Goal: Task Accomplishment & Management: Use online tool/utility

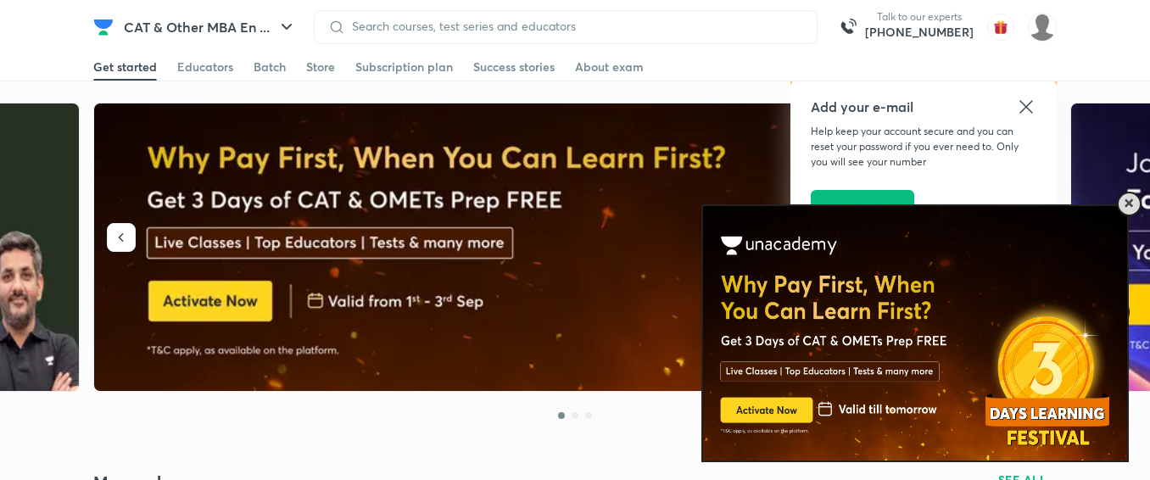
click at [1127, 203] on span at bounding box center [1128, 203] width 8 height 8
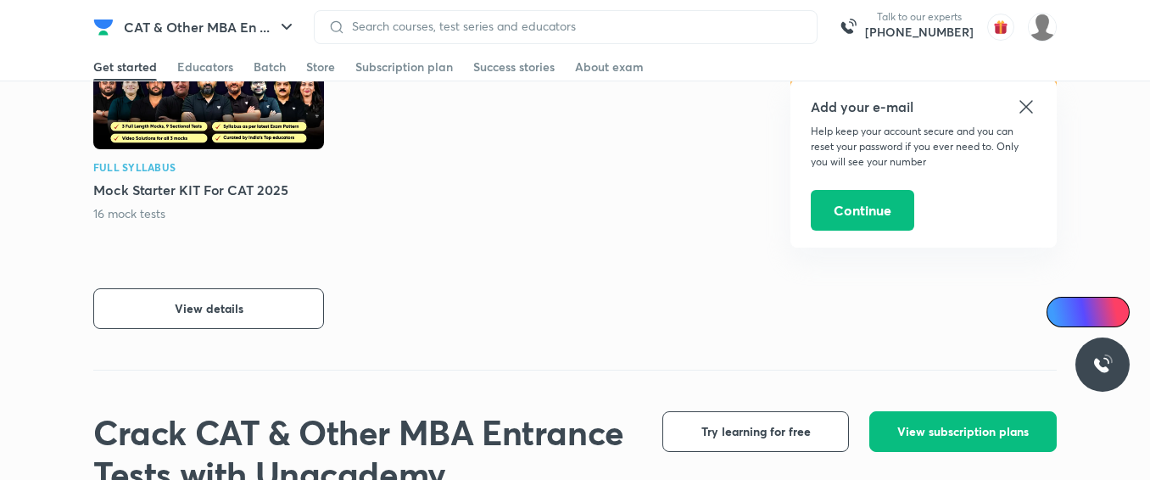
scroll to position [487, 0]
click at [264, 314] on button "View details" at bounding box center [208, 307] width 231 height 41
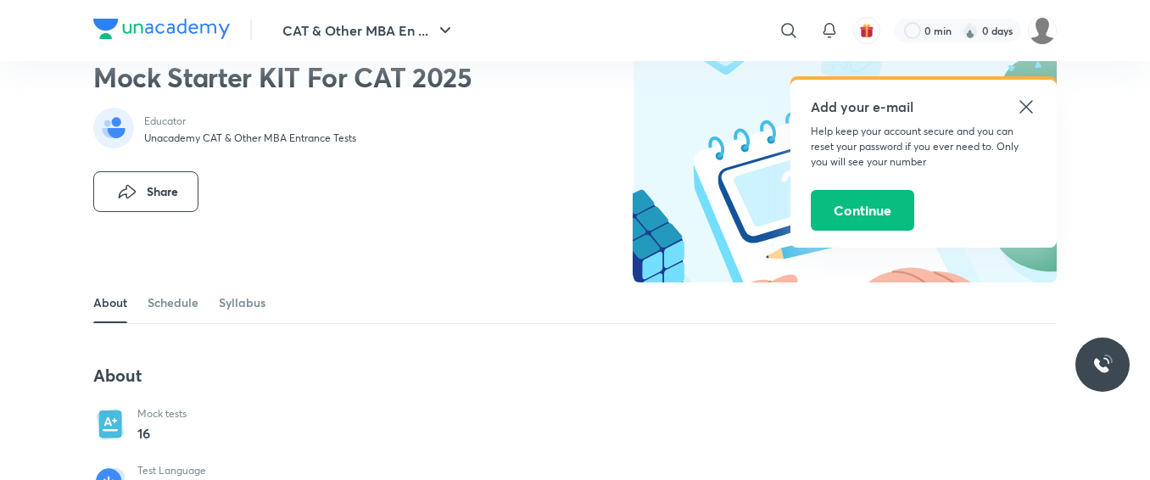
scroll to position [56, 0]
click at [1026, 104] on icon at bounding box center [1026, 107] width 20 height 20
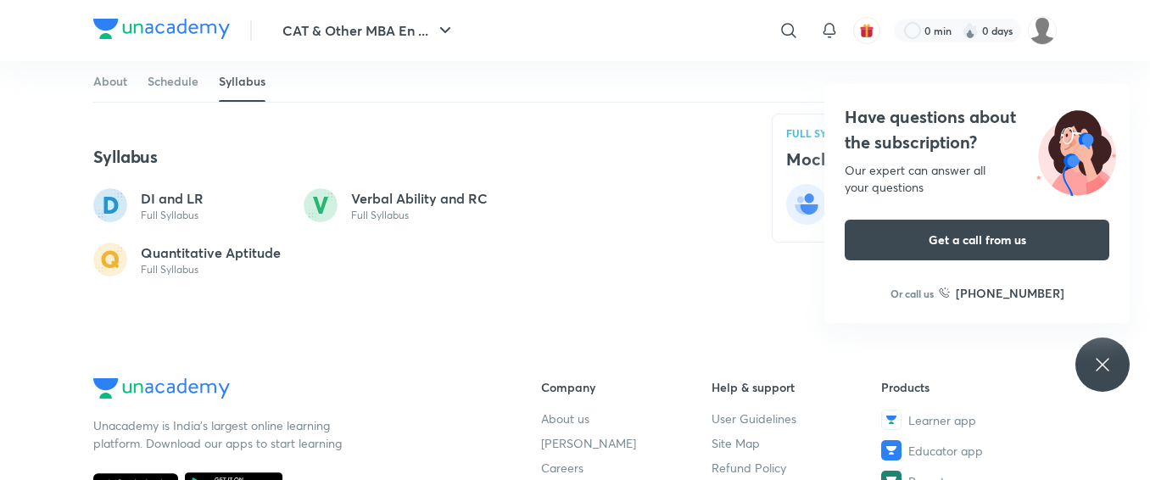
scroll to position [838, 0]
click at [1101, 369] on icon at bounding box center [1102, 364] width 20 height 20
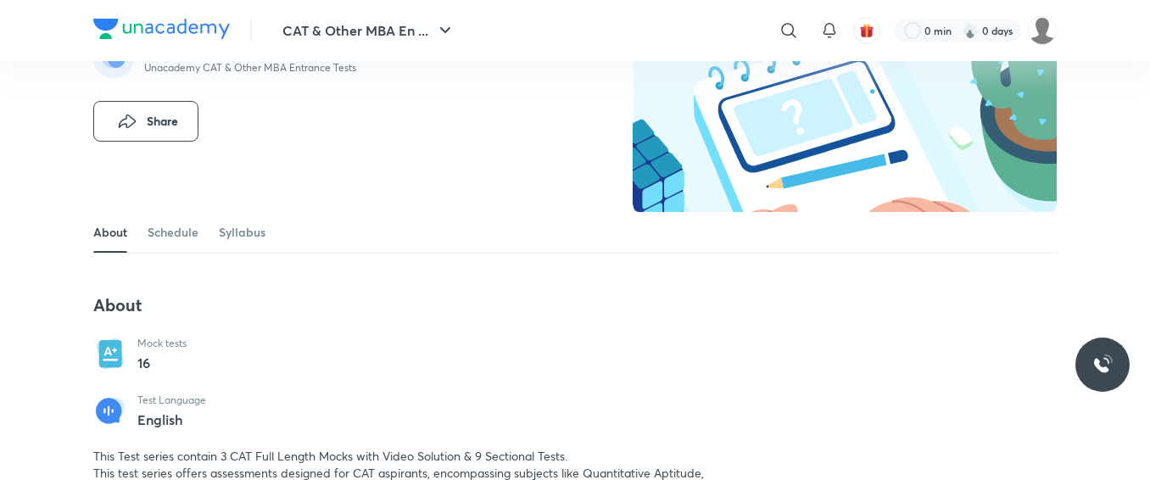
scroll to position [363, 0]
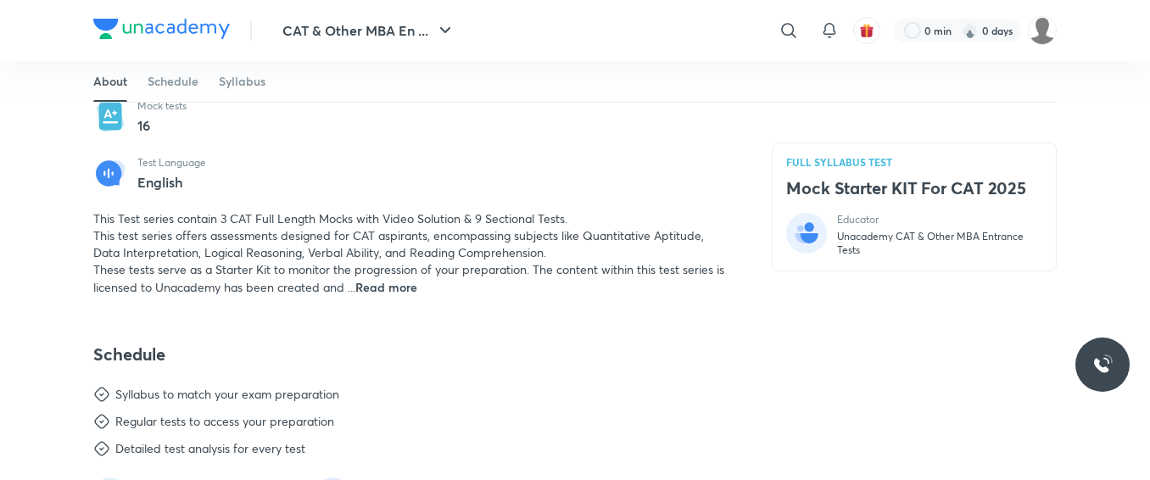
click at [924, 198] on h4 "Mock Starter KIT For CAT 2025" at bounding box center [914, 188] width 256 height 22
click at [926, 198] on h4 "Mock Starter KIT For CAT 2025" at bounding box center [914, 188] width 256 height 22
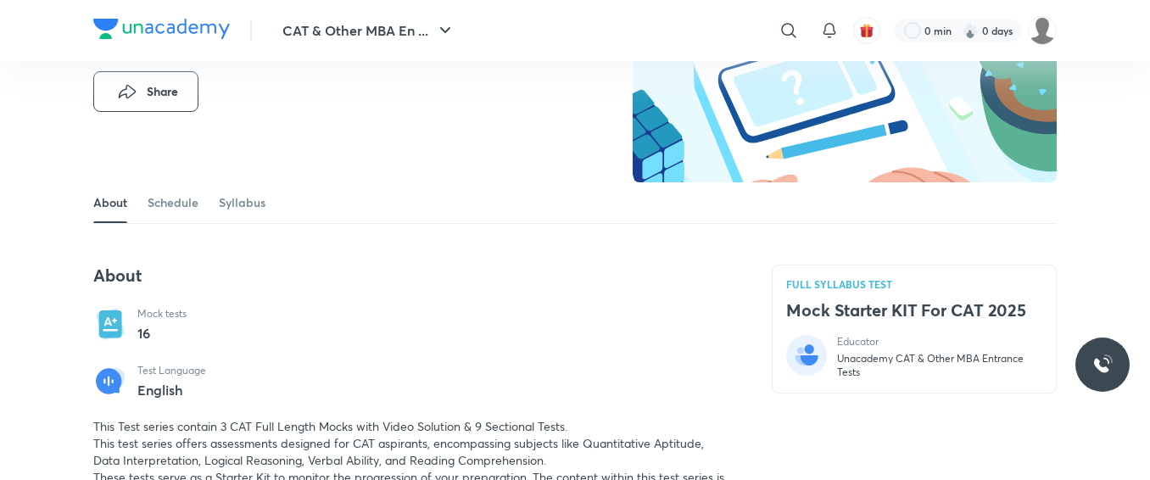
scroll to position [151, 0]
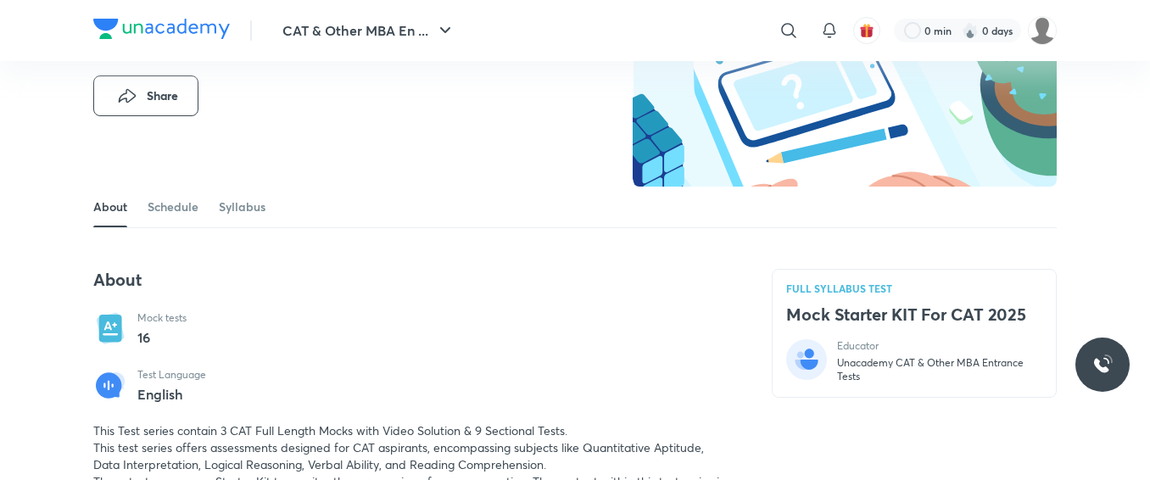
click at [125, 323] on icon at bounding box center [110, 328] width 34 height 34
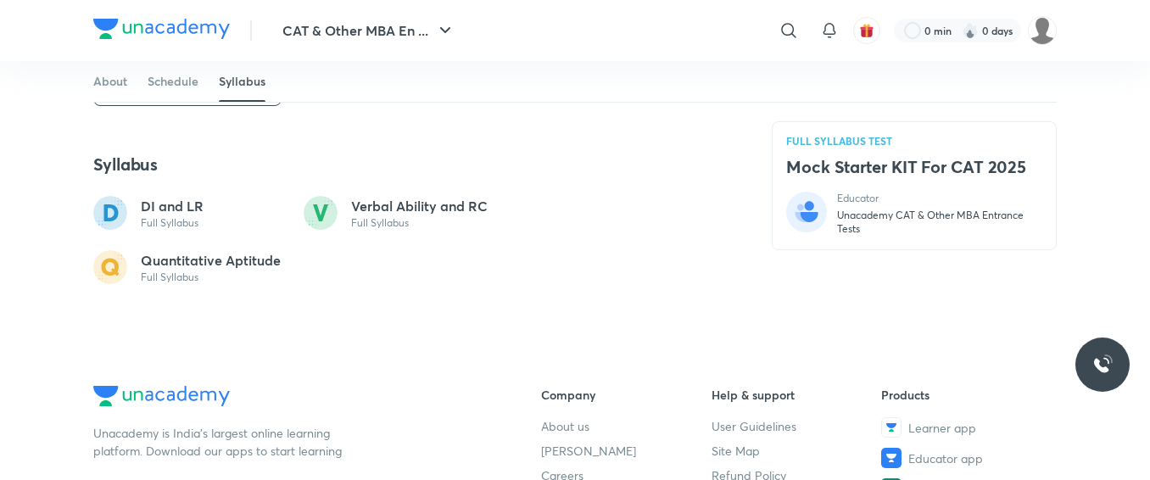
scroll to position [827, 0]
click at [871, 191] on div "FULL SYLLABUS TEST Mock Starter KIT For CAT 2025 Educator Unacademy CAT & Other…" at bounding box center [913, 187] width 285 height 129
click at [867, 184] on div "FULL SYLLABUS TEST Mock Starter KIT For CAT 2025 Educator Unacademy CAT & Other…" at bounding box center [913, 187] width 285 height 129
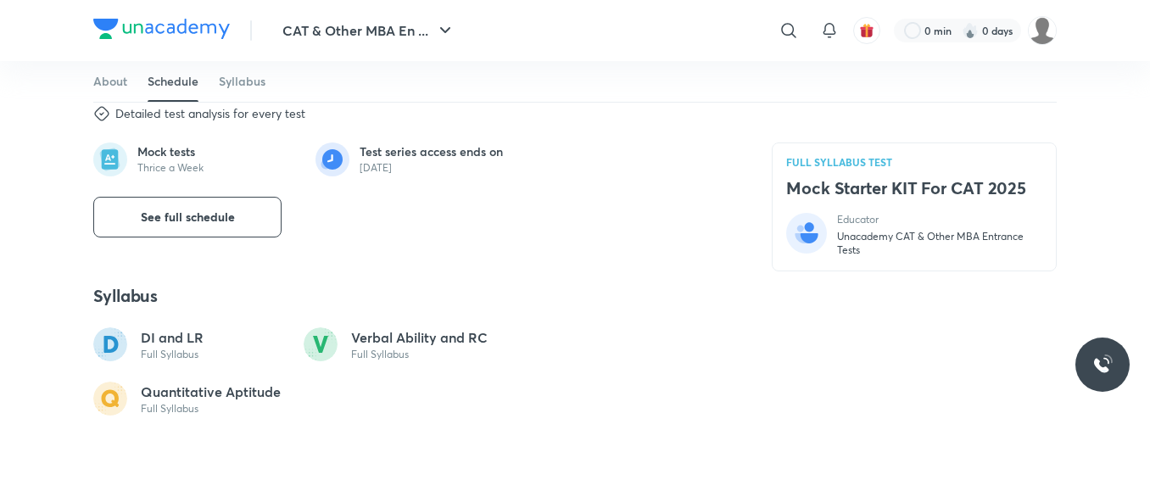
scroll to position [697, 0]
click at [264, 218] on button "See full schedule" at bounding box center [187, 218] width 188 height 41
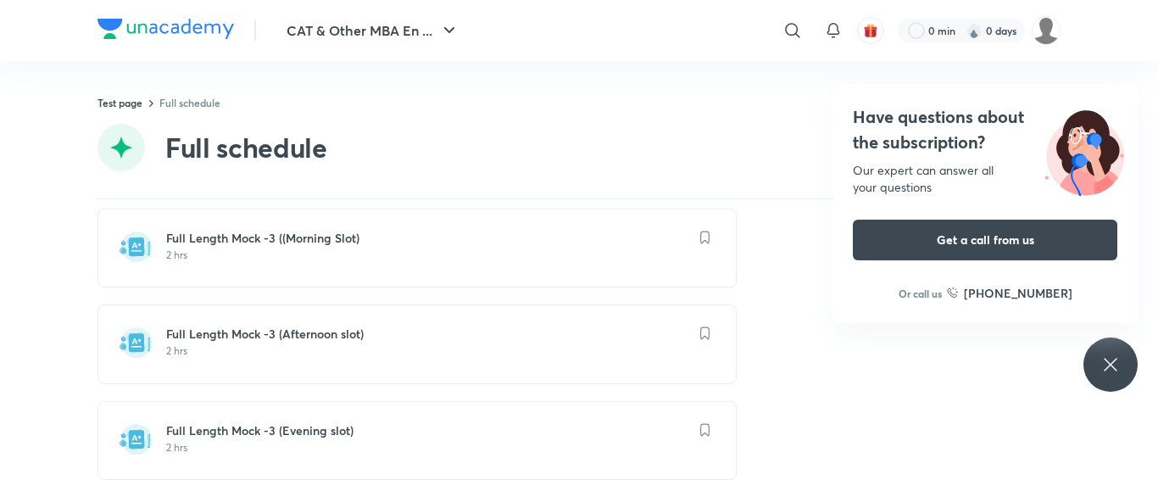
scroll to position [1882, 0]
click at [1111, 364] on icon at bounding box center [1110, 364] width 13 height 13
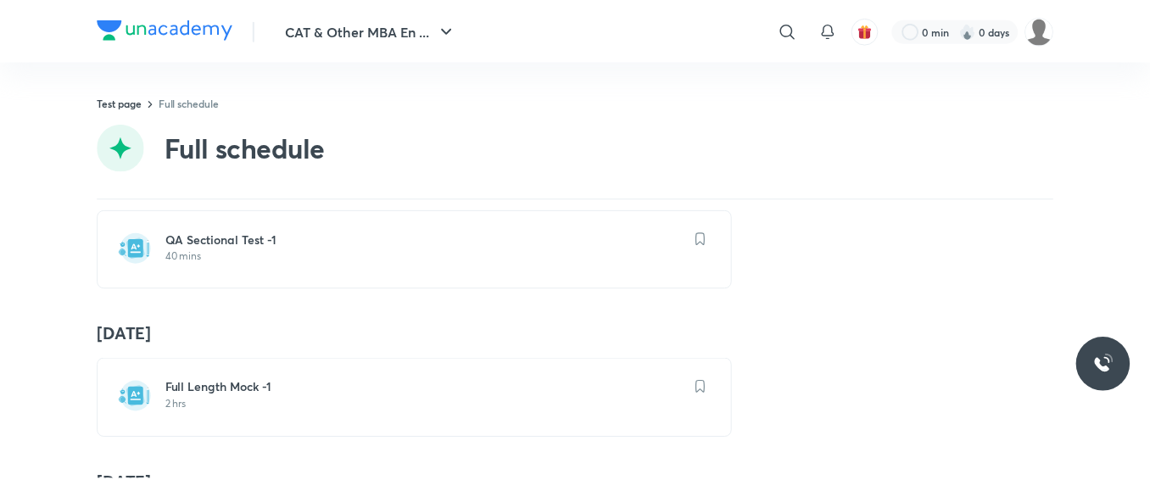
scroll to position [366, 0]
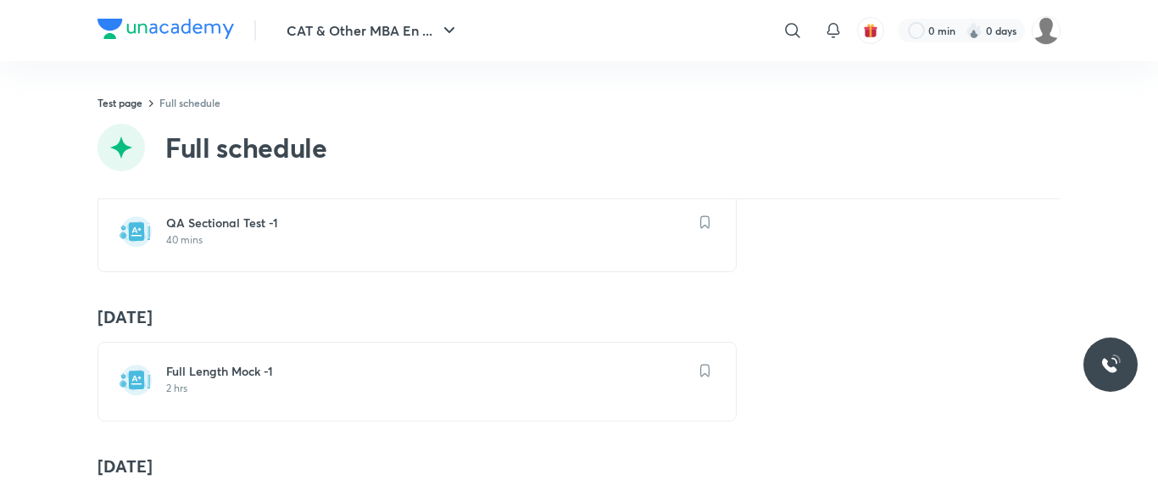
click at [286, 381] on p "2 hrs" at bounding box center [427, 388] width 522 height 14
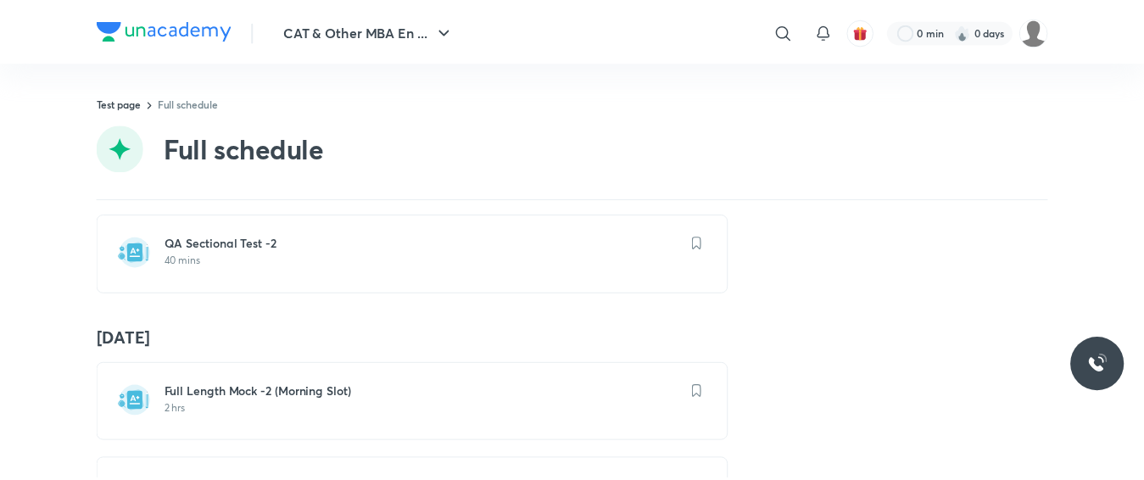
scroll to position [972, 0]
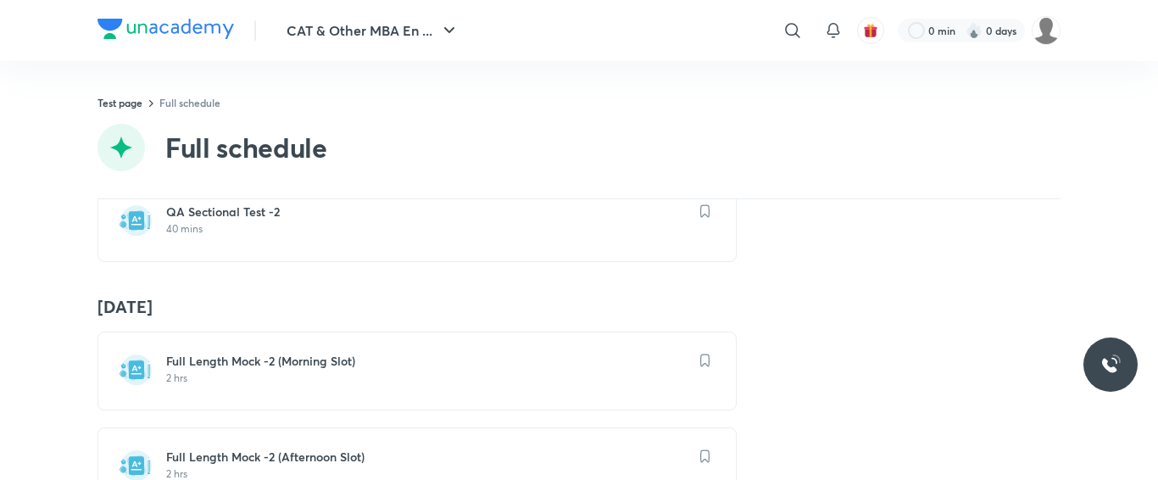
click at [268, 362] on h6 "Full Length Mock -2 (Morning Slot)" at bounding box center [427, 361] width 522 height 17
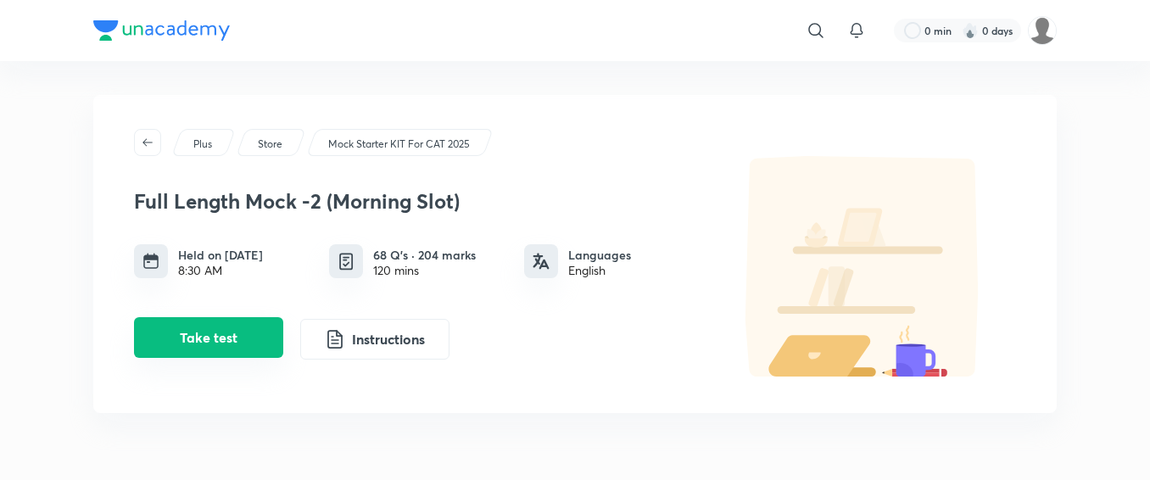
click at [203, 348] on button "Take test" at bounding box center [208, 337] width 149 height 41
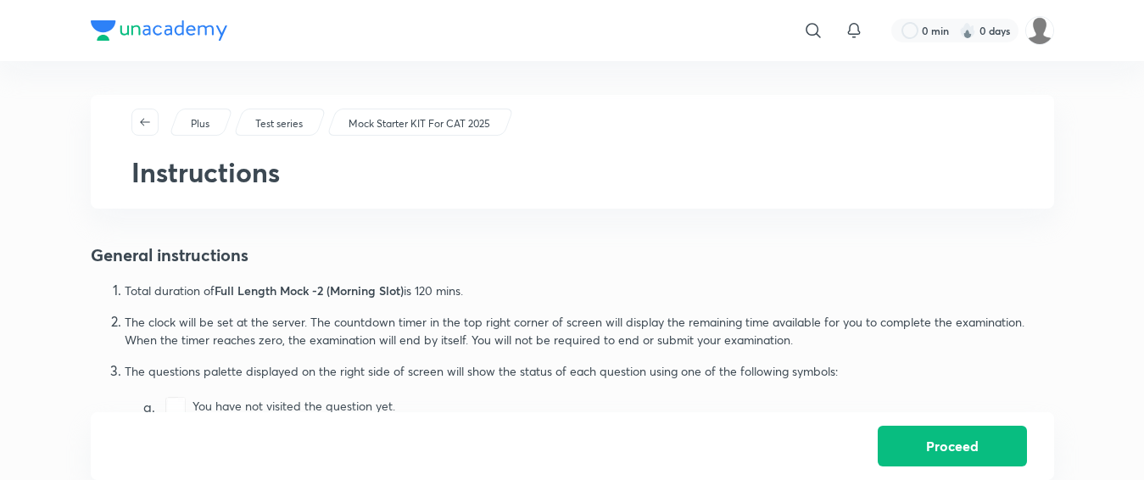
scroll to position [746, 0]
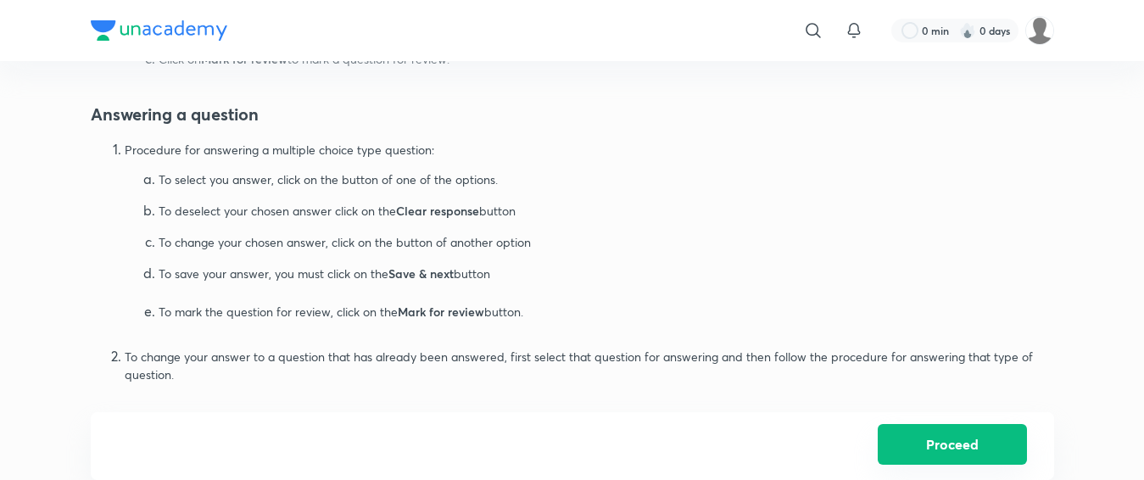
click at [959, 460] on button "Proceed" at bounding box center [951, 444] width 149 height 41
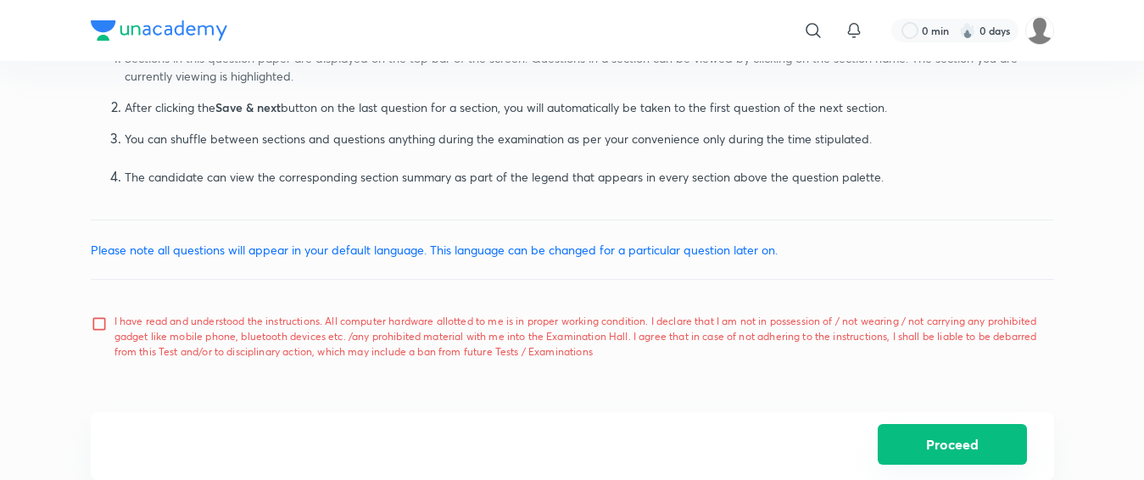
scroll to position [1155, 0]
click at [689, 337] on p "I have read and understood the instructions. All computer hardware allotted to …" at bounding box center [577, 335] width 926 height 46
click at [114, 337] on input "I have read and understood the instructions. All computer hardware allotted to …" at bounding box center [103, 335] width 24 height 42
checkbox input "true"
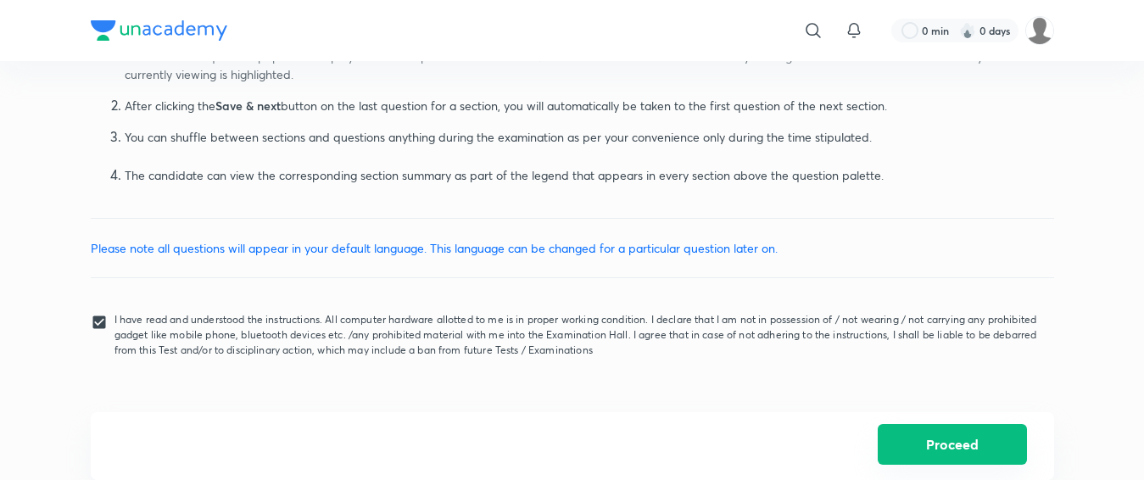
click at [916, 437] on button "Proceed" at bounding box center [951, 444] width 149 height 41
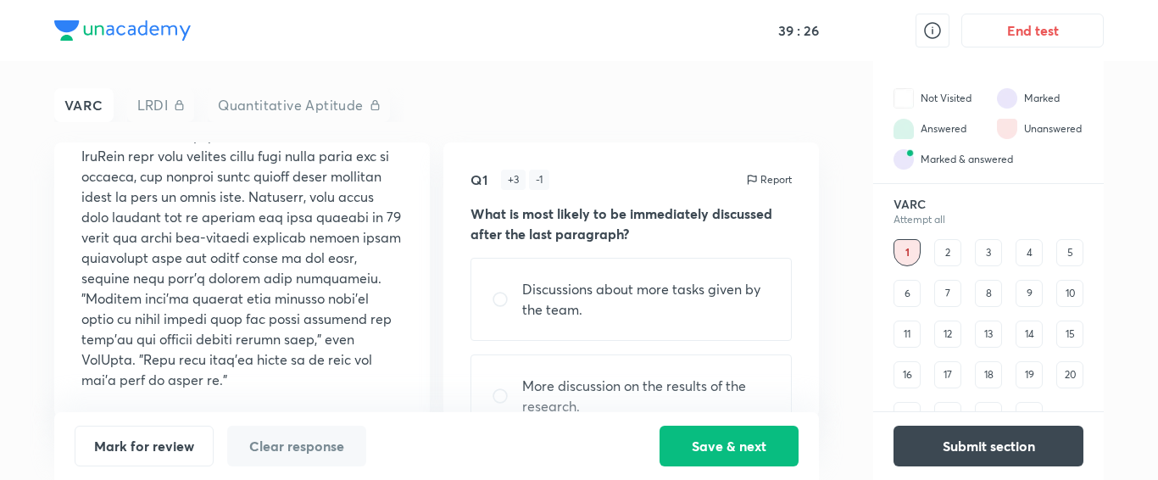
click at [949, 248] on div "2" at bounding box center [947, 252] width 27 height 27
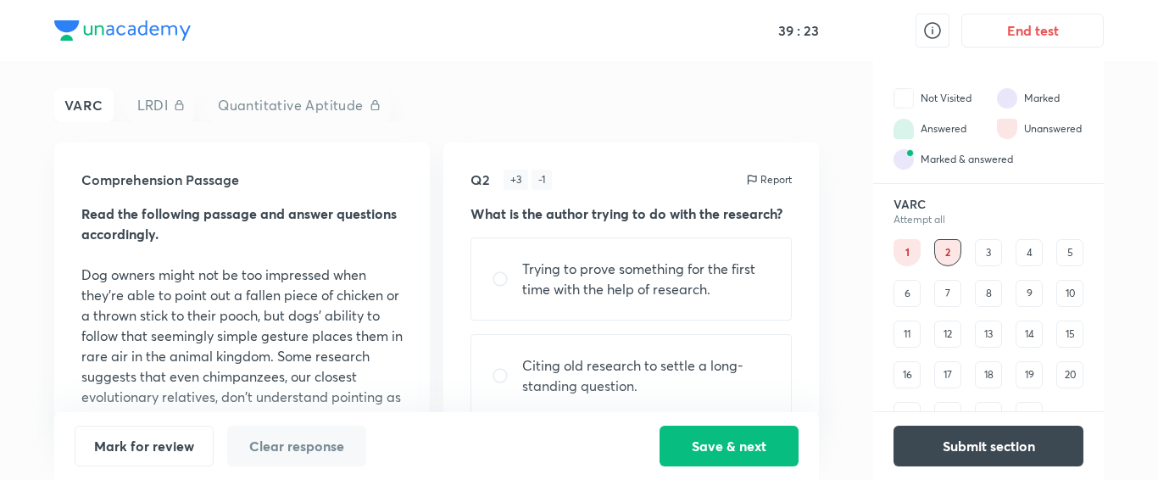
click at [992, 256] on div "3" at bounding box center [988, 252] width 27 height 27
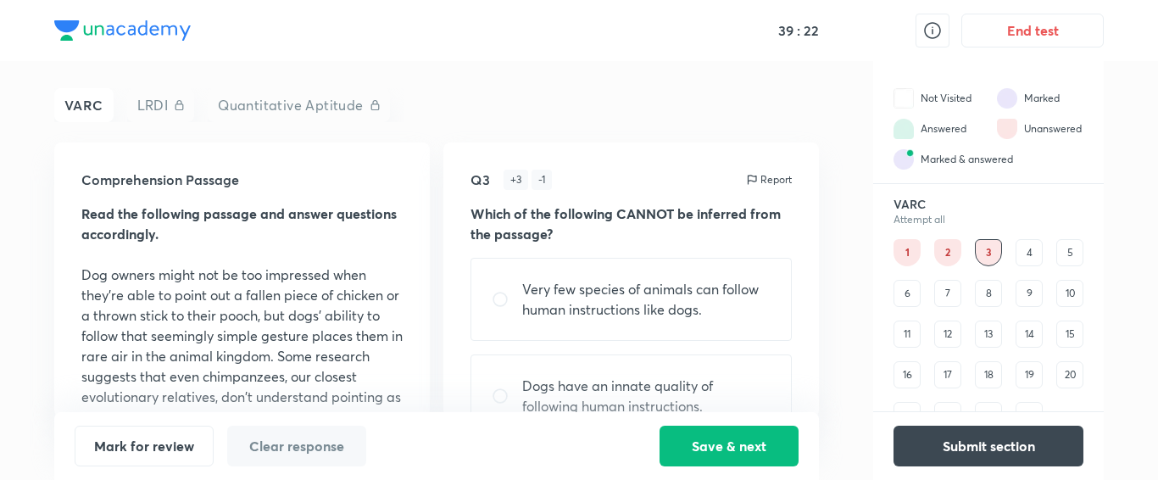
click at [1020, 255] on div "4" at bounding box center [1029, 252] width 27 height 27
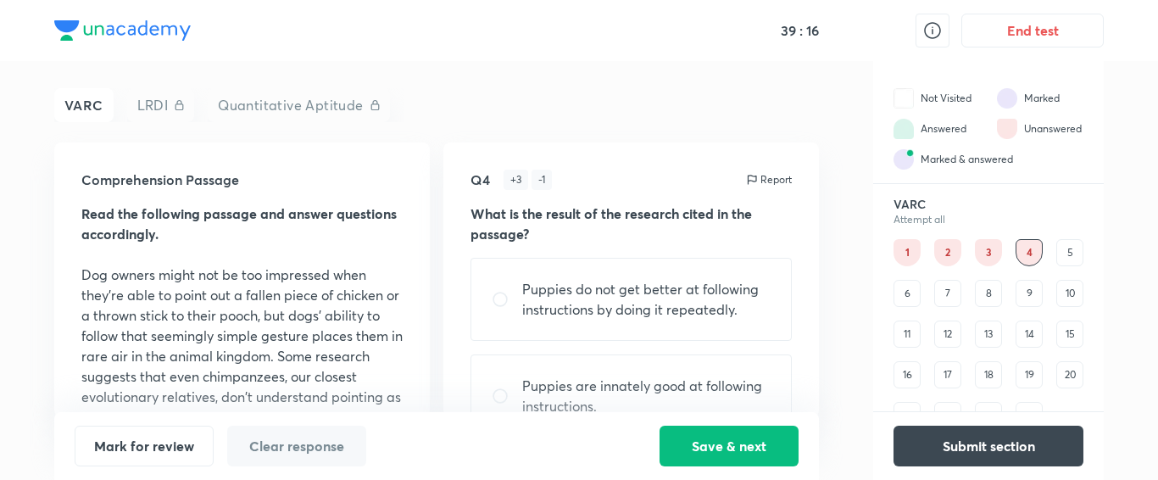
click at [1077, 258] on div "5" at bounding box center [1069, 252] width 27 height 27
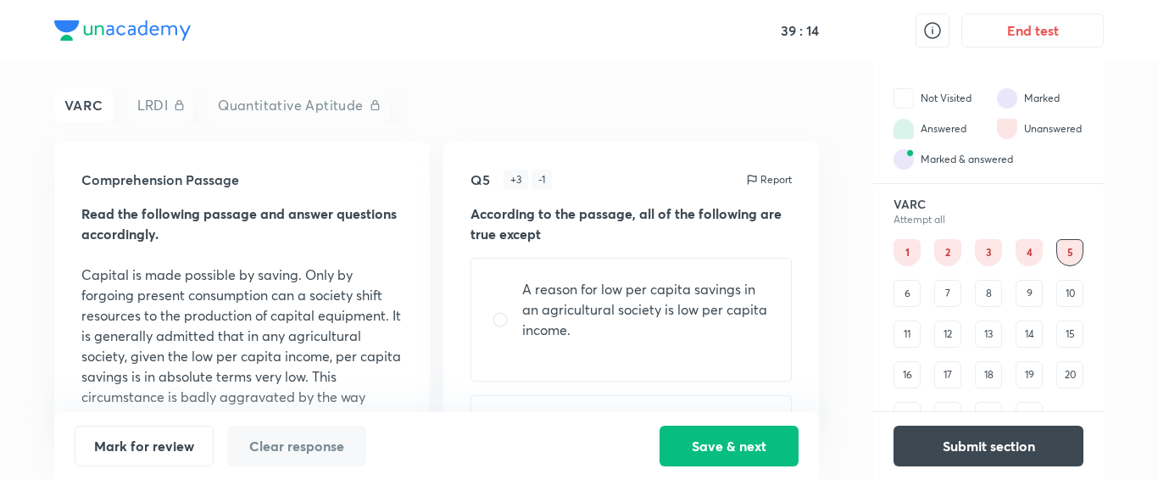
click at [905, 254] on div "1" at bounding box center [907, 252] width 27 height 27
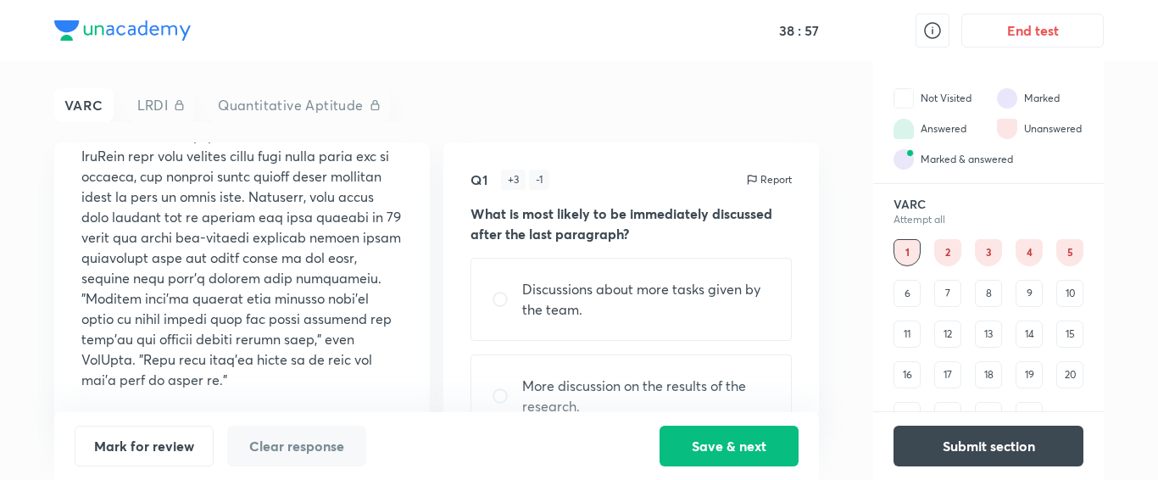
scroll to position [1685, 0]
click at [904, 300] on div "6" at bounding box center [907, 293] width 27 height 27
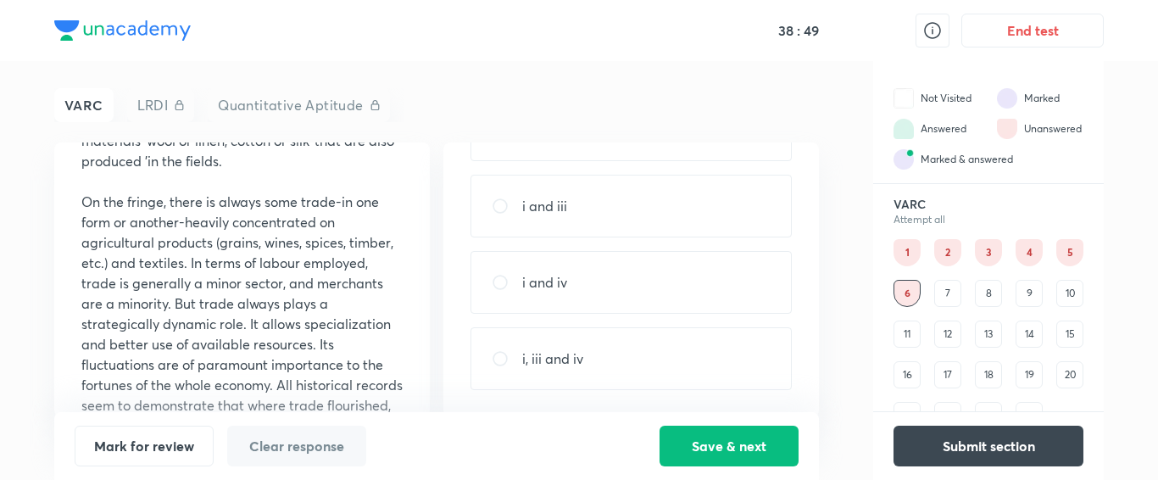
scroll to position [0, 0]
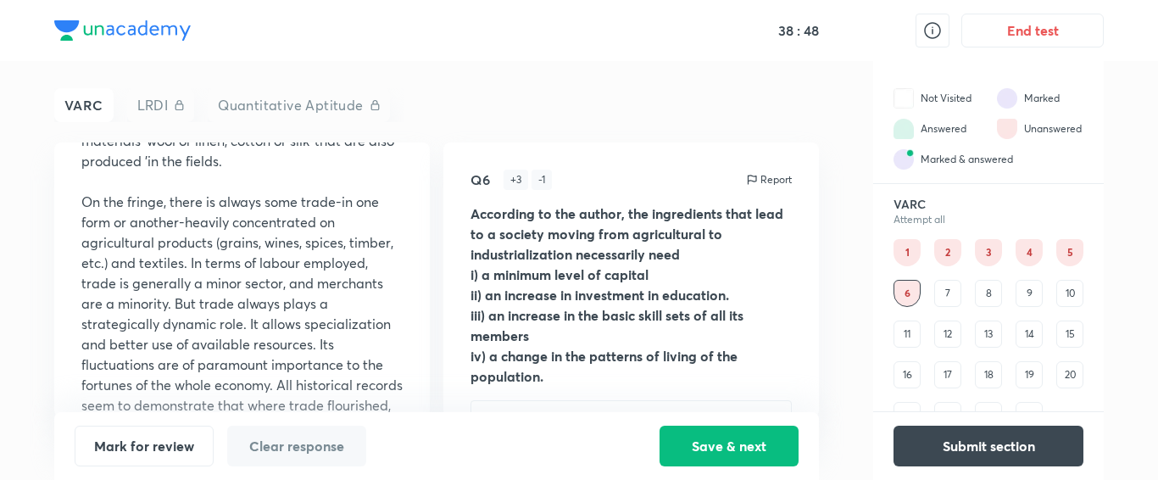
click at [951, 296] on div "7" at bounding box center [947, 293] width 27 height 27
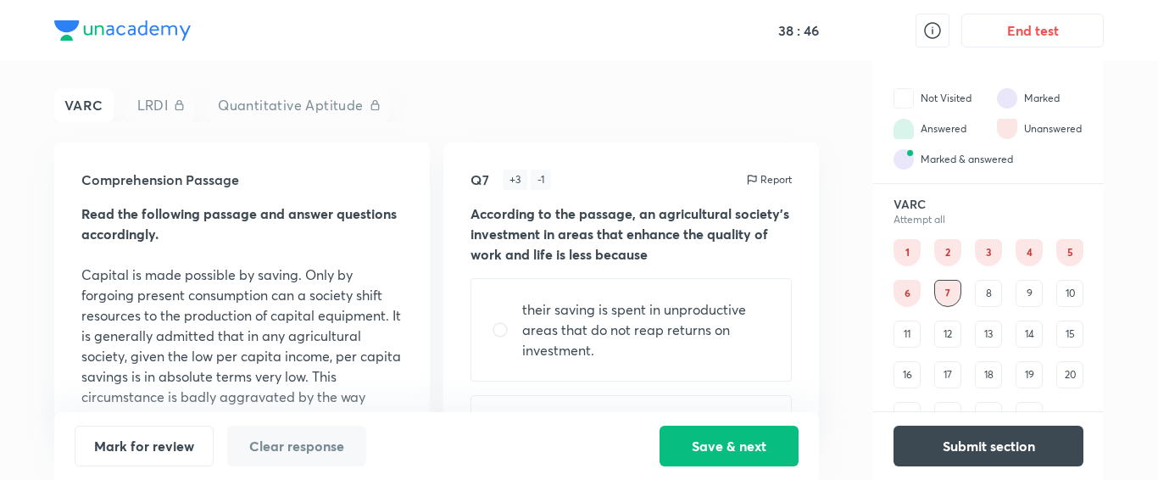
click at [998, 292] on div "8" at bounding box center [988, 293] width 27 height 27
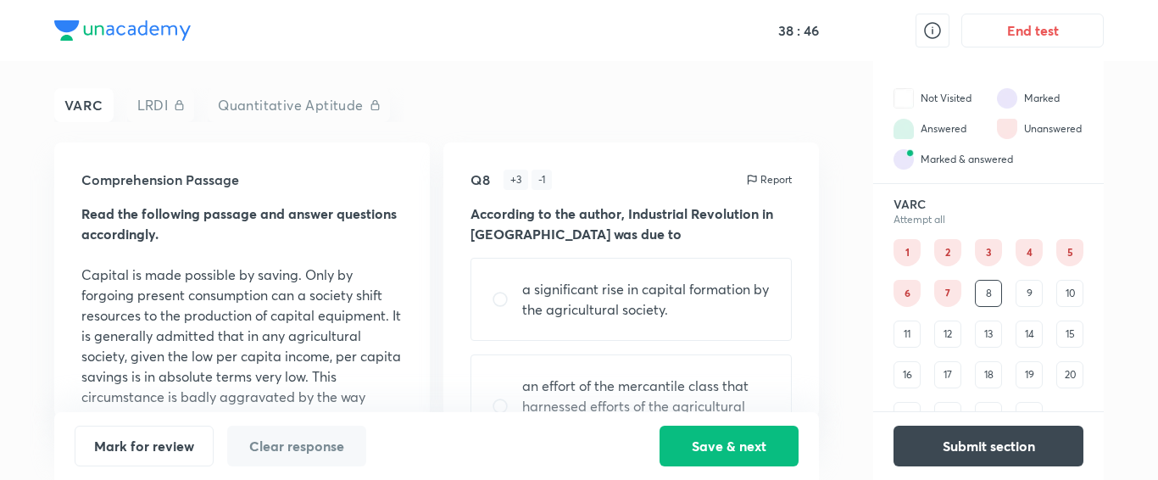
click at [998, 292] on div "8" at bounding box center [988, 293] width 27 height 27
click at [1027, 298] on div "9" at bounding box center [1029, 293] width 27 height 27
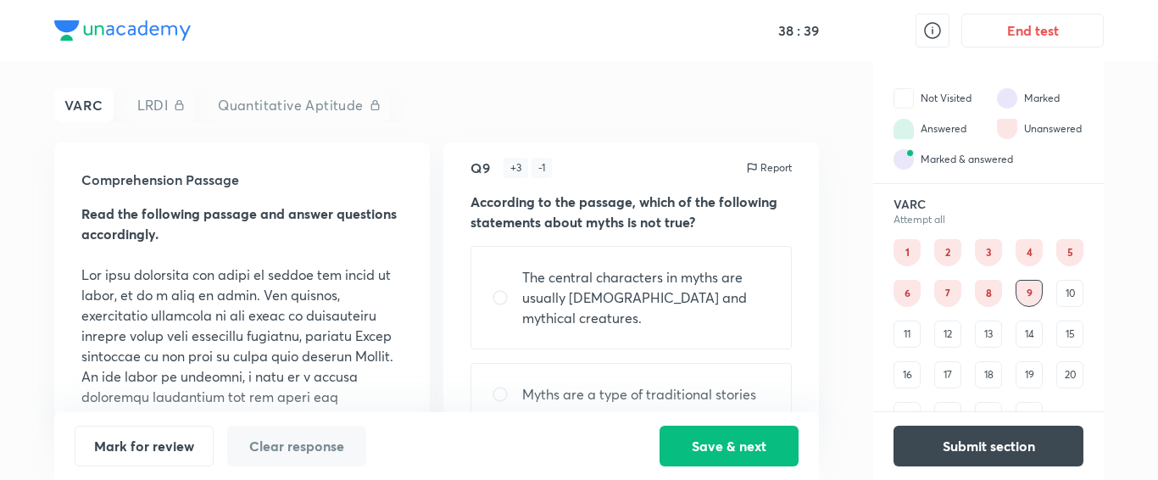
scroll to position [11, 0]
click at [1061, 296] on div "10" at bounding box center [1069, 293] width 27 height 27
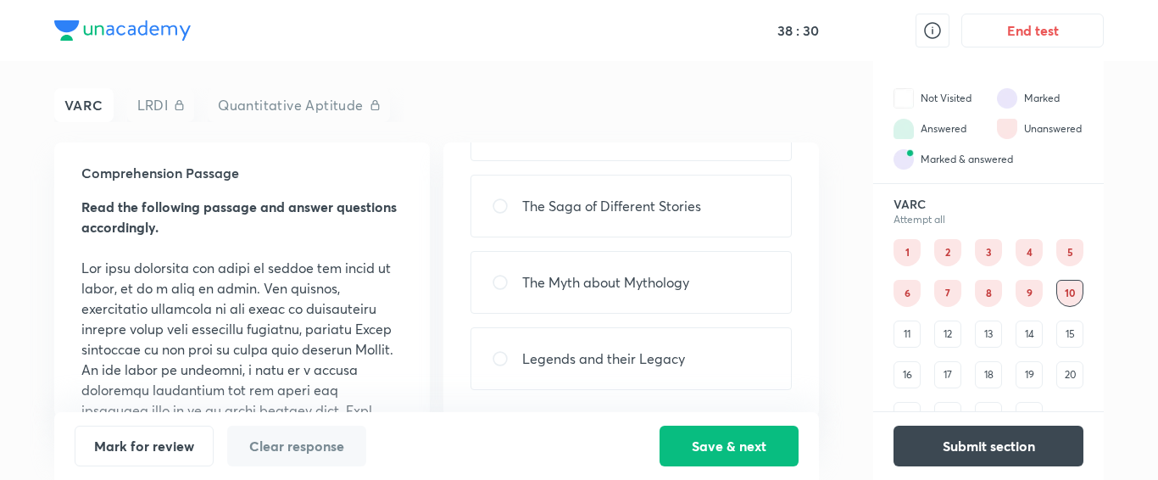
scroll to position [0, 0]
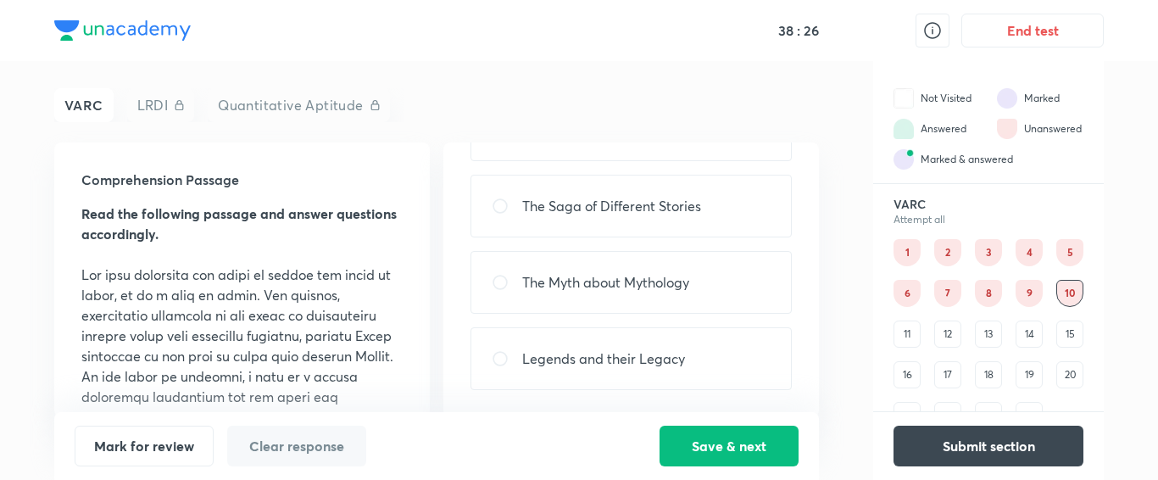
click at [1026, 297] on div "9" at bounding box center [1029, 293] width 27 height 27
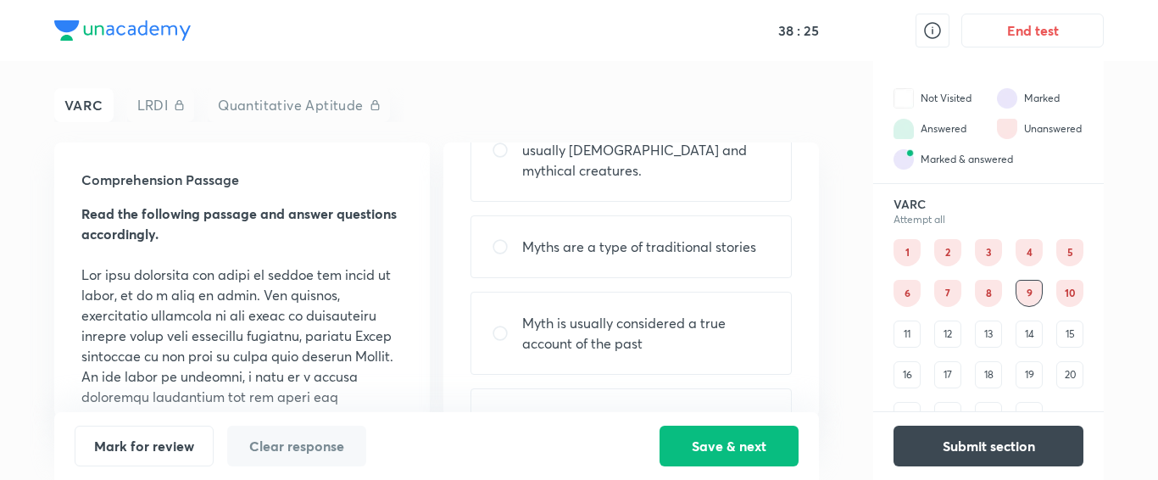
click at [988, 294] on div "8" at bounding box center [988, 293] width 27 height 27
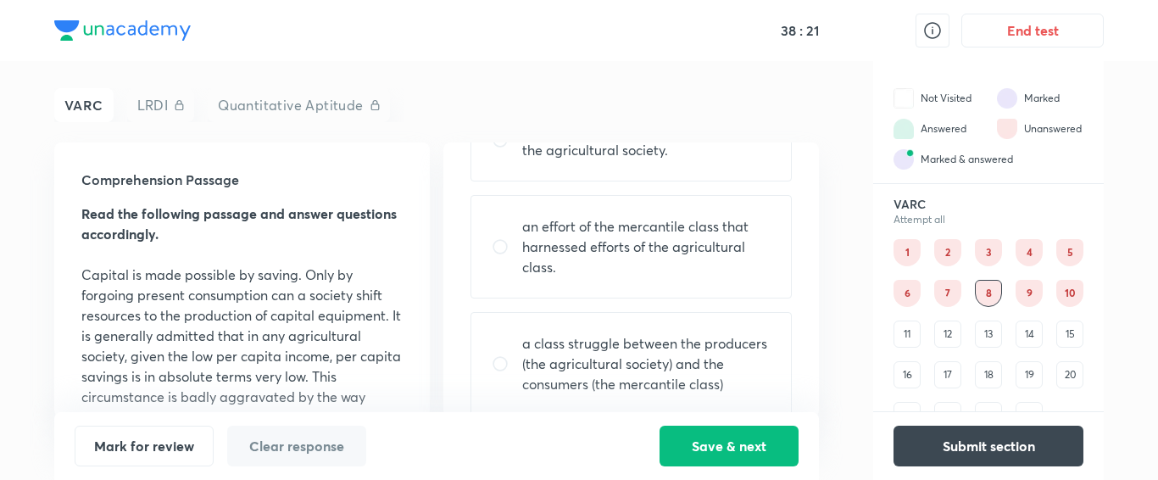
click at [1020, 295] on div "9" at bounding box center [1029, 293] width 27 height 27
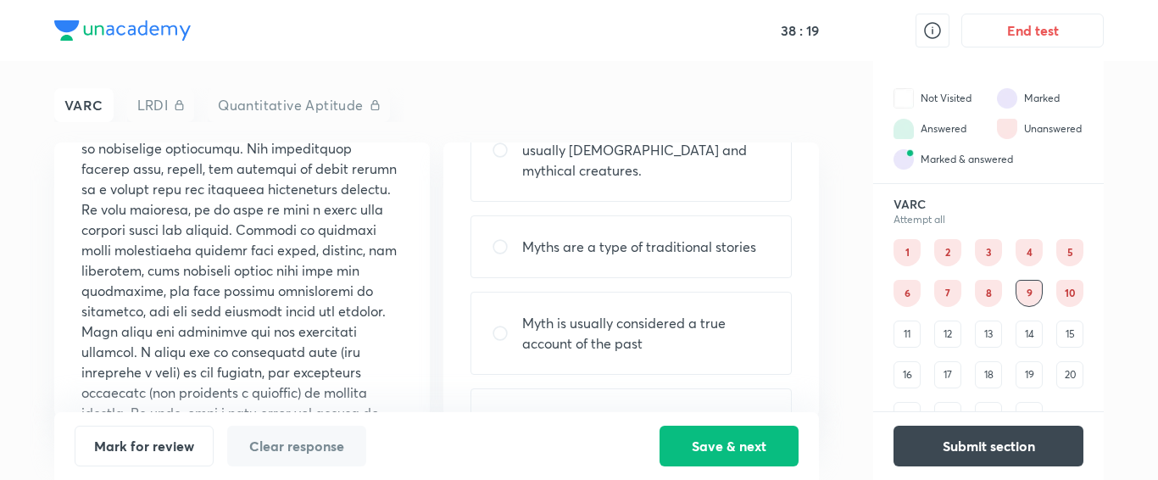
scroll to position [1258, 0]
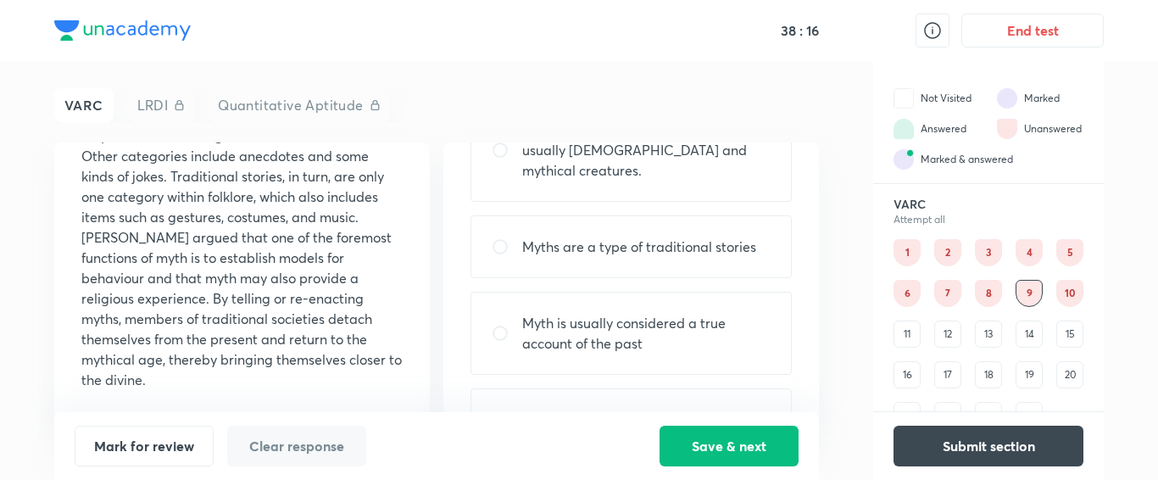
click at [905, 337] on div "11" at bounding box center [907, 333] width 27 height 27
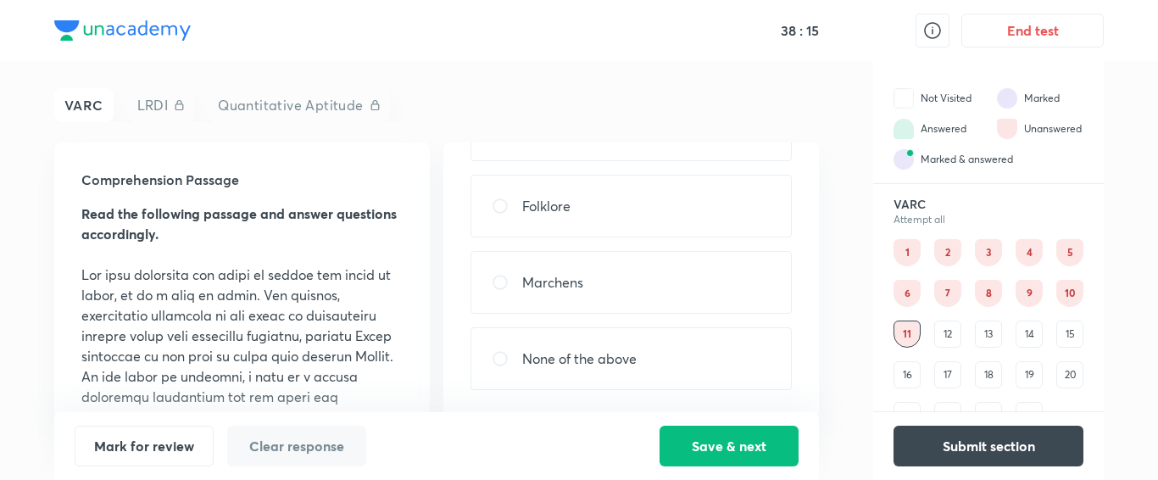
scroll to position [0, 0]
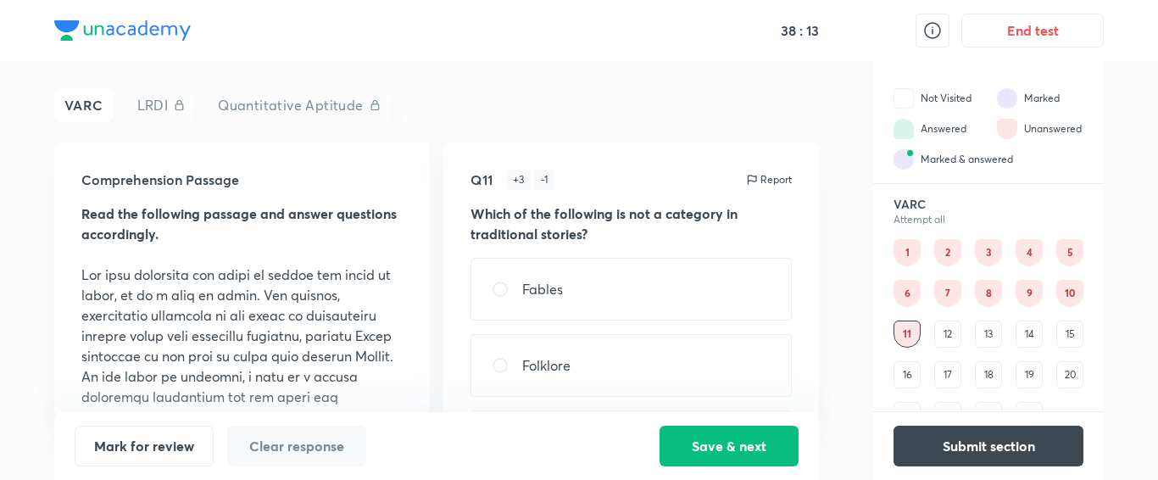
click at [955, 335] on div "12" at bounding box center [947, 333] width 27 height 27
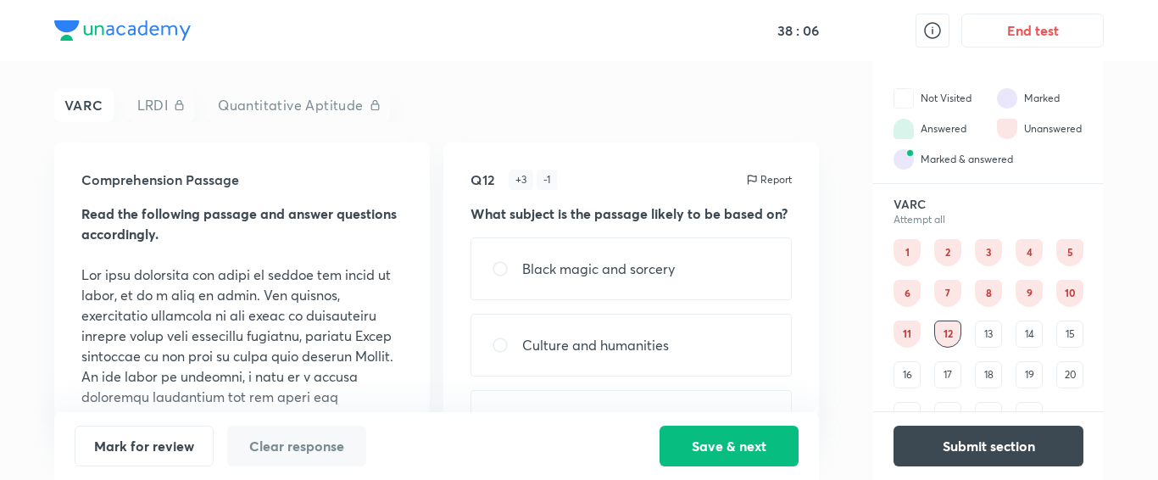
click at [1027, 292] on div "9" at bounding box center [1029, 293] width 27 height 27
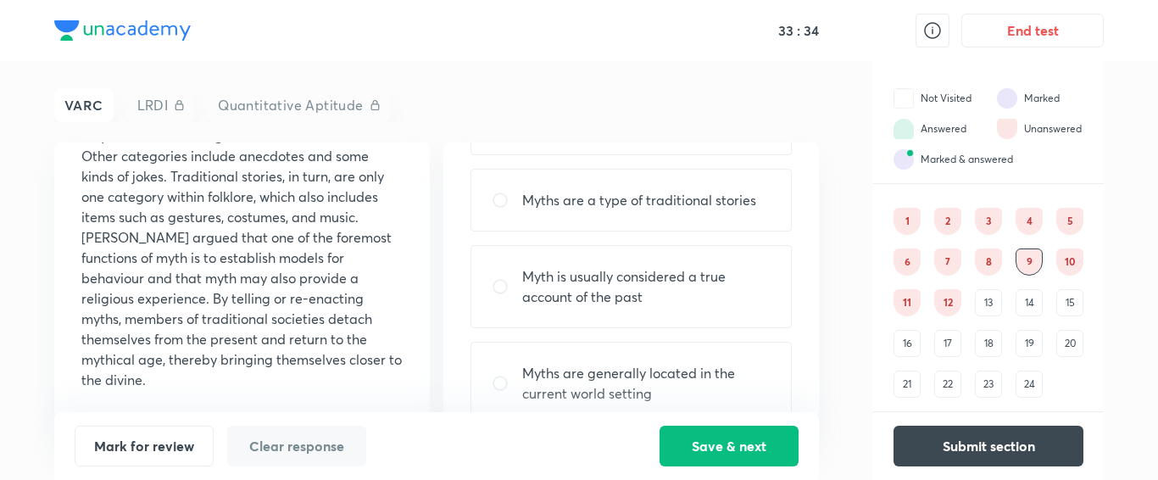
scroll to position [220, 0]
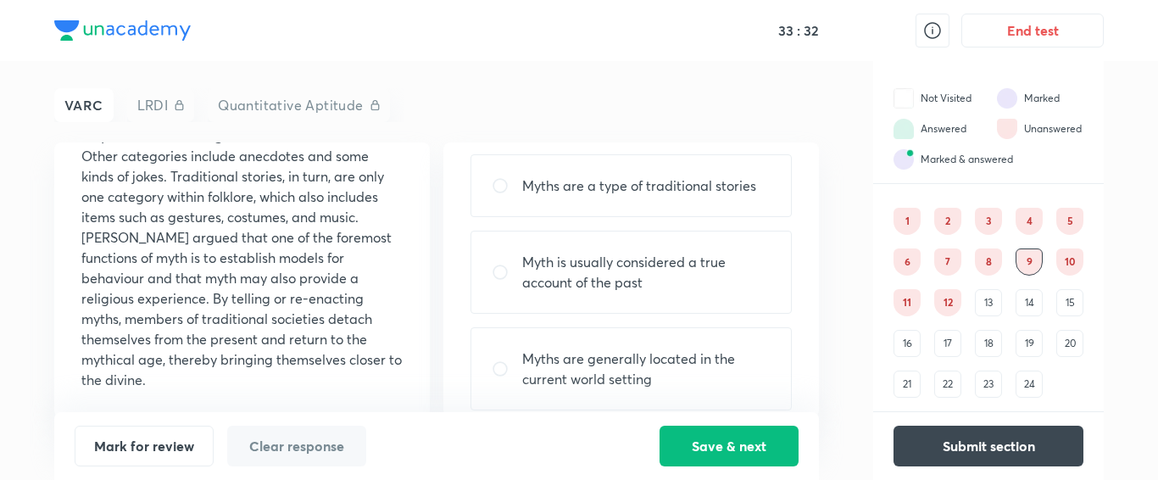
click at [654, 348] on p "Myths are generally located in the current world setting" at bounding box center [646, 368] width 248 height 41
radio input "true"
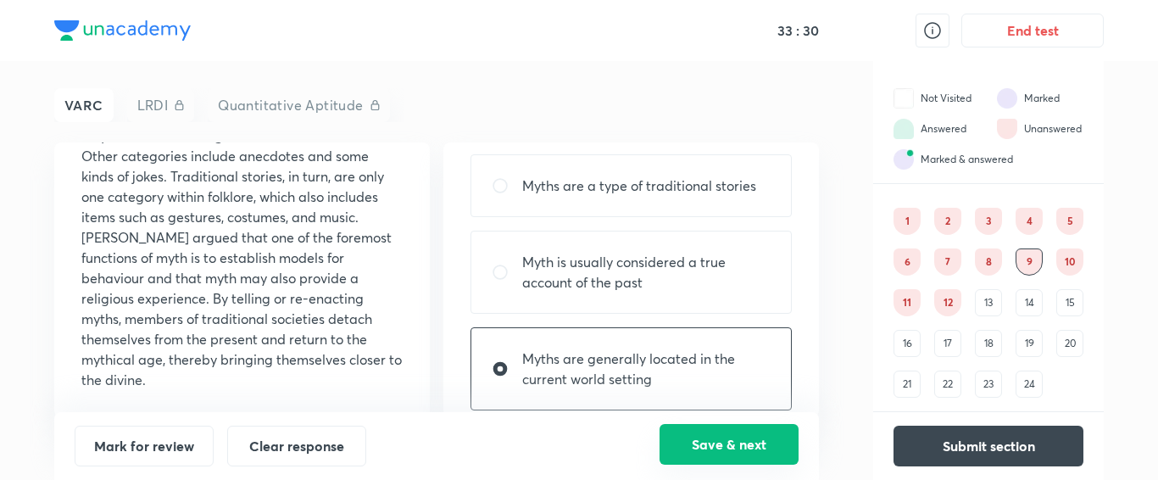
click at [723, 451] on button "Save & next" at bounding box center [729, 444] width 139 height 41
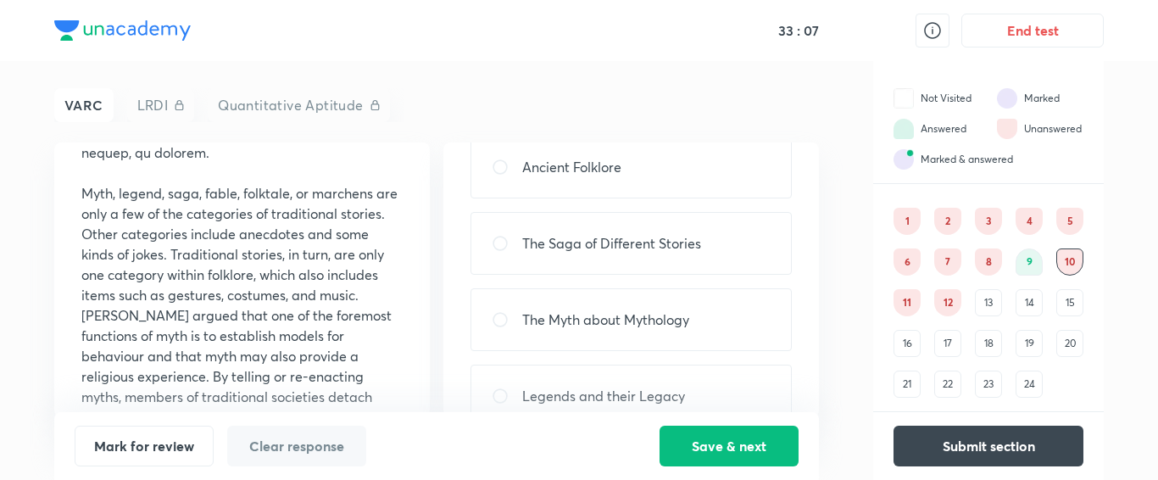
scroll to position [122, 0]
click at [630, 324] on p "The Myth about Mythology" at bounding box center [605, 319] width 167 height 20
radio input "true"
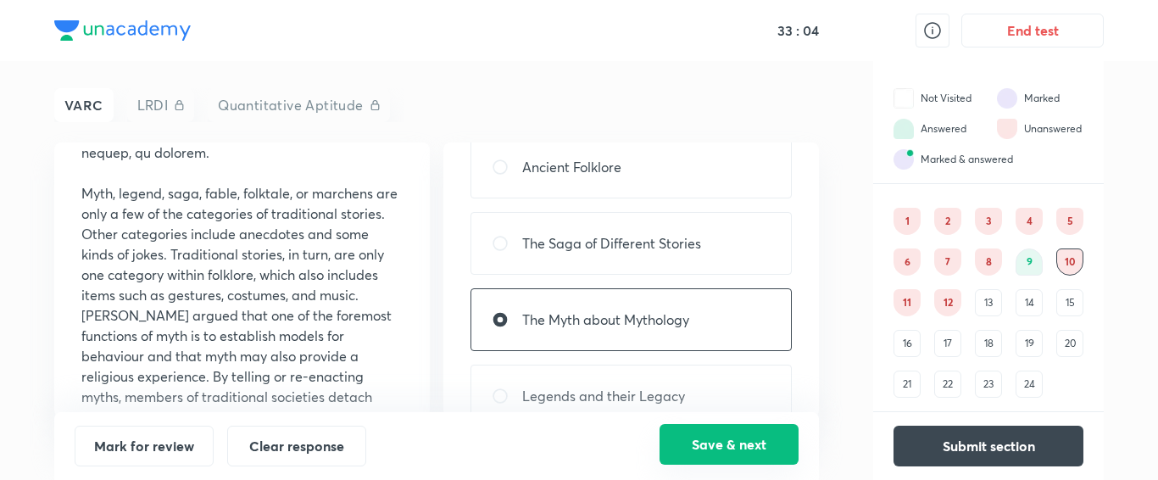
click at [739, 450] on button "Save & next" at bounding box center [729, 444] width 139 height 41
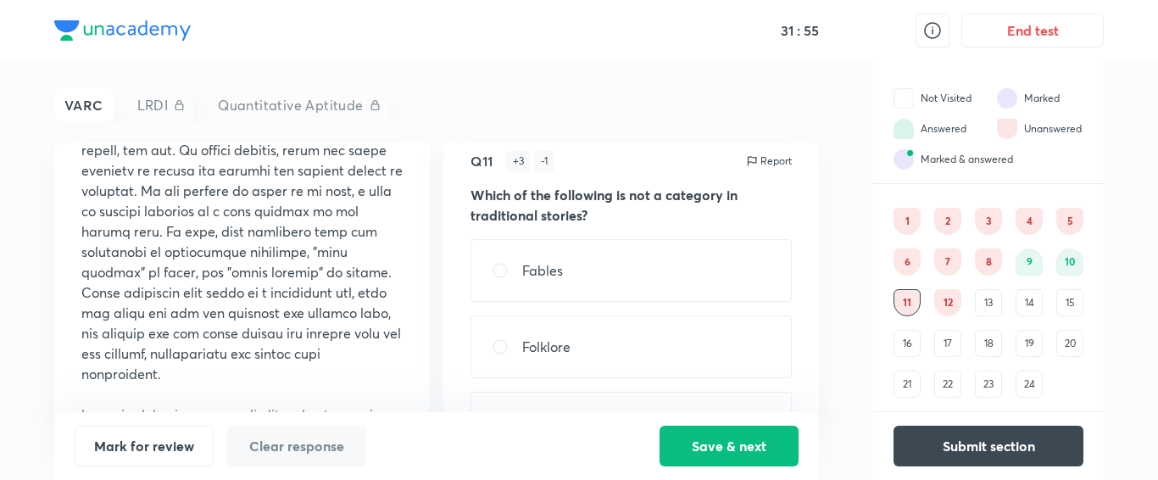
scroll to position [368, 0]
click at [947, 304] on div "12" at bounding box center [947, 302] width 27 height 27
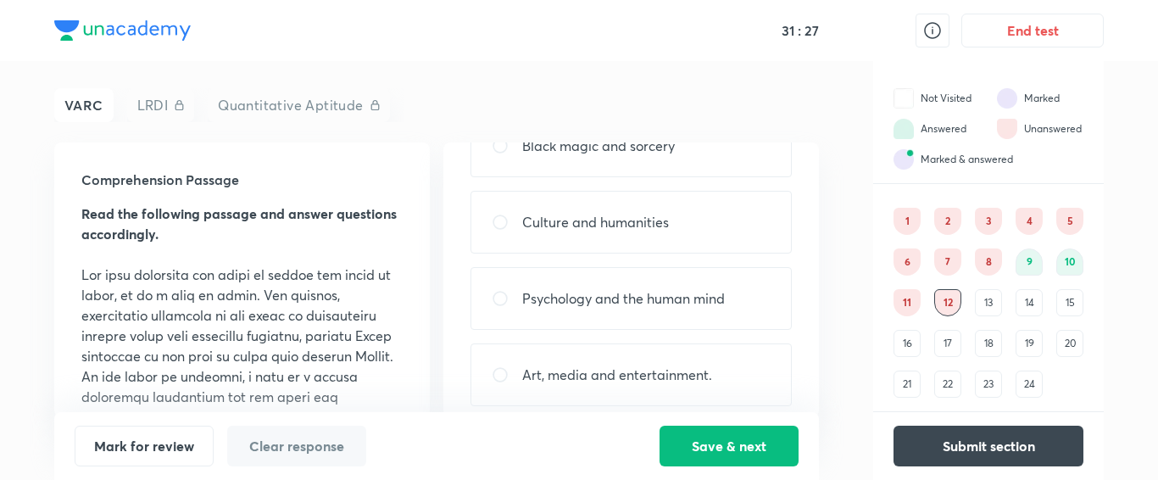
scroll to position [122, 0]
click at [661, 220] on p "Culture and humanities" at bounding box center [595, 223] width 147 height 20
radio input "true"
click at [721, 449] on button "Save & next" at bounding box center [729, 444] width 139 height 41
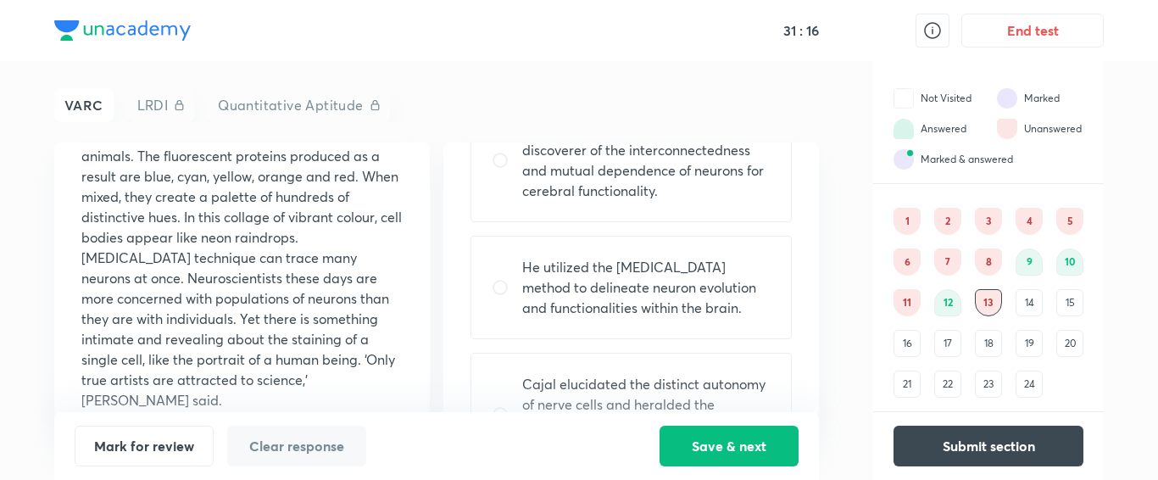
scroll to position [404, 0]
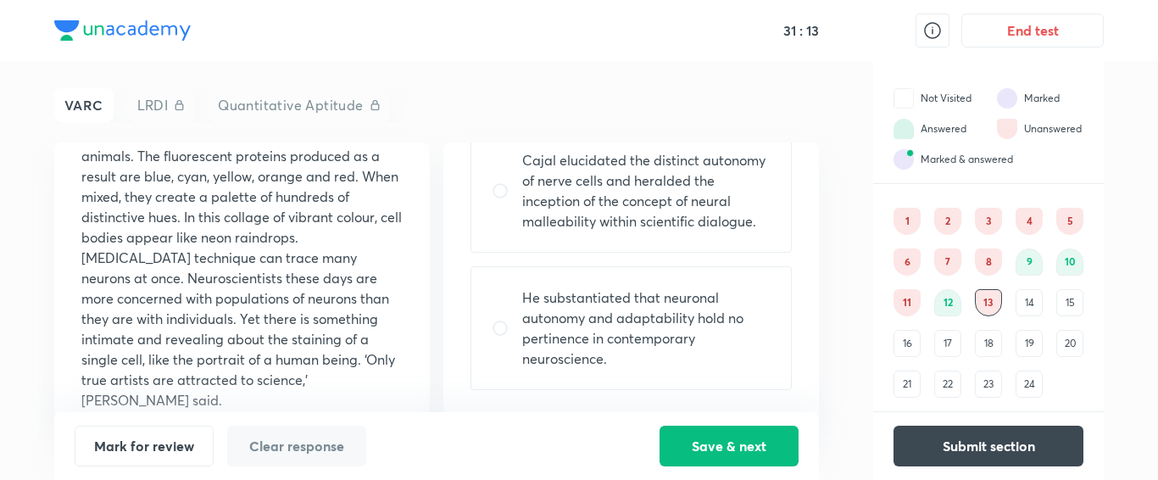
click at [1036, 299] on div "14" at bounding box center [1029, 302] width 27 height 27
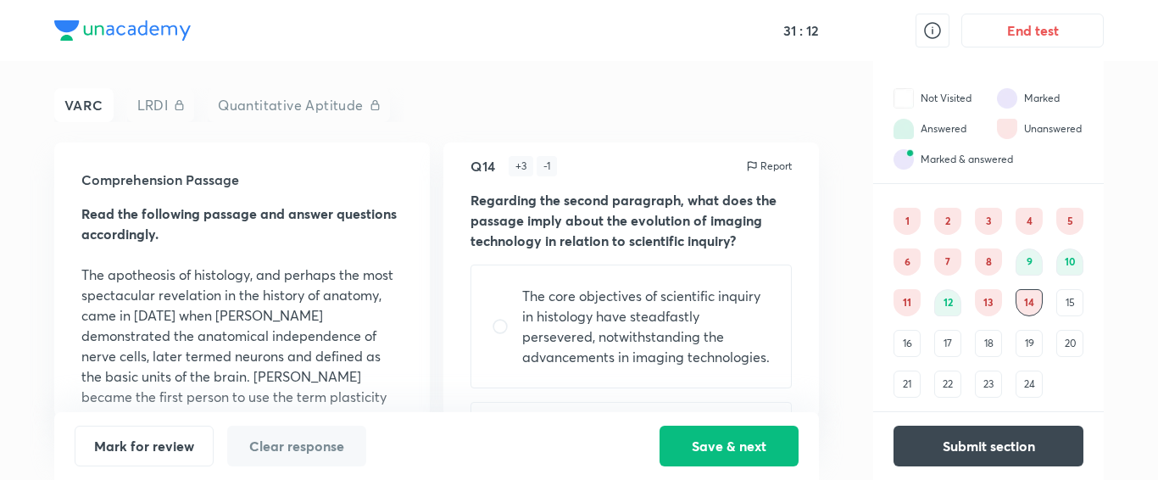
scroll to position [0, 0]
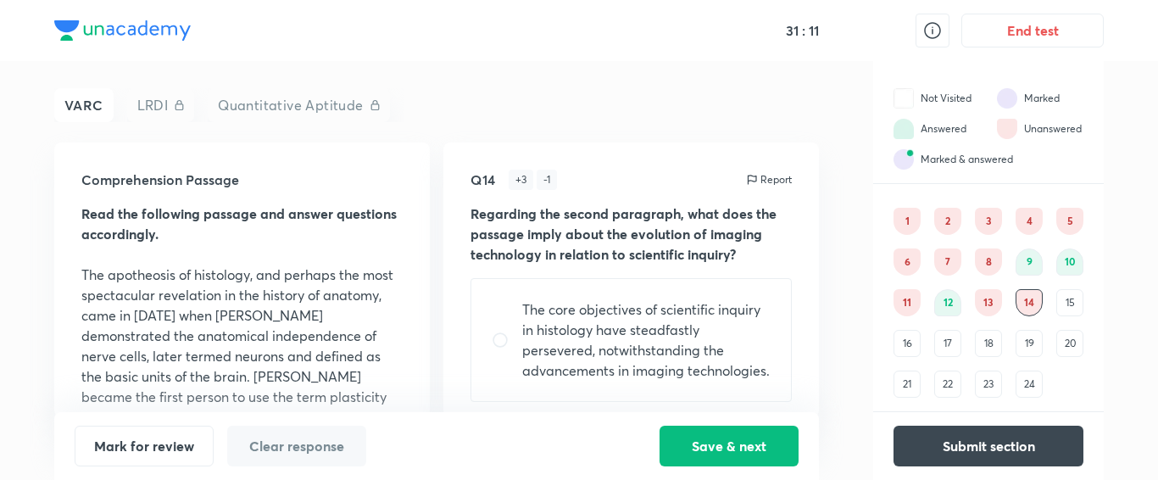
click at [1062, 297] on div "15" at bounding box center [1069, 302] width 27 height 27
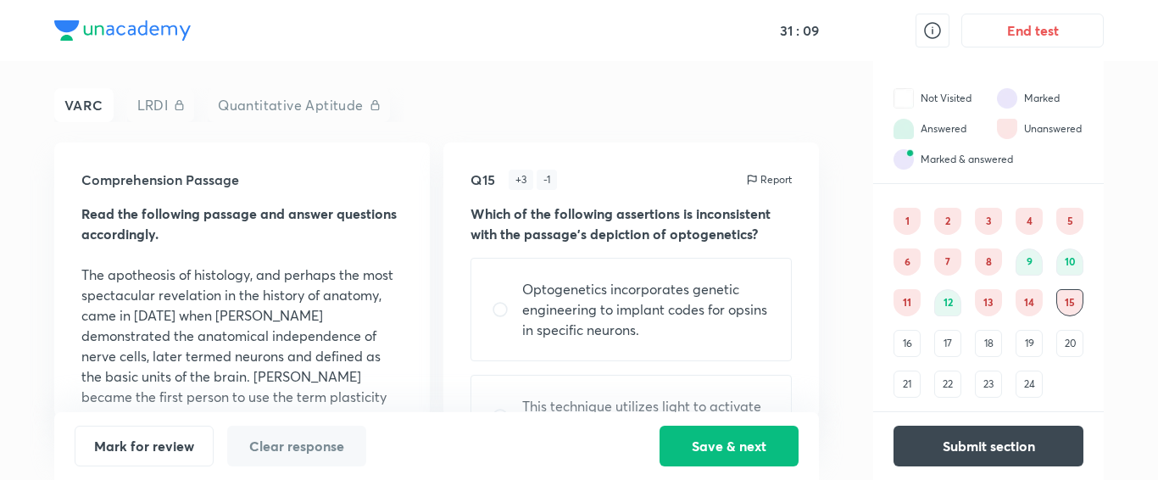
scroll to position [322, 0]
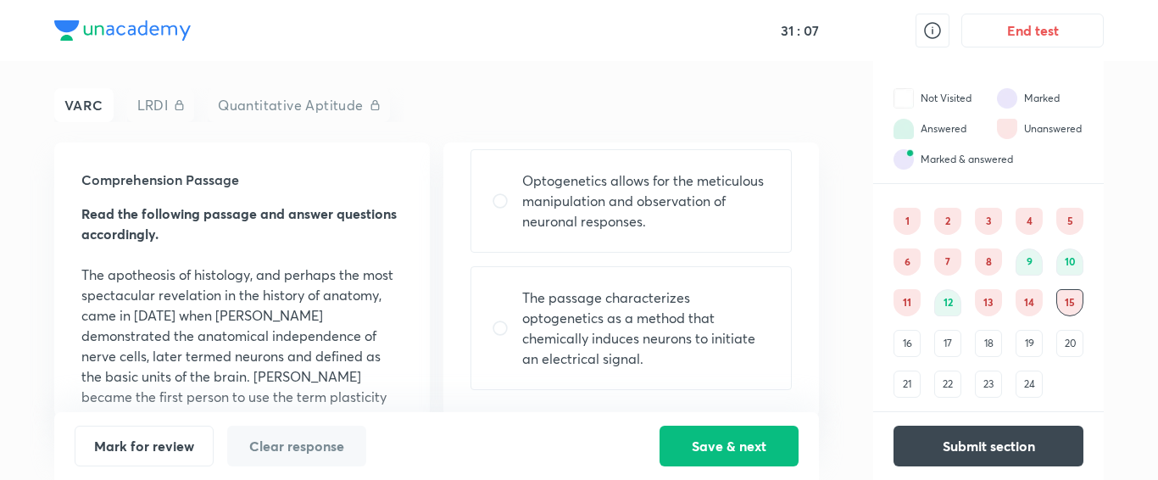
click at [905, 340] on div "16" at bounding box center [907, 343] width 27 height 27
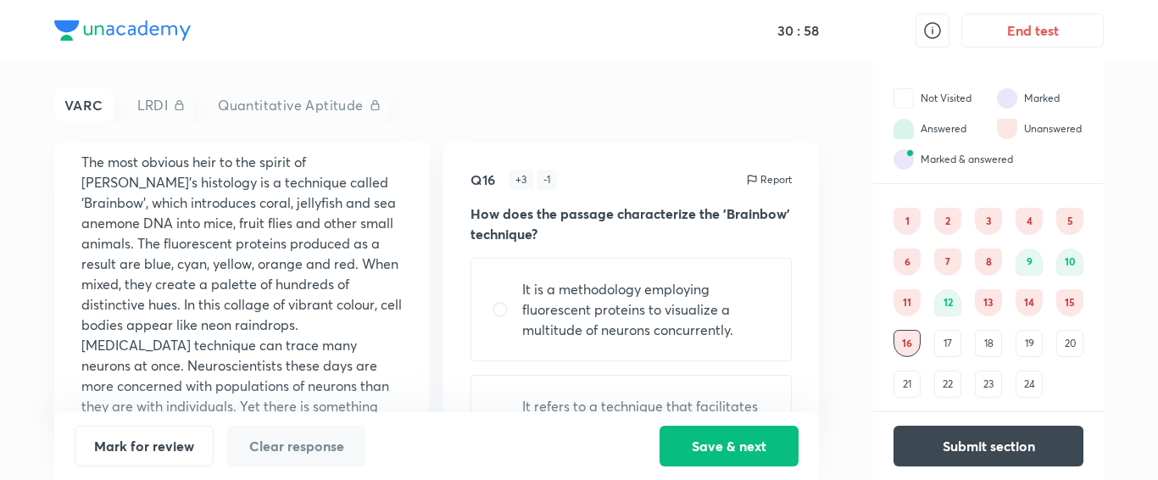
scroll to position [1441, 0]
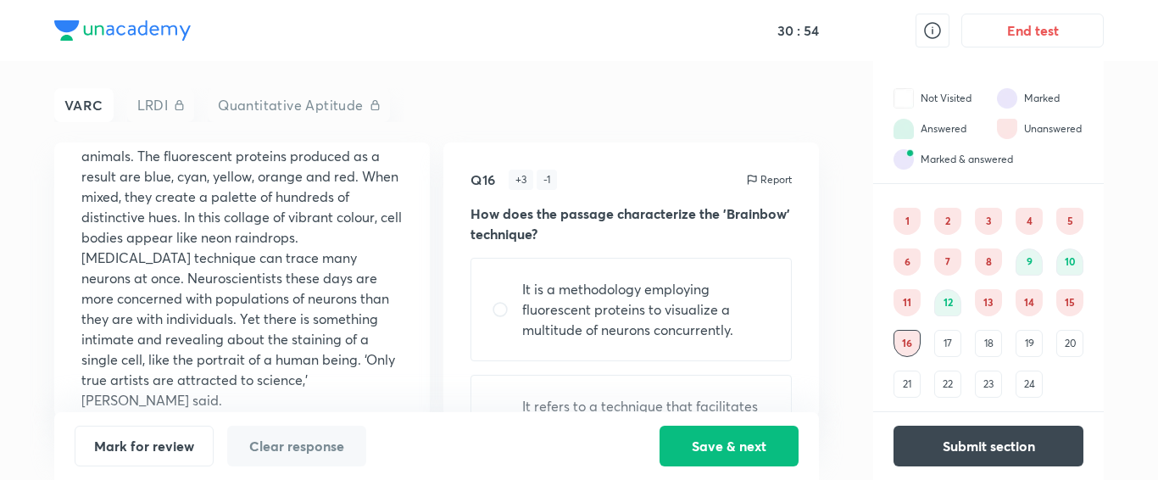
click at [949, 345] on div "17" at bounding box center [947, 343] width 27 height 27
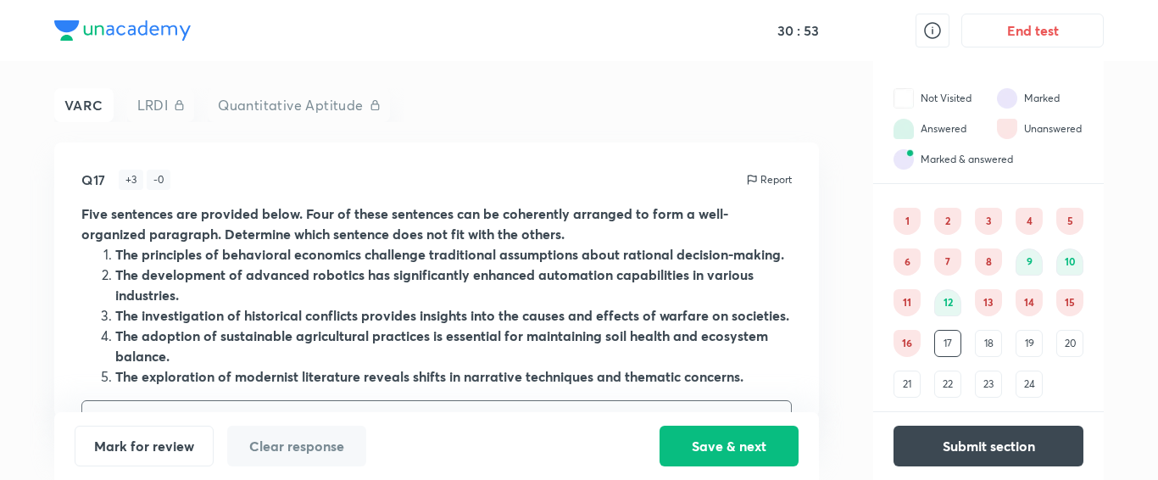
scroll to position [27, 0]
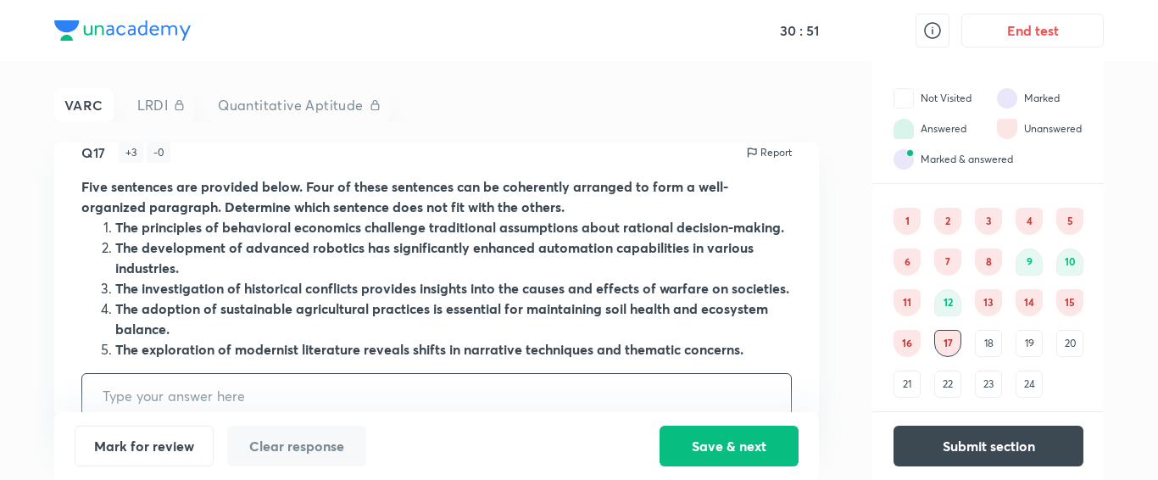
click at [910, 231] on div "1" at bounding box center [907, 221] width 27 height 27
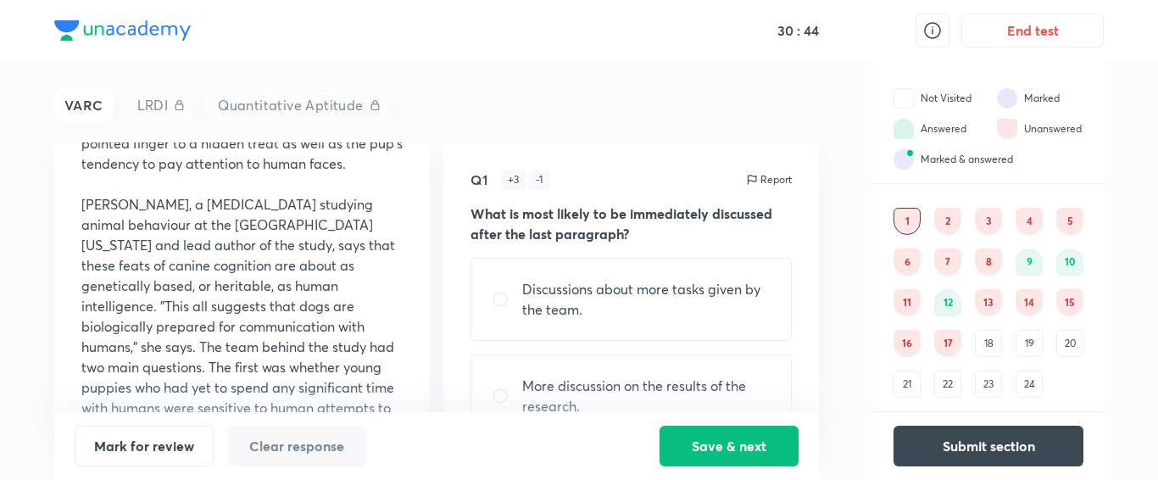
scroll to position [421, 0]
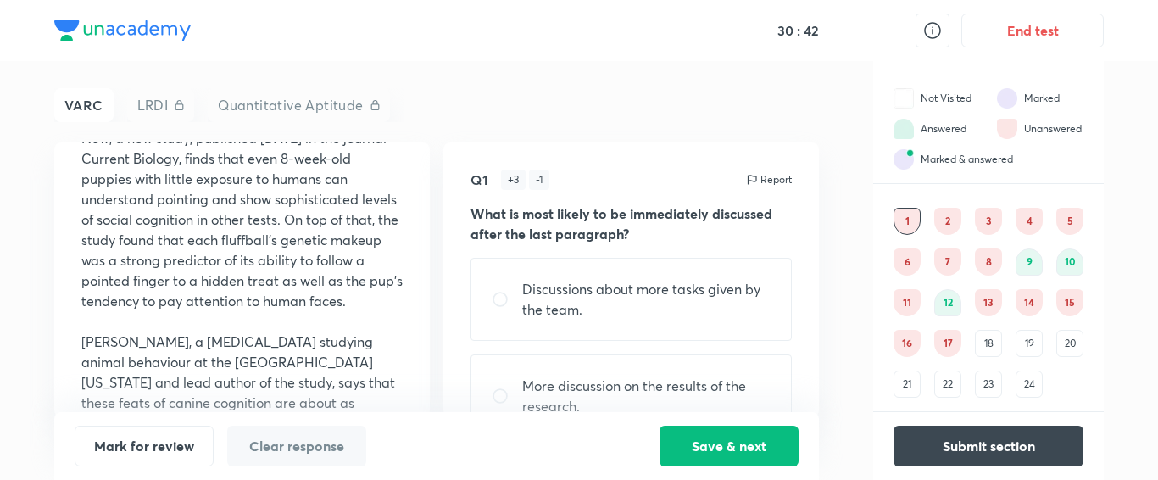
click at [955, 212] on div "2" at bounding box center [947, 221] width 27 height 27
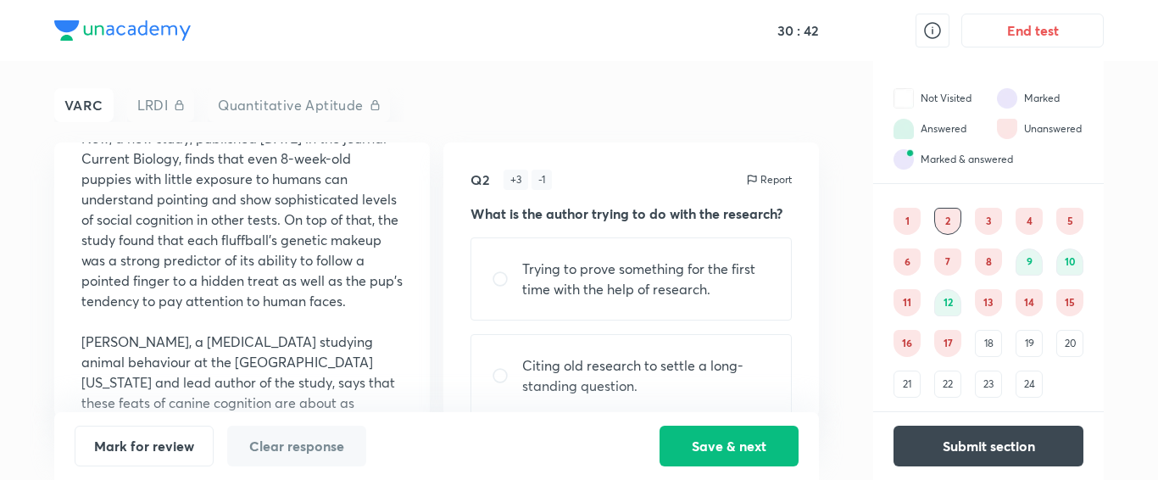
scroll to position [0, 0]
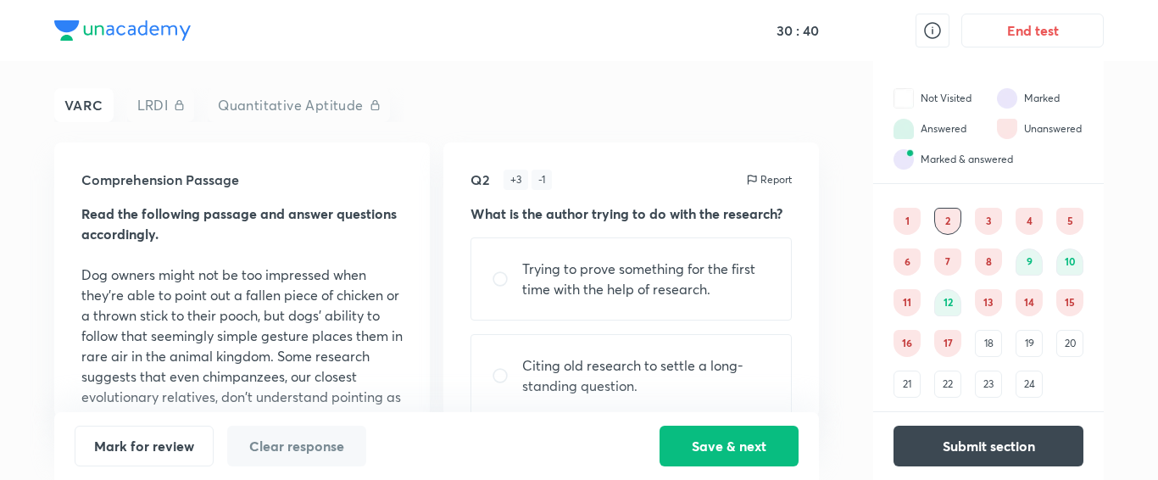
click at [988, 216] on div "3" at bounding box center [988, 221] width 27 height 27
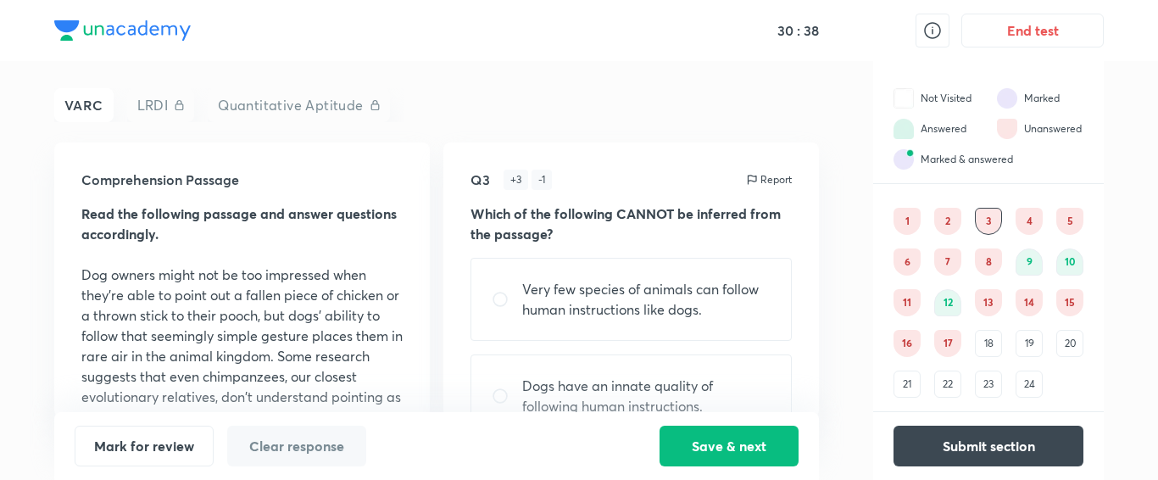
click at [1027, 220] on div "4" at bounding box center [1029, 221] width 27 height 27
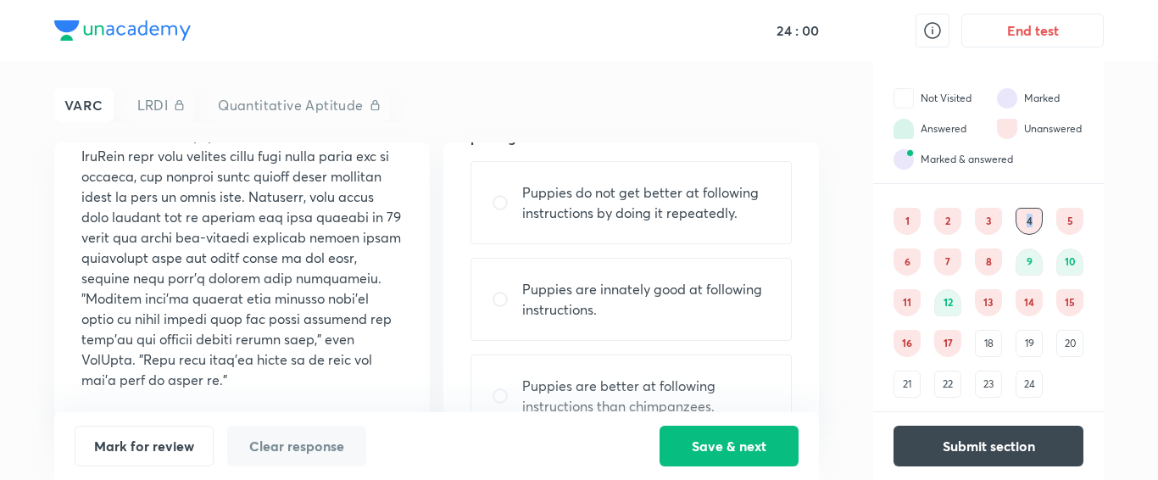
scroll to position [67, 0]
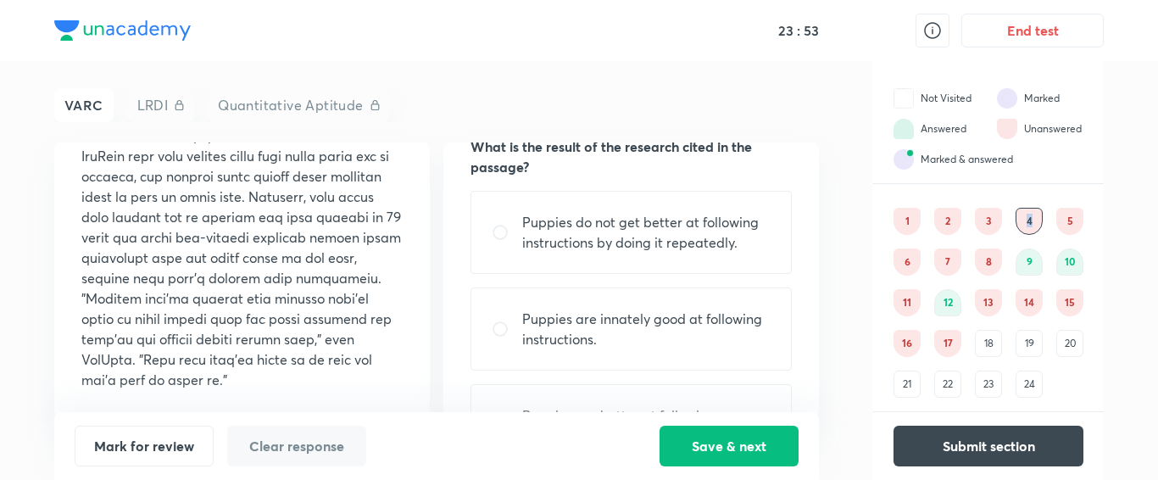
click at [609, 240] on p "Puppies do not get better at following instructions by doing it repeatedly." at bounding box center [646, 232] width 248 height 41
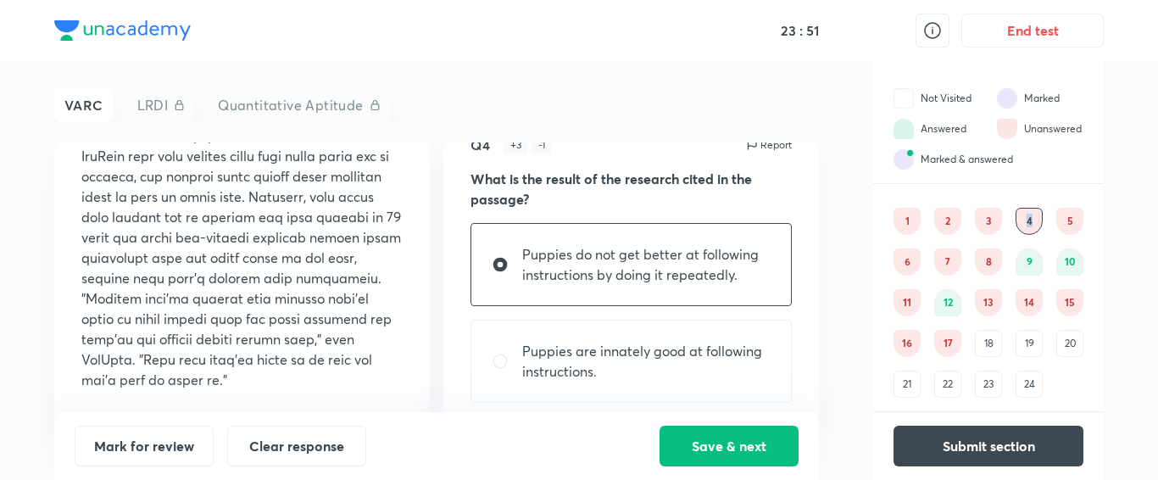
scroll to position [36, 0]
click at [571, 355] on p "Puppies are innately good at following instructions." at bounding box center [646, 359] width 248 height 41
radio input "false"
radio input "true"
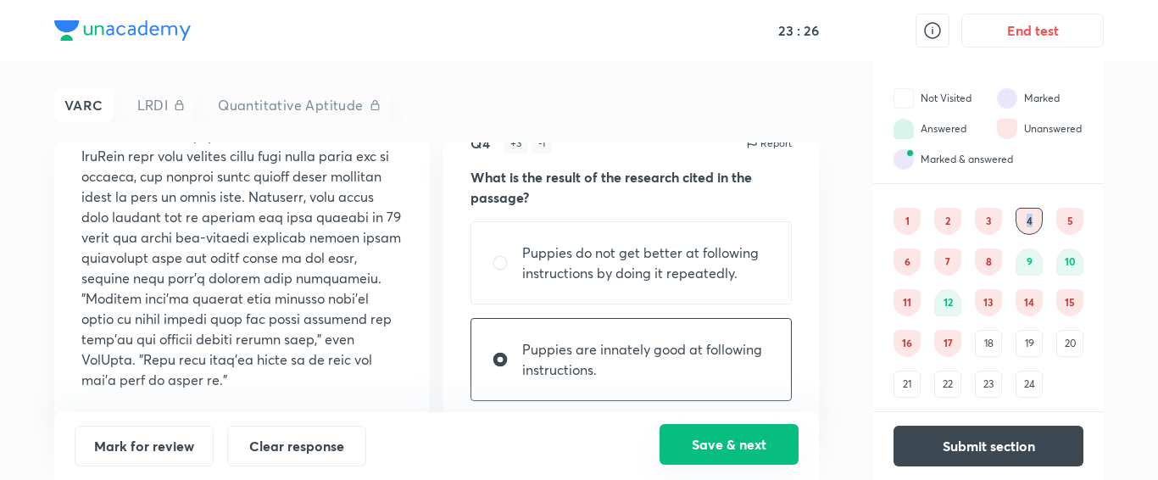
click at [732, 432] on button "Save & next" at bounding box center [729, 444] width 139 height 41
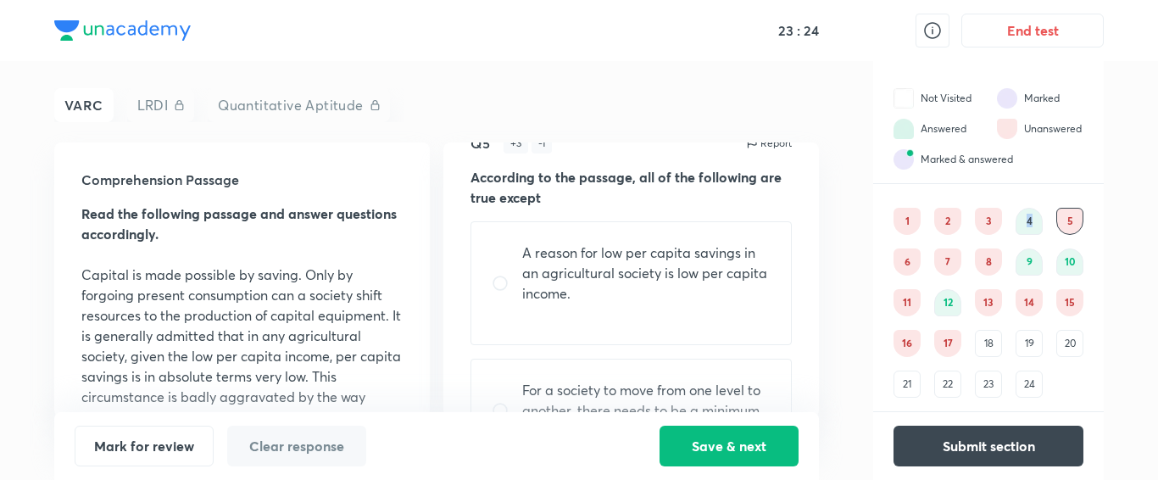
scroll to position [0, 0]
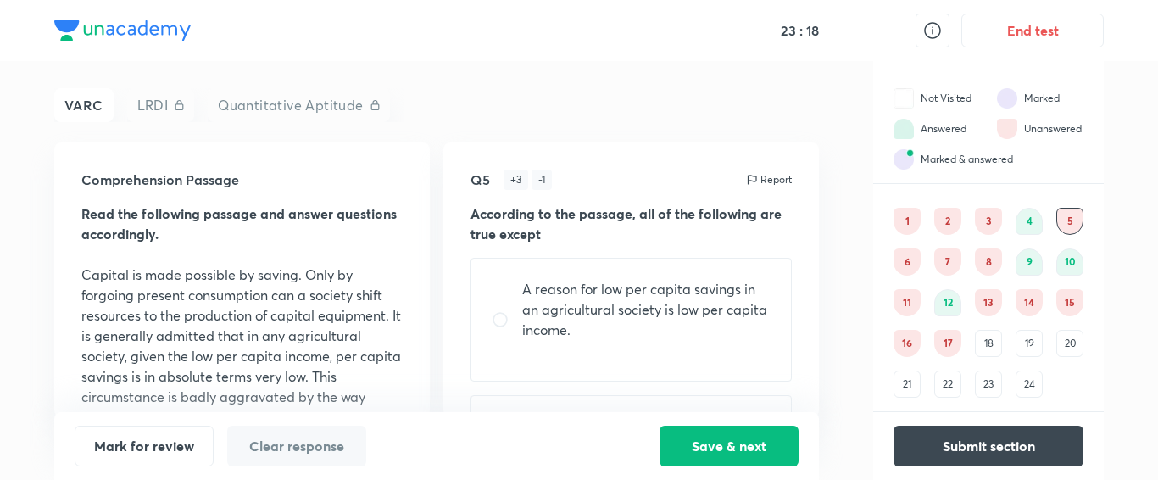
click at [916, 218] on div "1" at bounding box center [907, 221] width 27 height 27
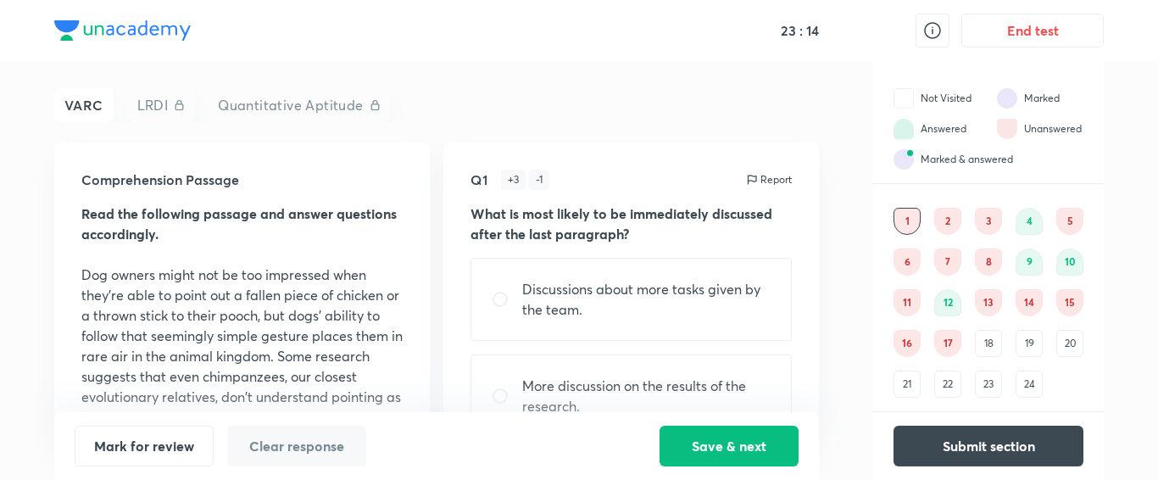
click at [988, 219] on div "3" at bounding box center [988, 221] width 27 height 27
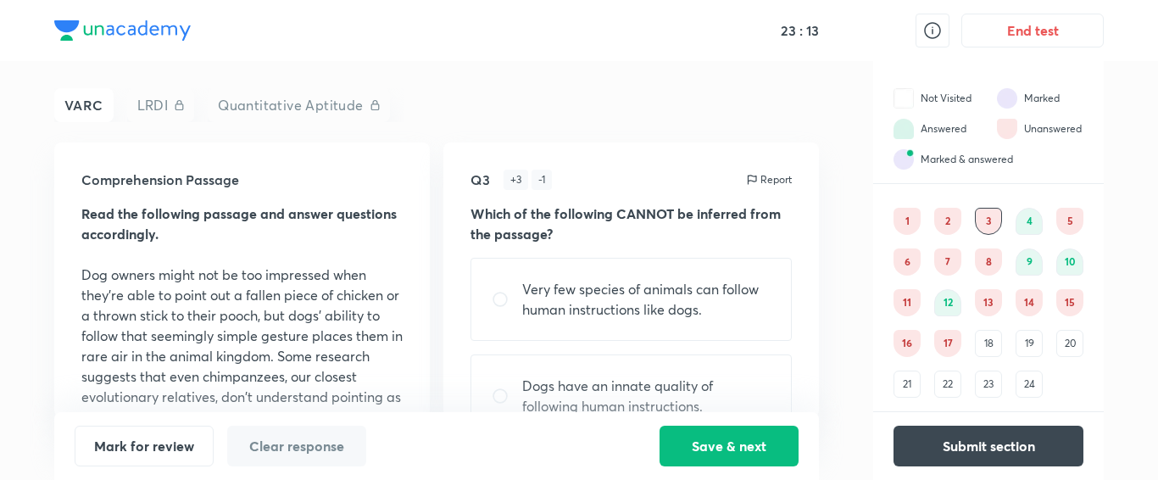
click at [912, 220] on div "1" at bounding box center [907, 221] width 27 height 27
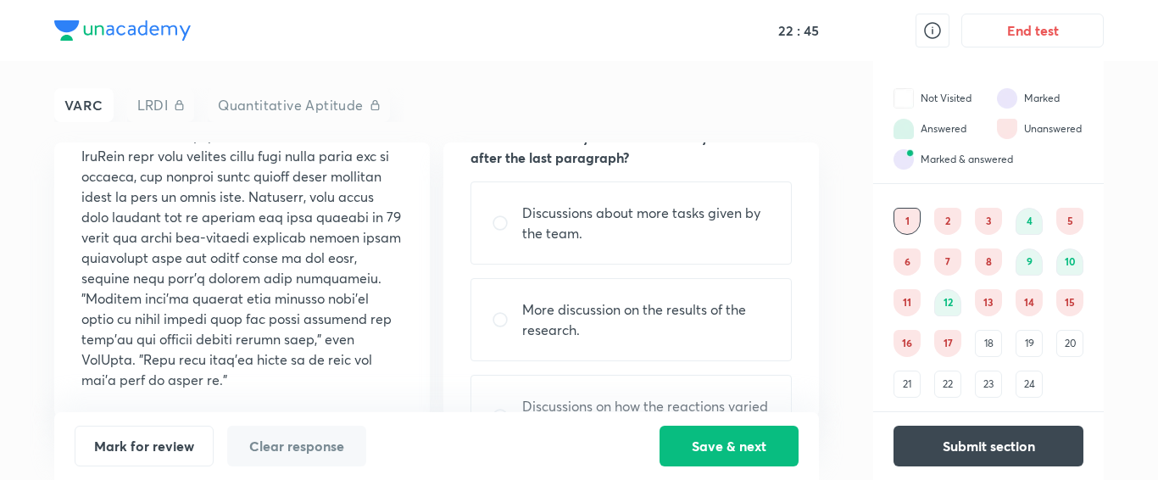
scroll to position [75, 0]
click at [956, 220] on div "2" at bounding box center [947, 221] width 27 height 27
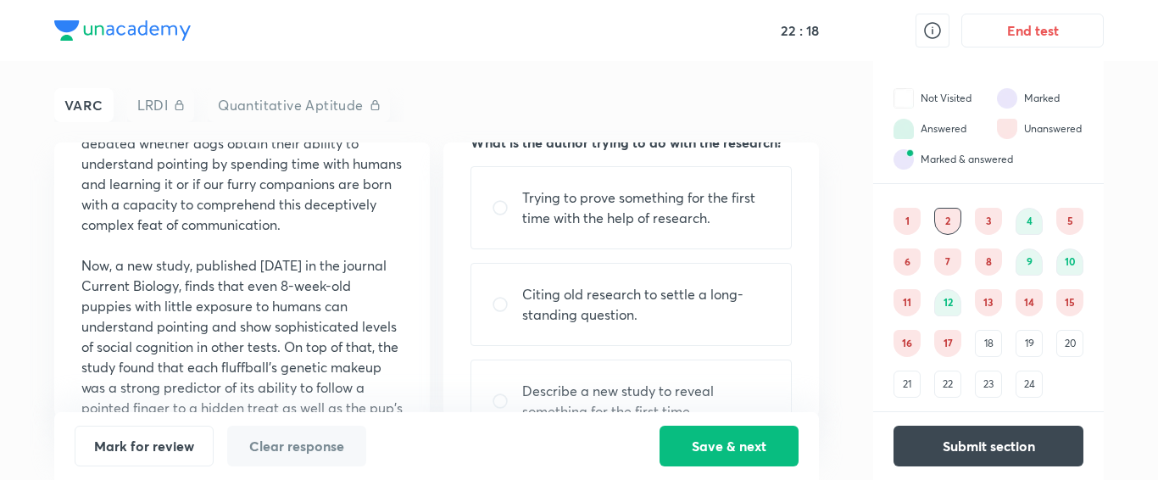
scroll to position [305, 0]
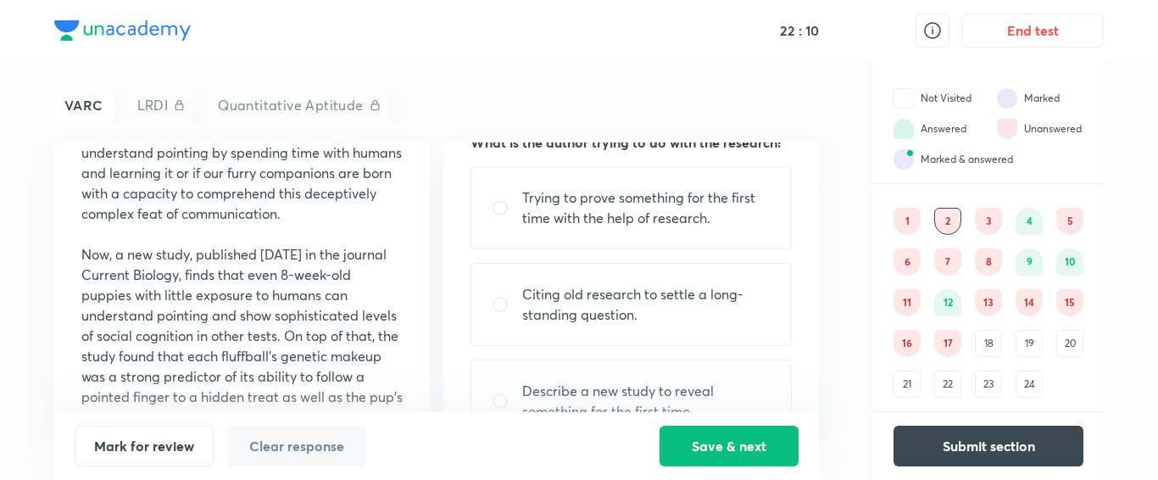
click at [699, 295] on p "Citing old research to settle a long-standing question." at bounding box center [646, 304] width 248 height 41
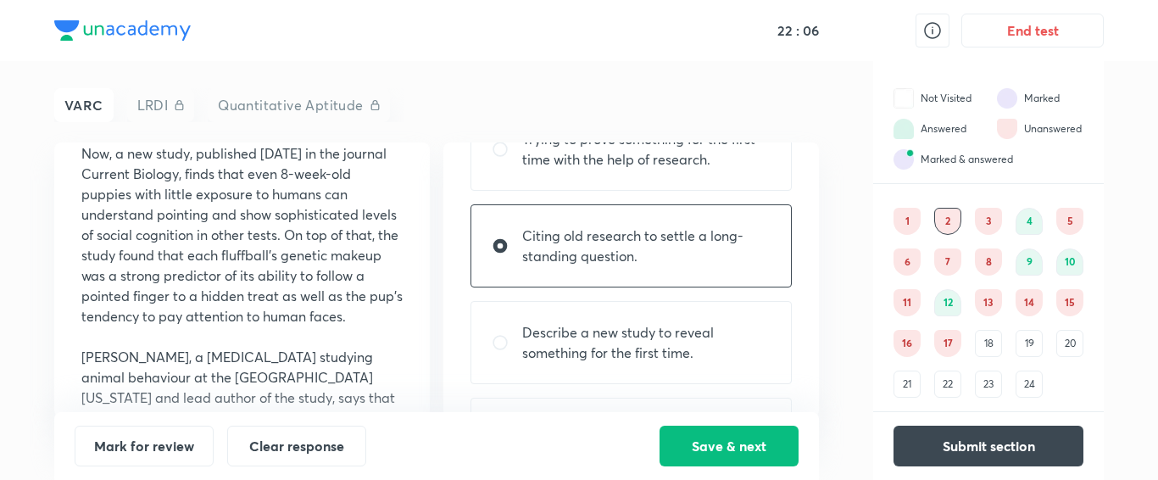
scroll to position [407, 0]
click at [620, 242] on p "Citing old research to settle a long-standing question." at bounding box center [646, 245] width 248 height 41
radio input "false"
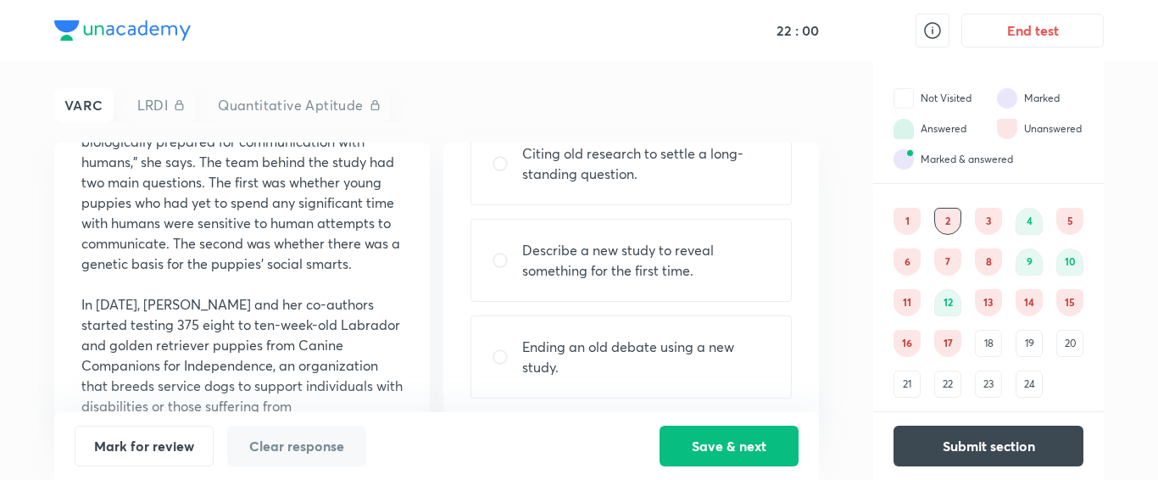
scroll to position [212, 0]
click at [679, 353] on p "Ending an old debate using a new study." at bounding box center [646, 357] width 248 height 41
radio input "true"
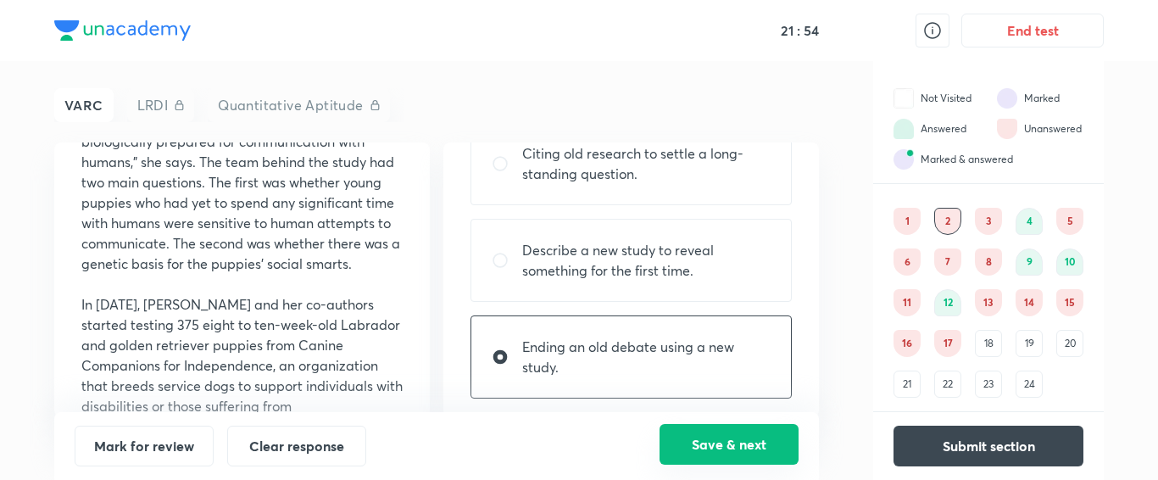
click at [755, 440] on button "Save & next" at bounding box center [729, 444] width 139 height 41
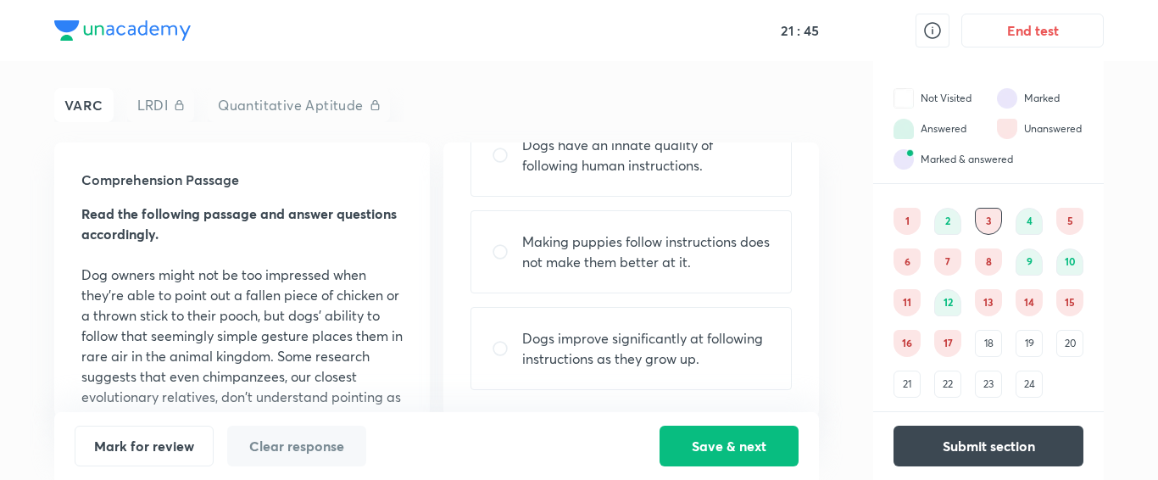
scroll to position [241, 0]
click at [620, 369] on div "Dogs improve significantly at following instructions as they grow up." at bounding box center [630, 348] width 321 height 83
radio input "true"
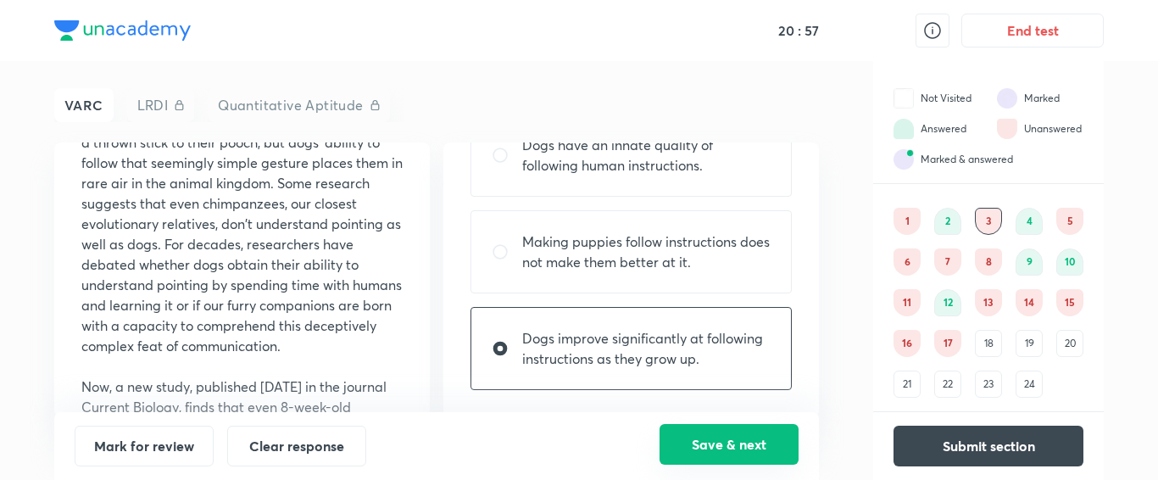
click at [716, 443] on button "Save & next" at bounding box center [729, 444] width 139 height 41
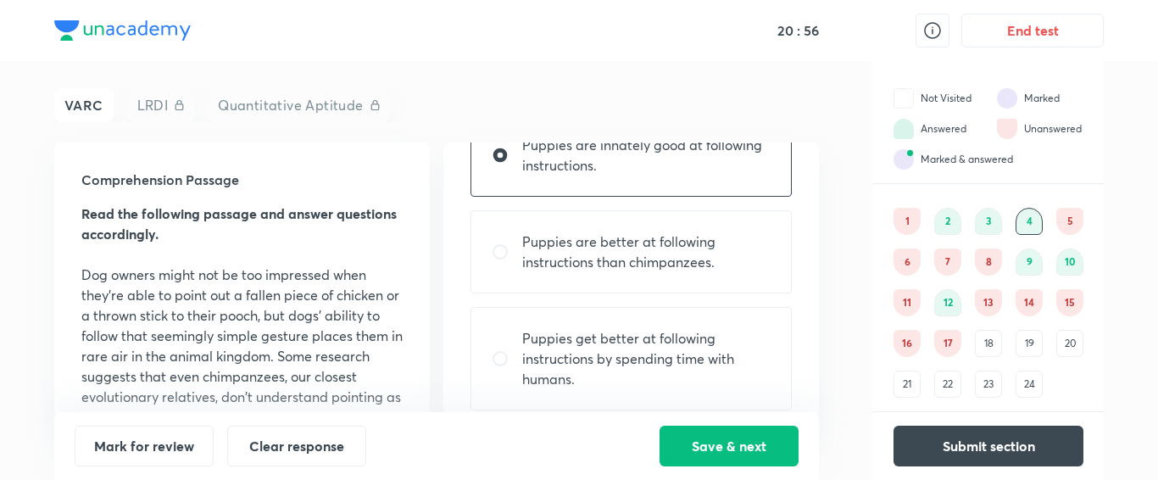
scroll to position [0, 0]
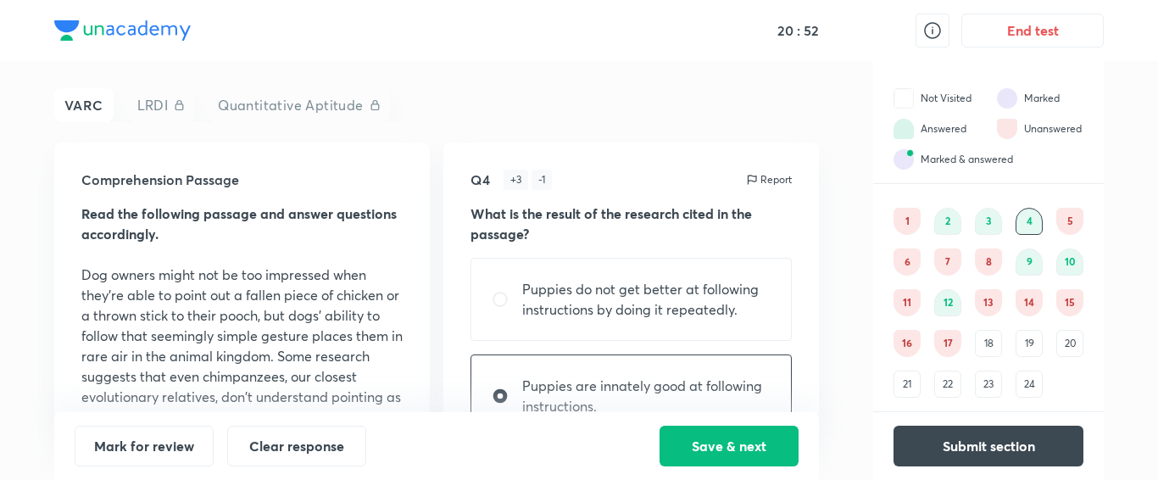
click at [1071, 216] on div "5" at bounding box center [1069, 221] width 27 height 27
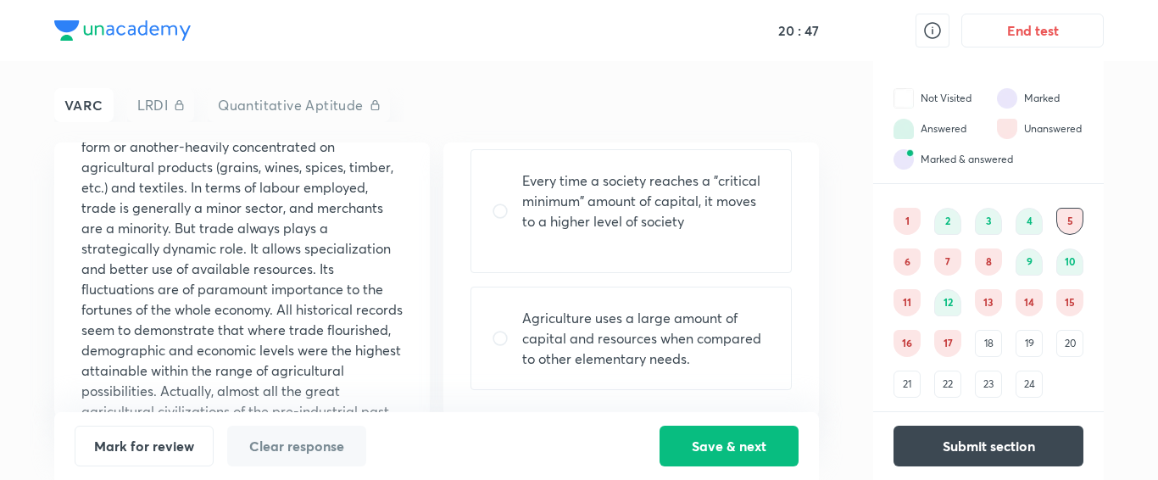
scroll to position [1929, 0]
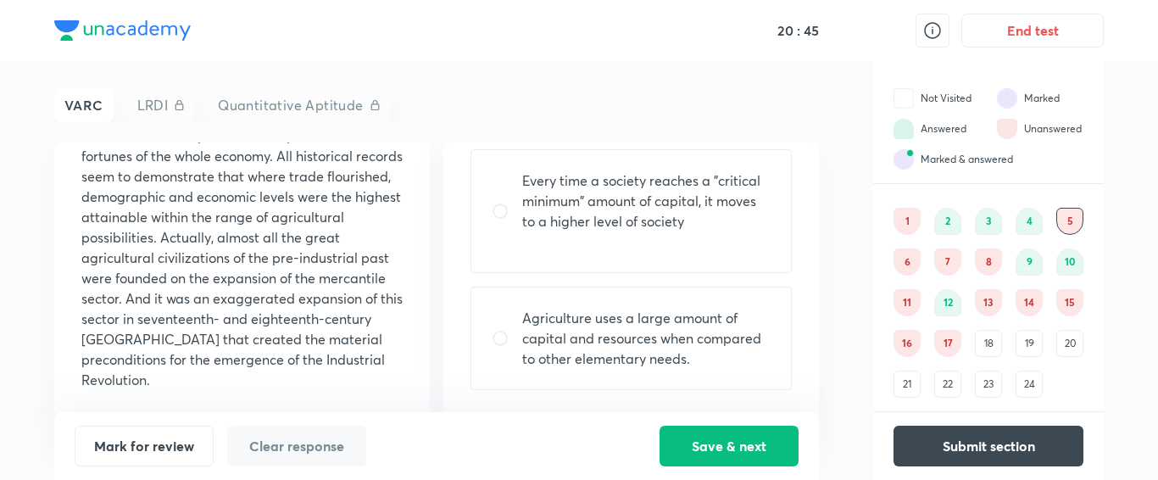
click at [910, 248] on div "6" at bounding box center [907, 261] width 27 height 27
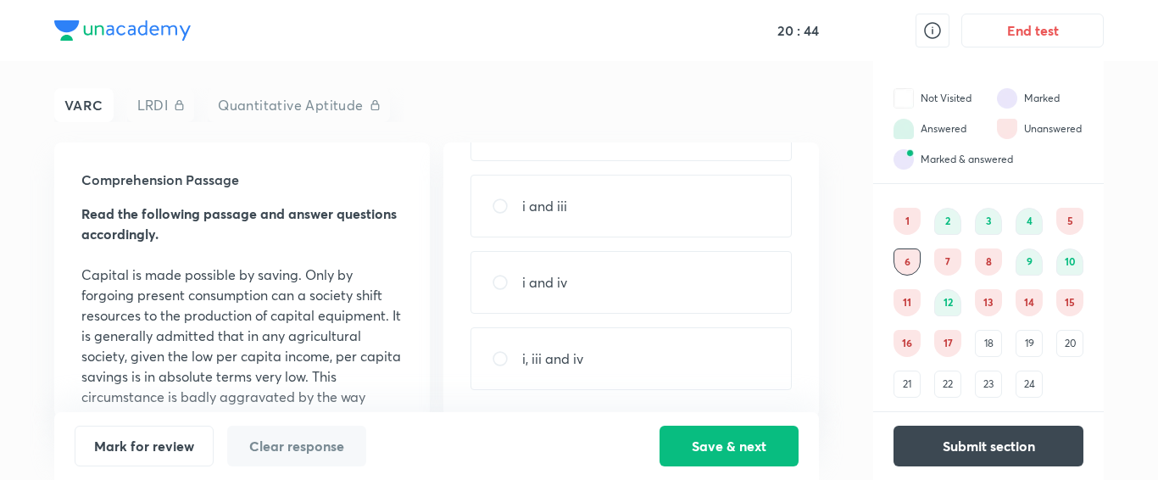
scroll to position [0, 0]
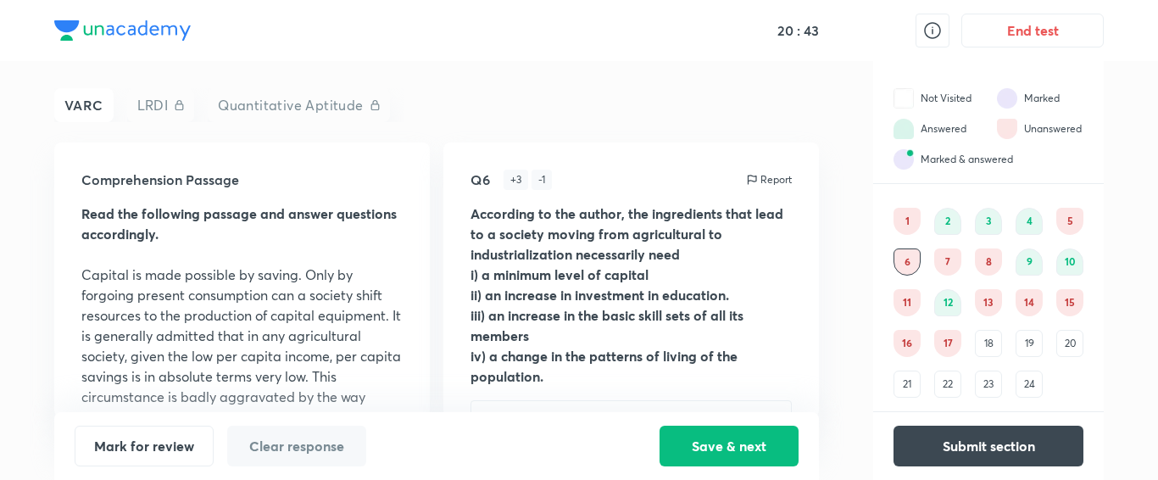
click at [944, 265] on div "7" at bounding box center [947, 261] width 27 height 27
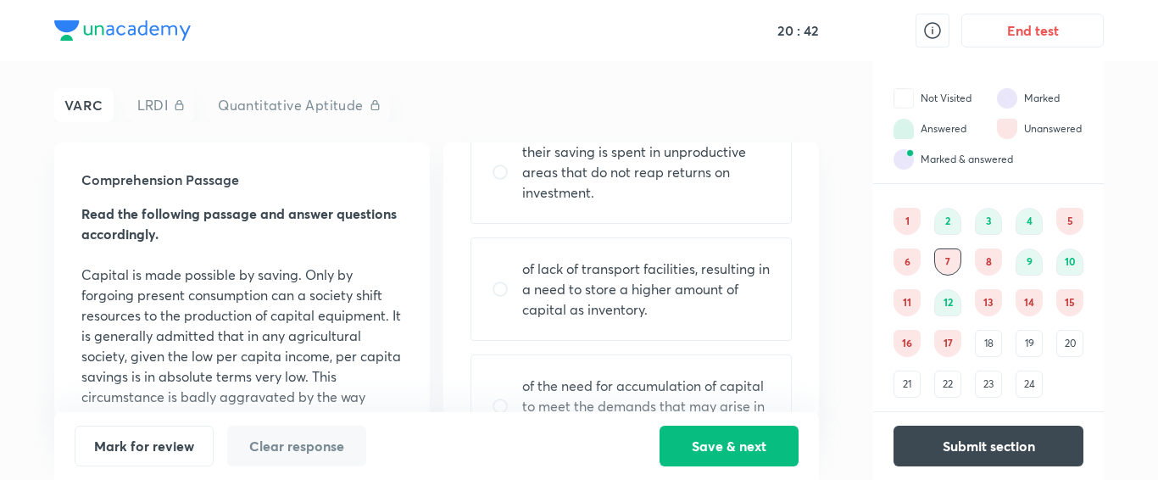
scroll to position [161, 0]
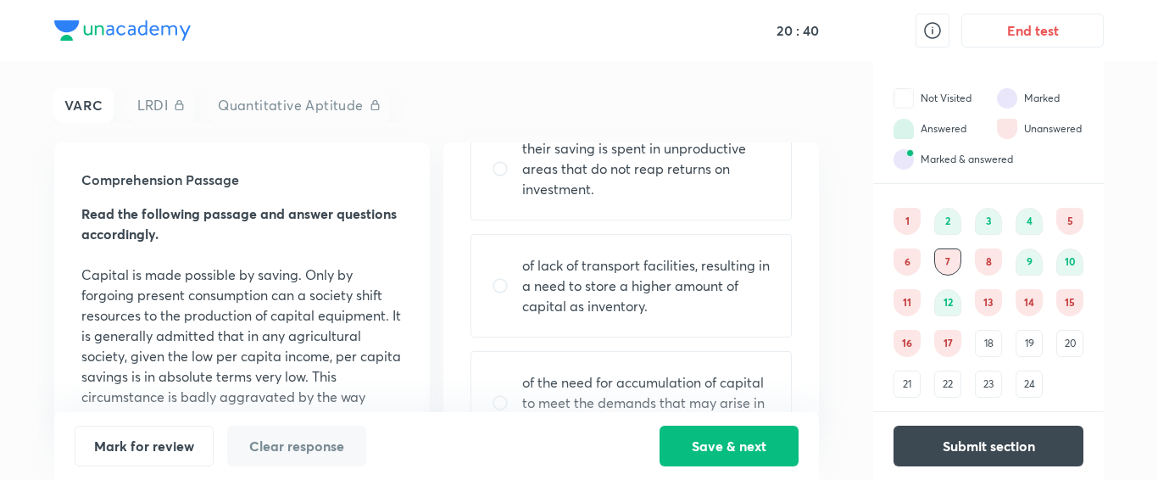
click at [983, 264] on div "8" at bounding box center [988, 261] width 27 height 27
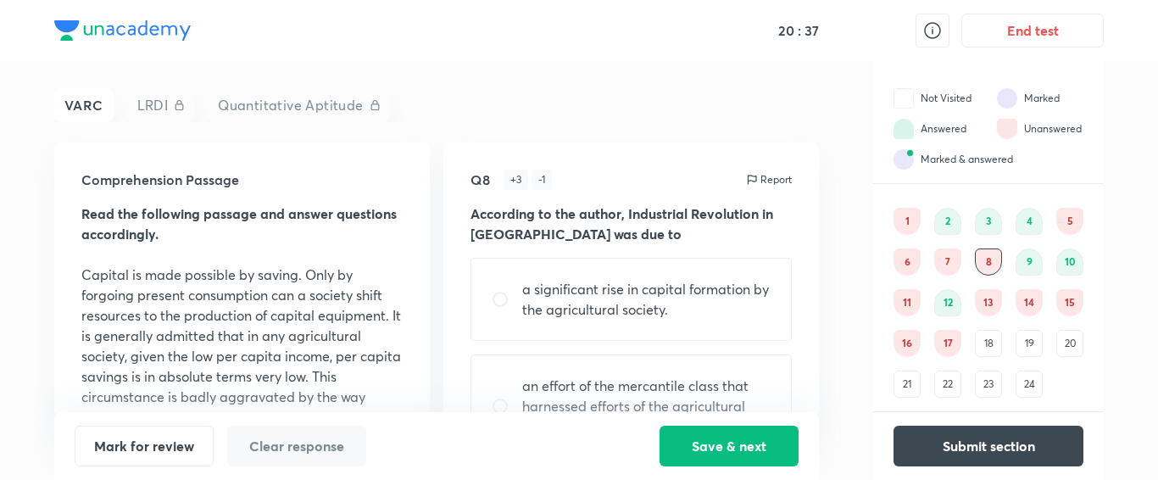
scroll to position [302, 0]
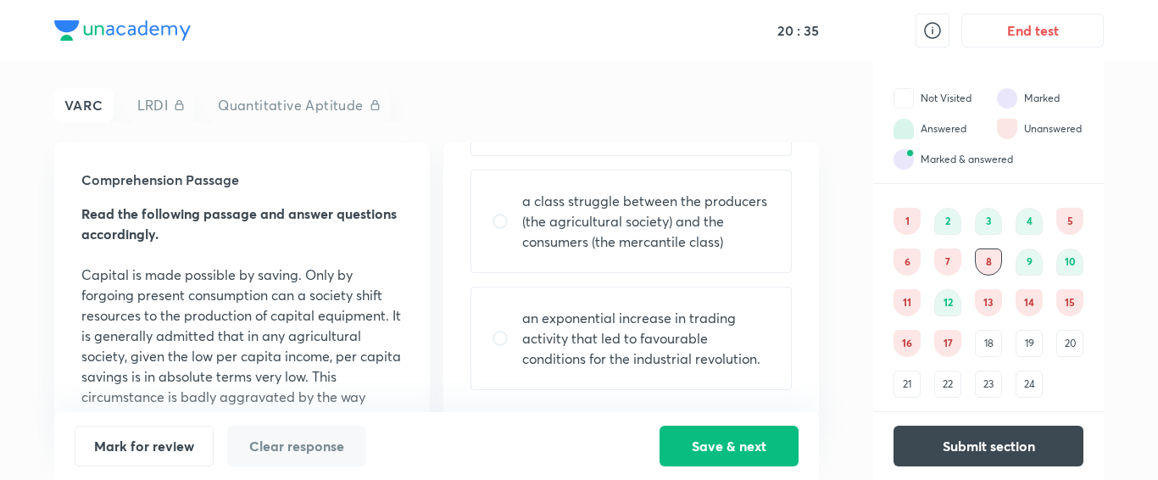
click at [988, 308] on div "13" at bounding box center [988, 302] width 27 height 27
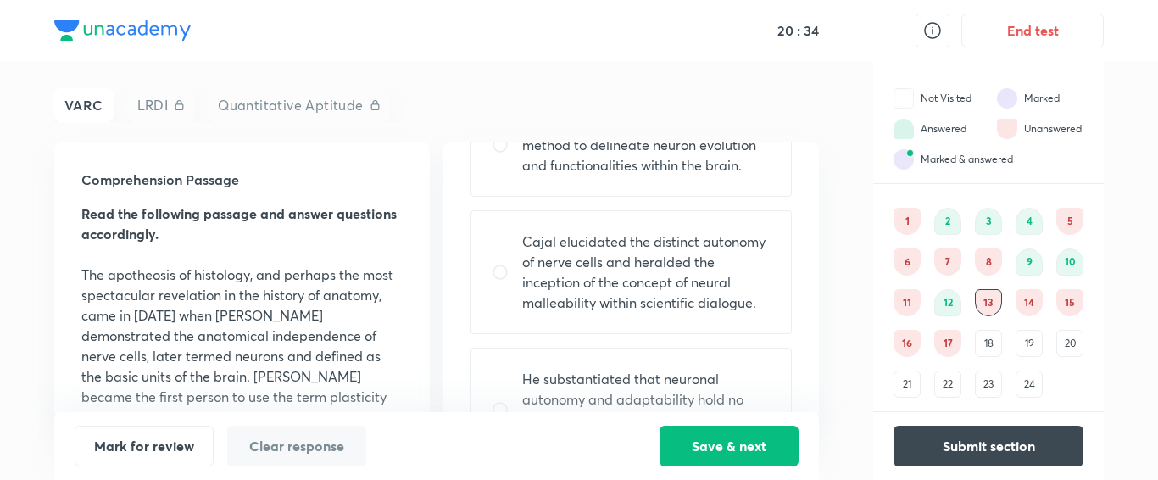
scroll to position [0, 0]
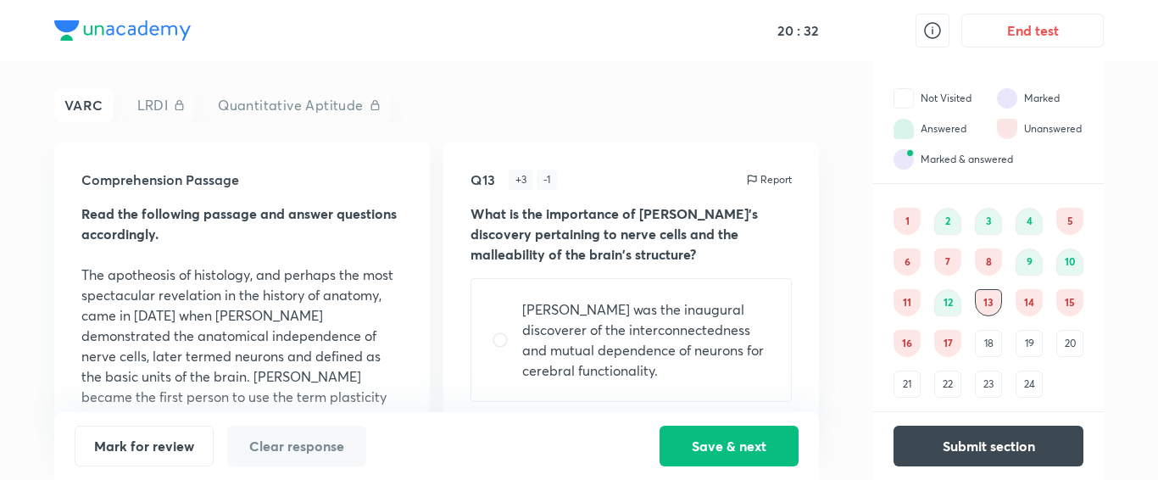
click at [1061, 227] on div "5" at bounding box center [1069, 221] width 27 height 27
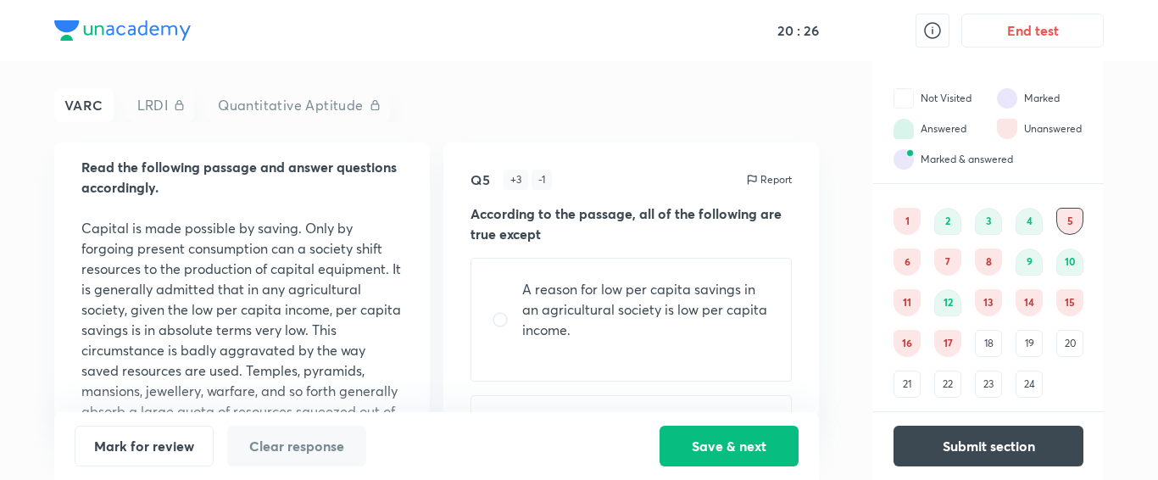
scroll to position [47, 0]
click at [911, 266] on div "6" at bounding box center [907, 261] width 27 height 27
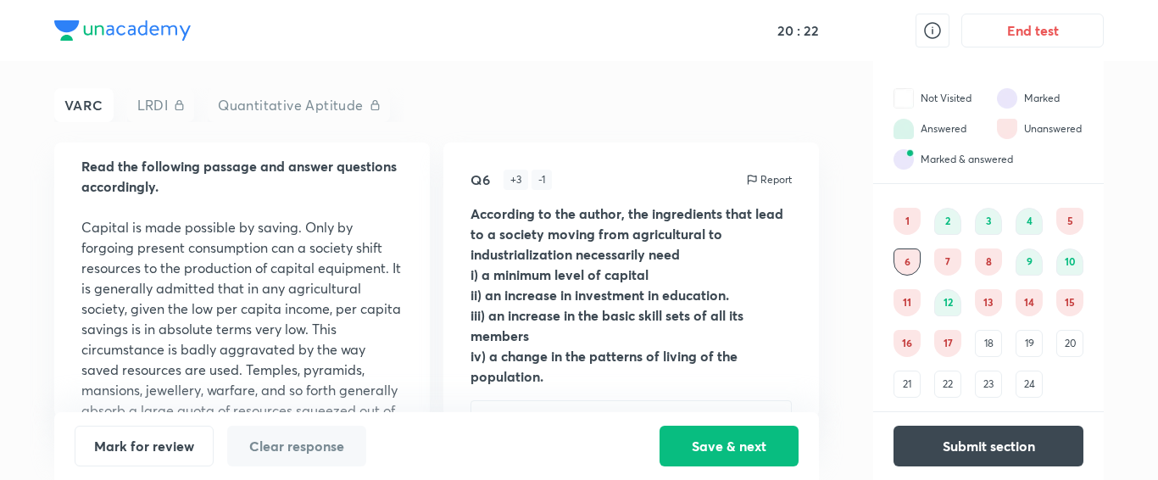
scroll to position [0, 0]
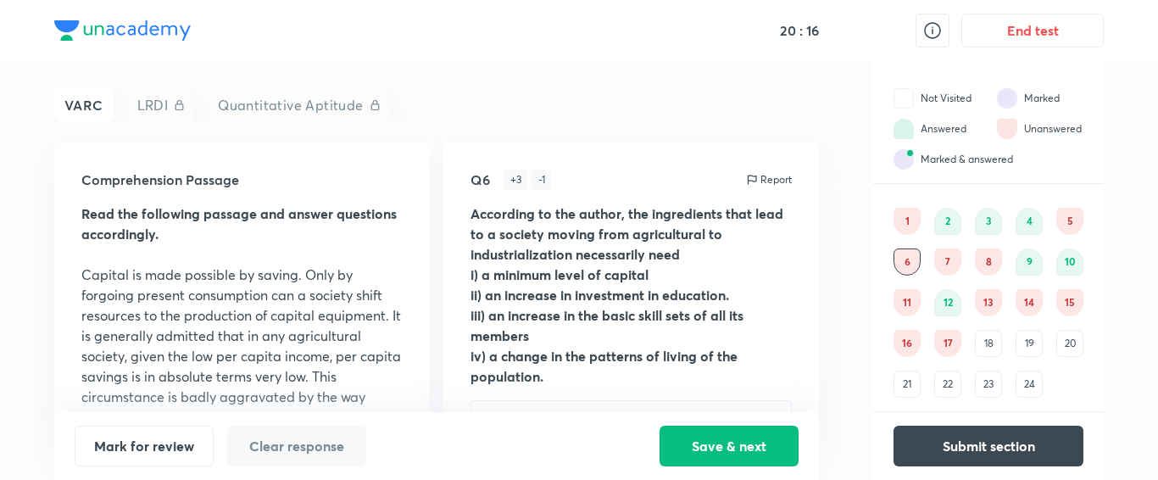
click at [949, 270] on div "7" at bounding box center [947, 261] width 27 height 27
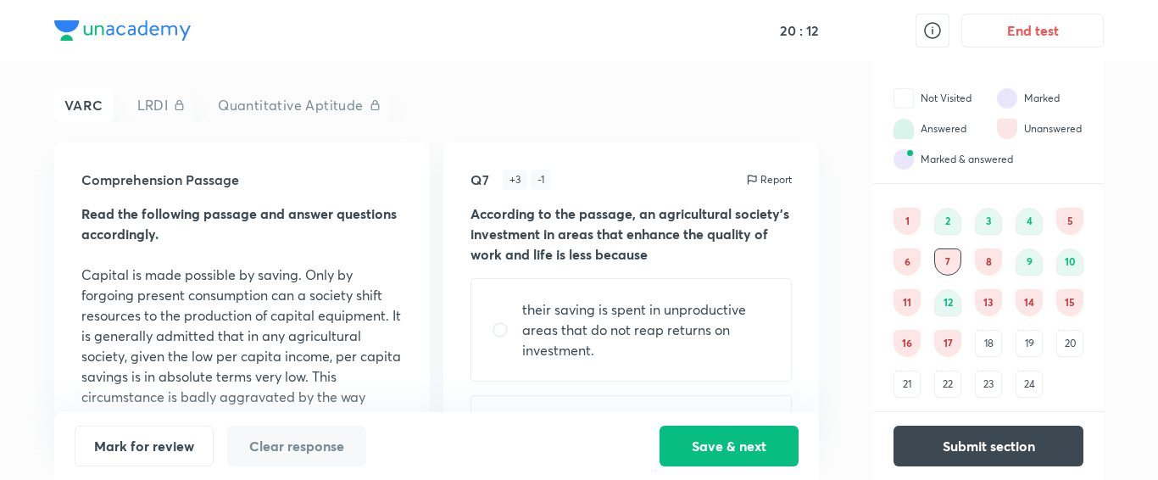
click at [993, 266] on div "8" at bounding box center [988, 261] width 27 height 27
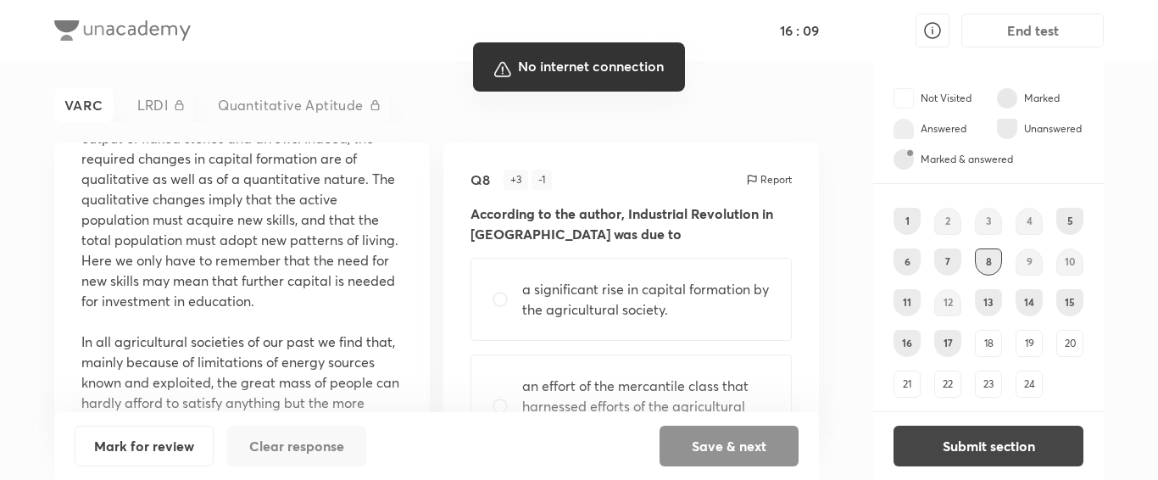
scroll to position [1166, 0]
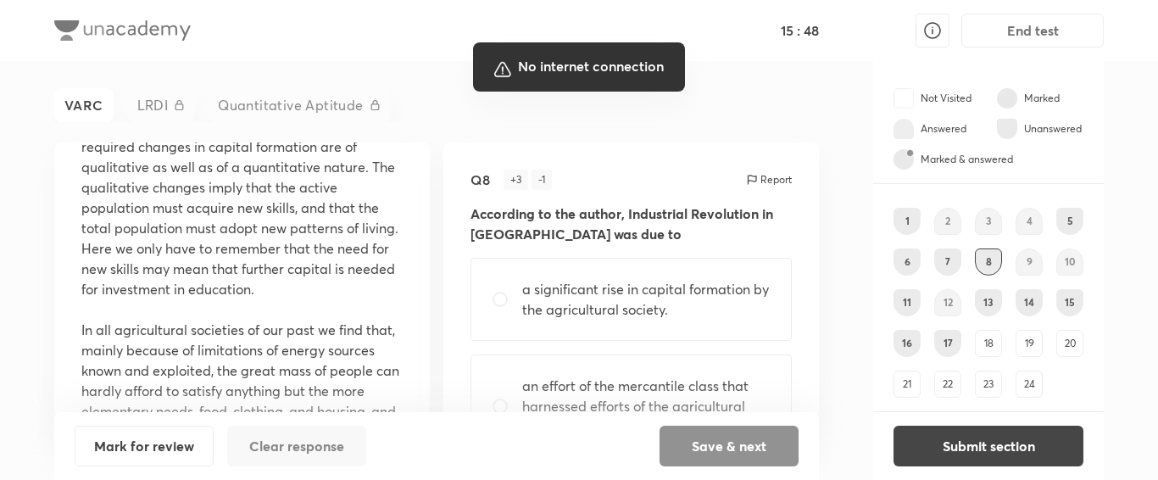
click at [732, 109] on div at bounding box center [579, 240] width 1158 height 480
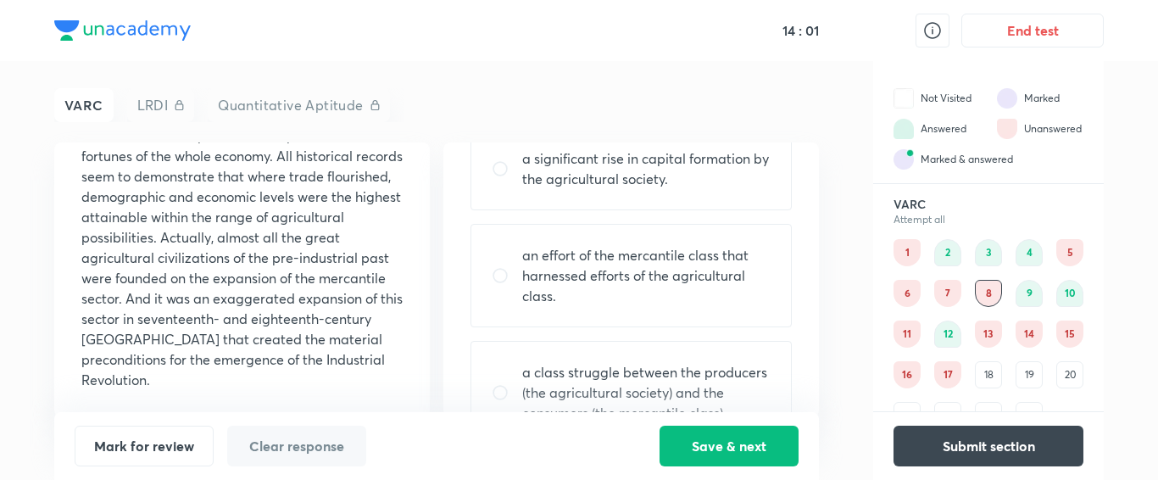
scroll to position [127, 0]
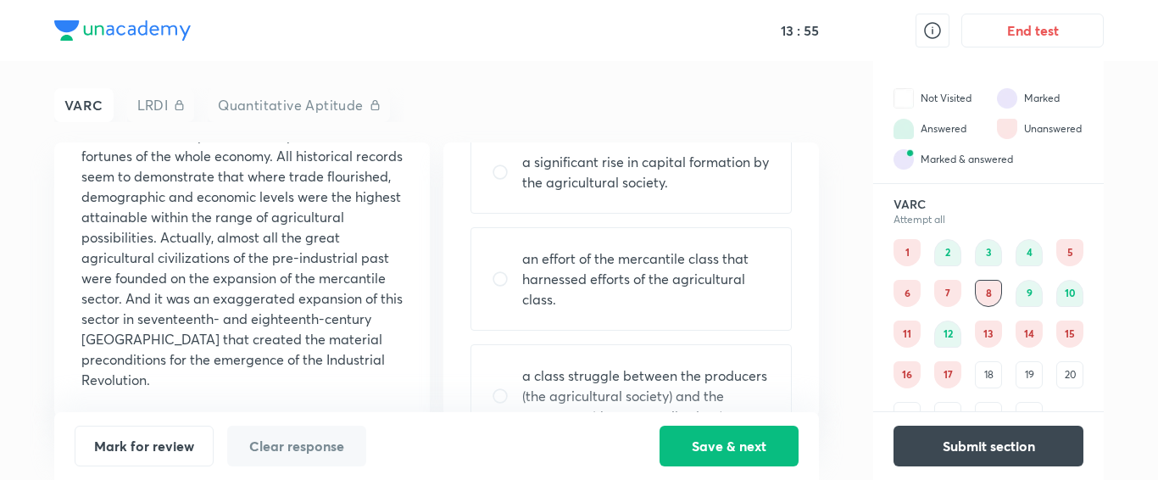
click at [646, 303] on p "an effort of the mercantile class that harnessed efforts of the agricultural cl…" at bounding box center [646, 278] width 248 height 61
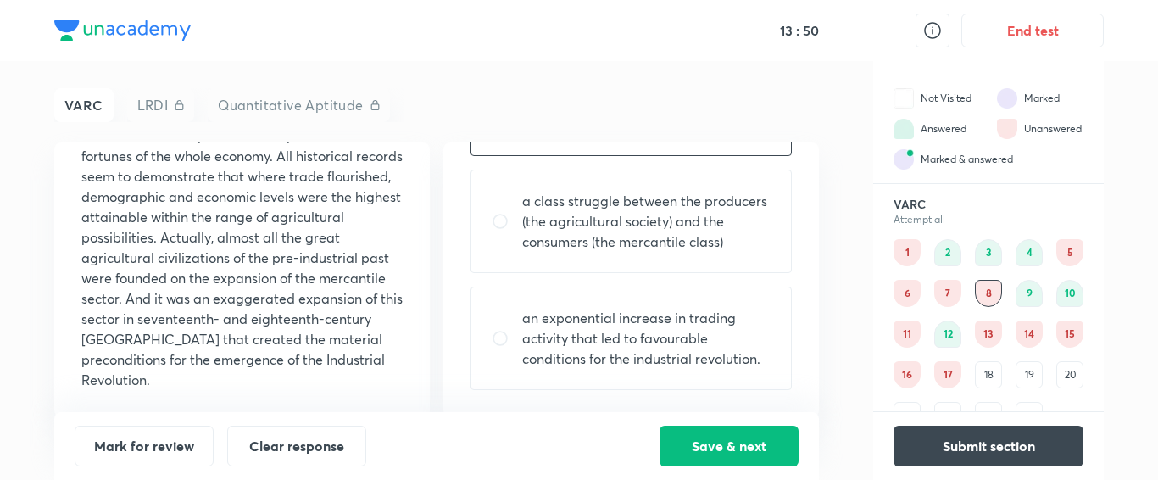
scroll to position [302, 0]
click at [652, 348] on p "an exponential increase in trading activity that led to favourable conditions f…" at bounding box center [646, 338] width 248 height 61
radio input "false"
radio input "true"
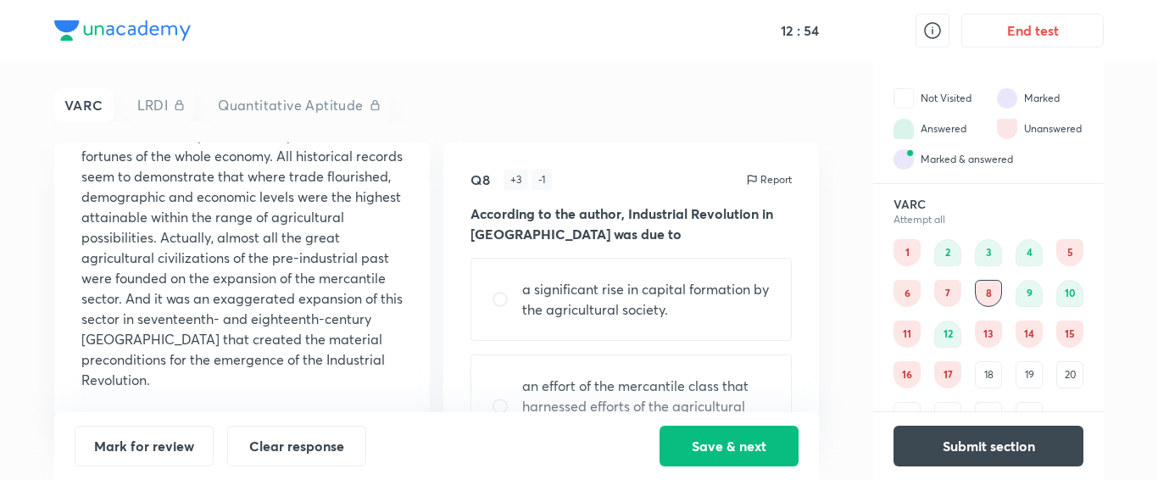
scroll to position [34, 0]
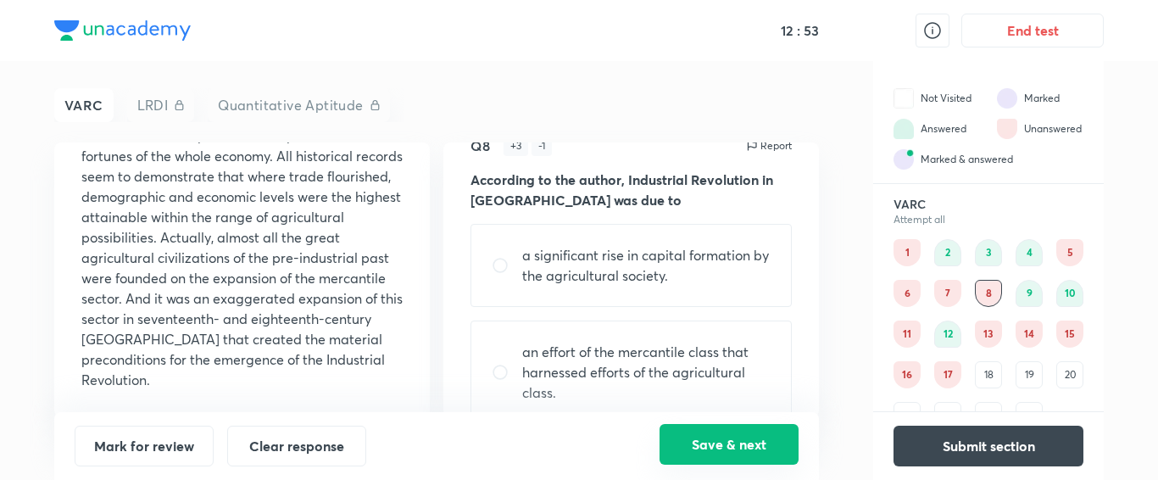
click at [723, 440] on button "Save & next" at bounding box center [729, 444] width 139 height 41
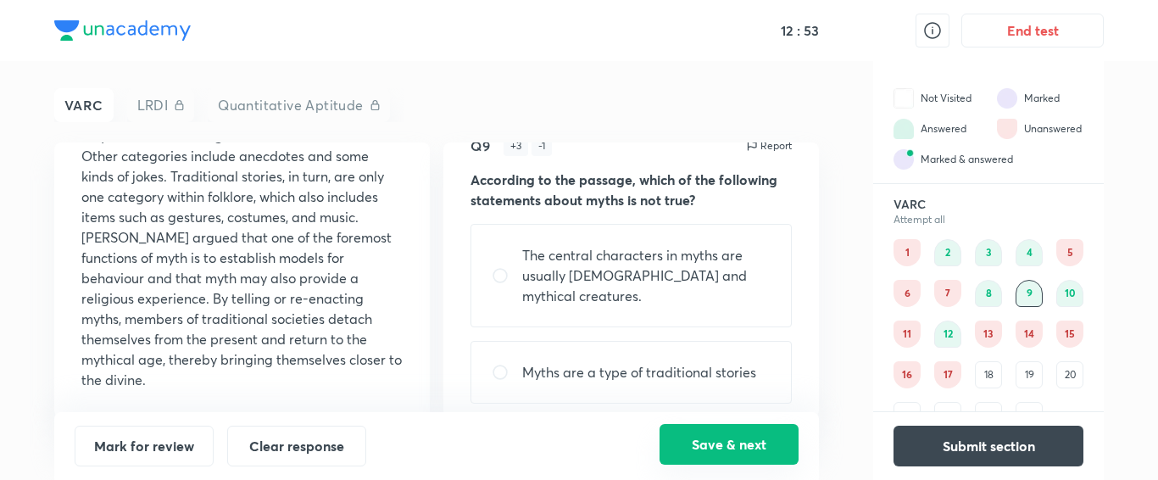
scroll to position [0, 0]
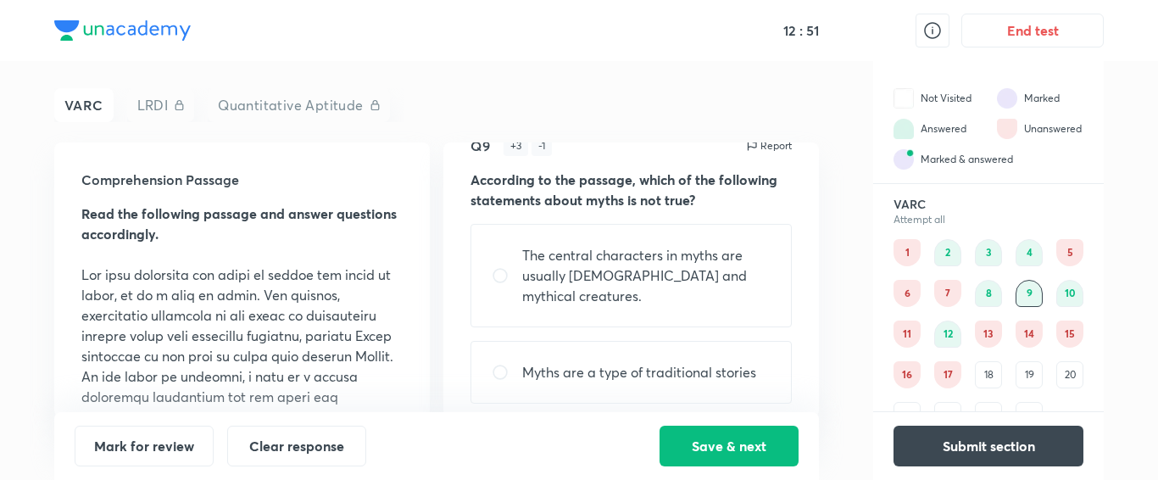
click at [1069, 247] on div "5" at bounding box center [1069, 252] width 27 height 27
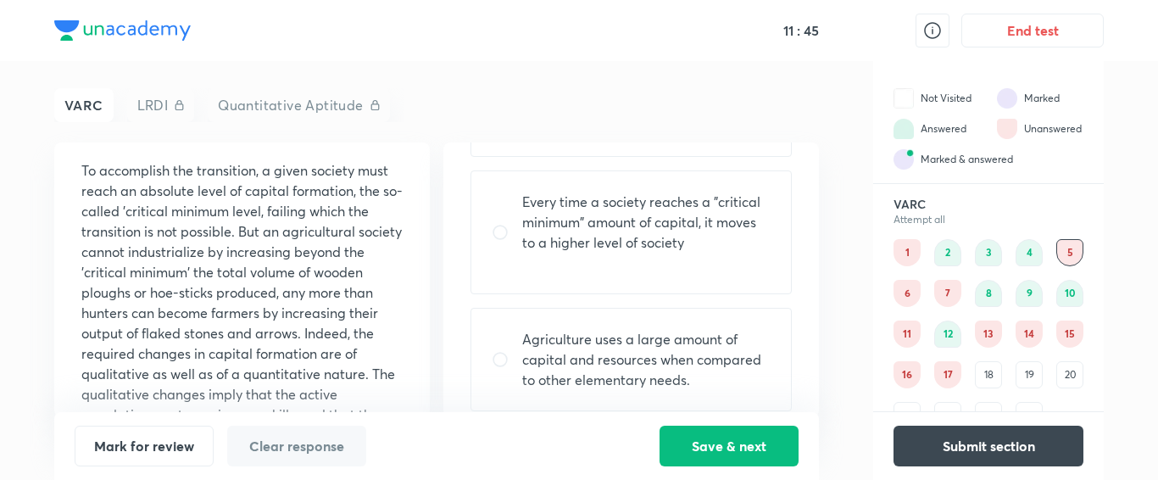
scroll to position [342, 0]
drag, startPoint x: 516, startPoint y: 225, endPoint x: 508, endPoint y: 232, distance: 11.4
click at [508, 232] on input "radio" at bounding box center [507, 232] width 31 height 17
radio input "true"
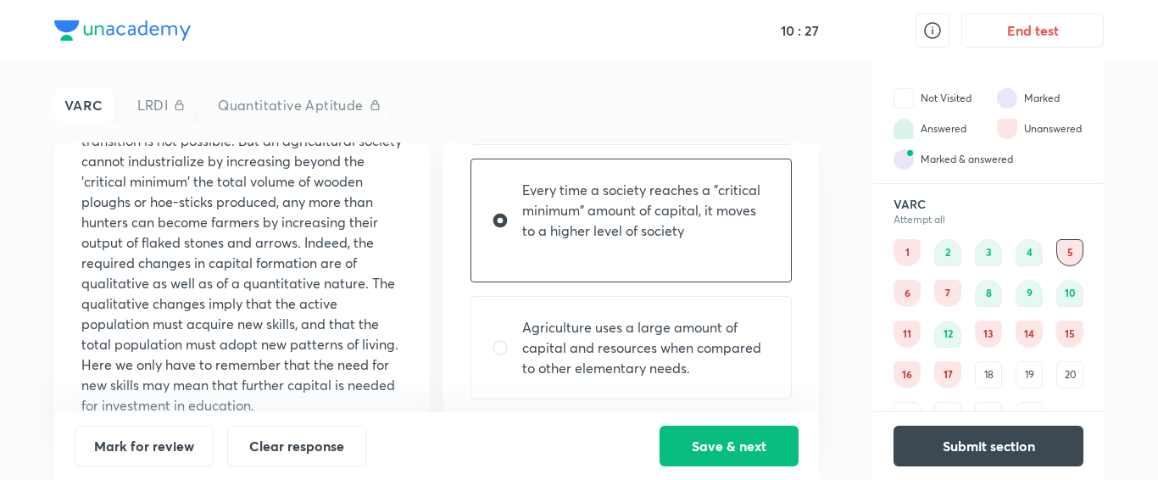
scroll to position [354, 0]
click at [727, 423] on div "Mark for review Clear response Save & next" at bounding box center [436, 446] width 765 height 68
click at [727, 457] on button "Save & next" at bounding box center [729, 444] width 139 height 41
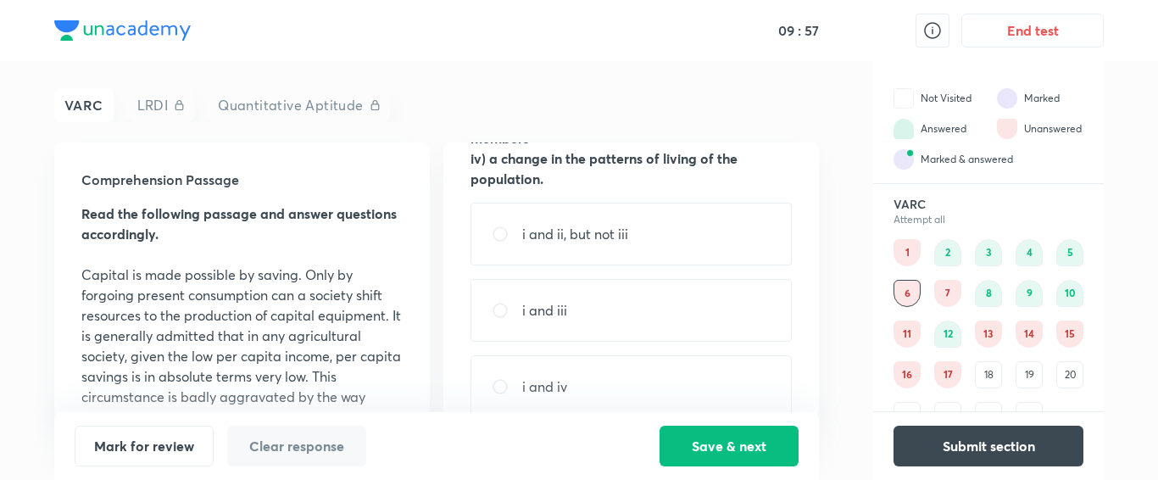
scroll to position [0, 0]
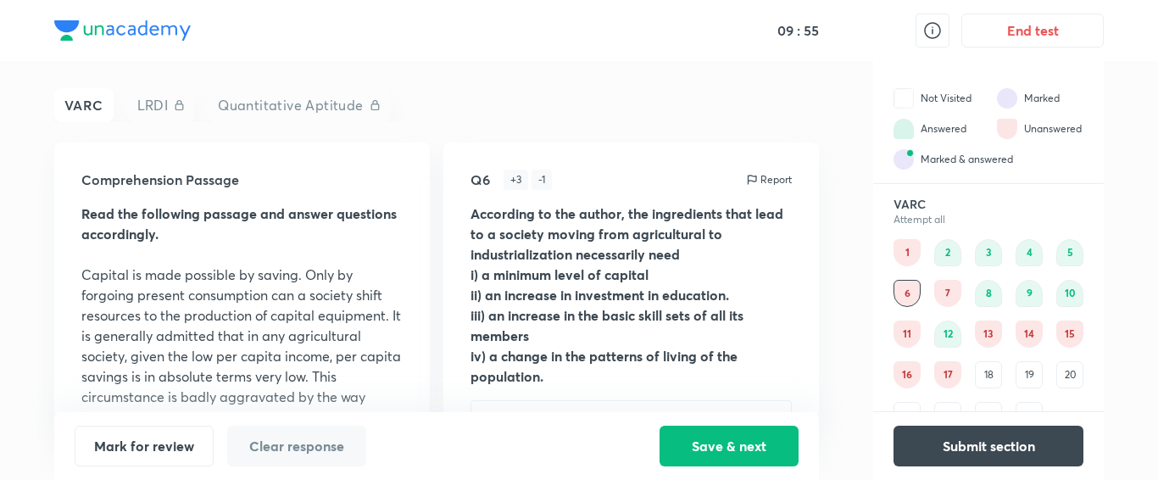
click at [945, 289] on div "7" at bounding box center [947, 293] width 27 height 27
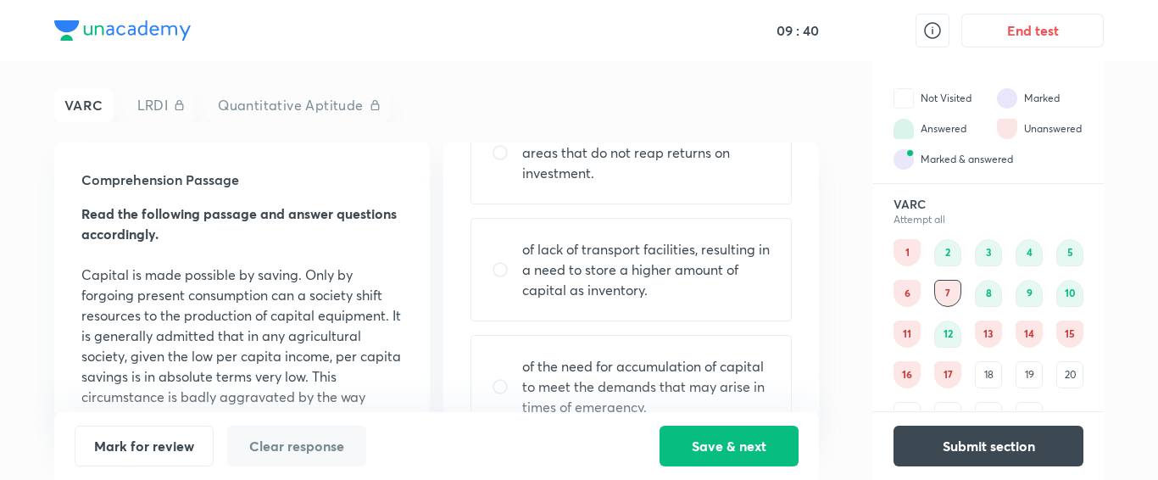
scroll to position [177, 0]
click at [693, 275] on p "of lack of transport facilities, resulting in a need to store a higher amount o…" at bounding box center [646, 269] width 248 height 61
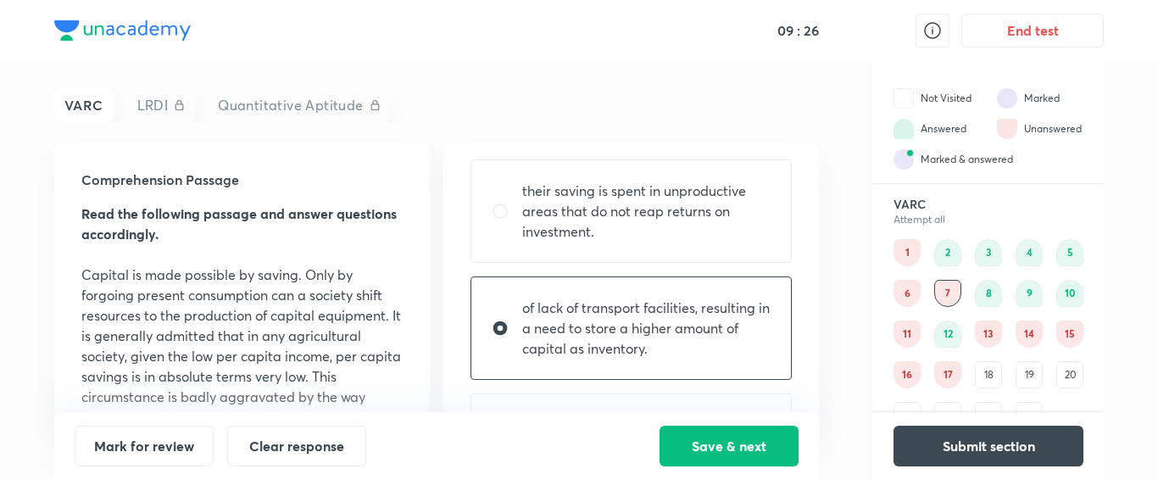
scroll to position [211, 0]
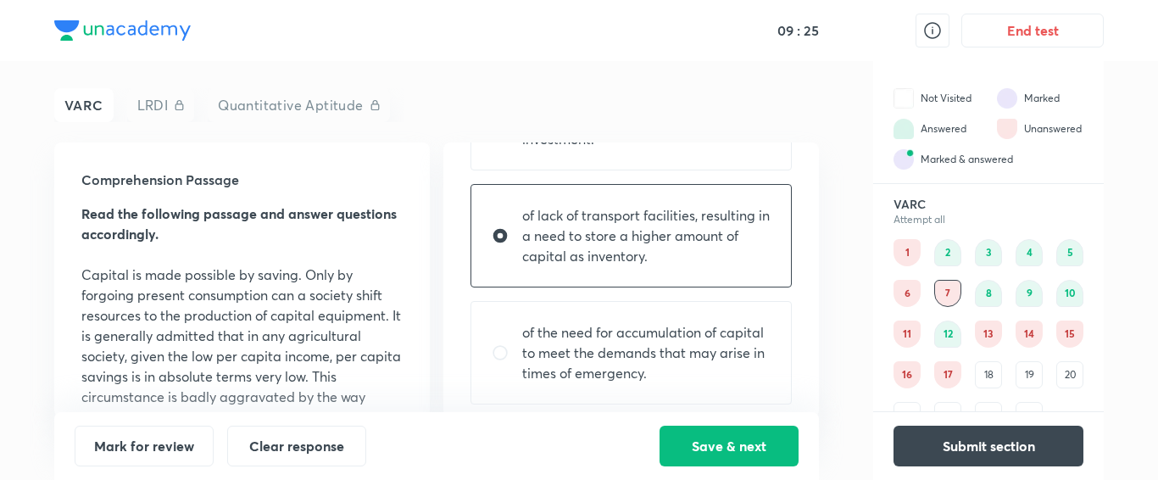
click at [593, 343] on p "of the need for accumulation of capital to meet the demands that may arise in t…" at bounding box center [646, 352] width 248 height 61
radio input "false"
radio input "true"
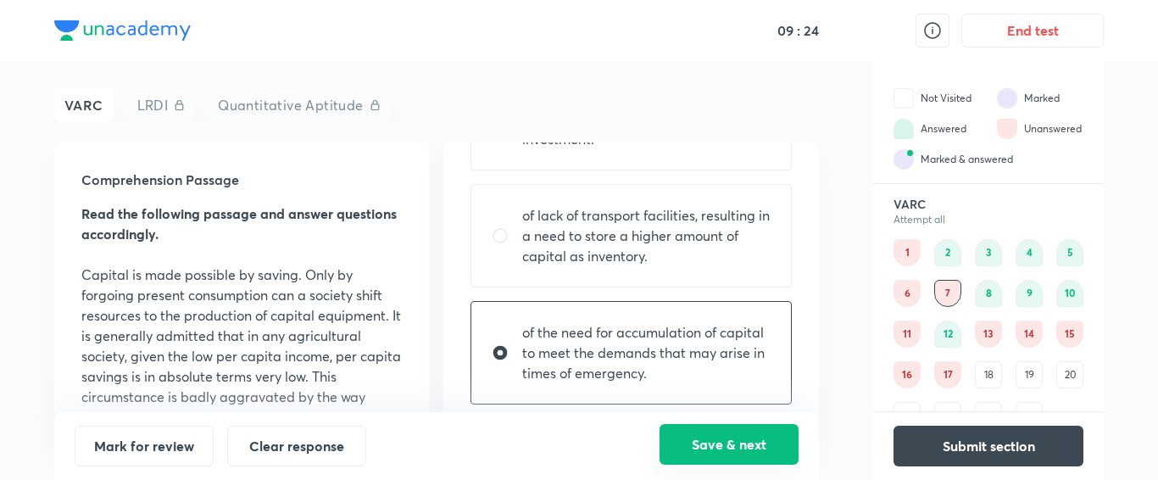
click at [729, 440] on button "Save & next" at bounding box center [729, 444] width 139 height 41
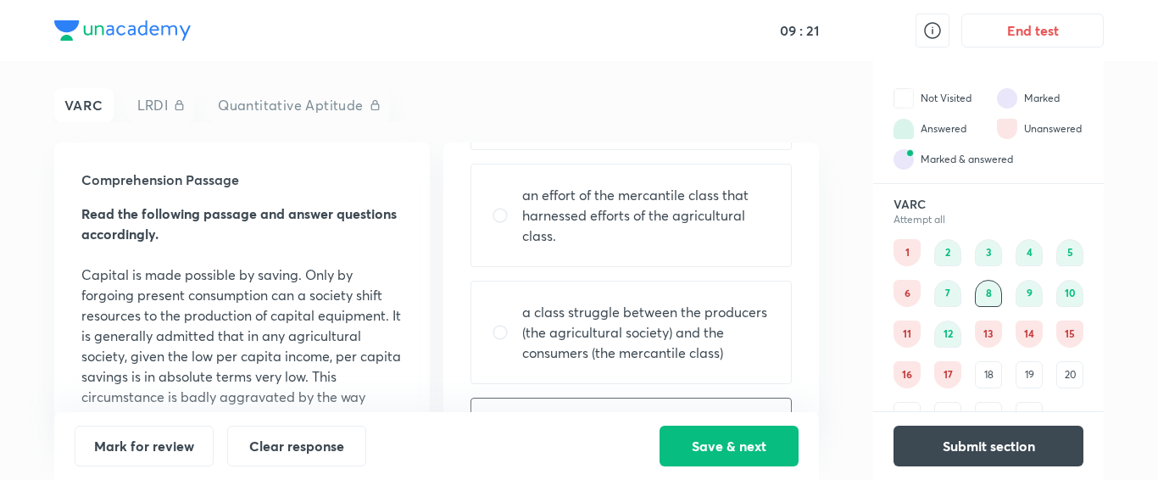
scroll to position [31, 0]
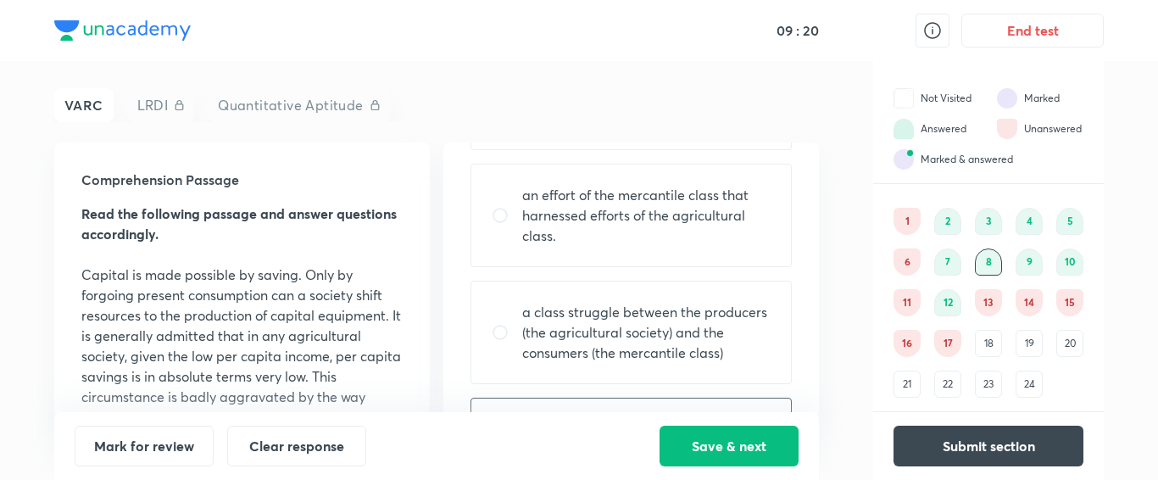
click at [985, 357] on div "1 2 3 4 5 6 7 8 9 10 11 12 13 14 15 16 17 18 19 20 21 22 23 24" at bounding box center [989, 303] width 190 height 190
click at [994, 343] on div "18" at bounding box center [988, 343] width 27 height 27
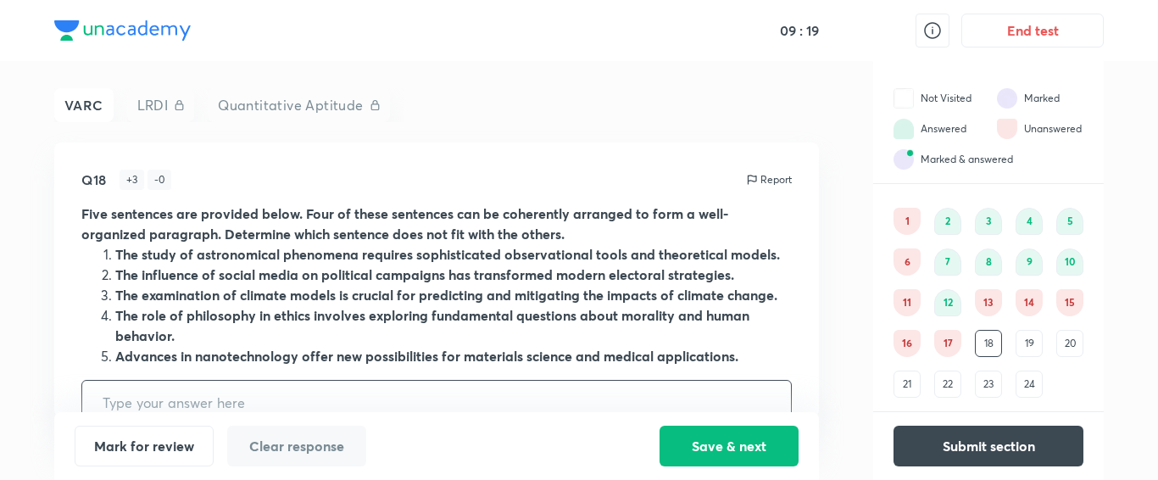
click at [996, 348] on div "18" at bounding box center [988, 343] width 27 height 27
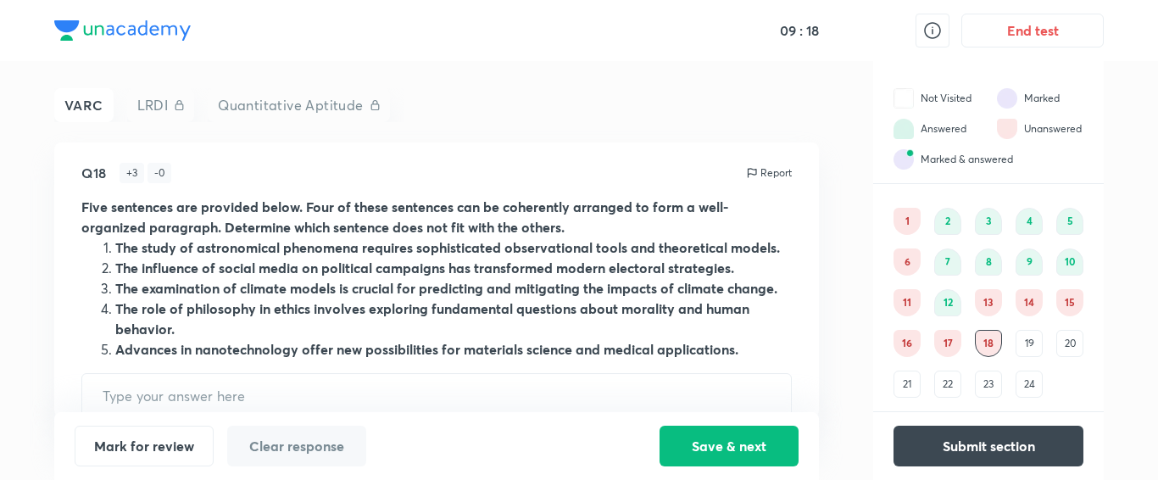
click at [950, 341] on div "17" at bounding box center [947, 343] width 27 height 27
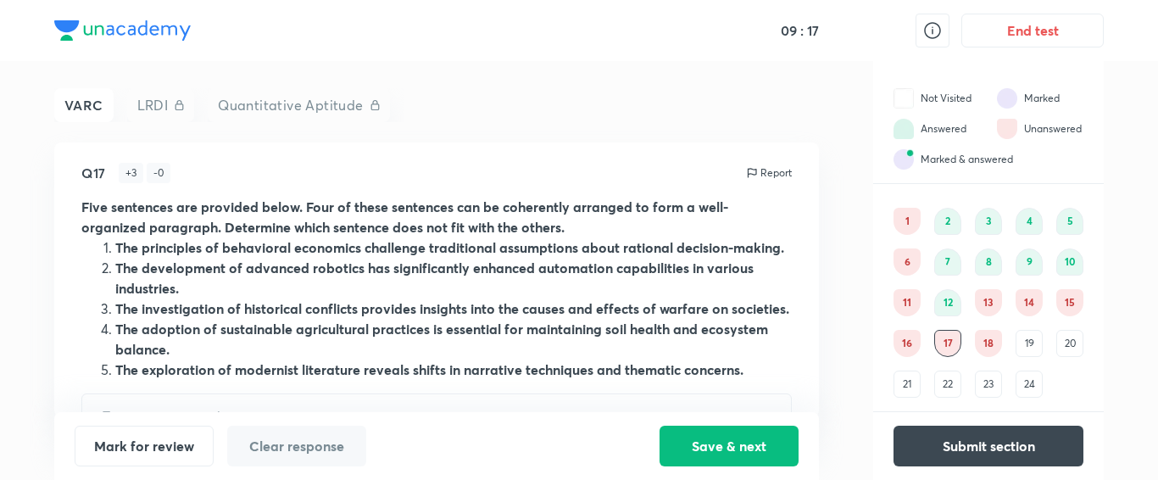
click at [911, 350] on div "16" at bounding box center [907, 343] width 27 height 27
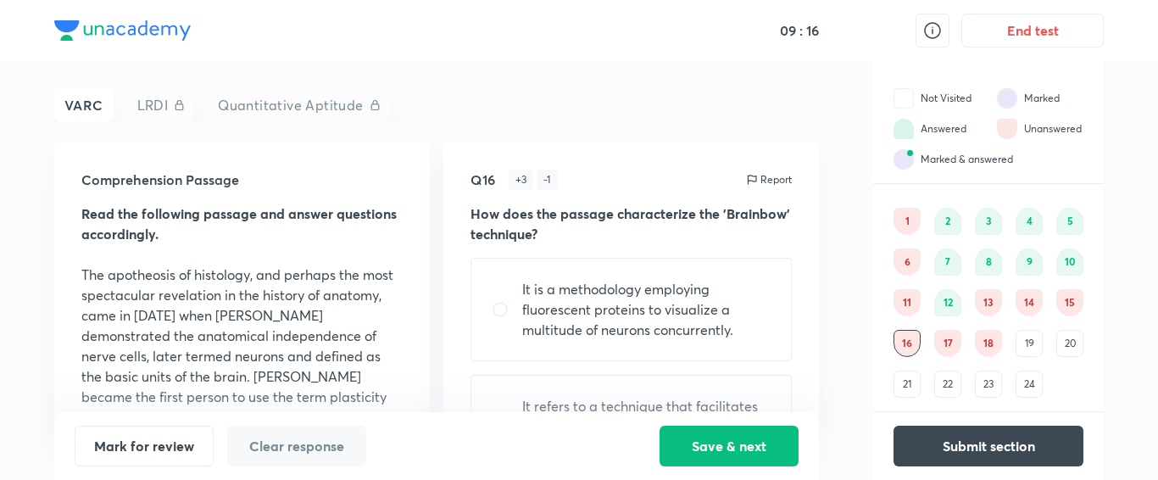
click at [953, 352] on div "17" at bounding box center [947, 343] width 27 height 27
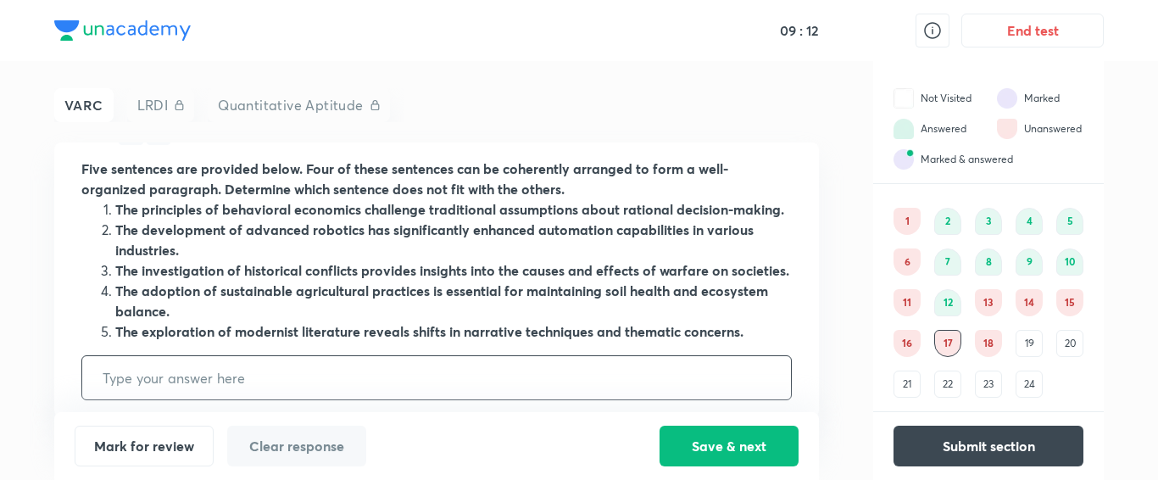
scroll to position [55, 0]
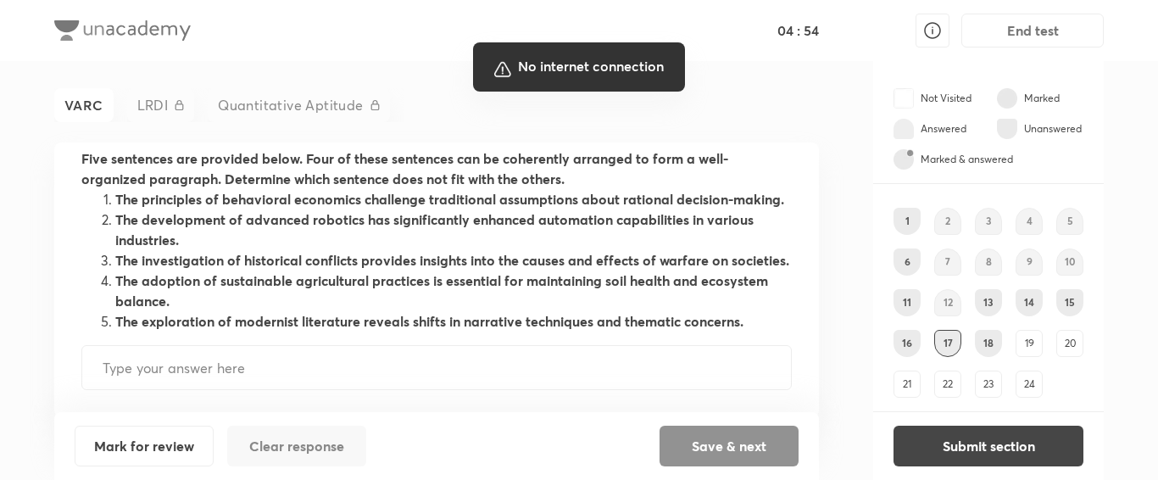
click at [799, 71] on div "04 : 54 End test VARC LRDI Quantitative Aptitude Q17 + 3 - 0 Report Five senten…" at bounding box center [579, 240] width 1158 height 480
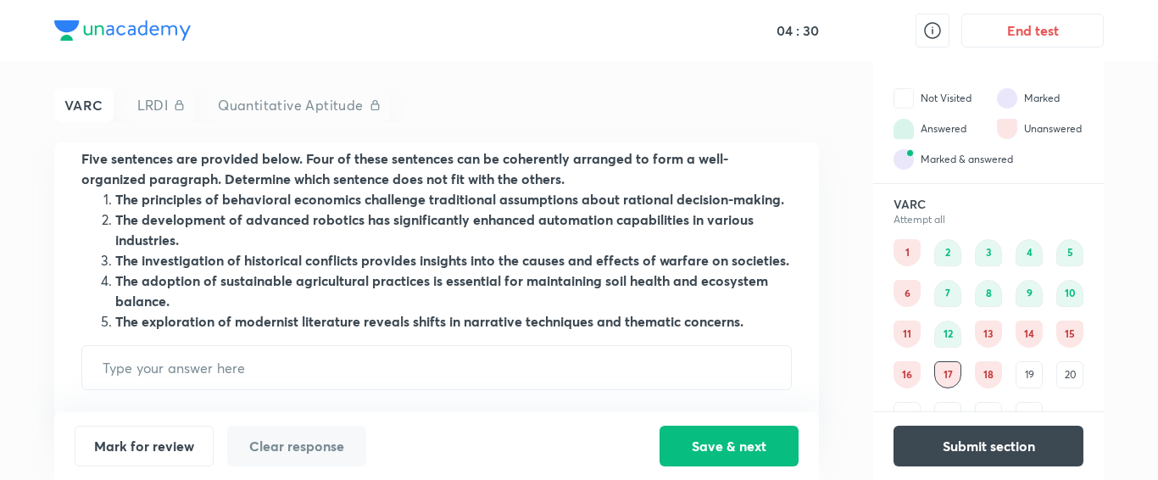
click at [904, 368] on div "16" at bounding box center [907, 374] width 27 height 27
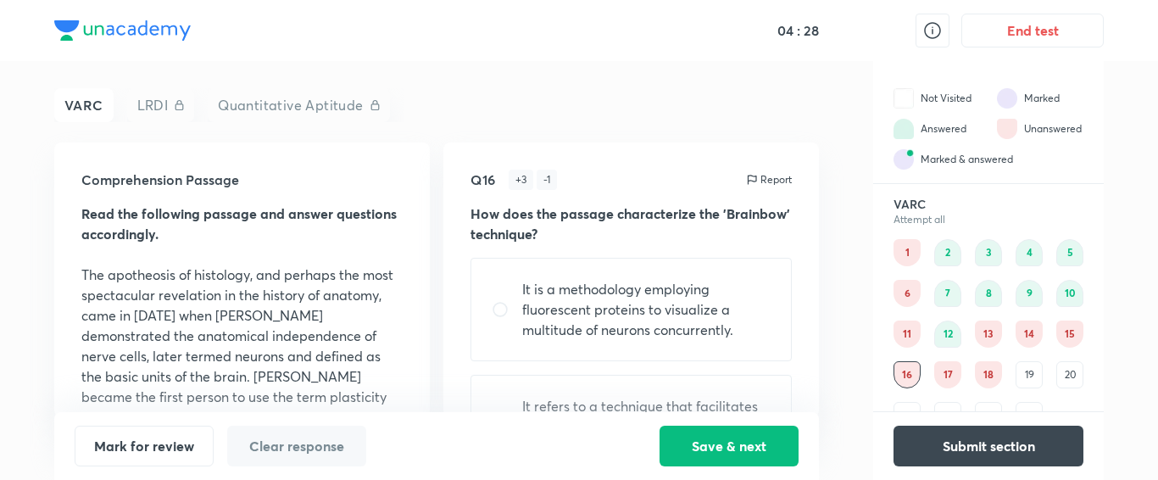
click at [983, 370] on div "18" at bounding box center [988, 374] width 27 height 27
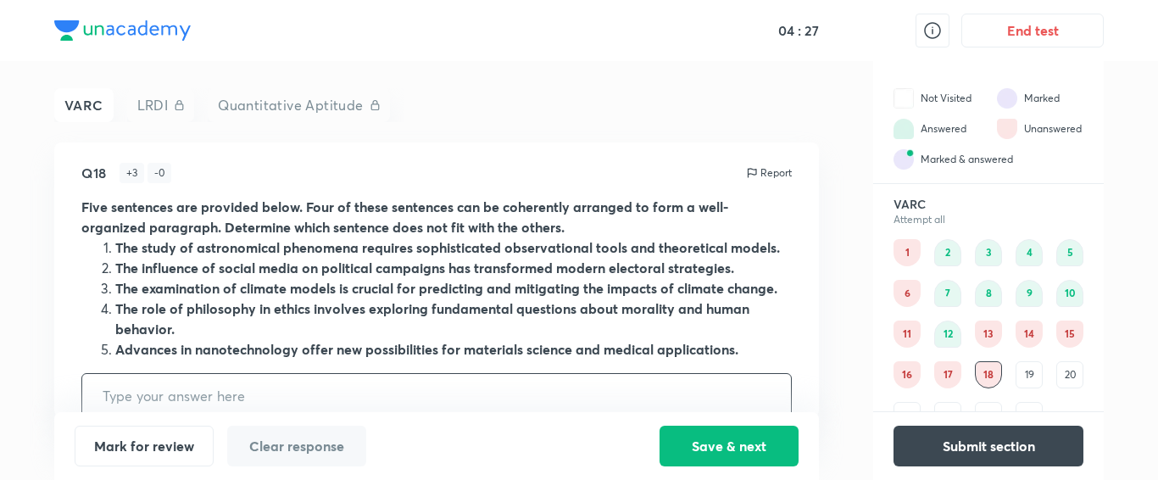
scroll to position [35, 0]
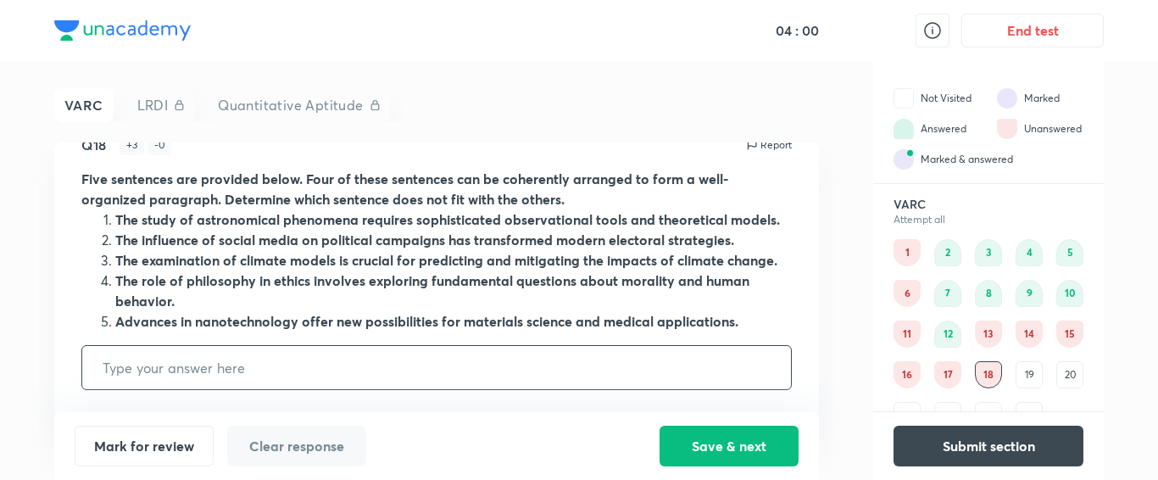
click at [222, 363] on input "text" at bounding box center [436, 367] width 709 height 43
type input "2"
click at [743, 455] on button "Save & next" at bounding box center [729, 444] width 139 height 41
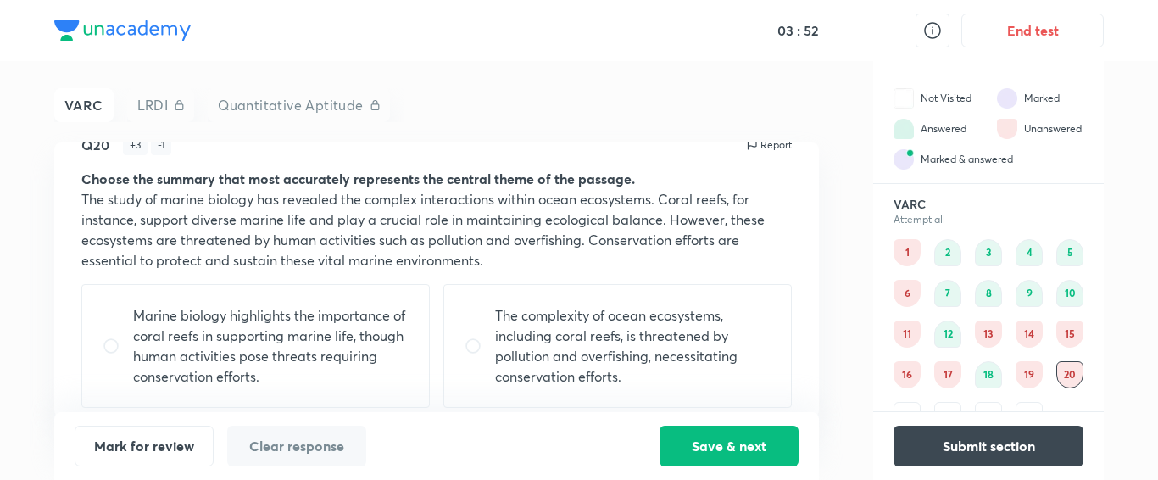
click at [949, 370] on div "17" at bounding box center [947, 374] width 27 height 27
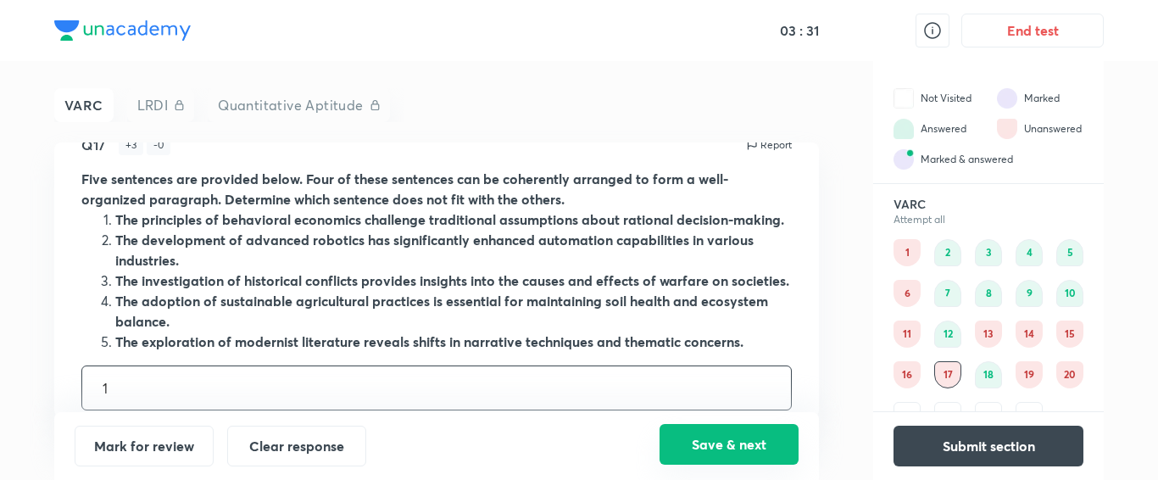
type input "1"
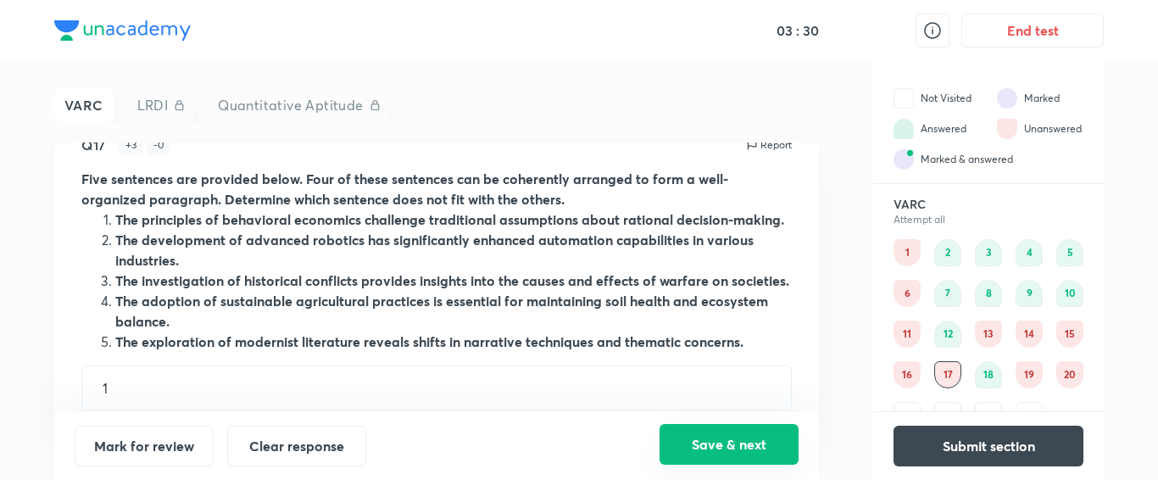
click at [698, 450] on button "Save & next" at bounding box center [729, 444] width 139 height 41
type input "2"
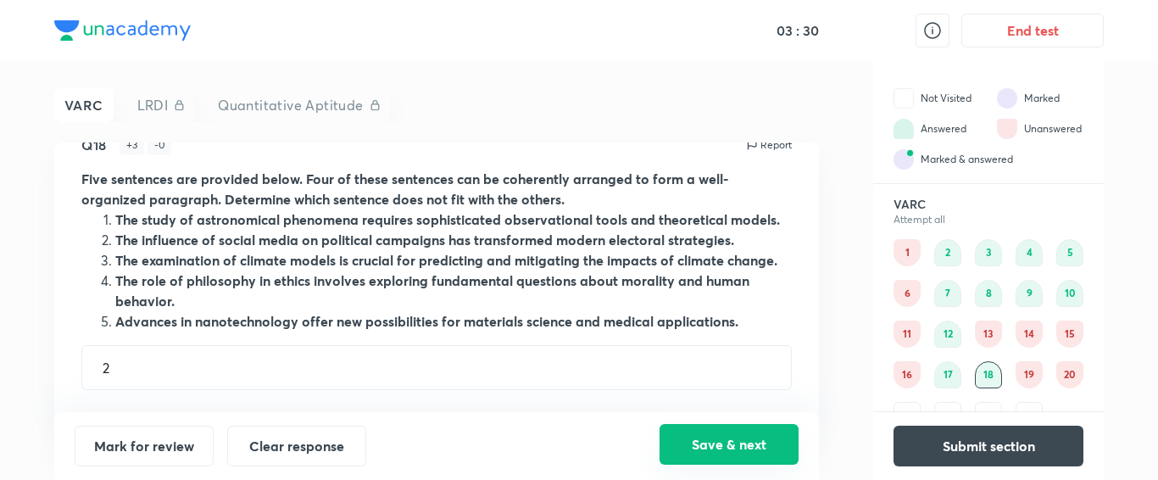
click at [698, 450] on button "Save & next" at bounding box center [729, 444] width 139 height 41
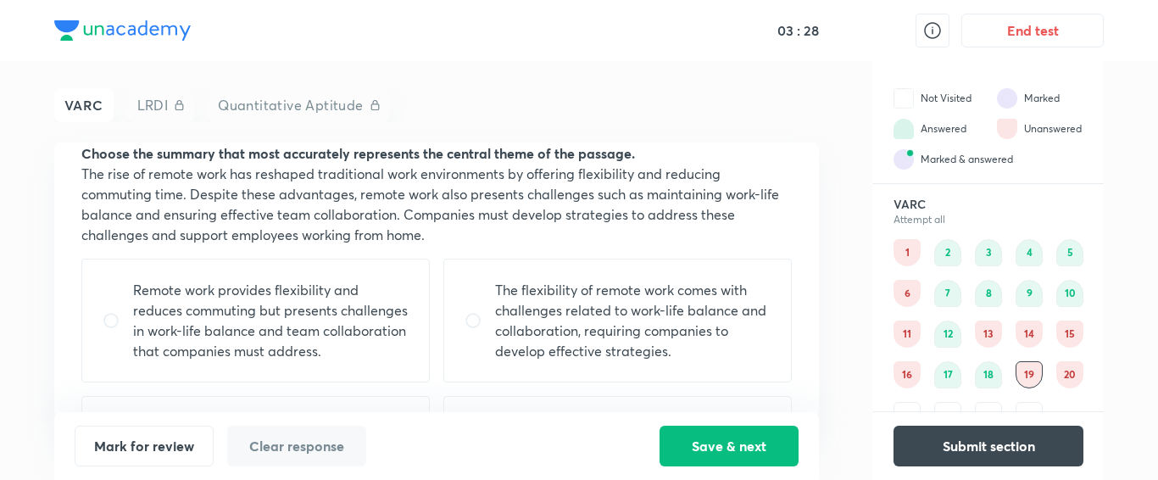
scroll to position [190, 0]
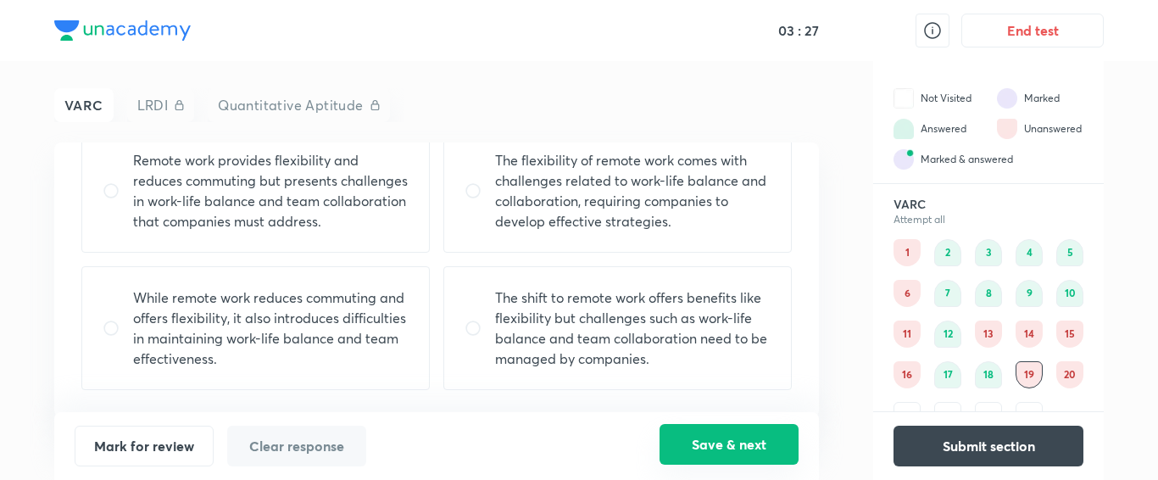
click at [739, 435] on button "Save & next" at bounding box center [729, 444] width 139 height 41
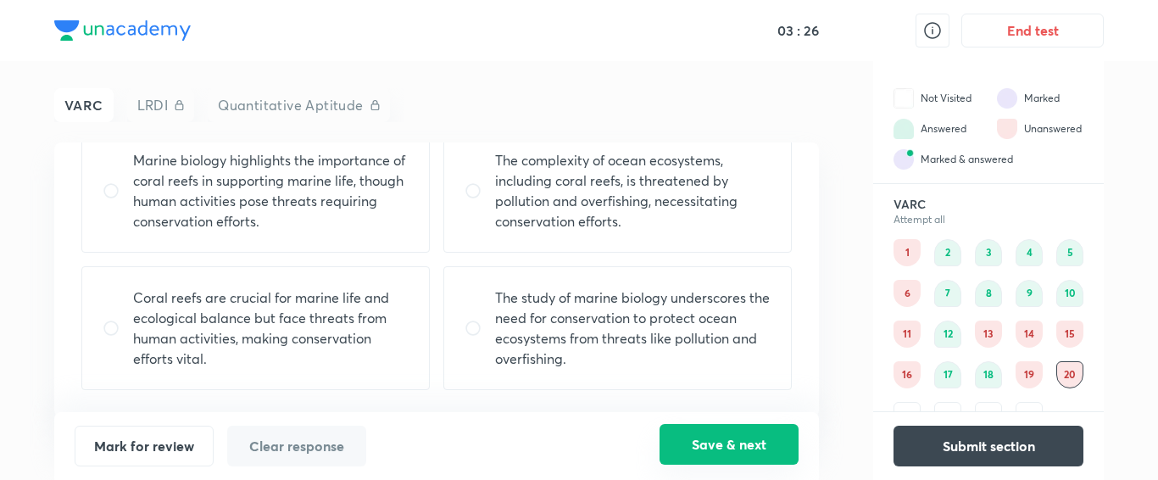
click at [739, 435] on button "Save & next" at bounding box center [729, 444] width 139 height 41
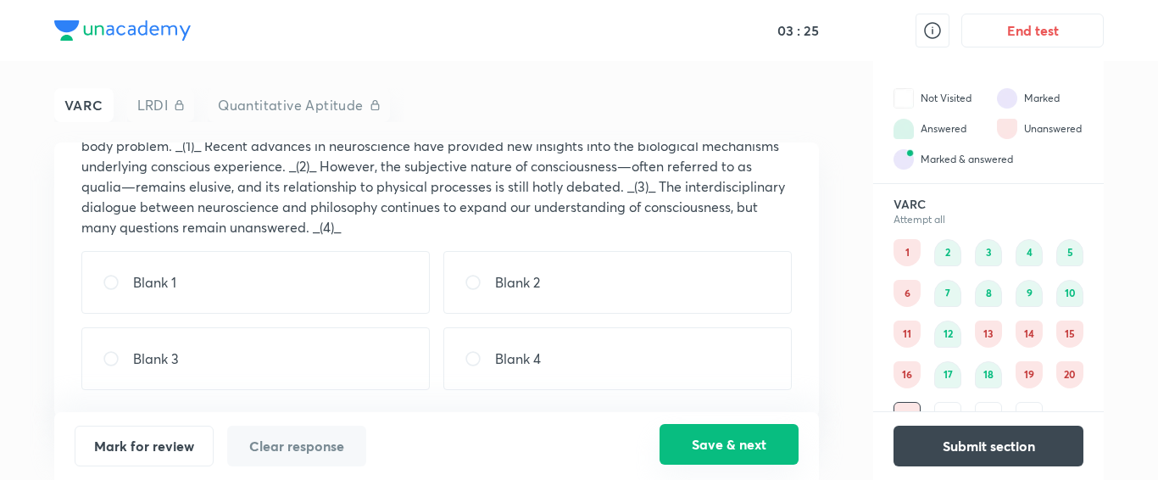
click at [739, 435] on button "Save & next" at bounding box center [729, 444] width 139 height 41
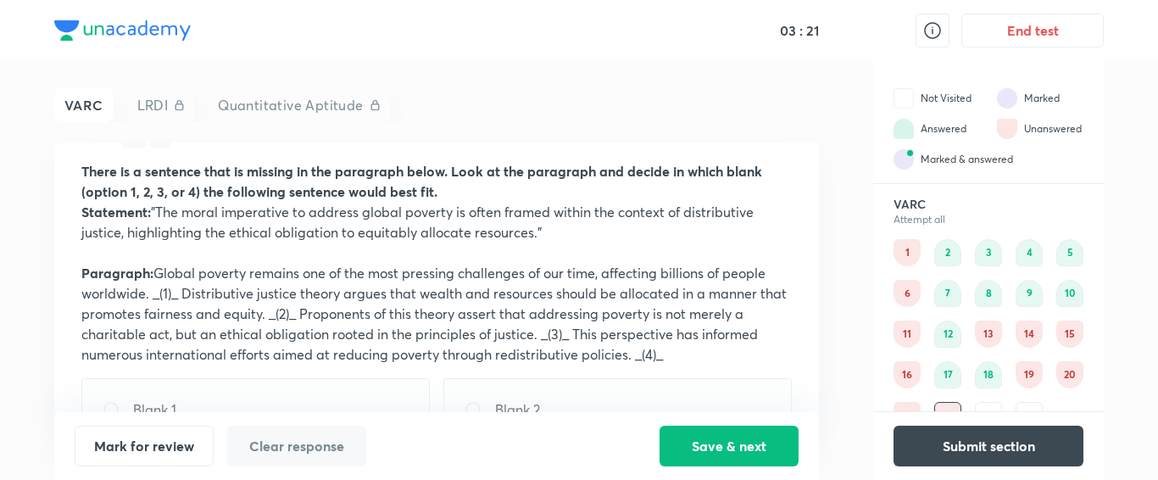
scroll to position [31, 0]
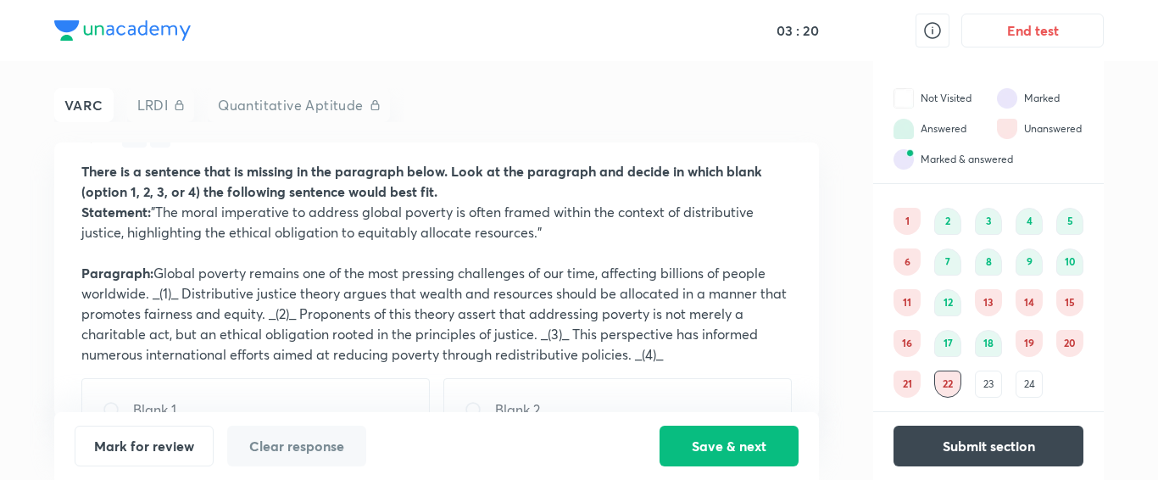
click at [996, 388] on div "23" at bounding box center [988, 383] width 27 height 27
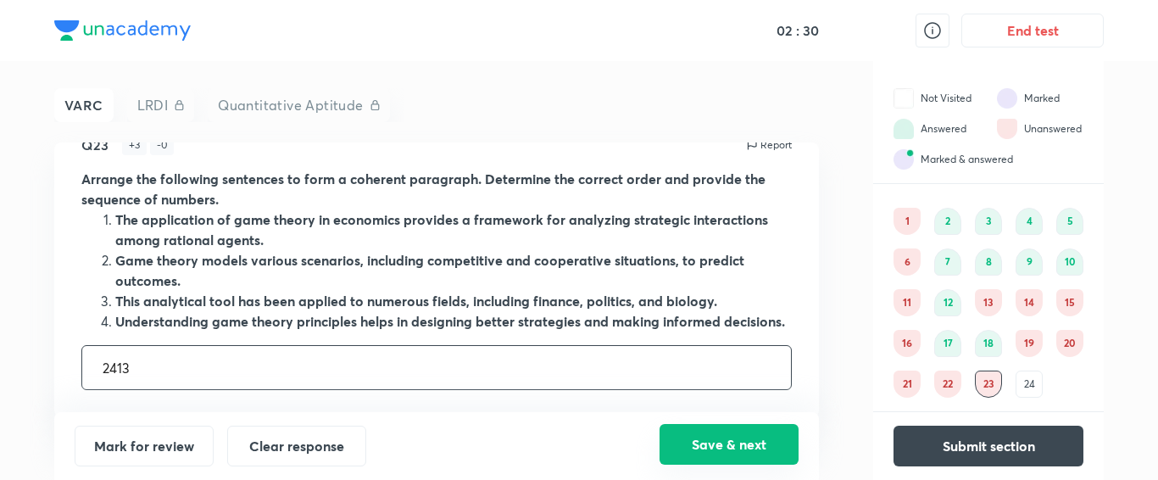
type input "2413"
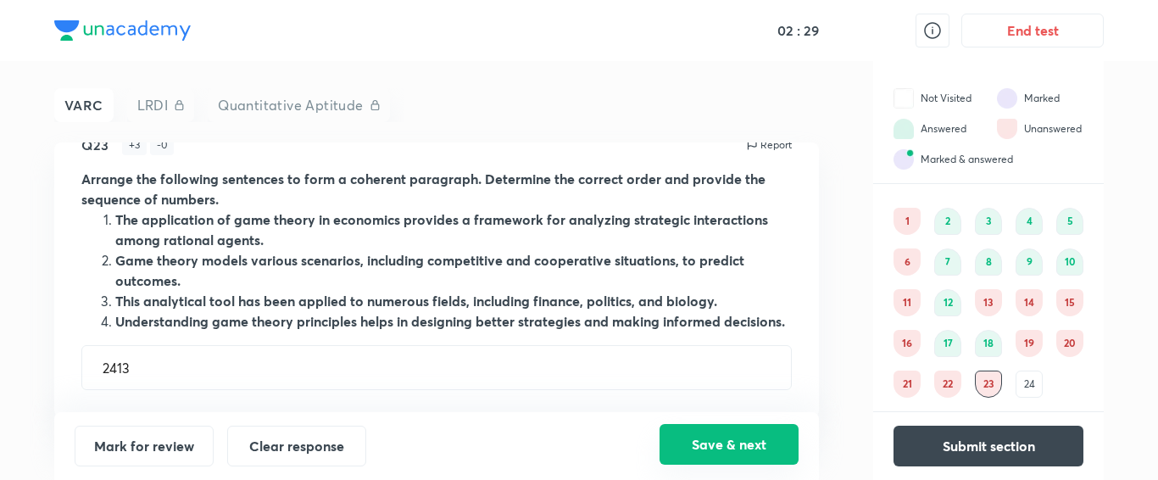
click at [740, 454] on button "Save & next" at bounding box center [729, 444] width 139 height 41
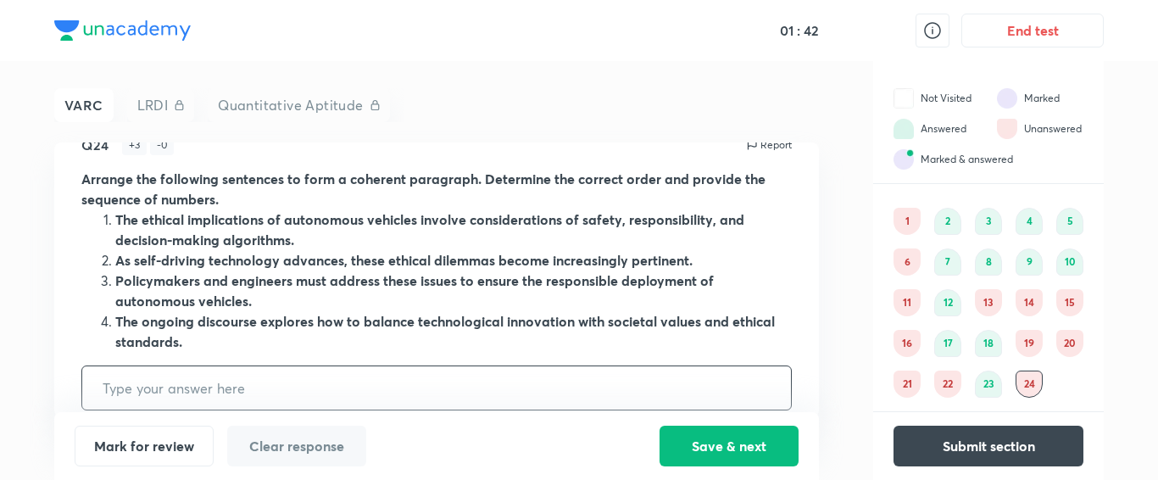
click at [217, 375] on input "text" at bounding box center [436, 387] width 709 height 43
type input "1423"
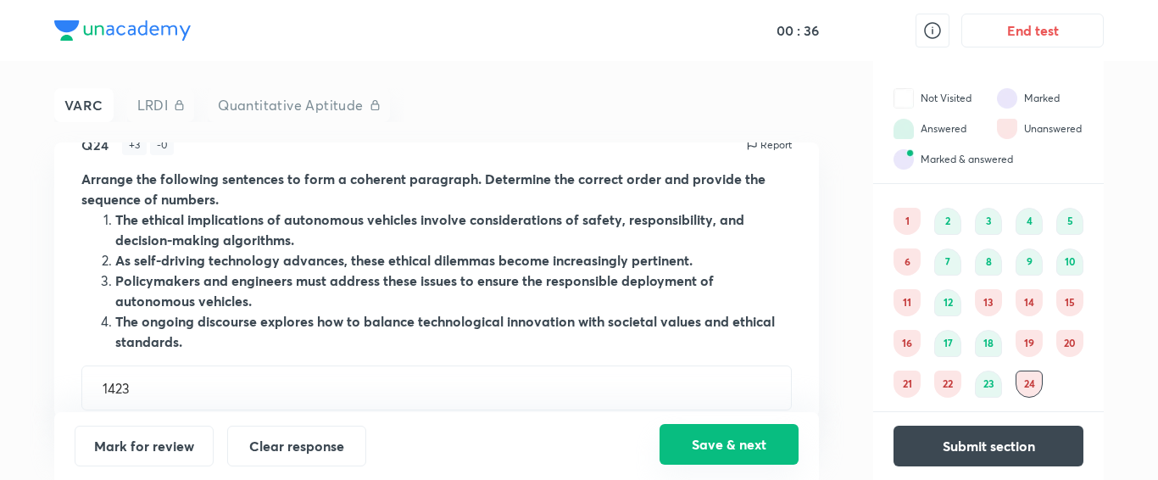
click at [710, 448] on button "Save & next" at bounding box center [729, 444] width 139 height 41
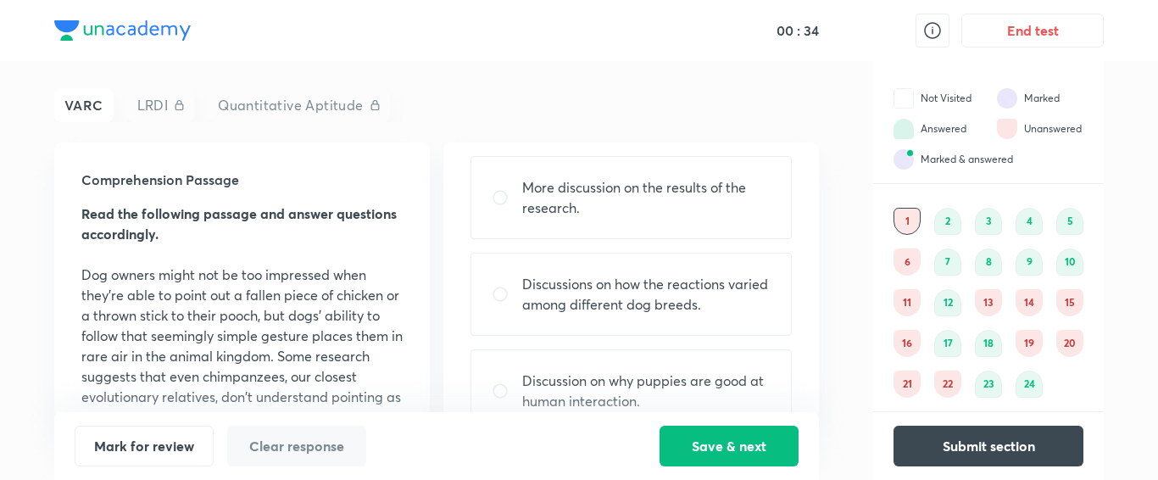
scroll to position [229, 0]
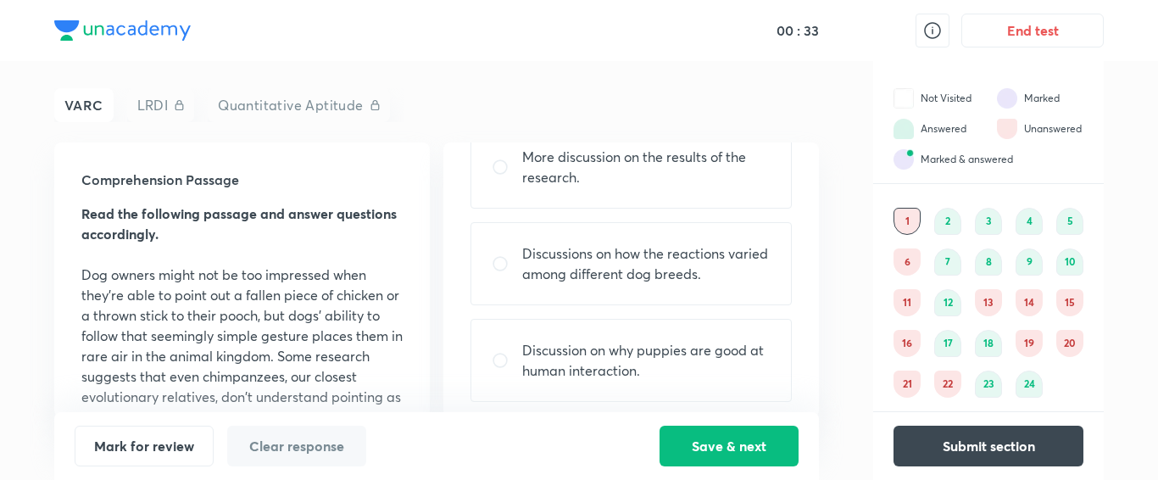
click at [1029, 340] on div "19" at bounding box center [1029, 343] width 27 height 27
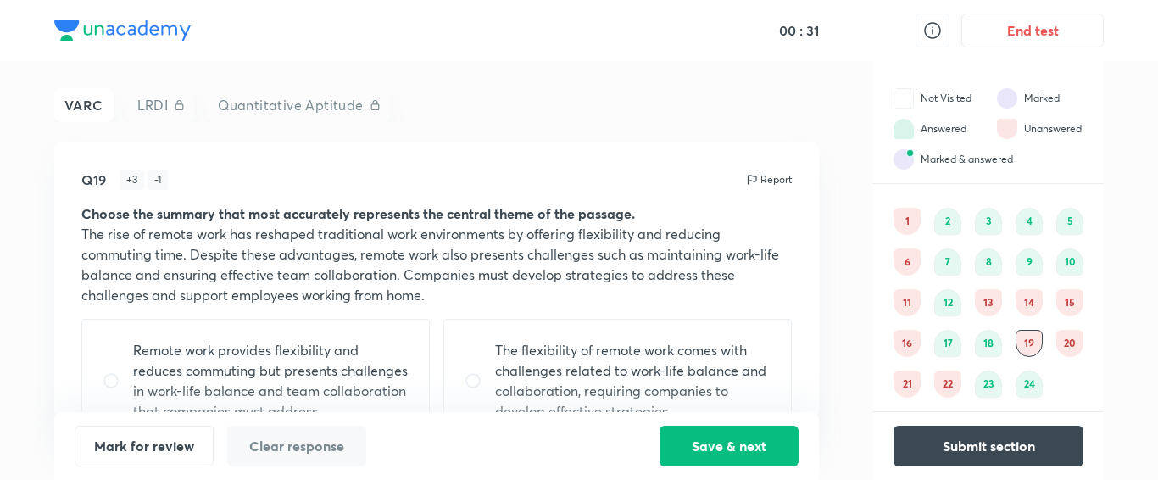
click at [1077, 348] on div "20" at bounding box center [1069, 343] width 27 height 27
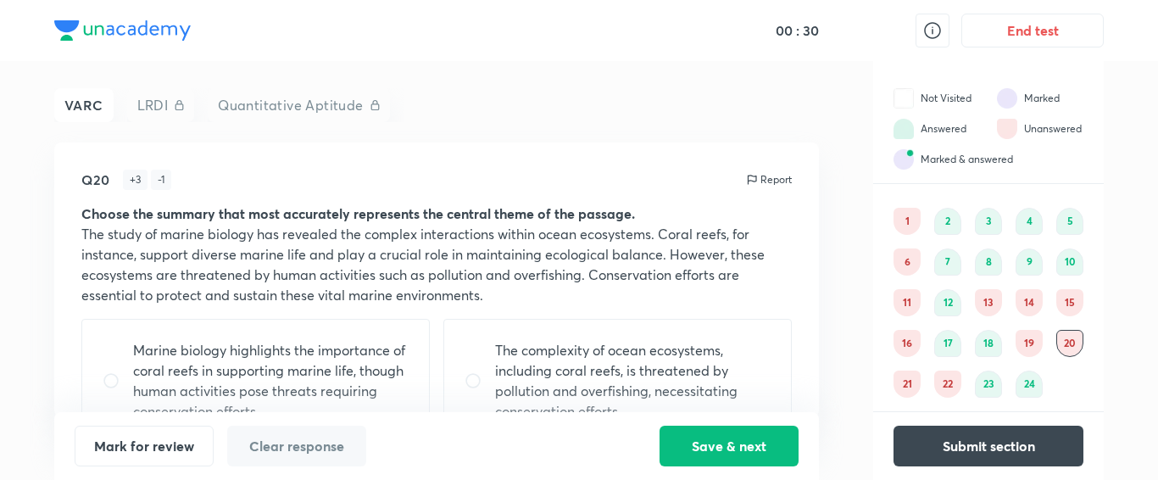
click at [908, 377] on div "21" at bounding box center [907, 383] width 27 height 27
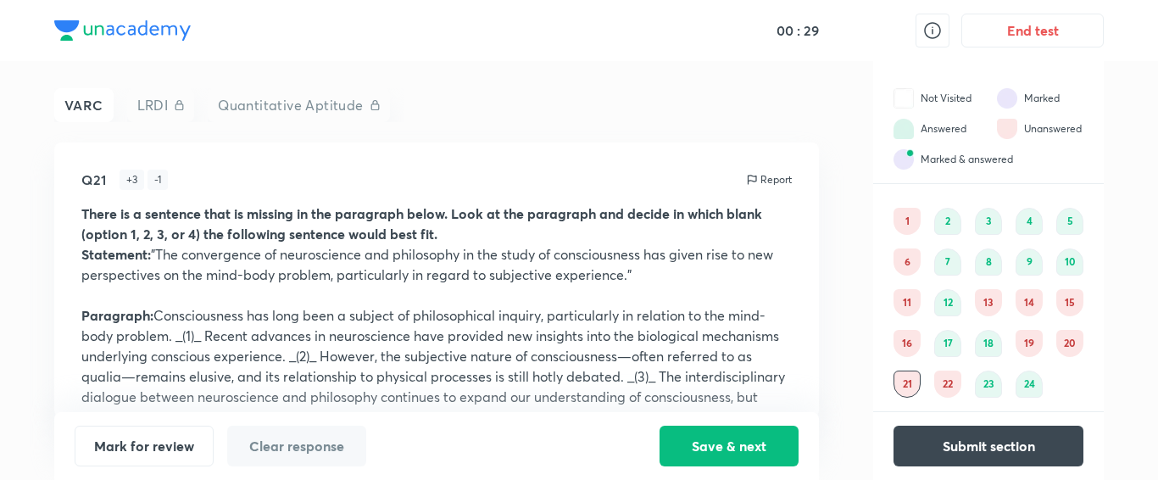
click at [945, 384] on div "22" at bounding box center [947, 383] width 27 height 27
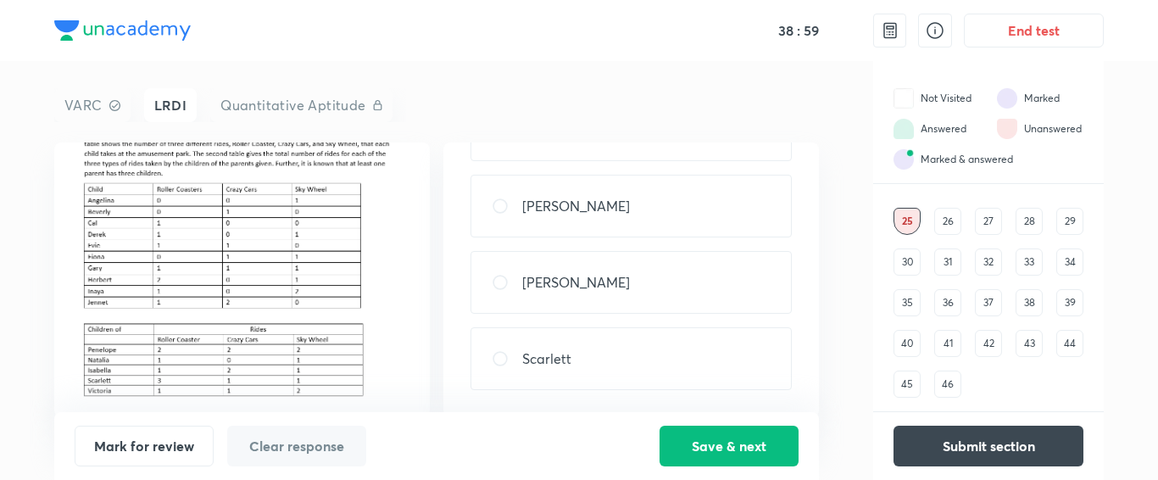
scroll to position [109, 0]
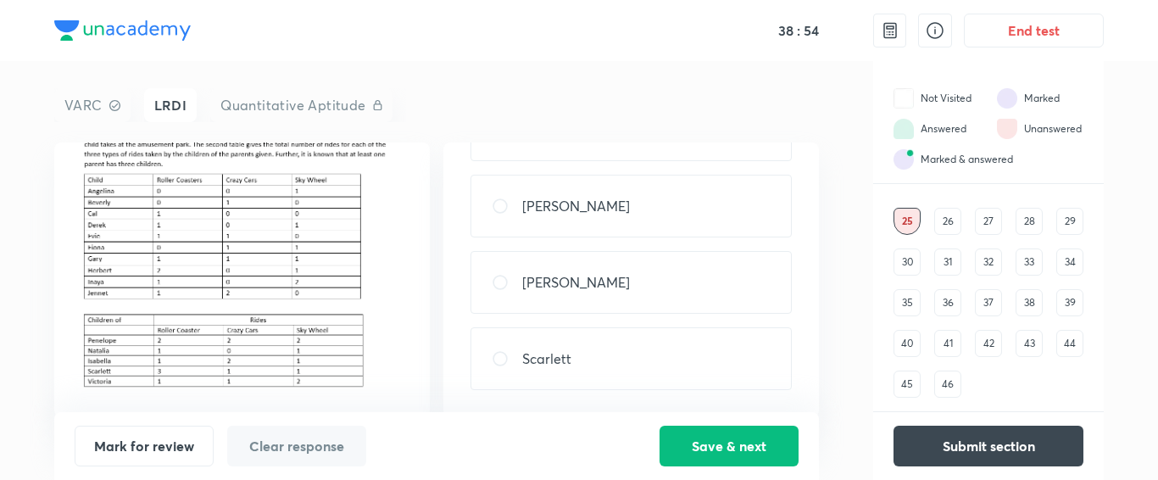
click at [950, 225] on div "26" at bounding box center [947, 221] width 27 height 27
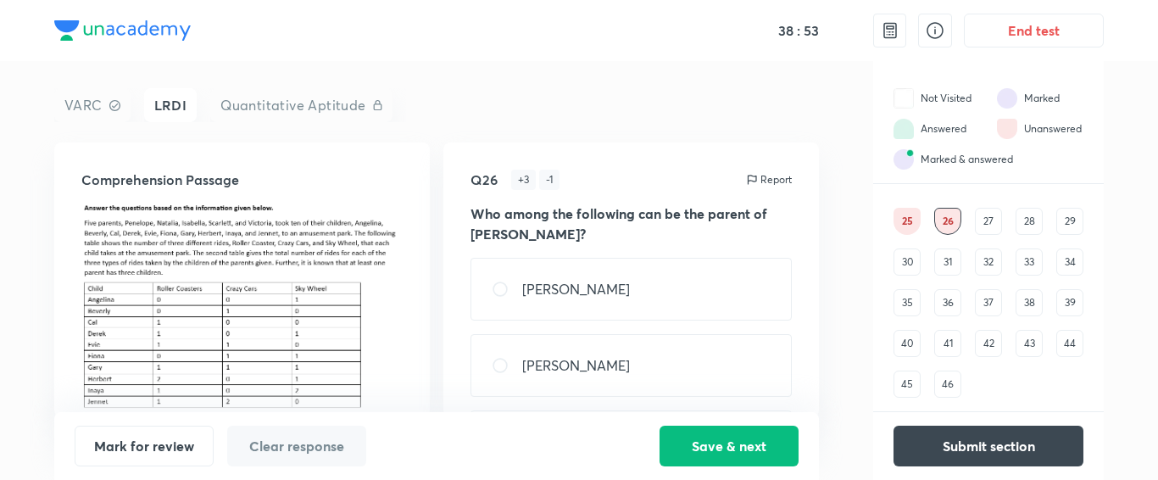
scroll to position [1, 0]
click at [980, 227] on div "27" at bounding box center [988, 221] width 27 height 27
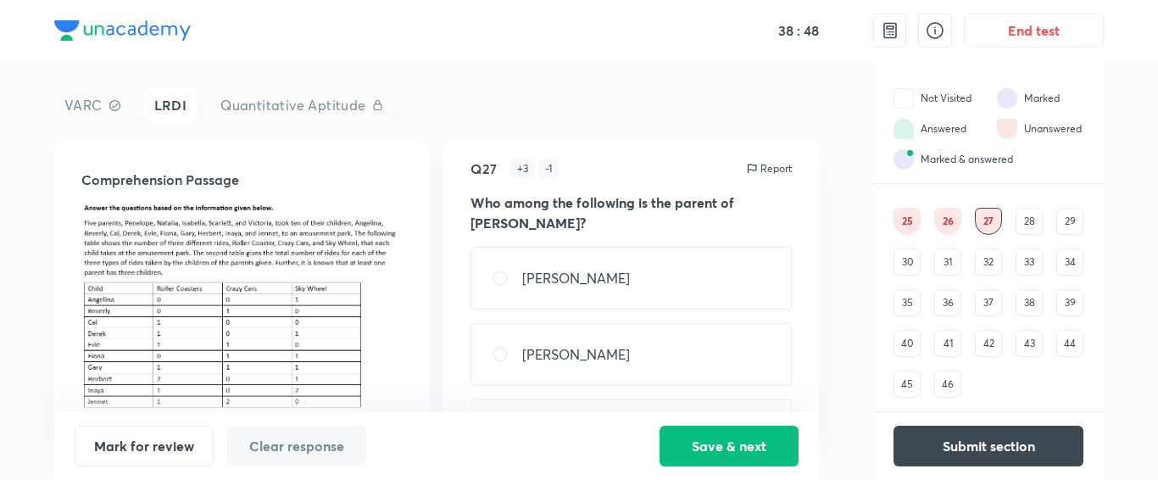
scroll to position [0, 0]
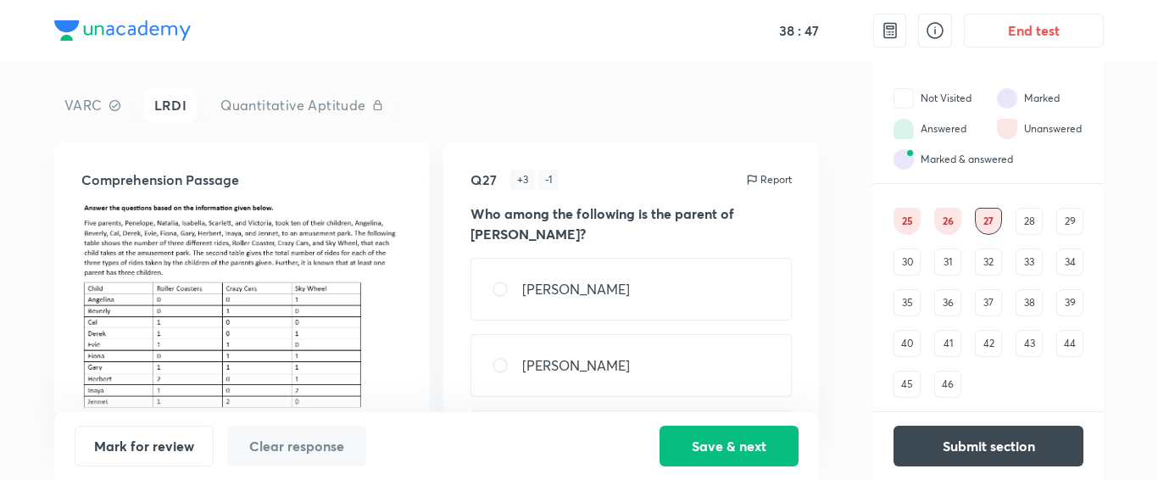
click at [1033, 220] on div "28" at bounding box center [1029, 221] width 27 height 27
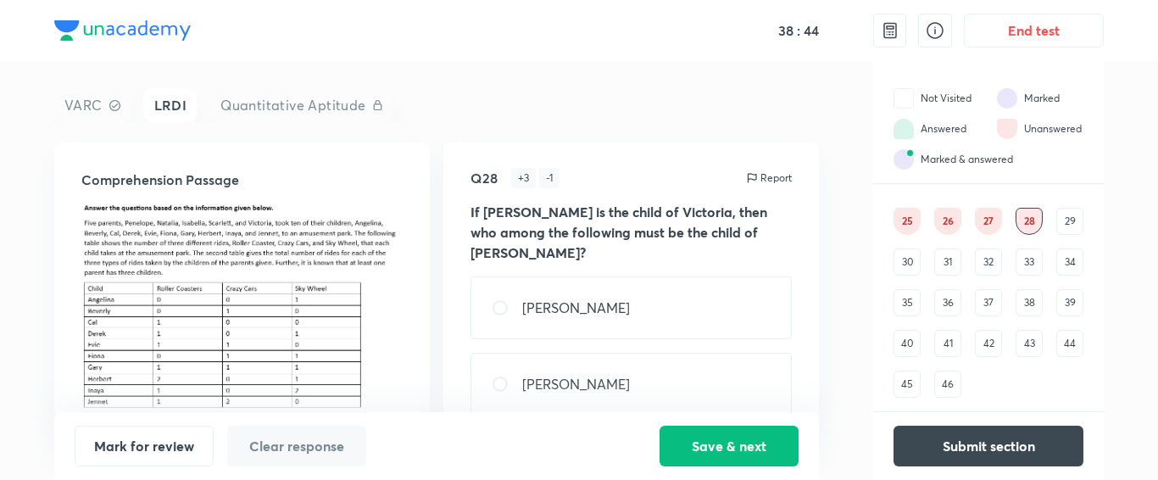
scroll to position [2, 0]
click at [1072, 218] on div "29" at bounding box center [1069, 221] width 27 height 27
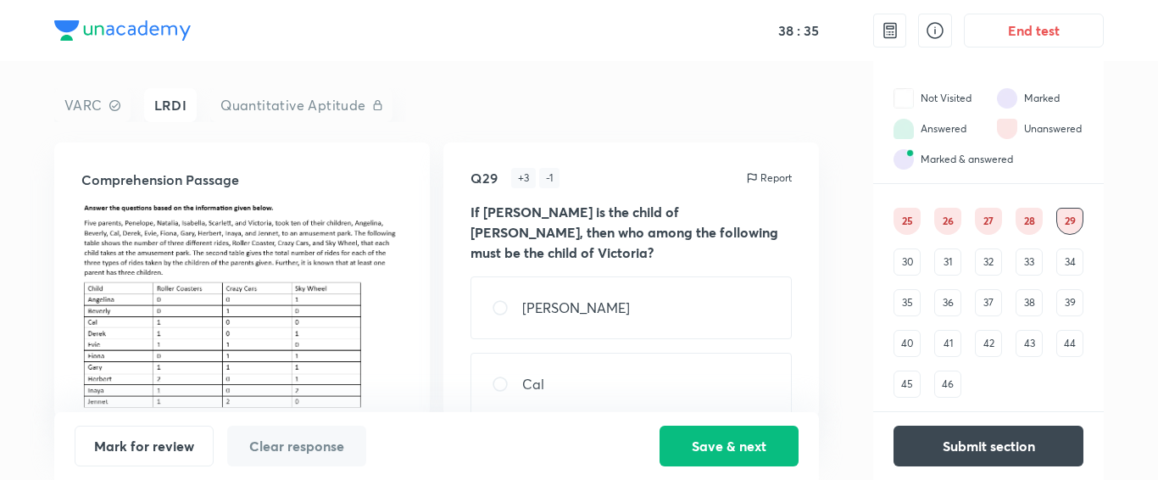
click at [901, 268] on div "30" at bounding box center [907, 261] width 27 height 27
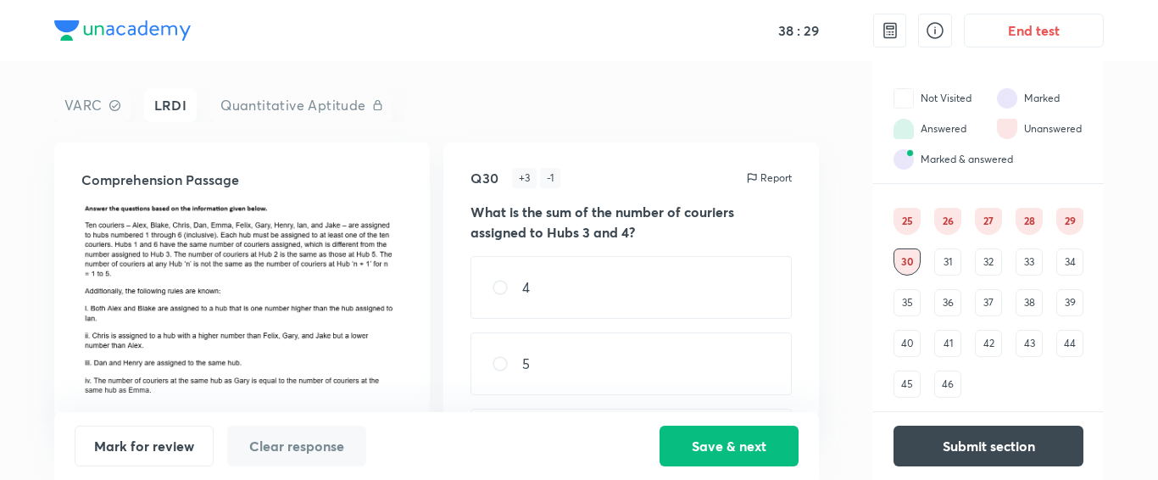
scroll to position [159, 0]
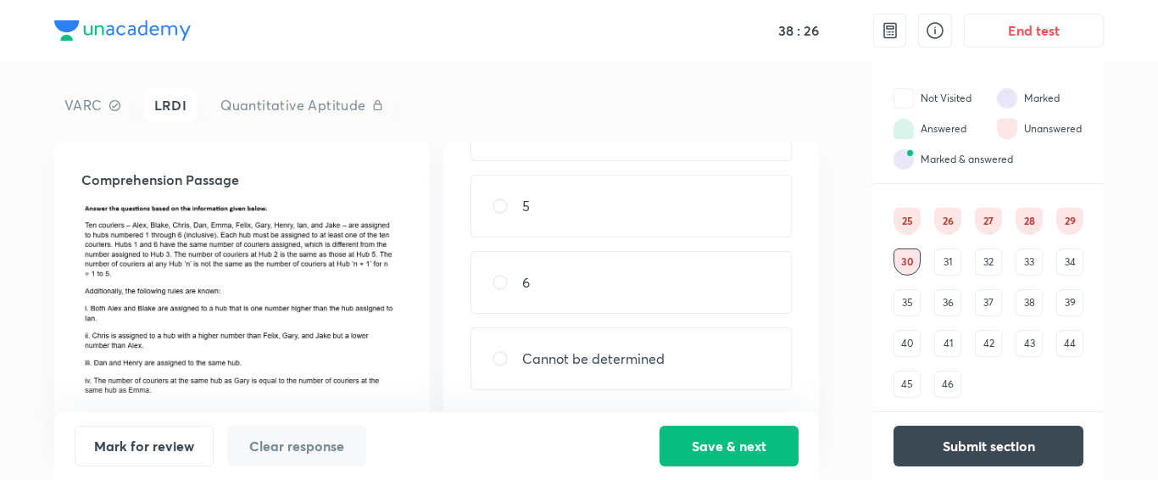
click at [87, 230] on div "Comprehension Passage" at bounding box center [242, 279] width 376 height 275
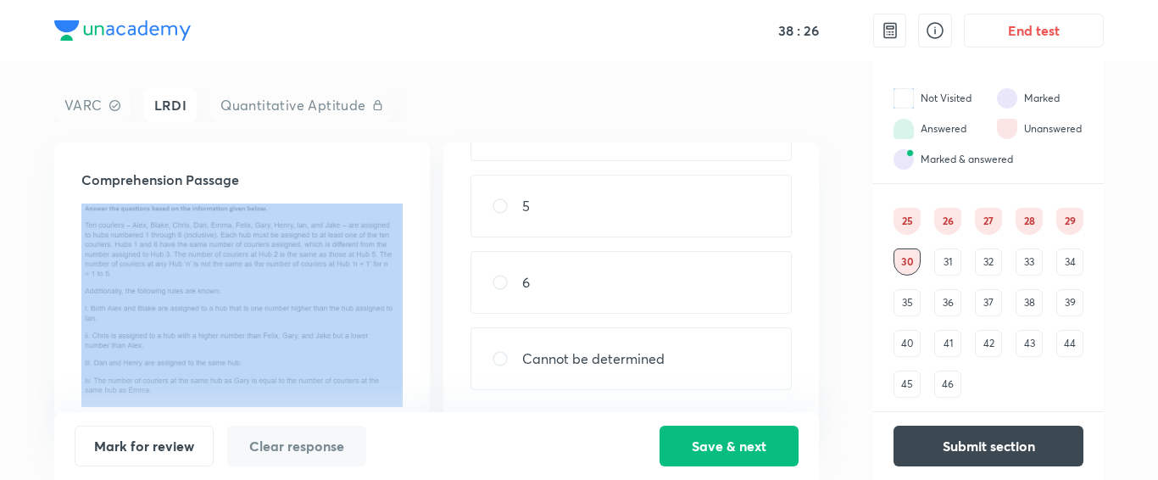
click at [90, 209] on img at bounding box center [241, 302] width 321 height 198
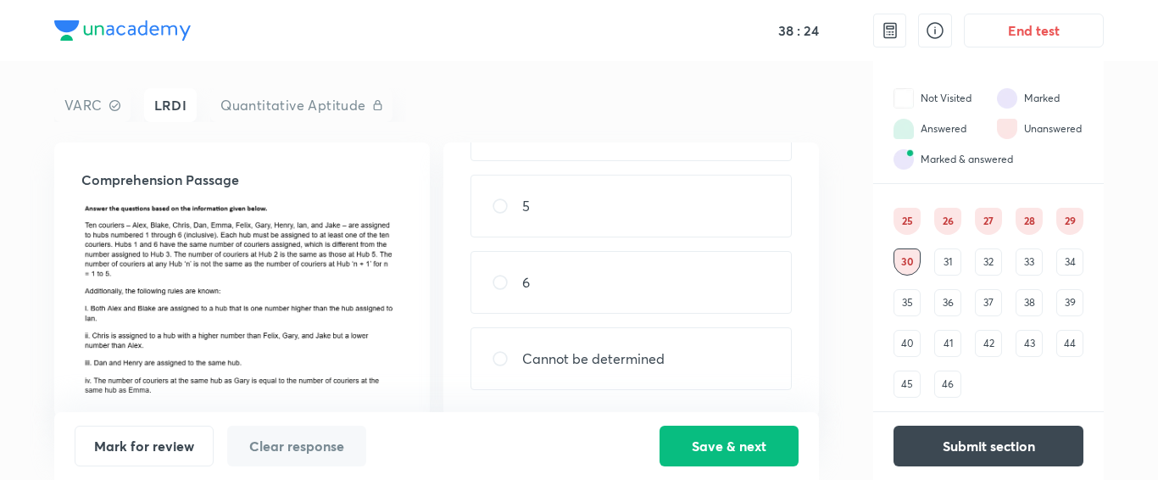
click at [948, 260] on div "31" at bounding box center [947, 261] width 27 height 27
click at [989, 269] on div "32" at bounding box center [988, 261] width 27 height 27
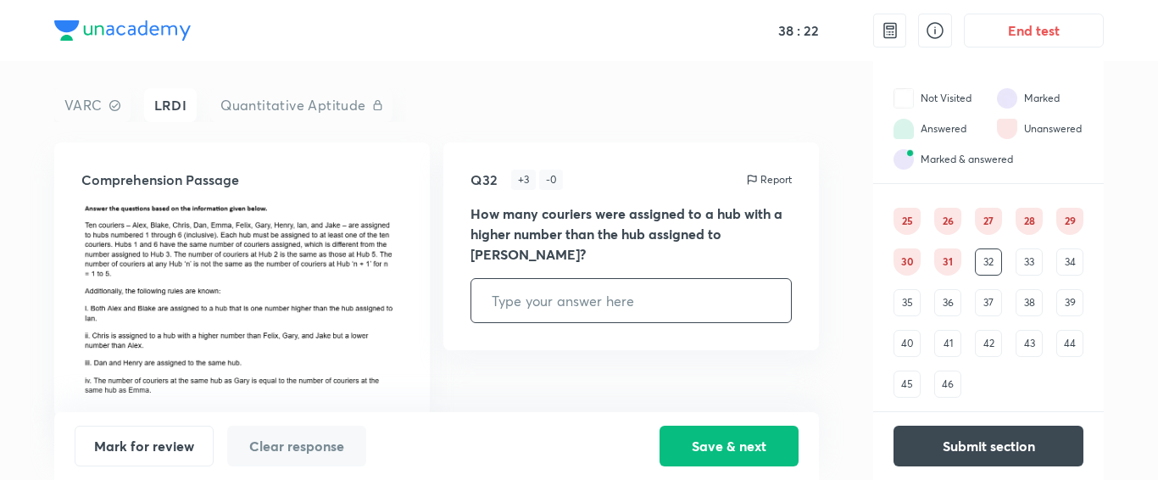
scroll to position [0, 0]
click at [1030, 266] on div "33" at bounding box center [1029, 261] width 27 height 27
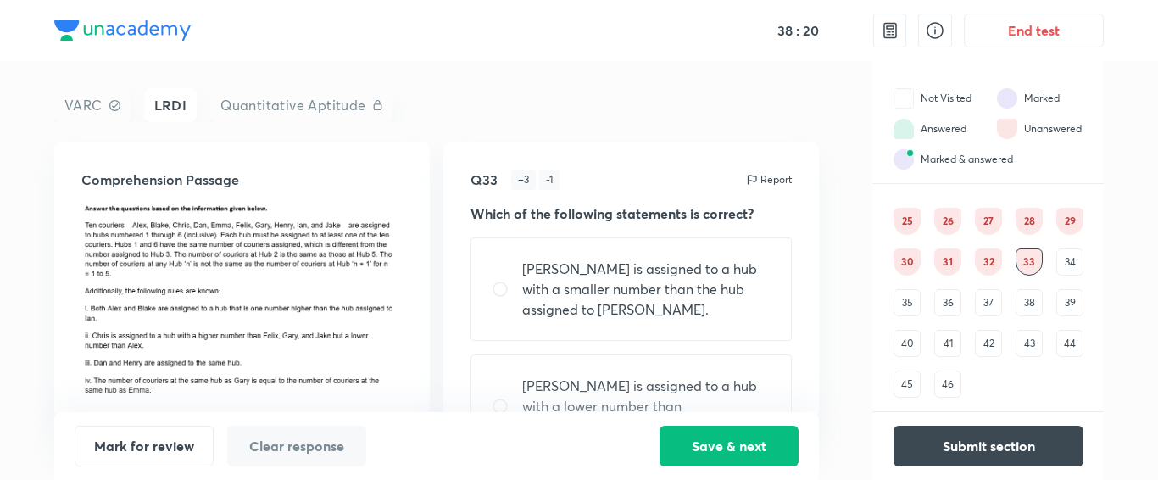
click at [1068, 260] on div "34" at bounding box center [1069, 261] width 27 height 27
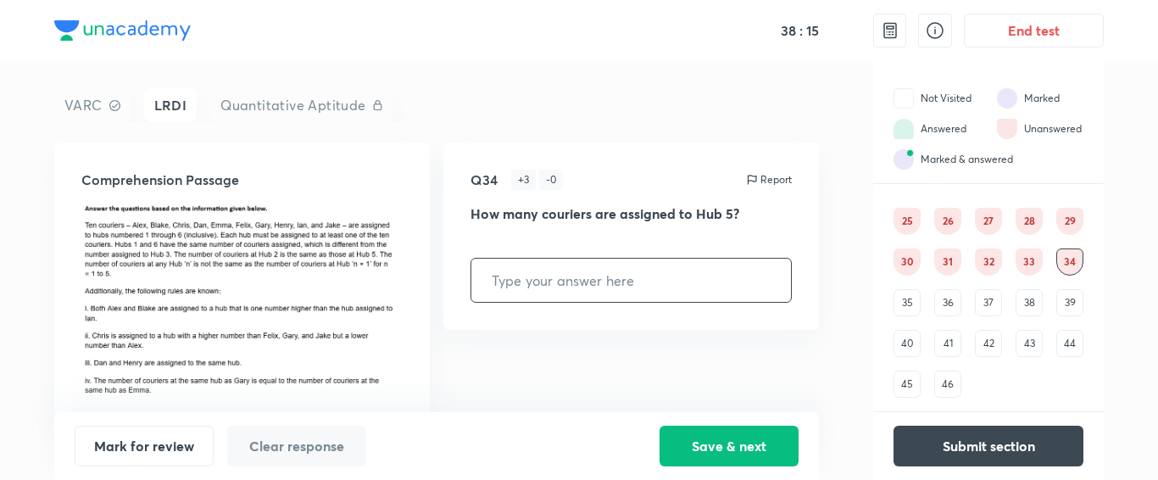
click at [245, 272] on div "Comprehension Passage Q34 + 3 - 0 Report How many couriers are assigned to Hub …" at bounding box center [436, 279] width 765 height 275
click at [76, 212] on div "Comprehension Passage" at bounding box center [242, 279] width 376 height 275
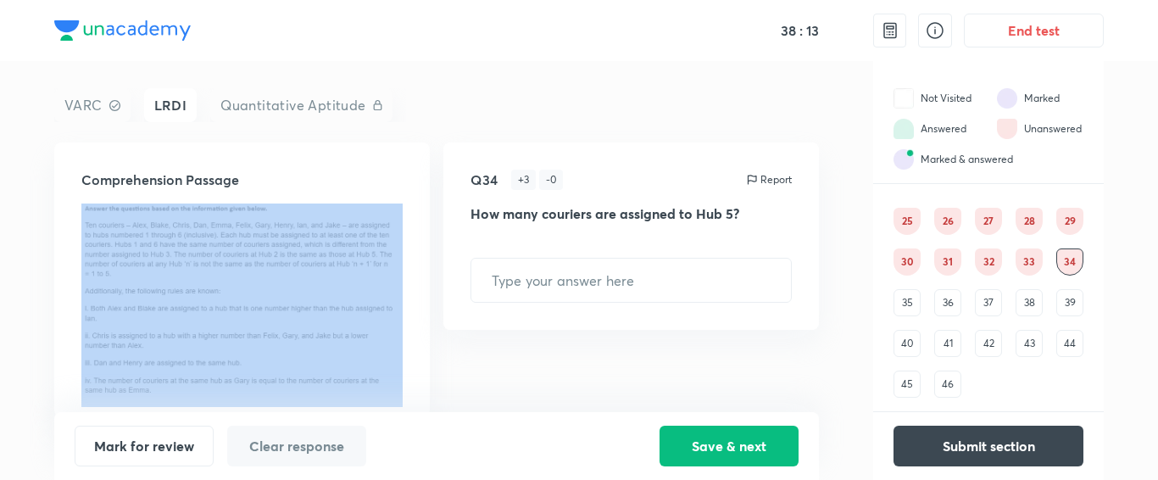
click at [76, 212] on div "Comprehension Passage" at bounding box center [242, 279] width 376 height 275
click at [89, 210] on img at bounding box center [241, 302] width 321 height 198
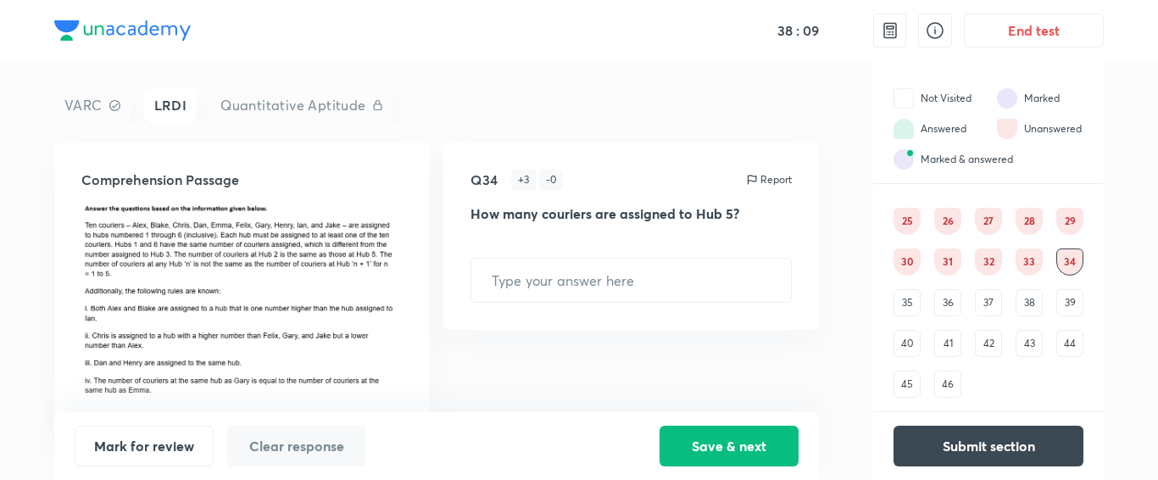
click at [903, 303] on div "35" at bounding box center [907, 302] width 27 height 27
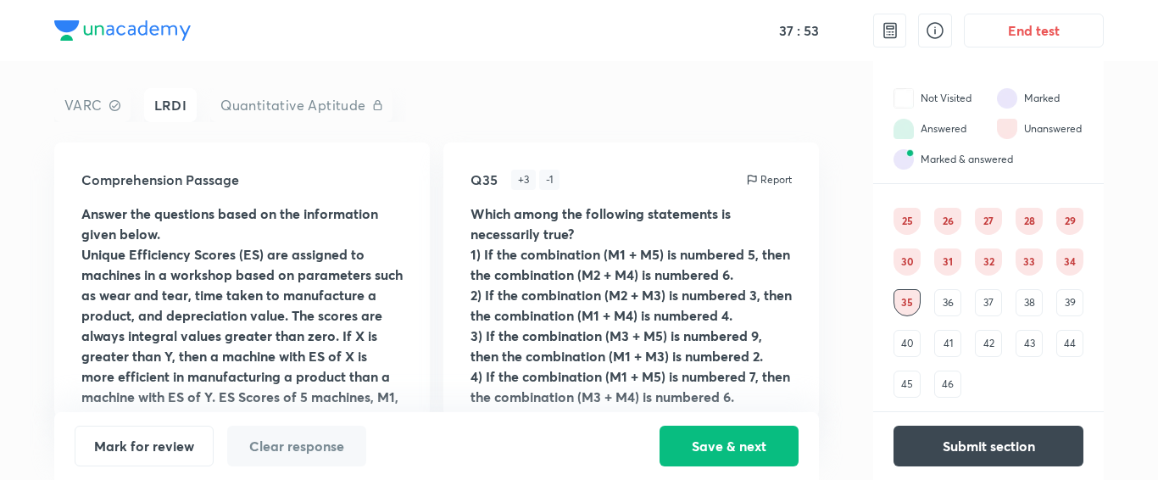
click at [1037, 303] on div "38" at bounding box center [1029, 302] width 27 height 27
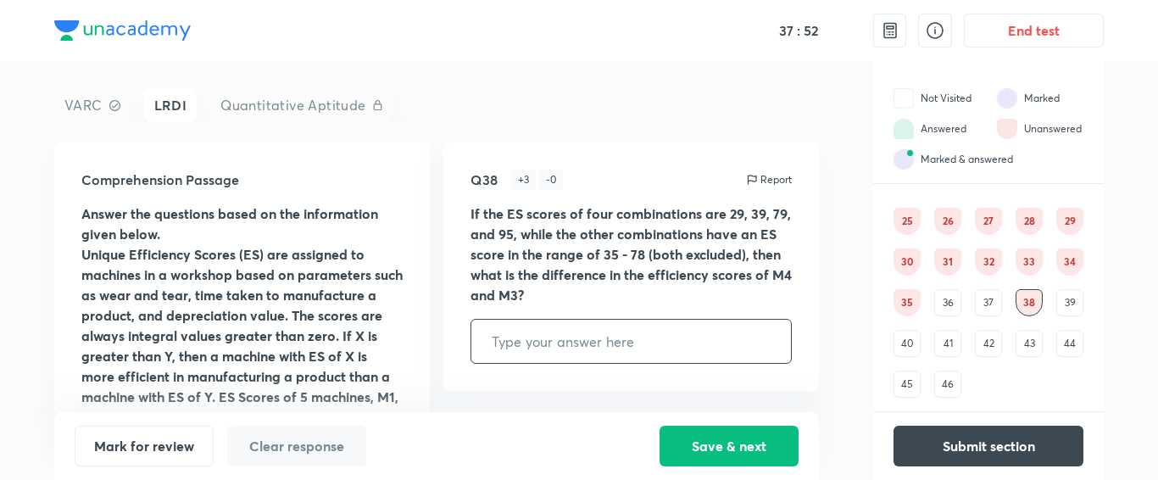
click at [1074, 304] on div "39" at bounding box center [1069, 302] width 27 height 27
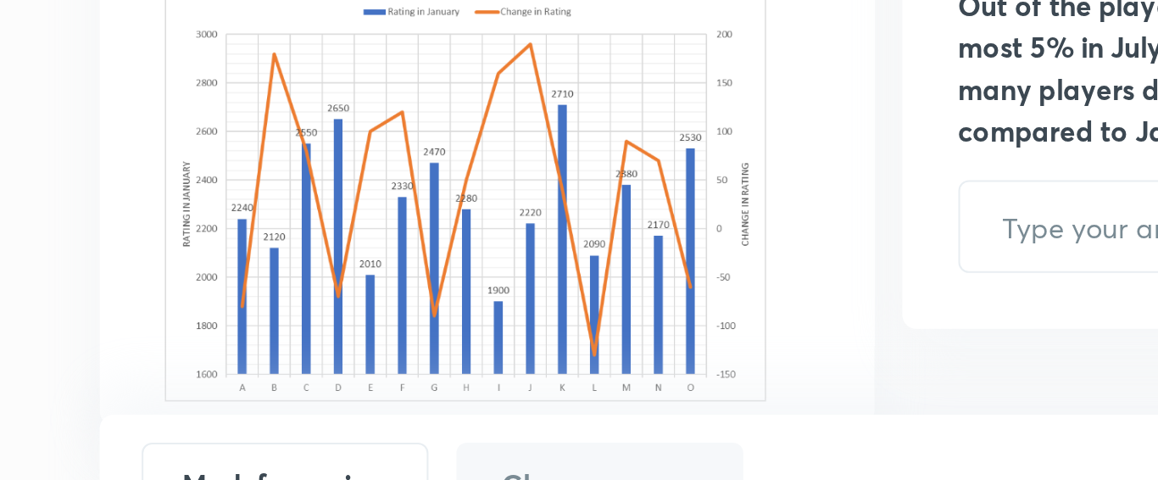
scroll to position [78, 0]
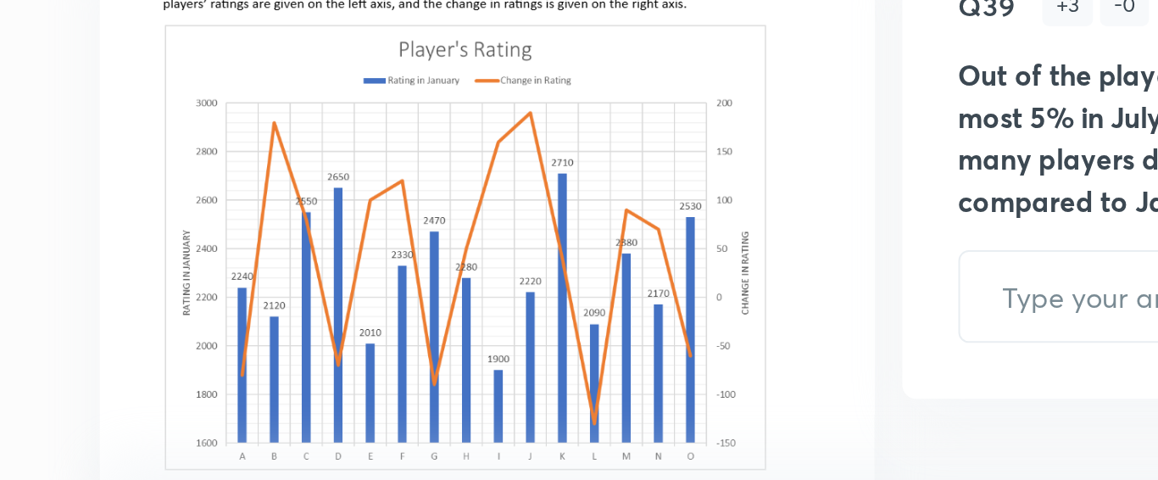
click at [137, 234] on img at bounding box center [241, 265] width 321 height 281
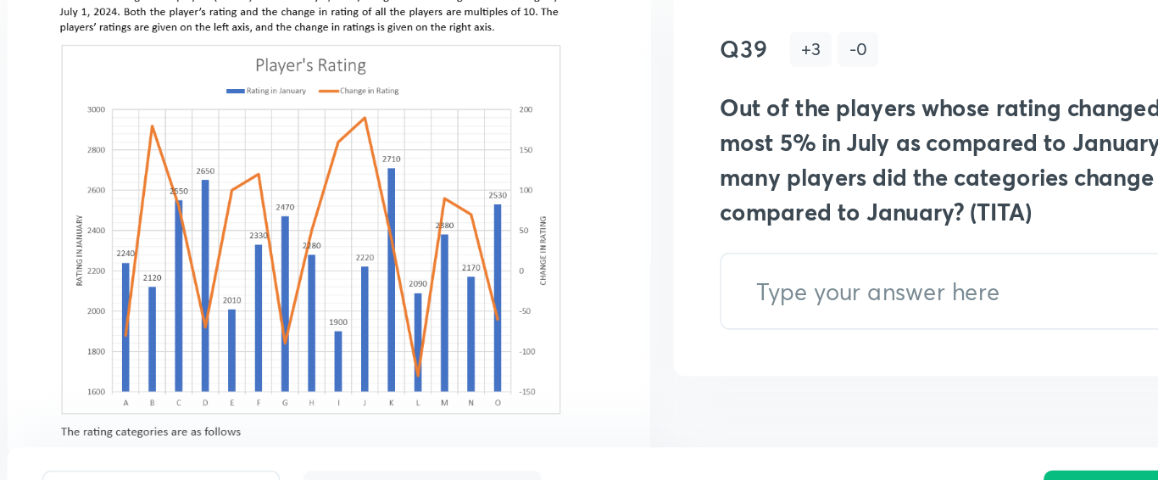
scroll to position [89, 0]
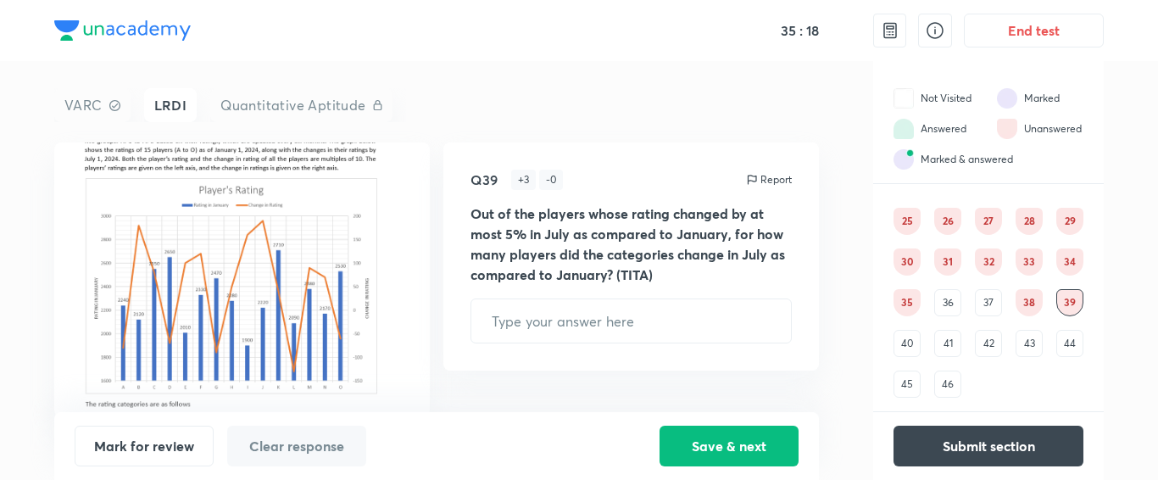
click at [909, 339] on div "40" at bounding box center [907, 343] width 27 height 27
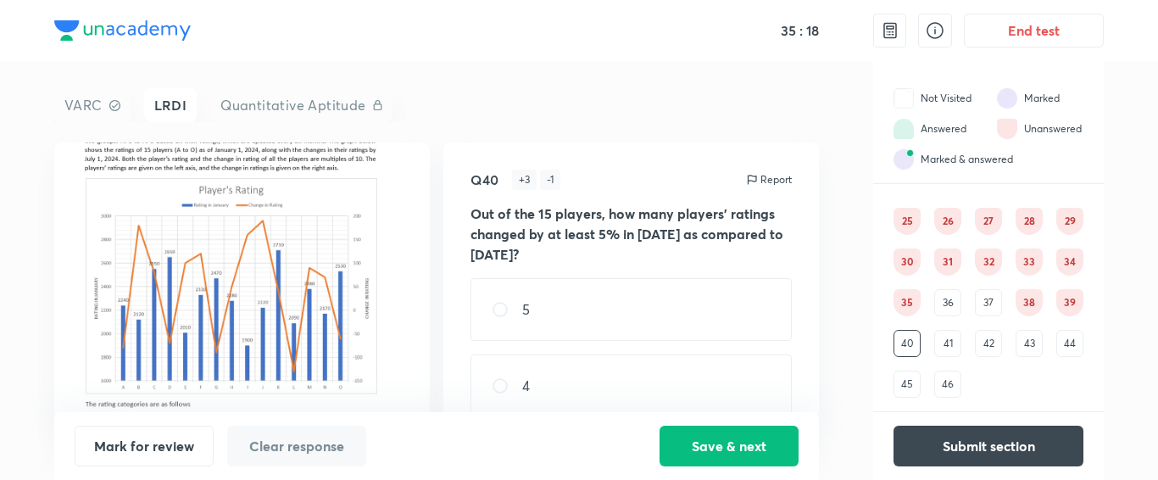
scroll to position [0, 0]
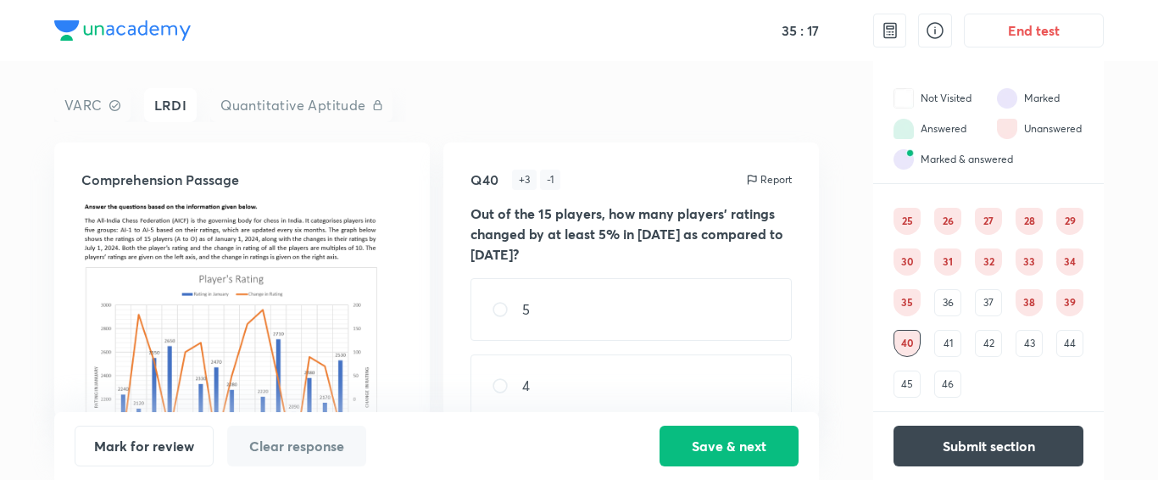
click at [946, 341] on div "41" at bounding box center [947, 343] width 27 height 27
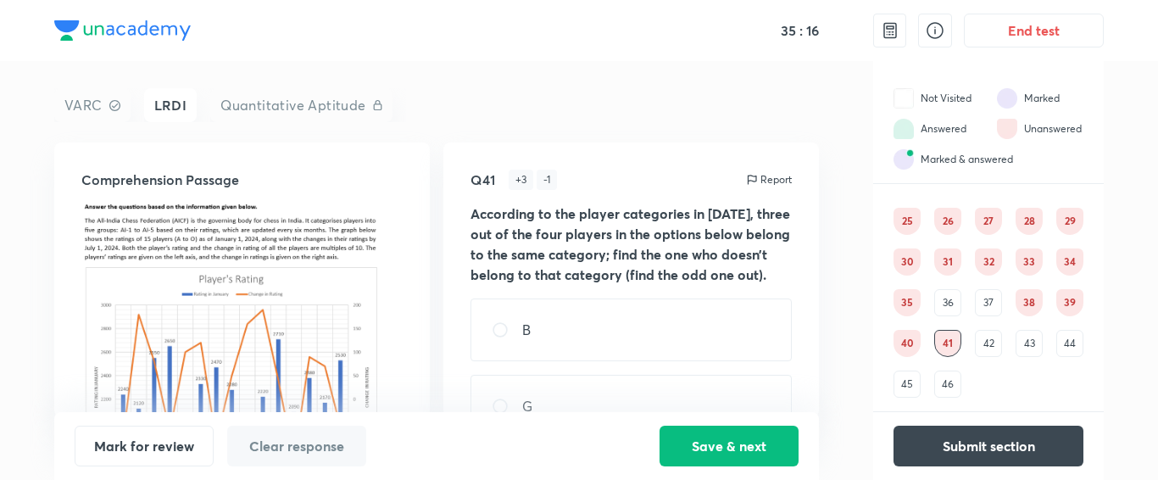
click at [988, 346] on div "42" at bounding box center [988, 343] width 27 height 27
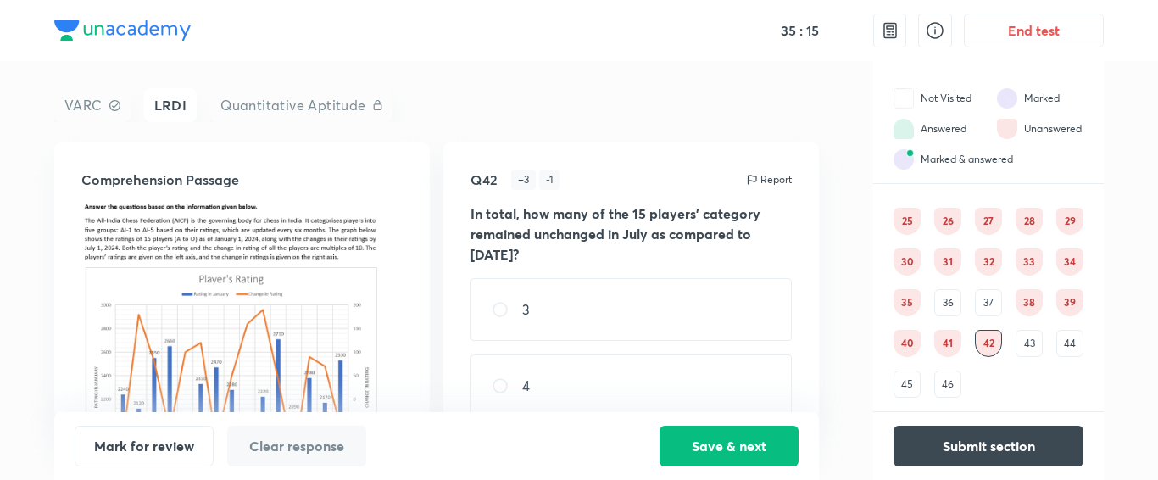
click at [1038, 344] on div "43" at bounding box center [1029, 343] width 27 height 27
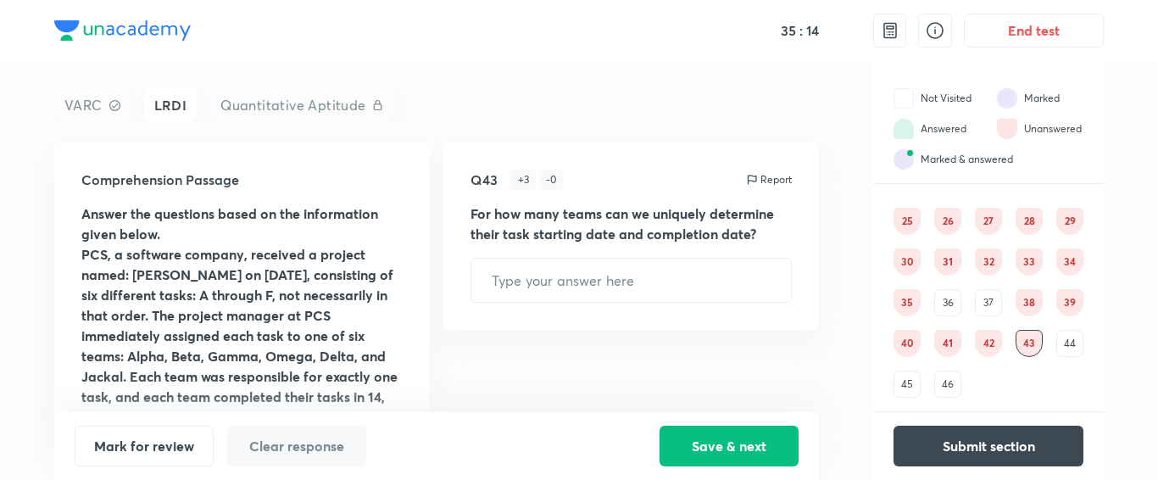
click at [1068, 347] on div "44" at bounding box center [1069, 343] width 27 height 27
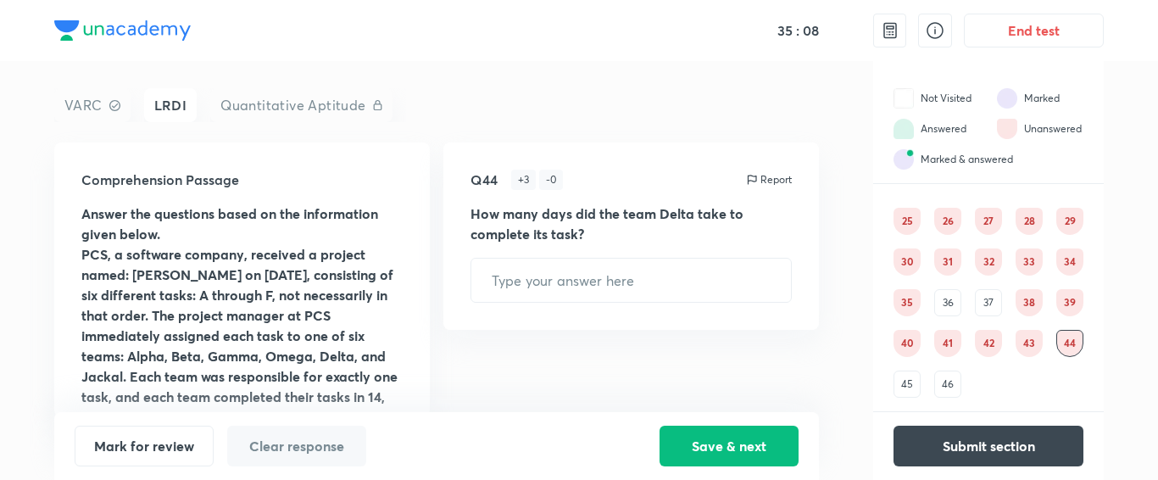
click at [909, 382] on div "45" at bounding box center [907, 383] width 27 height 27
click at [961, 383] on div "25 26 27 28 29 30 31 32 33 34 35 36 37 38 39 40 41 42 43 44 45 46" at bounding box center [989, 303] width 190 height 190
click at [956, 385] on div "46" at bounding box center [947, 383] width 27 height 27
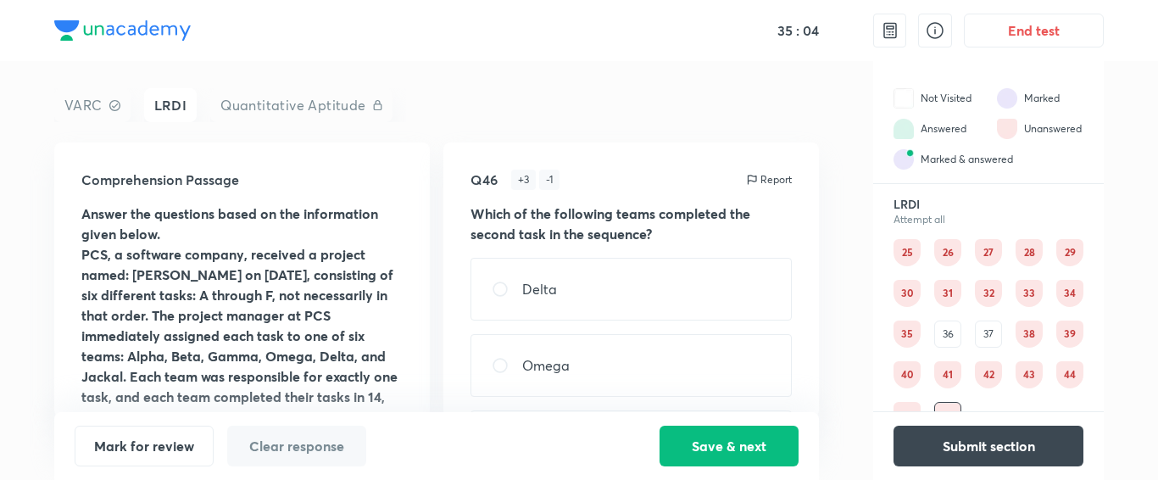
click at [953, 330] on div "36" at bounding box center [947, 333] width 27 height 27
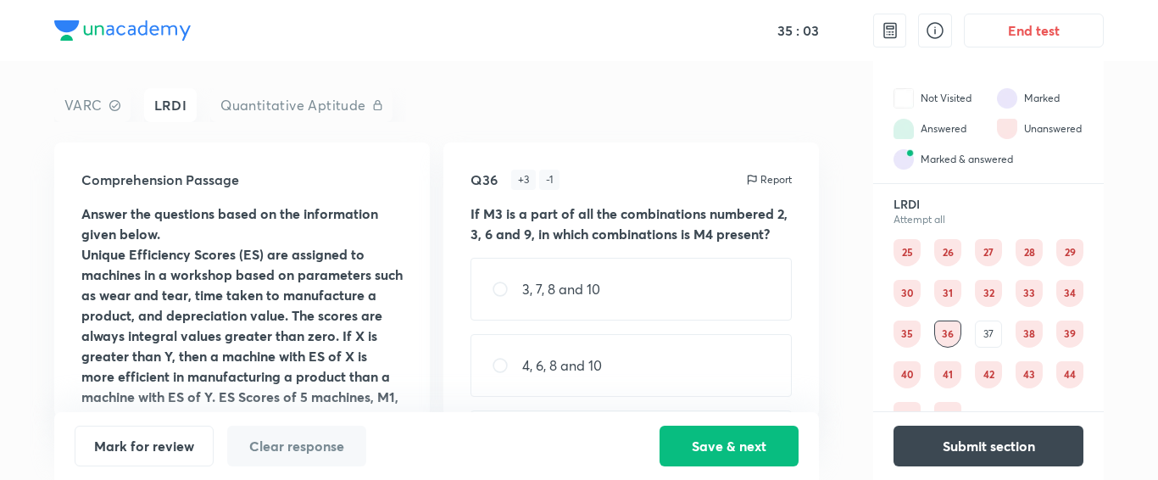
click at [972, 285] on div "25 26 27 28 29 30 31 32 33 34 35 36 37 38 39 40 41 42 43 44 45 46" at bounding box center [989, 334] width 190 height 190
click at [984, 292] on div "32" at bounding box center [988, 293] width 27 height 27
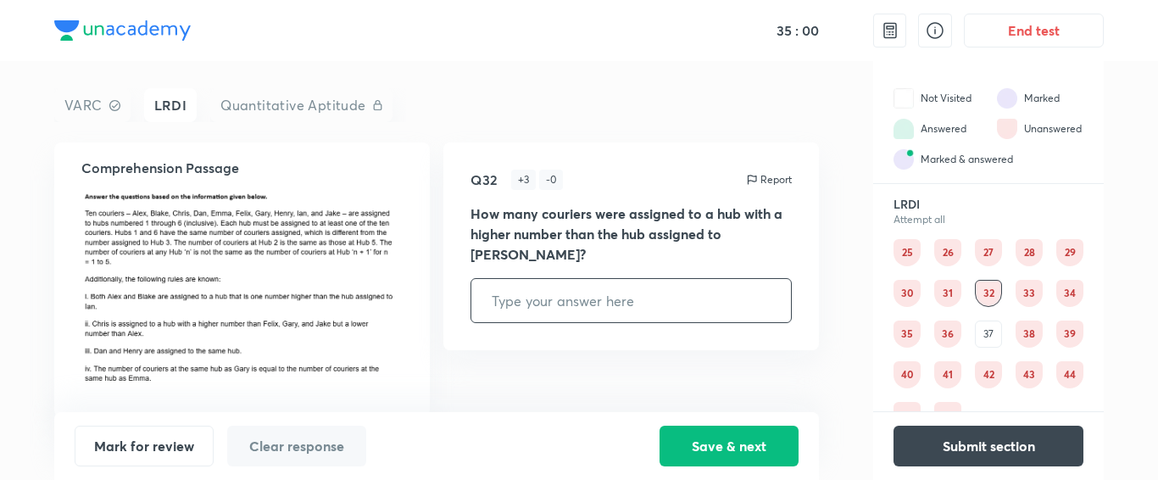
scroll to position [11, 0]
click at [958, 287] on div "31" at bounding box center [947, 293] width 27 height 27
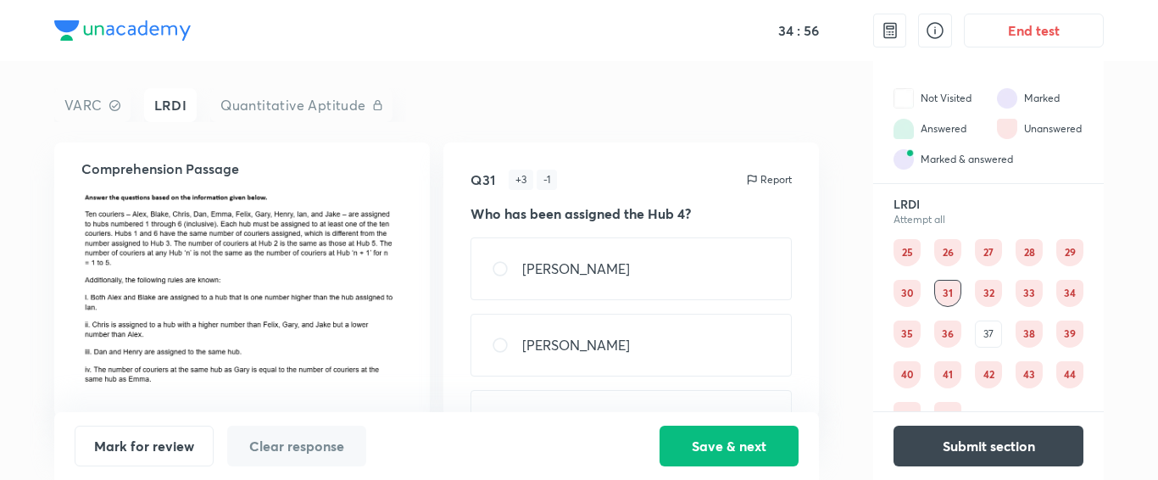
scroll to position [0, 0]
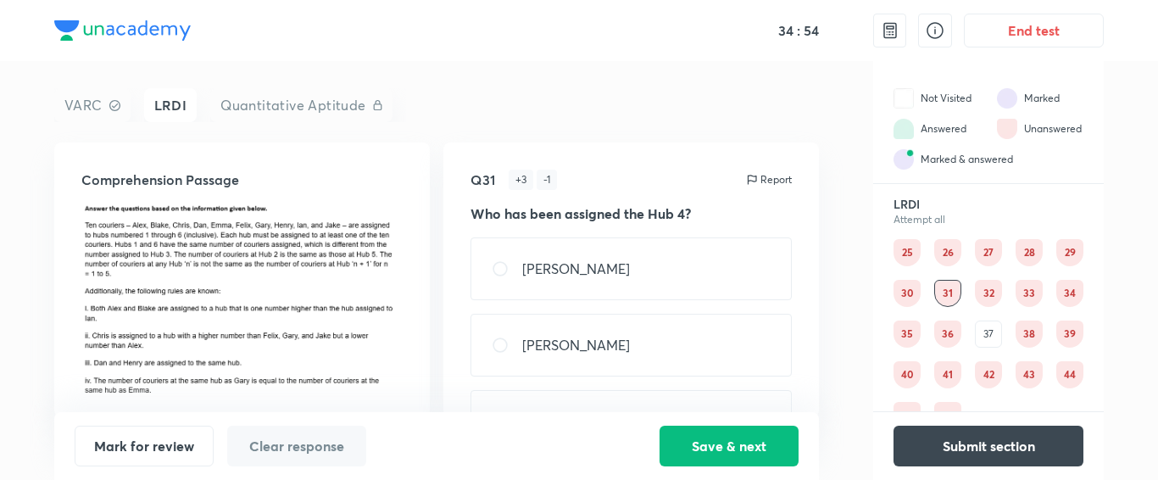
click at [924, 293] on div "25 26 27 28 29 30 31 32 33 34 35 36 37 38 39 40 41 42 43 44 45 46" at bounding box center [989, 334] width 190 height 190
click at [916, 296] on div "30" at bounding box center [907, 293] width 27 height 27
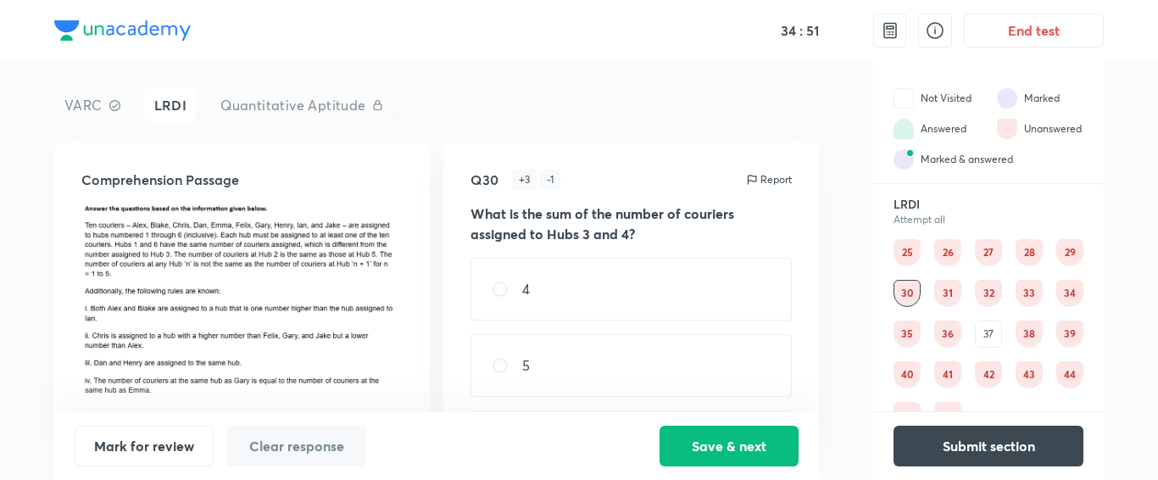
click at [1069, 248] on div "29" at bounding box center [1069, 252] width 27 height 27
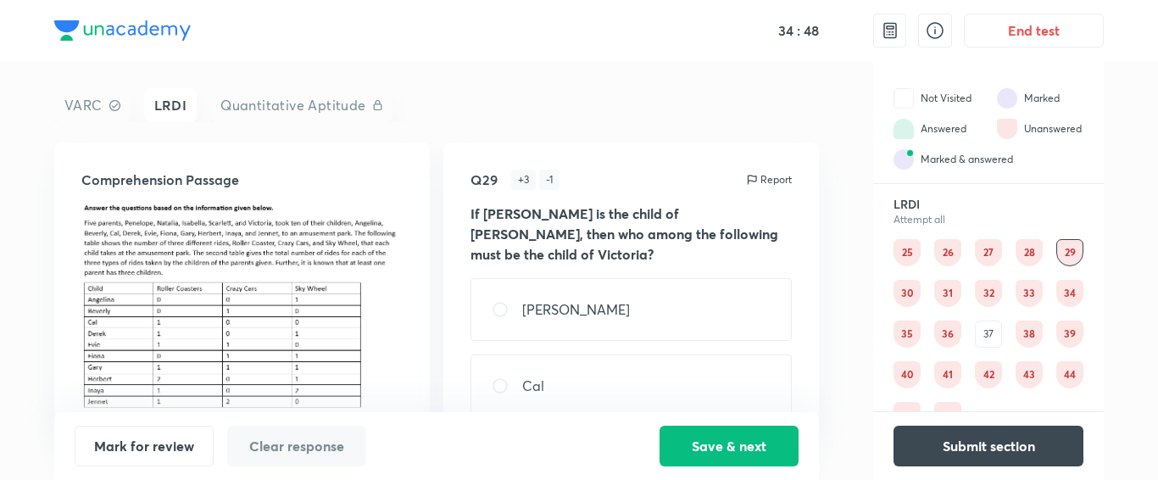
drag, startPoint x: 907, startPoint y: 289, endPoint x: 896, endPoint y: 298, distance: 13.9
click at [904, 292] on div "30" at bounding box center [907, 293] width 27 height 27
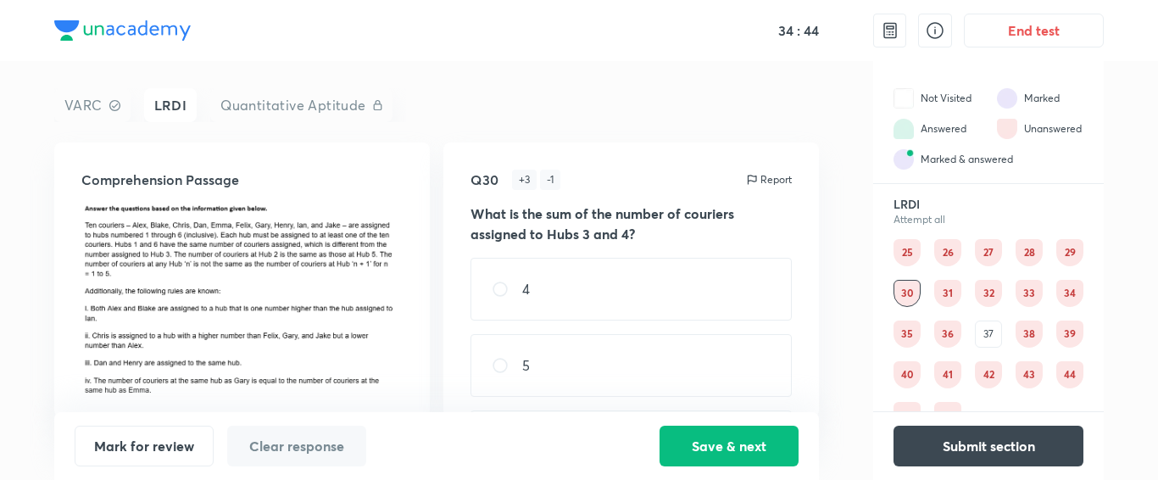
click at [947, 250] on div "26" at bounding box center [947, 252] width 27 height 27
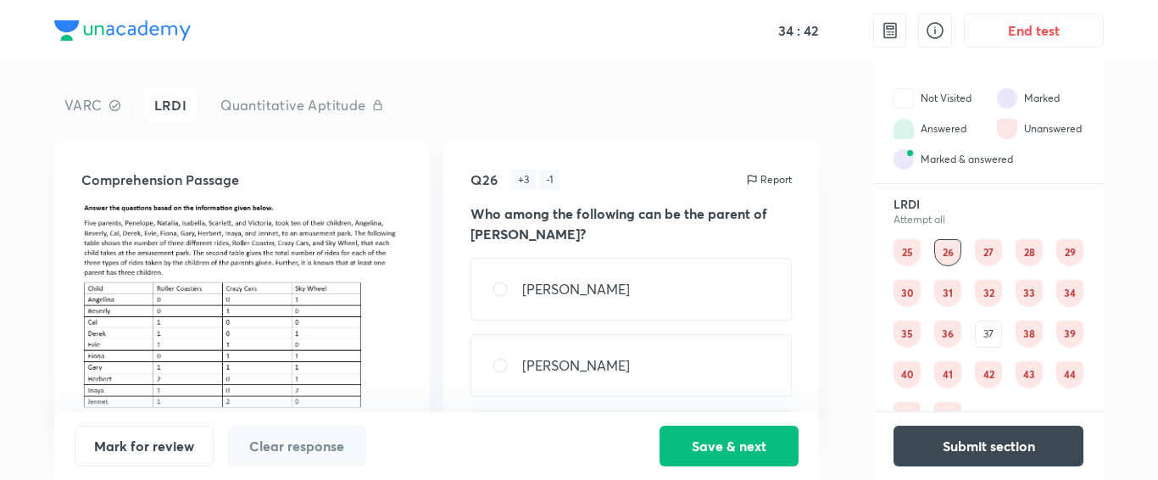
click at [993, 288] on div "32" at bounding box center [988, 293] width 27 height 27
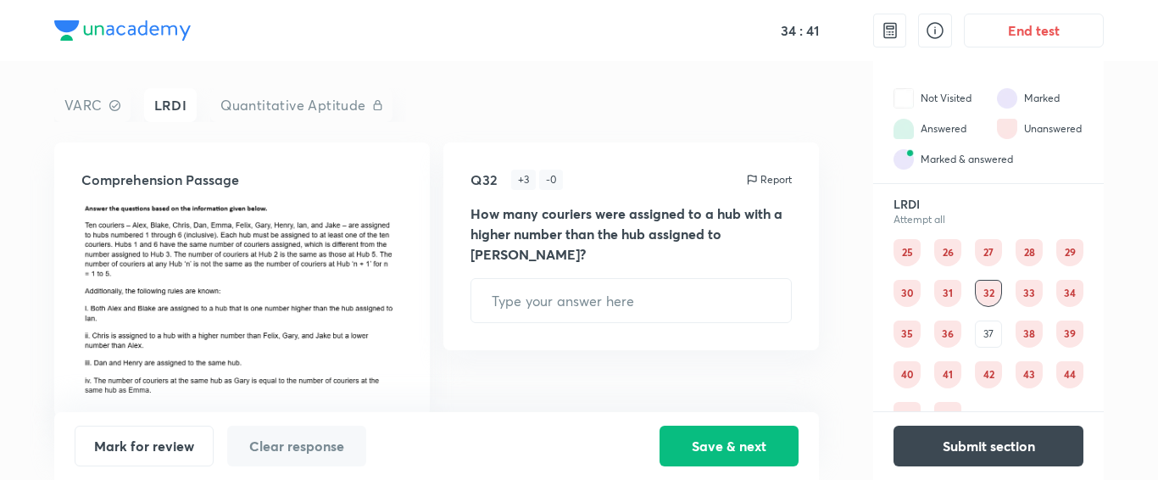
click at [900, 298] on div "30" at bounding box center [907, 293] width 27 height 27
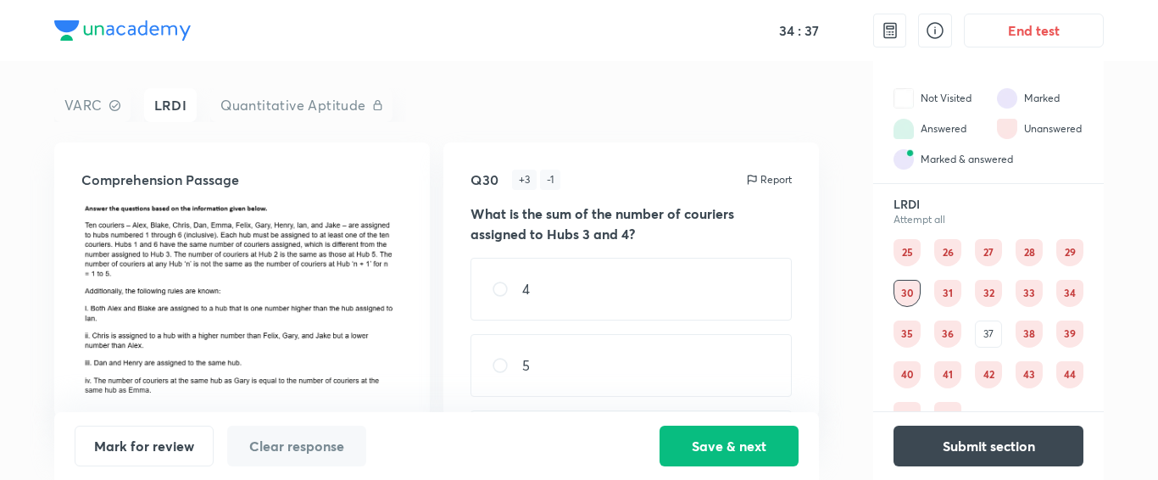
click at [1070, 242] on div "29" at bounding box center [1069, 252] width 27 height 27
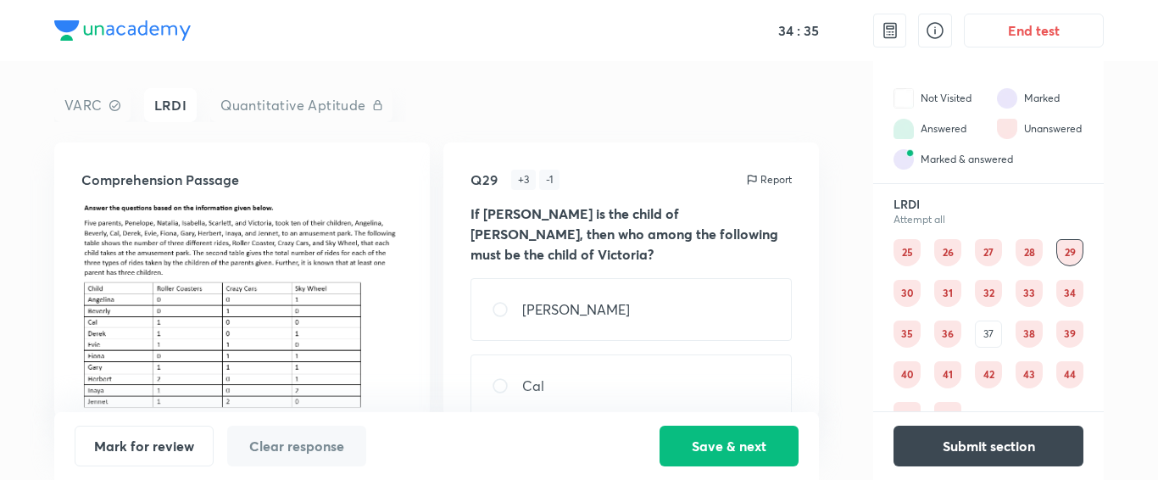
click at [895, 295] on div "30" at bounding box center [907, 293] width 27 height 27
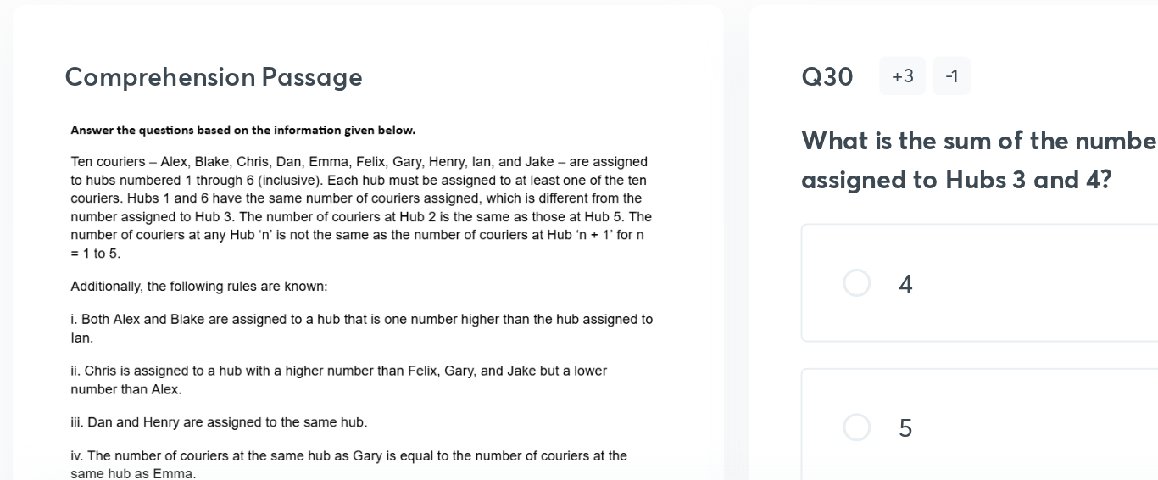
scroll to position [12, 0]
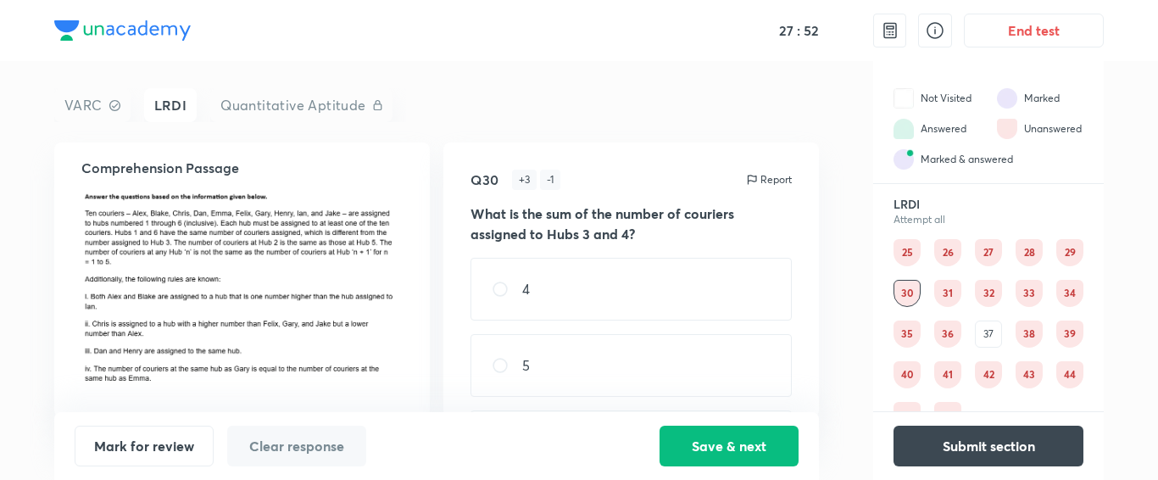
click at [947, 293] on div "31" at bounding box center [947, 293] width 27 height 27
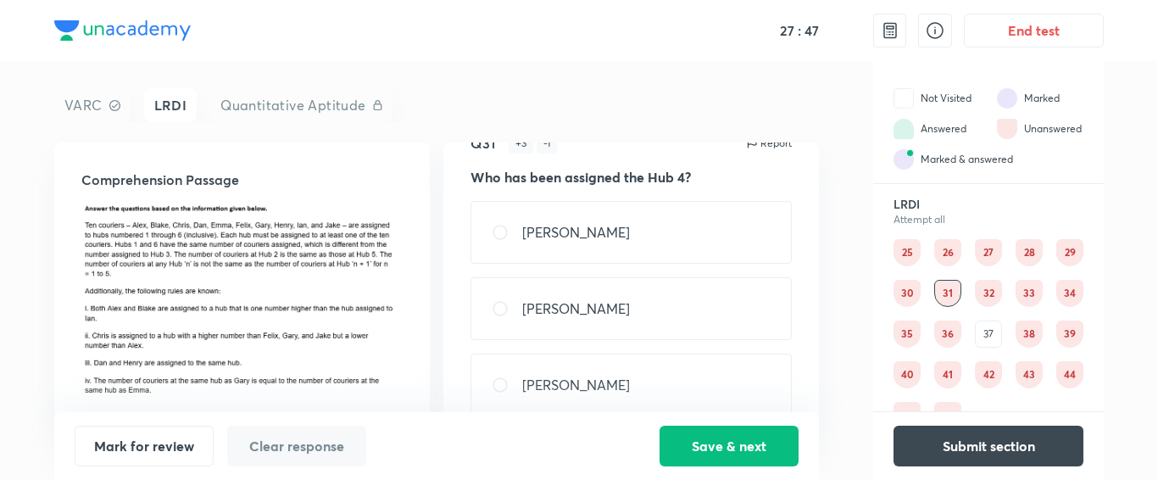
scroll to position [0, 0]
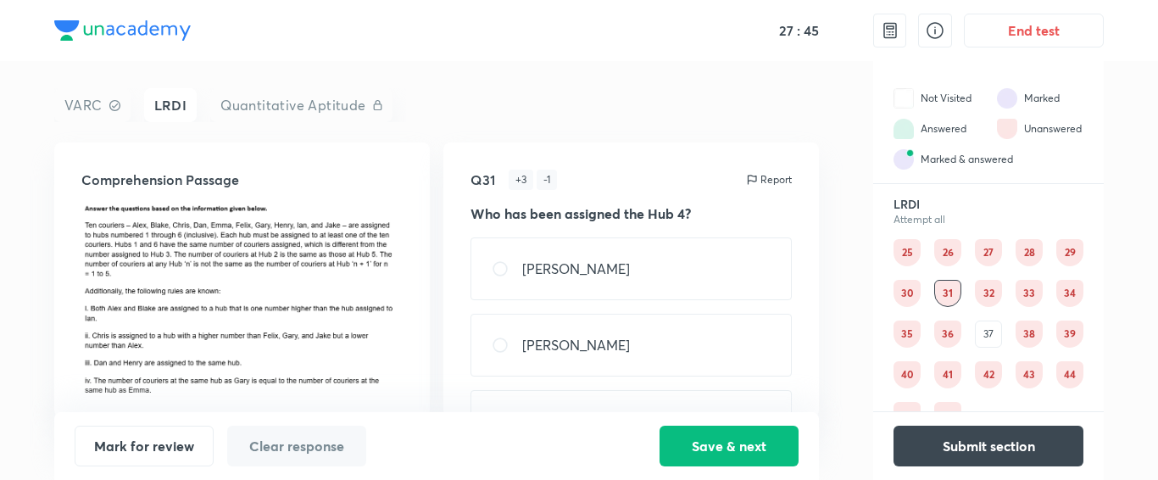
click at [997, 298] on div "32" at bounding box center [988, 293] width 27 height 27
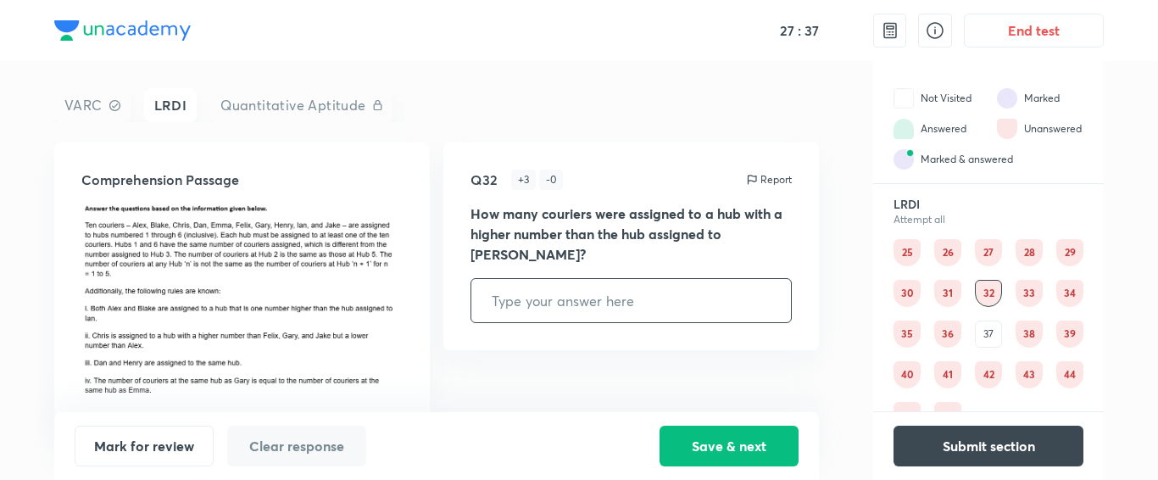
click at [696, 279] on input "text" at bounding box center [631, 300] width 320 height 43
click at [1028, 292] on div "33" at bounding box center [1029, 293] width 27 height 27
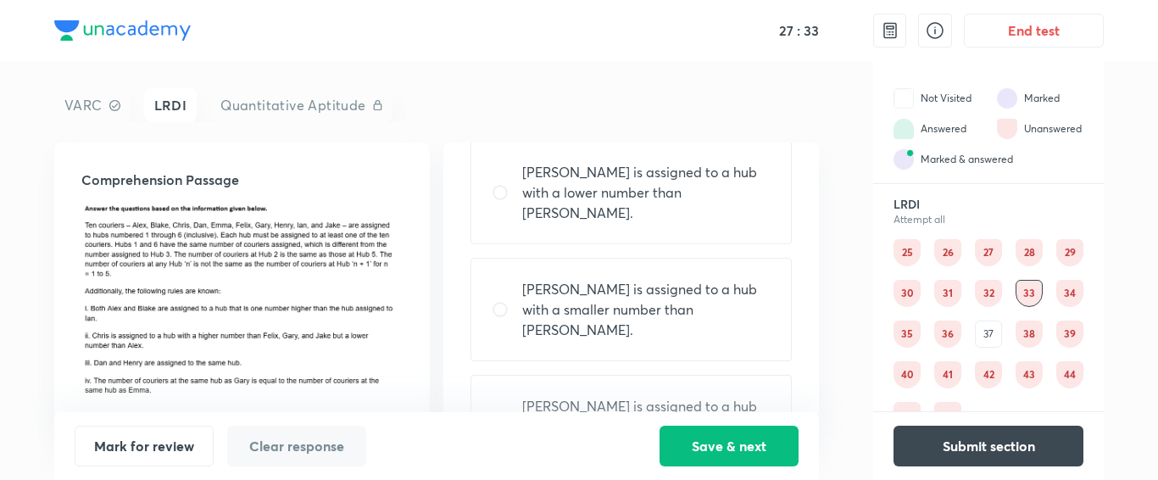
scroll to position [241, 0]
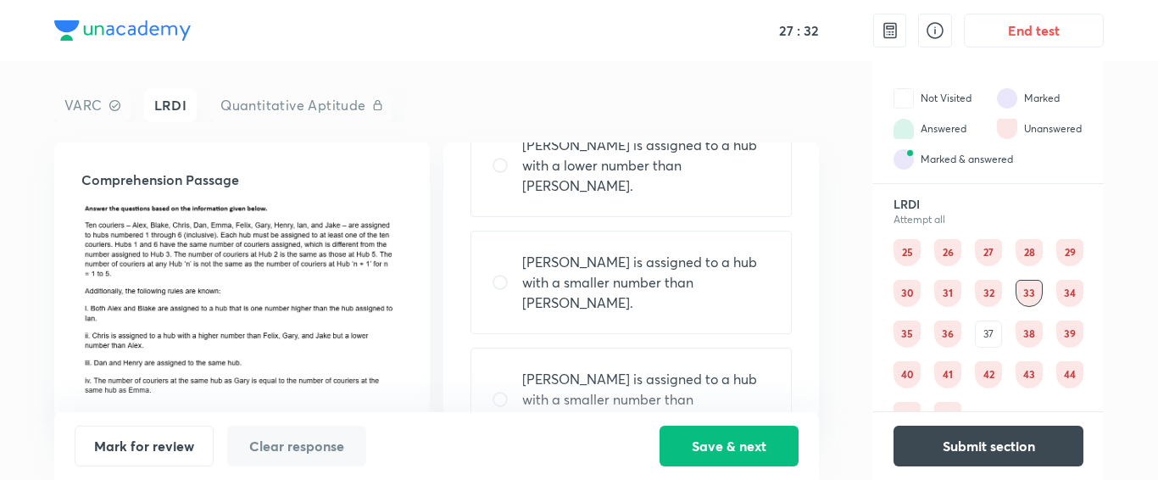
click at [1042, 295] on div "33" at bounding box center [1029, 293] width 27 height 27
click at [1069, 296] on div "34" at bounding box center [1069, 293] width 27 height 27
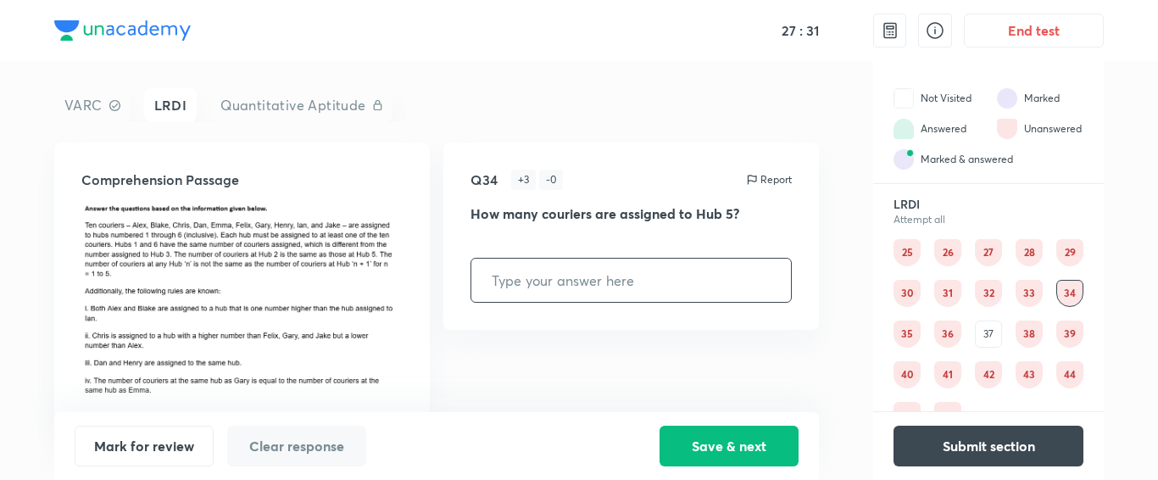
scroll to position [0, 0]
type input "1"
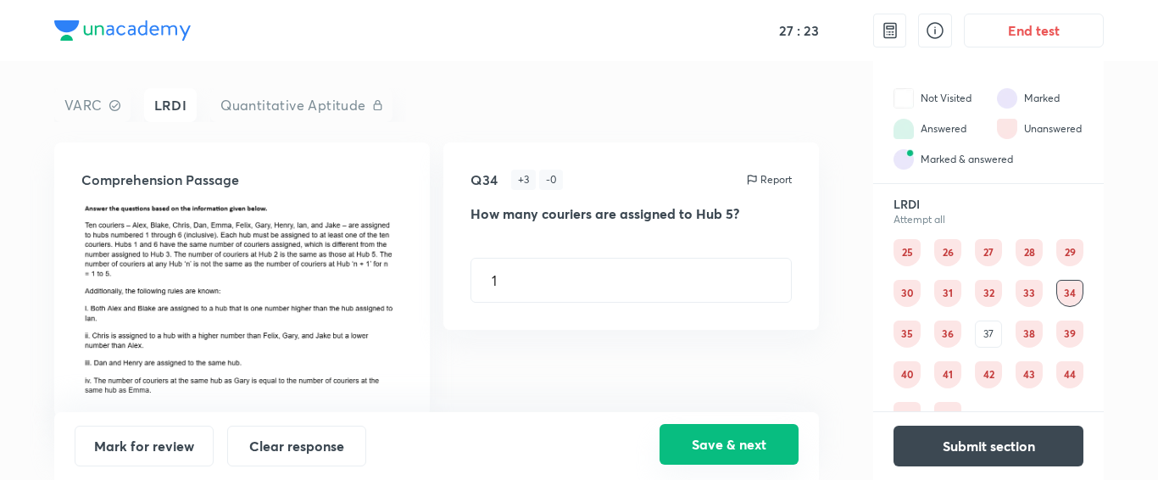
click at [746, 448] on button "Save & next" at bounding box center [729, 444] width 139 height 41
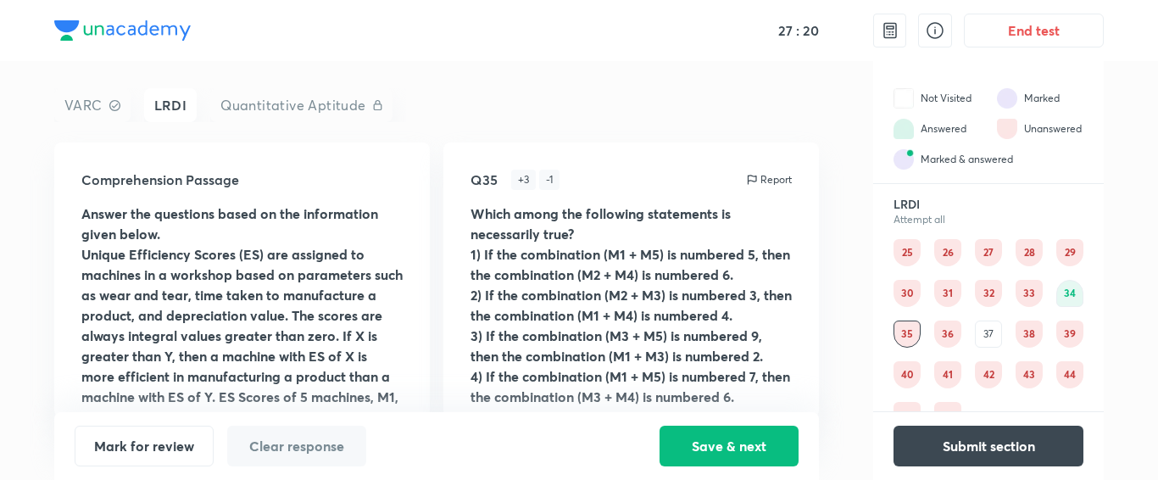
click at [905, 249] on div "25" at bounding box center [907, 252] width 27 height 27
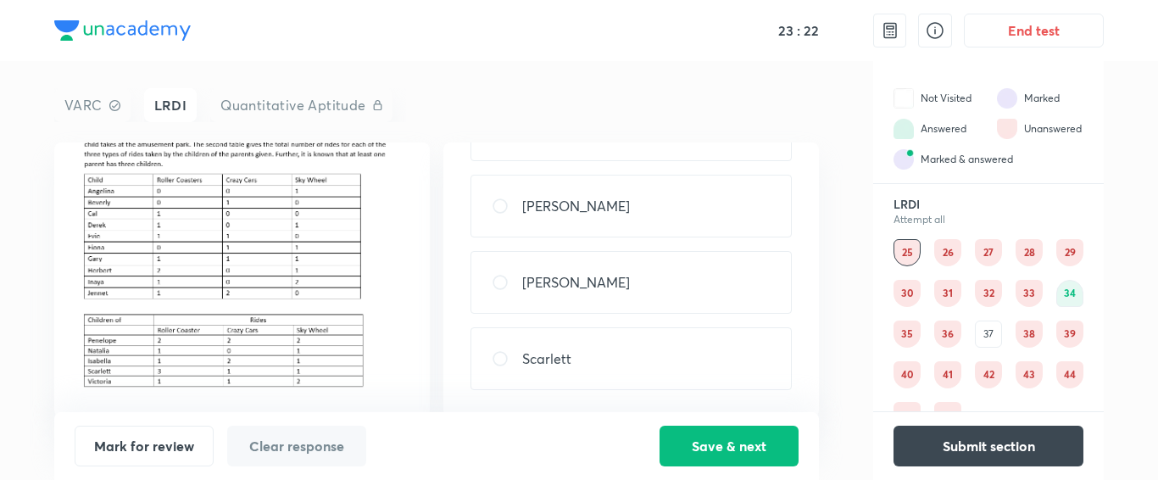
scroll to position [138, 0]
click at [558, 344] on div "Scarlett" at bounding box center [630, 359] width 321 height 63
radio input "true"
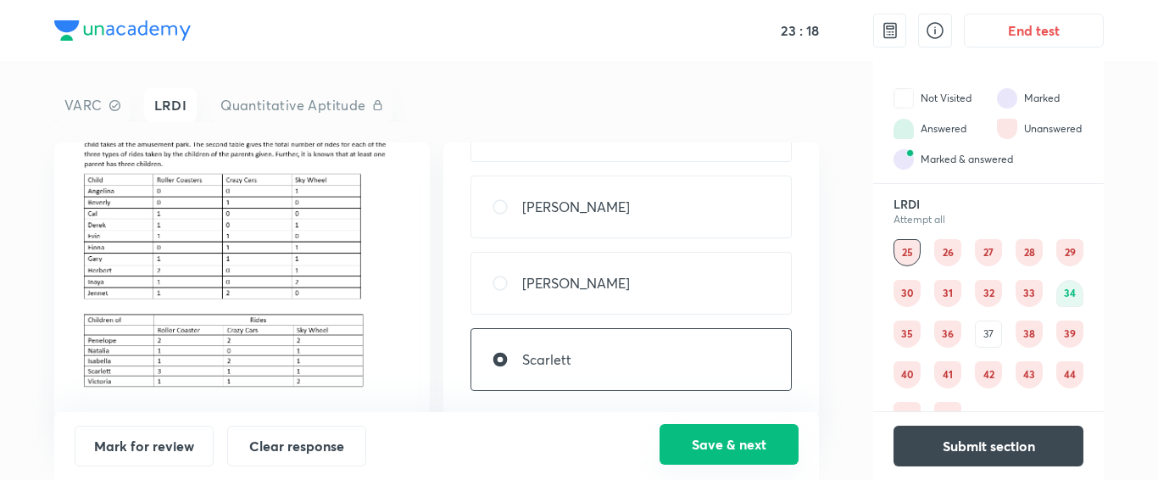
click at [709, 435] on button "Save & next" at bounding box center [729, 444] width 139 height 41
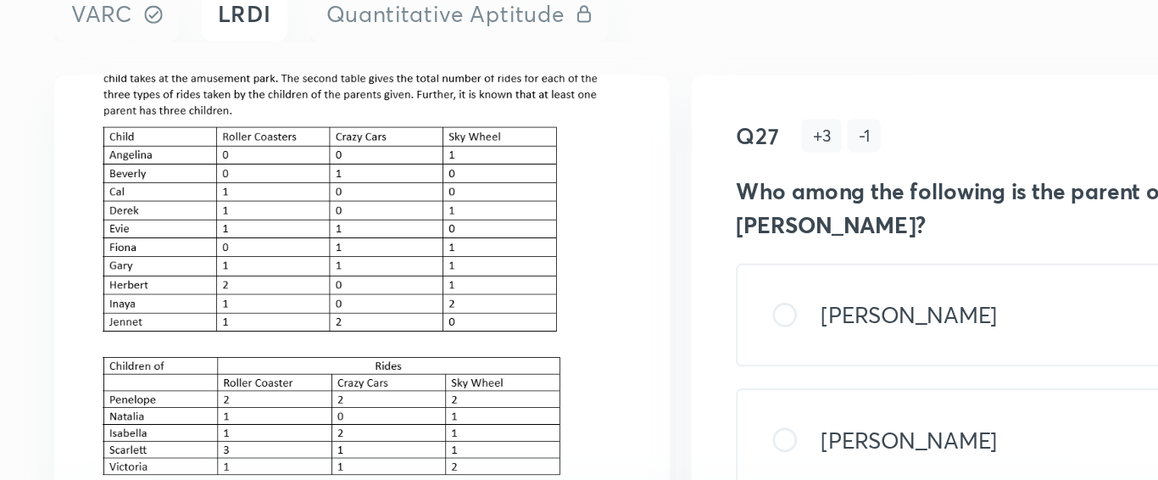
scroll to position [108, 0]
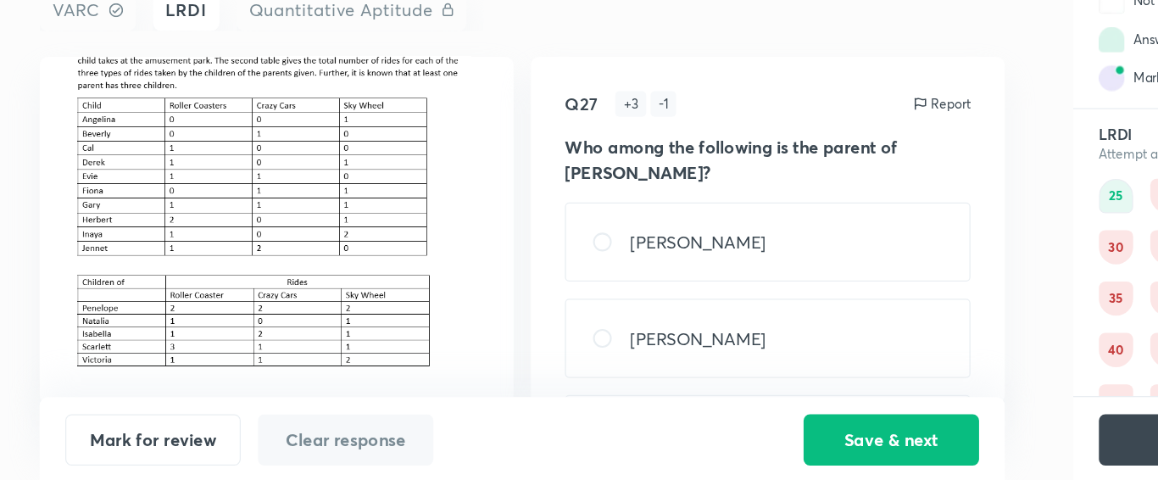
click at [533, 355] on p "[PERSON_NAME]" at bounding box center [576, 365] width 108 height 20
radio input "true"
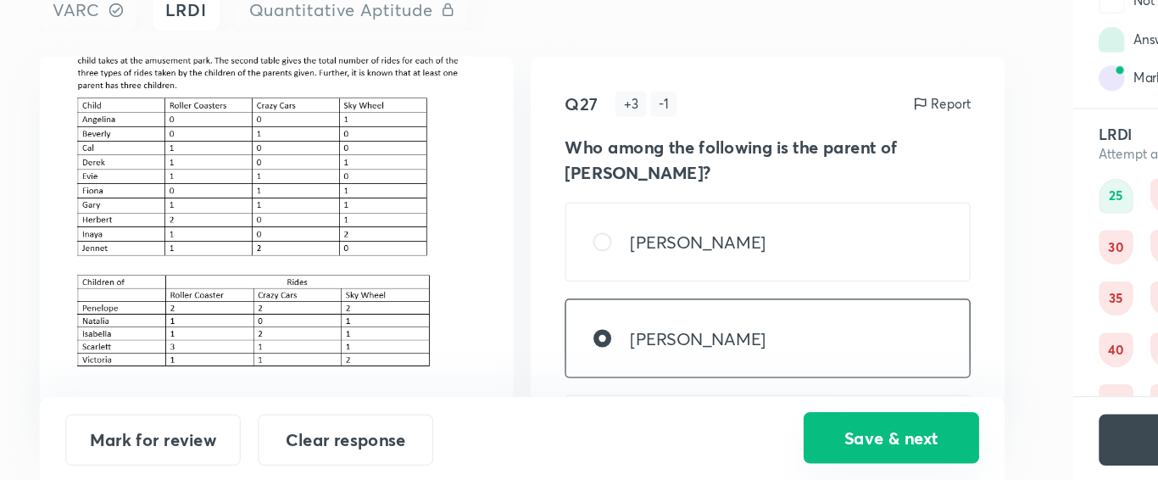
click at [704, 425] on button "Save & next" at bounding box center [729, 444] width 139 height 41
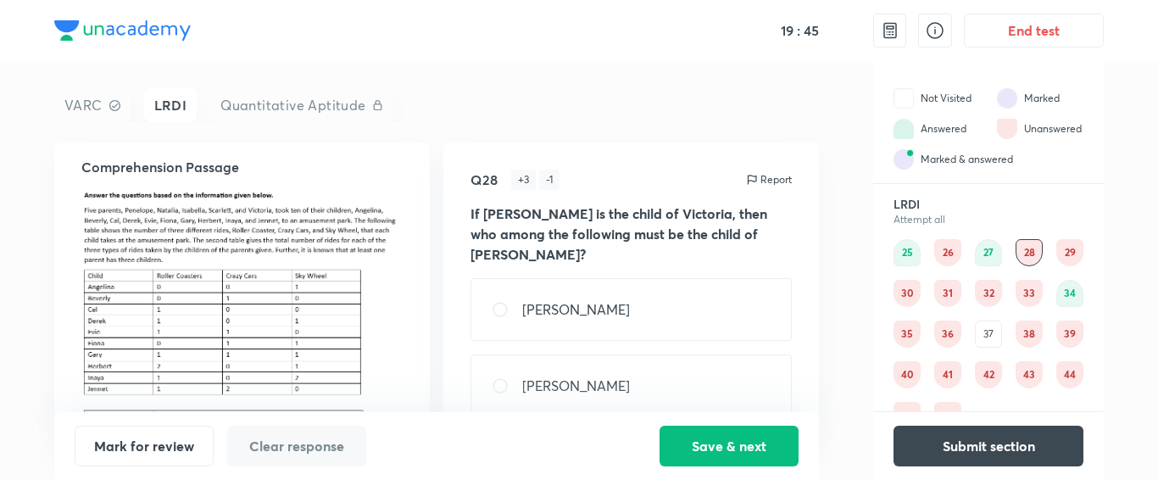
scroll to position [12, 0]
click at [750, 450] on button "Save & next" at bounding box center [729, 444] width 139 height 41
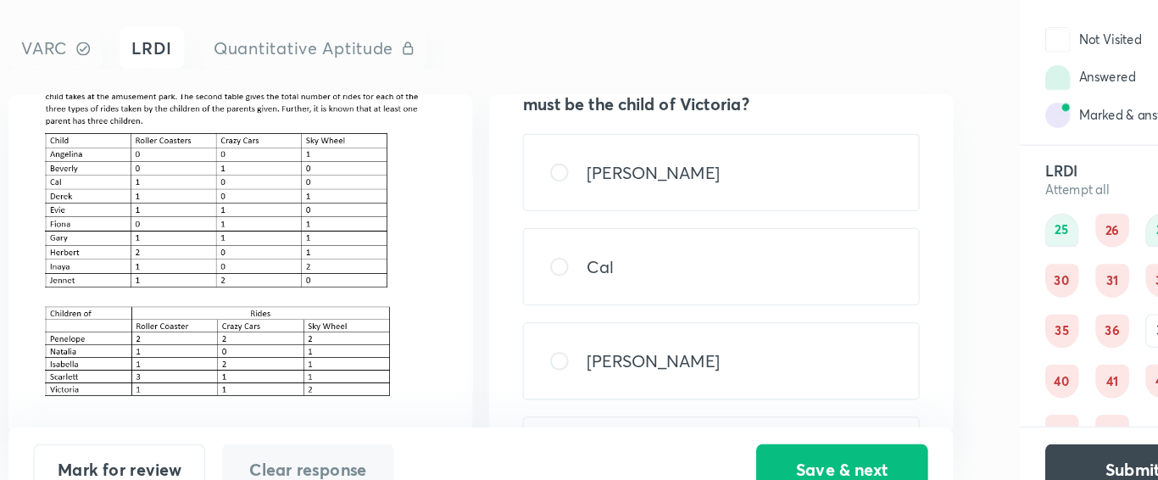
scroll to position [102, 0]
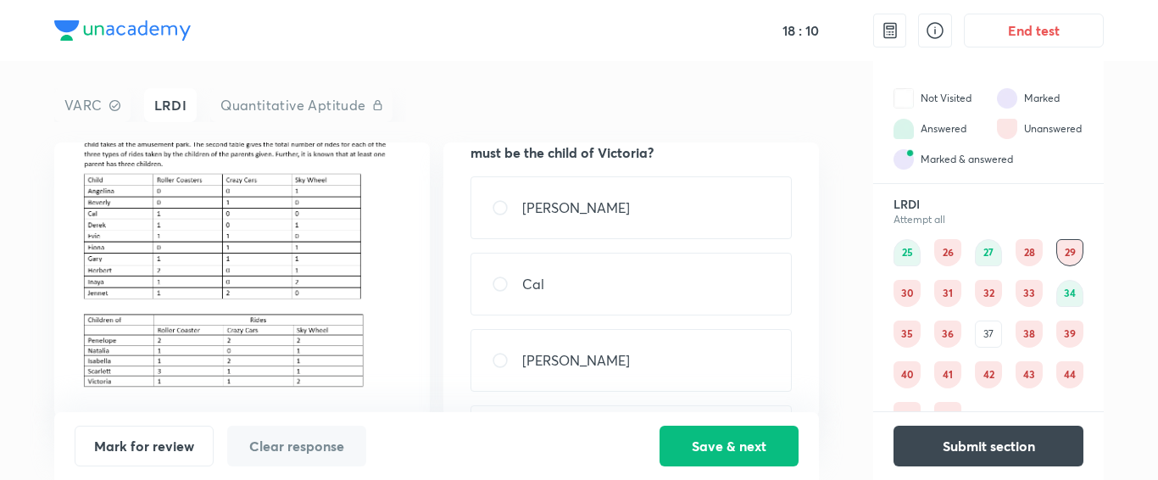
click at [727, 467] on div "Mark for review Clear response Save & next" at bounding box center [436, 446] width 765 height 68
click at [734, 437] on button "Save & next" at bounding box center [729, 444] width 139 height 41
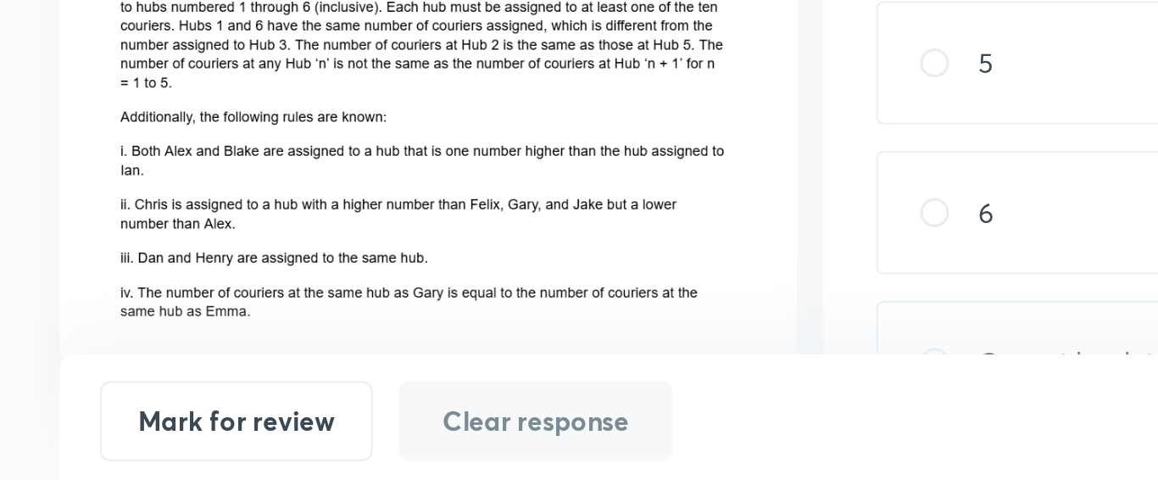
click at [175, 378] on img at bounding box center [241, 302] width 321 height 198
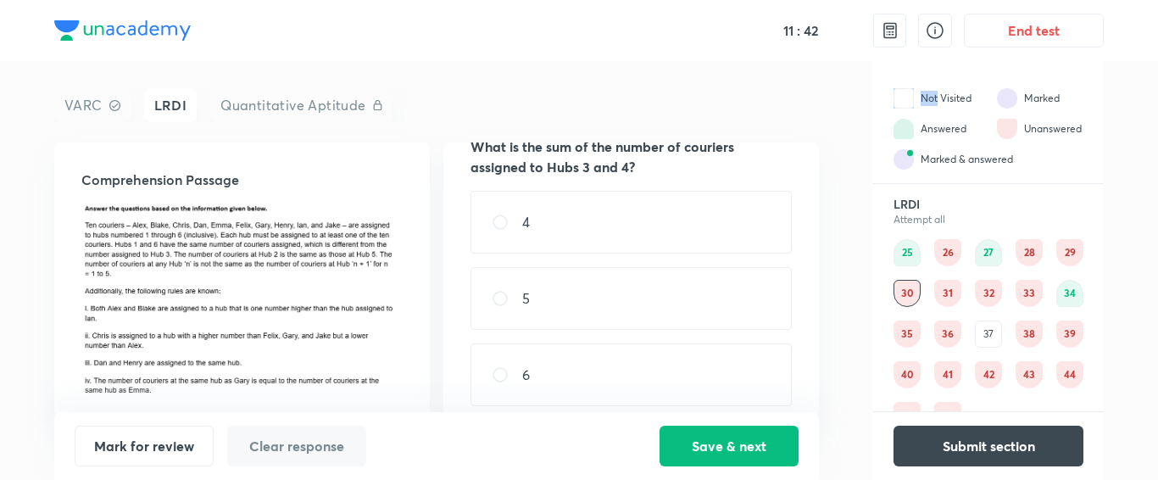
scroll to position [67, 0]
click at [545, 197] on div "4" at bounding box center [630, 222] width 321 height 63
radio input "true"
click at [761, 438] on button "Save & next" at bounding box center [729, 444] width 139 height 41
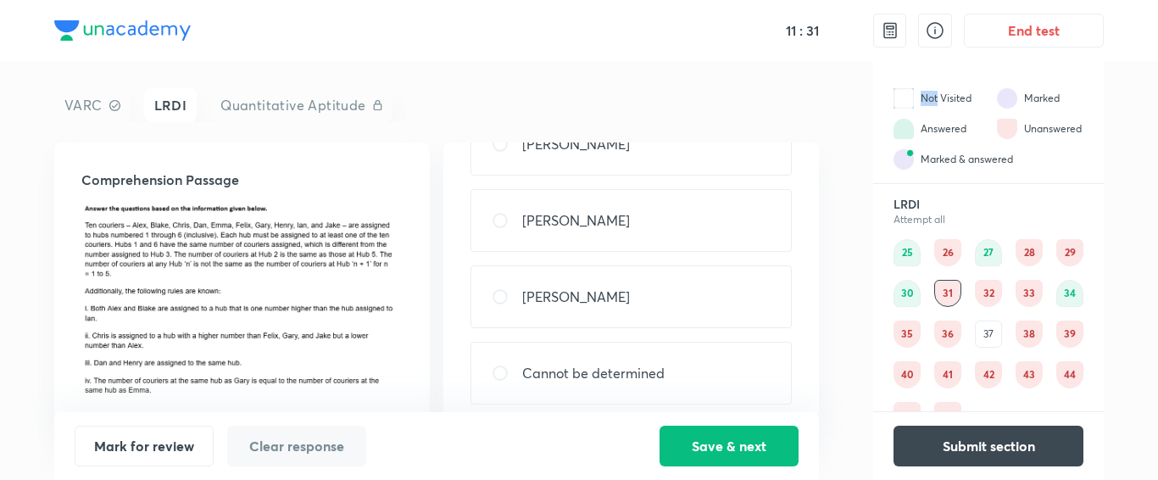
scroll to position [136, 0]
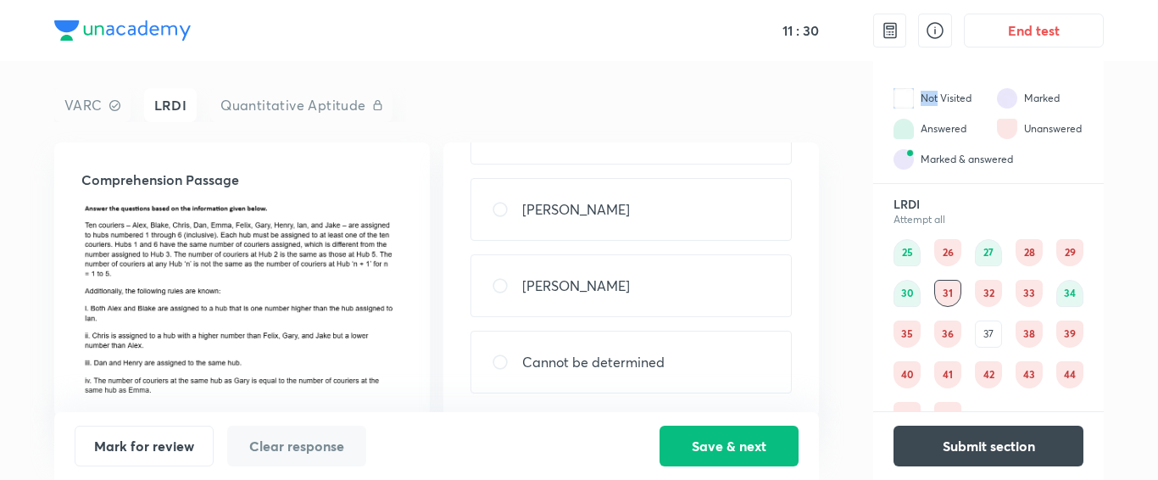
click at [610, 277] on div "[PERSON_NAME]" at bounding box center [630, 285] width 321 height 63
radio input "true"
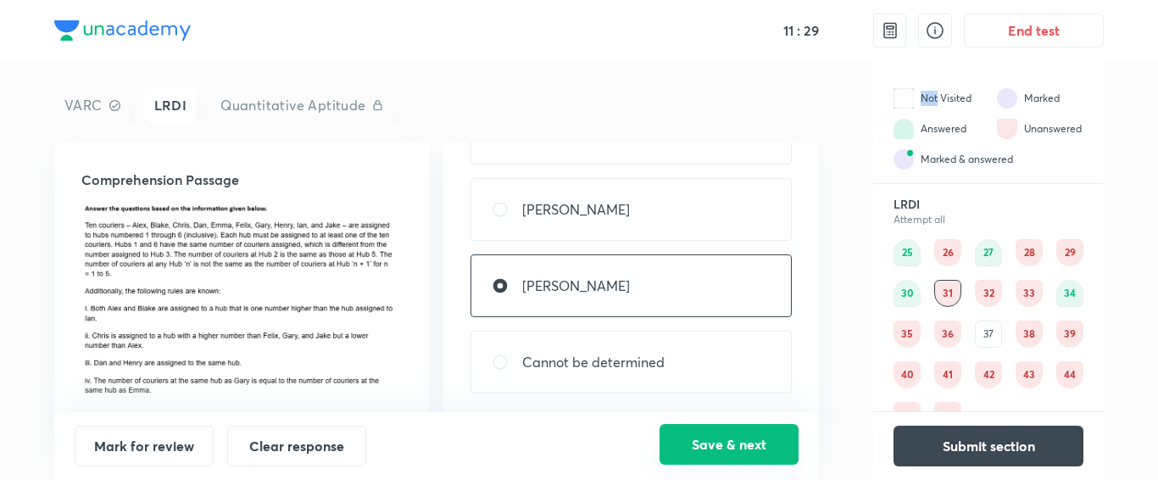
click at [703, 433] on button "Save & next" at bounding box center [729, 444] width 139 height 41
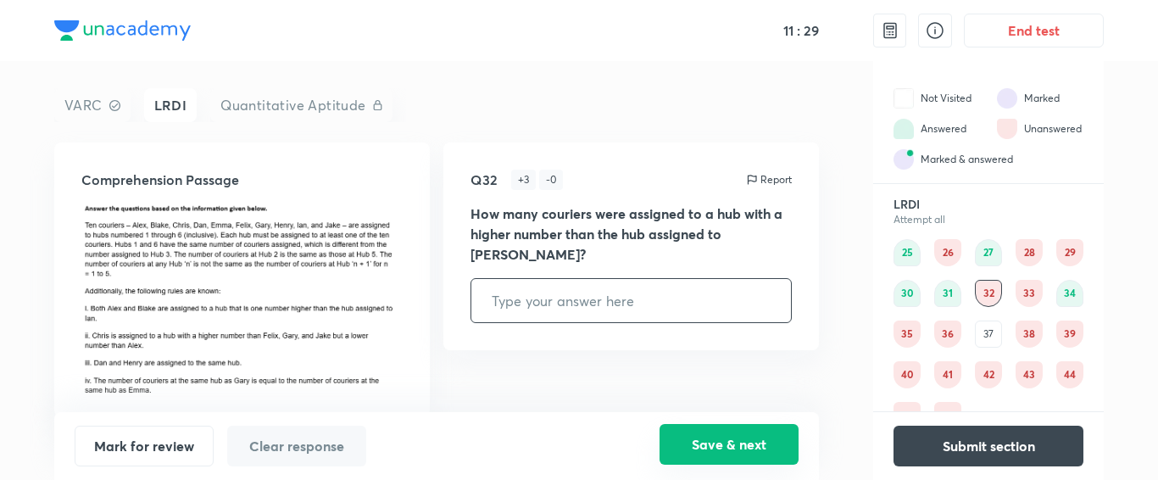
scroll to position [0, 0]
click at [551, 288] on input "text" at bounding box center [631, 300] width 320 height 43
type input "3"
type input "2"
click at [721, 449] on button "Save & next" at bounding box center [729, 444] width 139 height 41
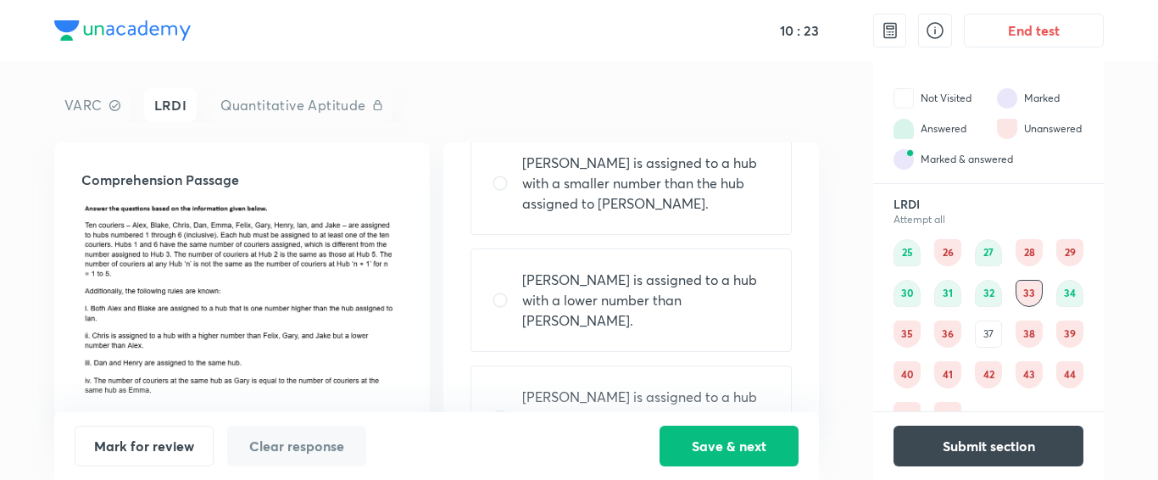
scroll to position [103, 0]
click at [632, 201] on p "[PERSON_NAME] is assigned to a hub with a smaller number than the hub assigned …" at bounding box center [646, 185] width 248 height 61
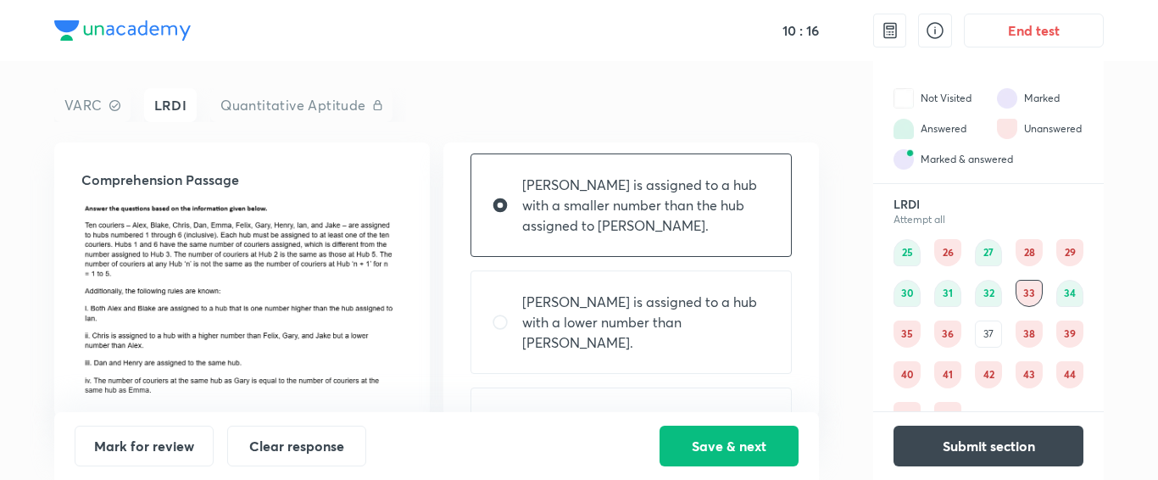
scroll to position [241, 0]
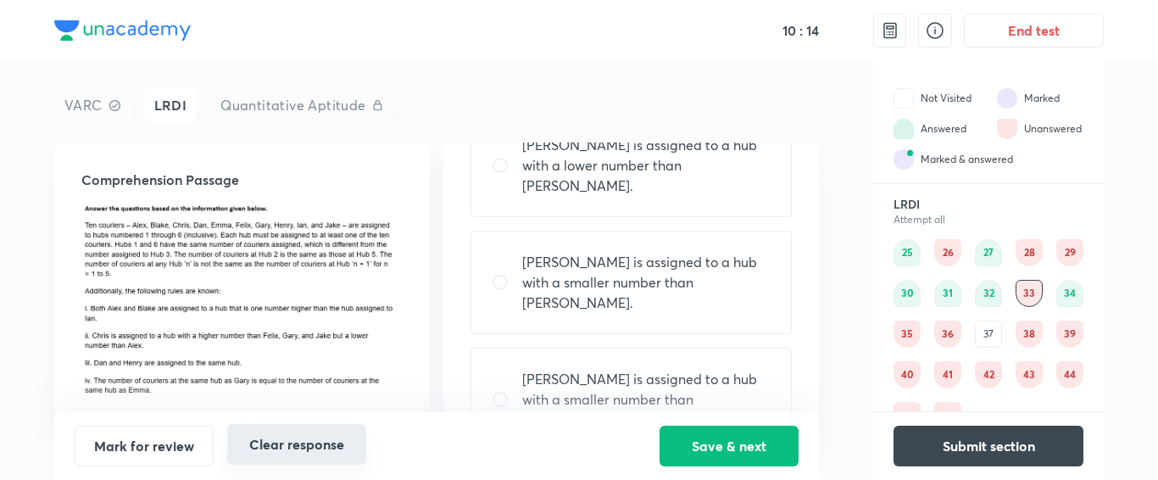
click at [291, 448] on button "Clear response" at bounding box center [296, 444] width 139 height 41
radio input "false"
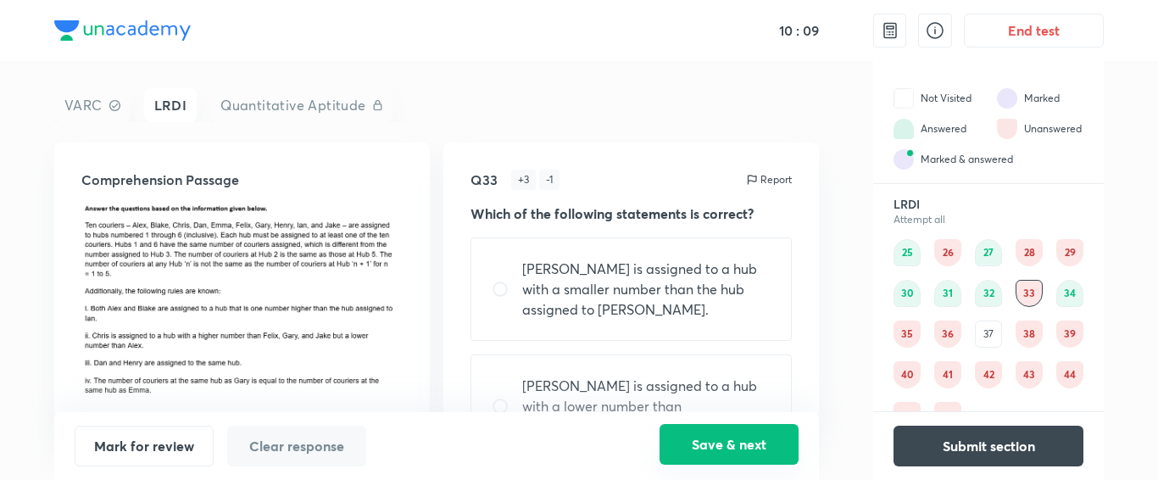
click at [739, 433] on button "Save & next" at bounding box center [729, 444] width 139 height 41
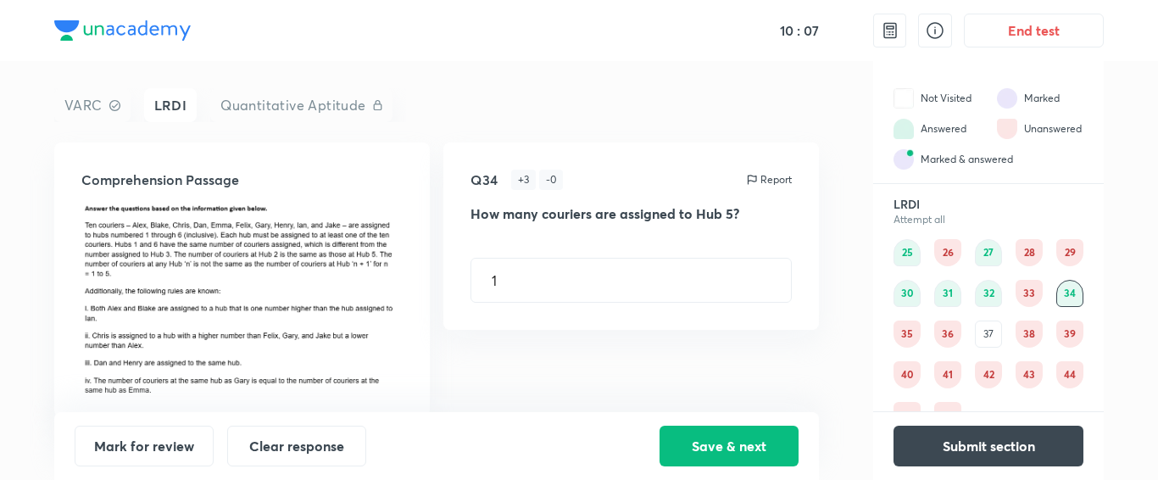
click at [1023, 250] on div "28" at bounding box center [1029, 252] width 27 height 27
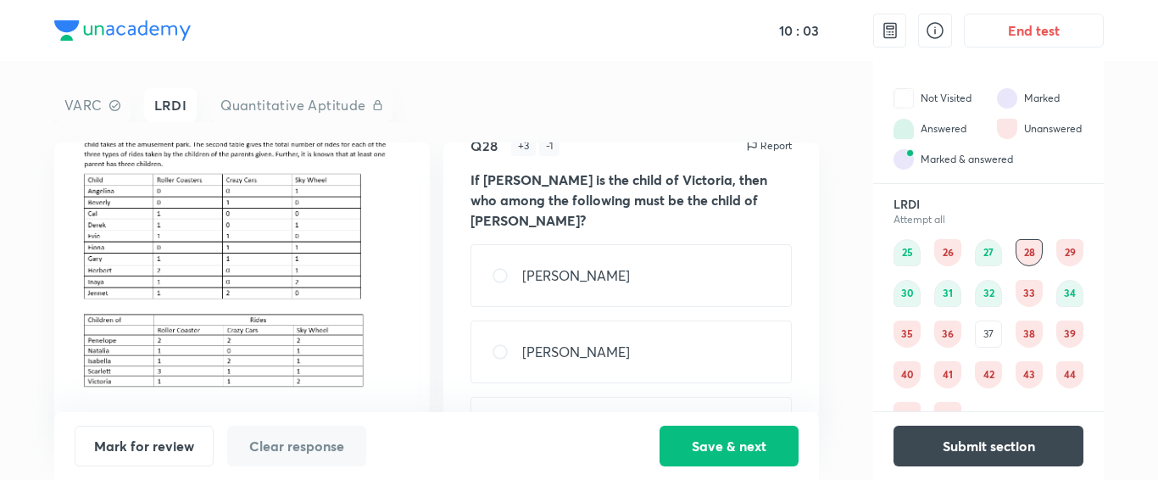
scroll to position [35, 0]
click at [1038, 290] on div "33" at bounding box center [1029, 293] width 27 height 27
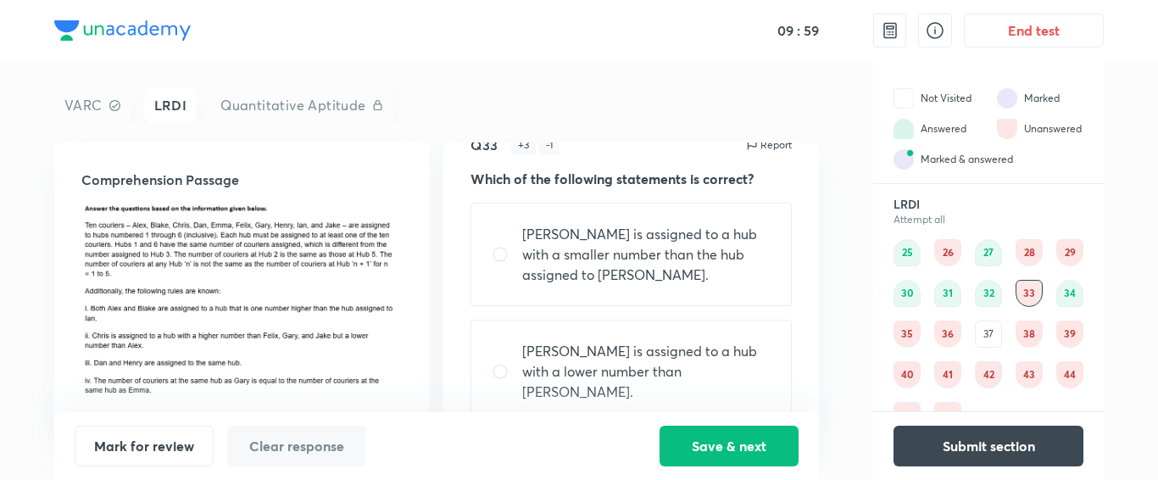
click at [911, 337] on div "35" at bounding box center [907, 333] width 27 height 27
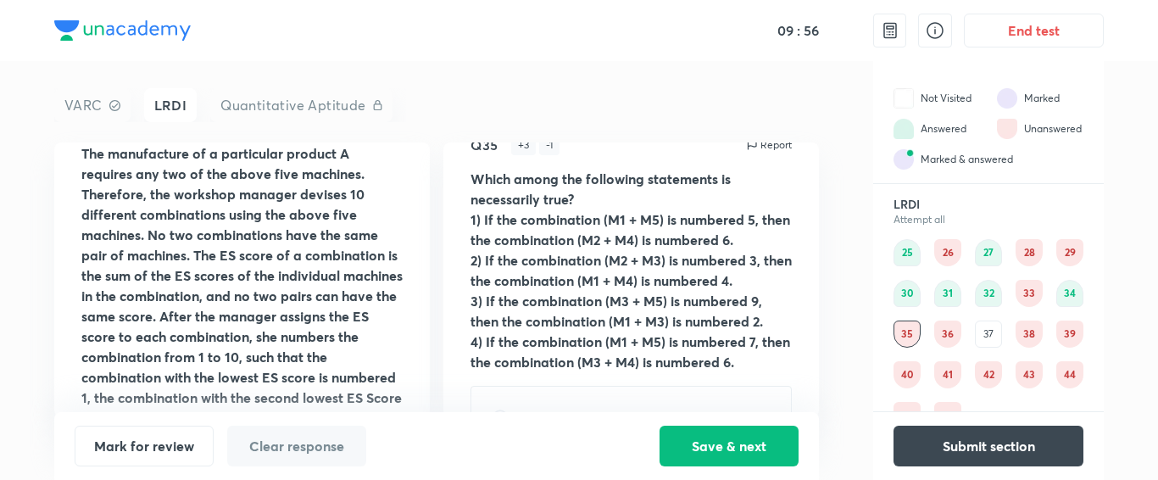
scroll to position [342, 0]
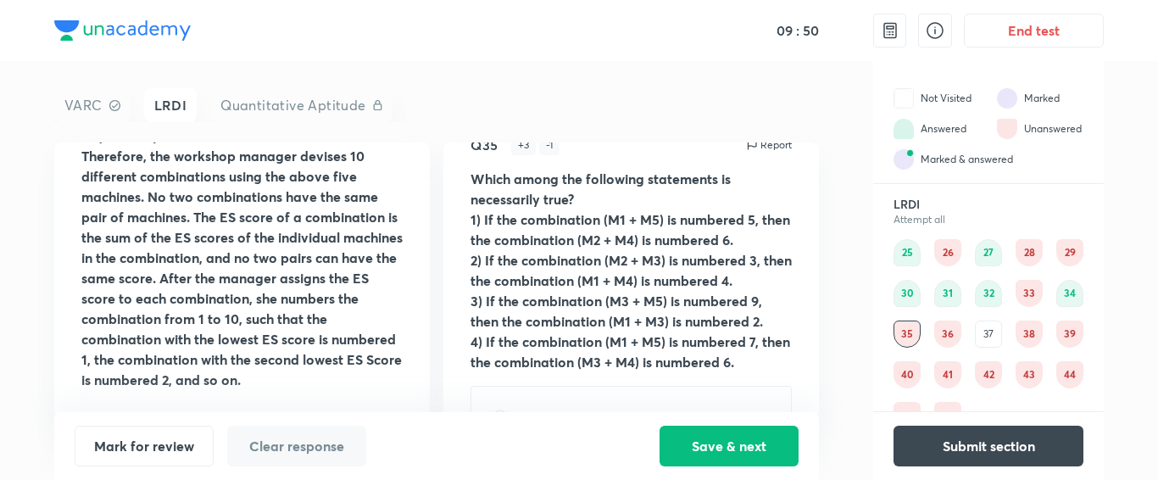
click at [945, 326] on div "36" at bounding box center [947, 333] width 27 height 27
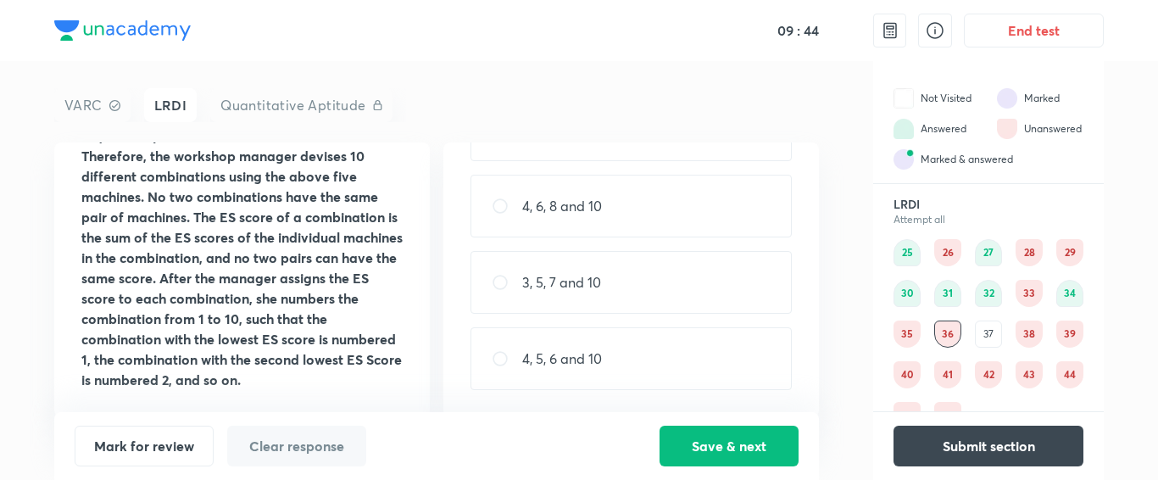
drag, startPoint x: 1038, startPoint y: 335, endPoint x: 1036, endPoint y: 323, distance: 12.0
click at [1036, 323] on div "38" at bounding box center [1029, 333] width 27 height 27
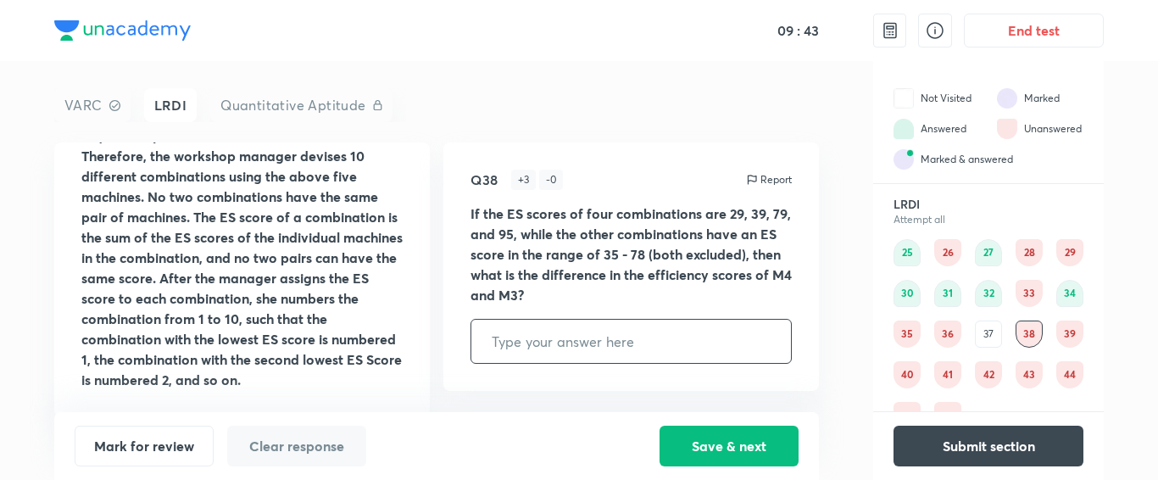
scroll to position [0, 0]
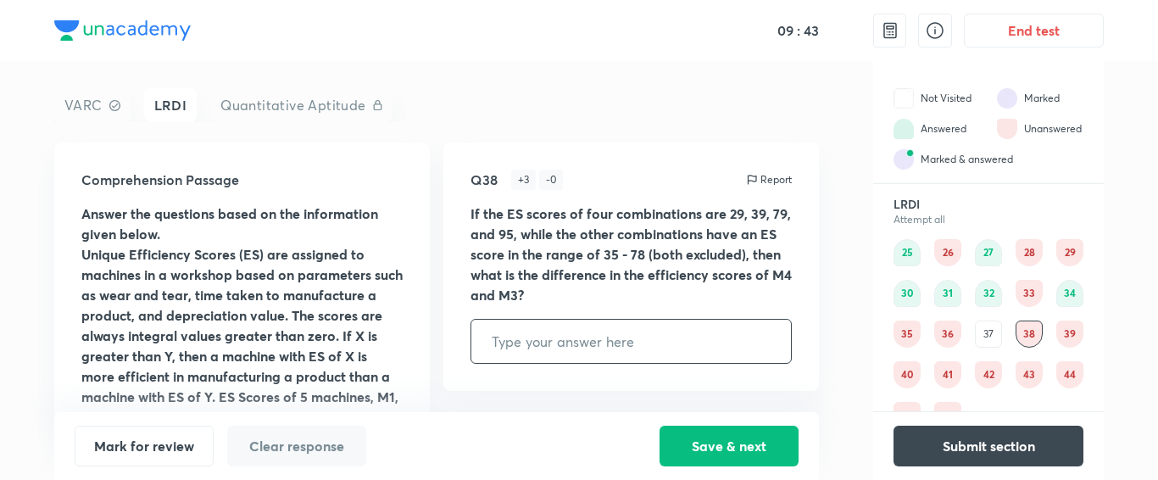
click at [1069, 323] on div "39" at bounding box center [1069, 333] width 27 height 27
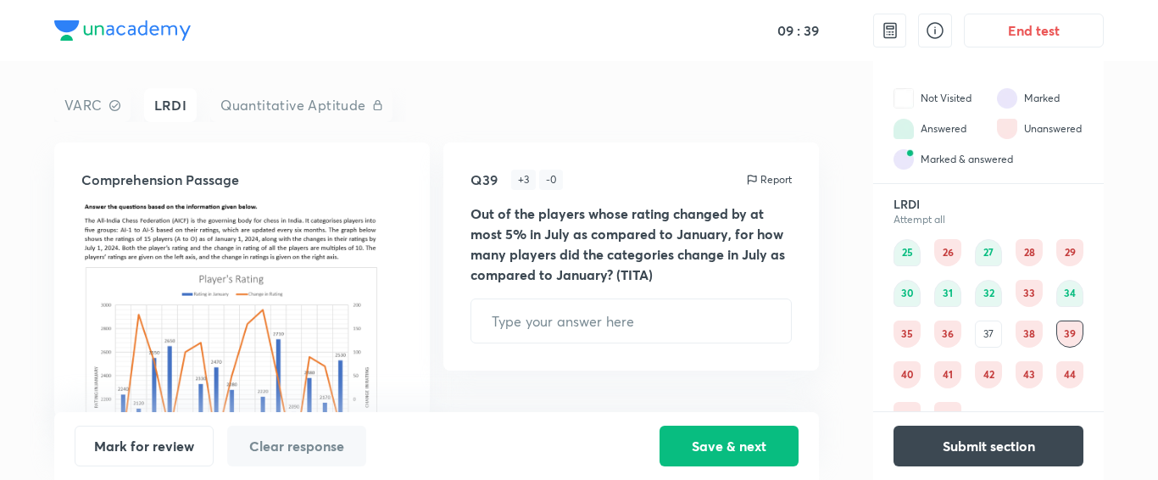
click at [915, 367] on div "40" at bounding box center [907, 374] width 27 height 27
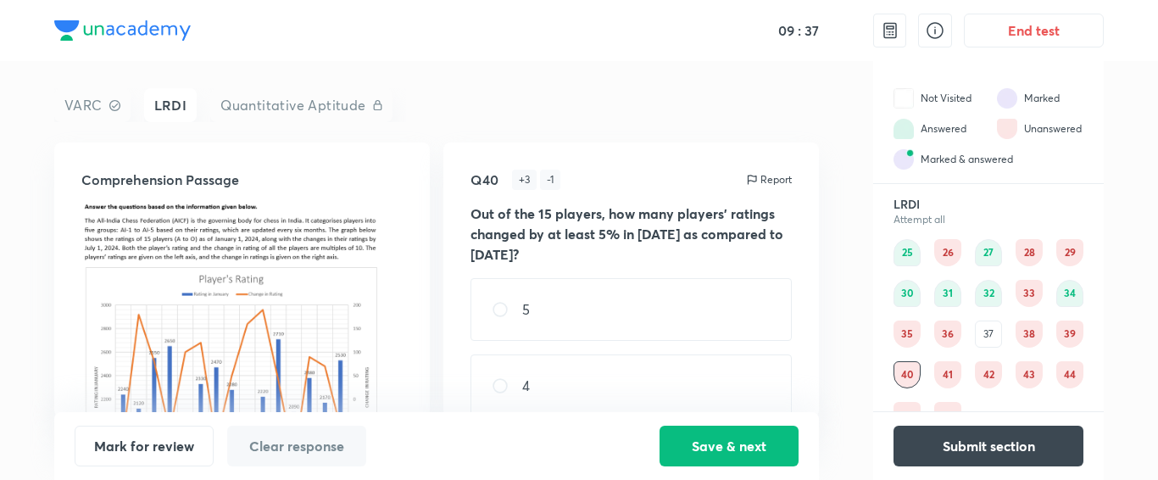
click at [955, 371] on div "41" at bounding box center [947, 374] width 27 height 27
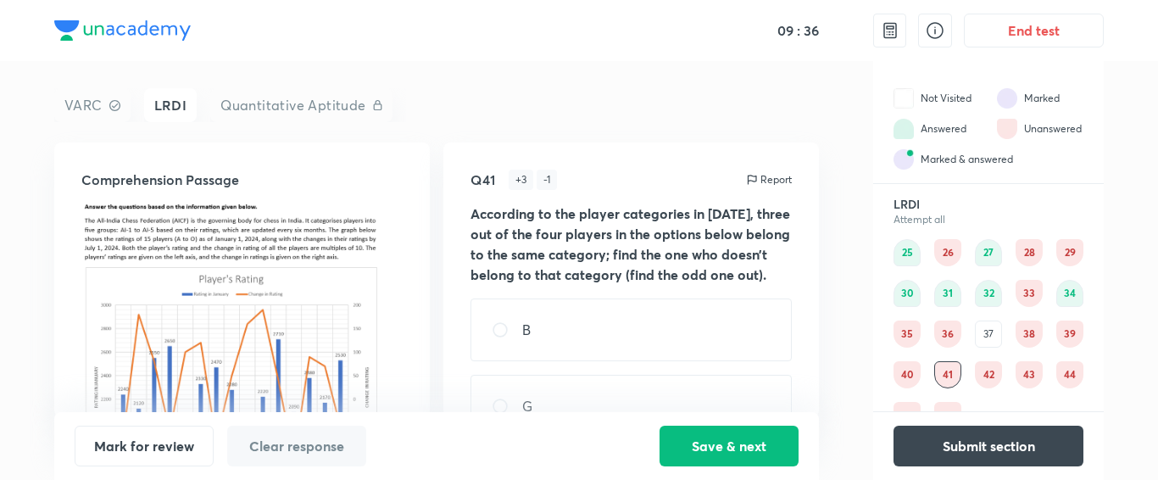
click at [995, 372] on div "42" at bounding box center [988, 374] width 27 height 27
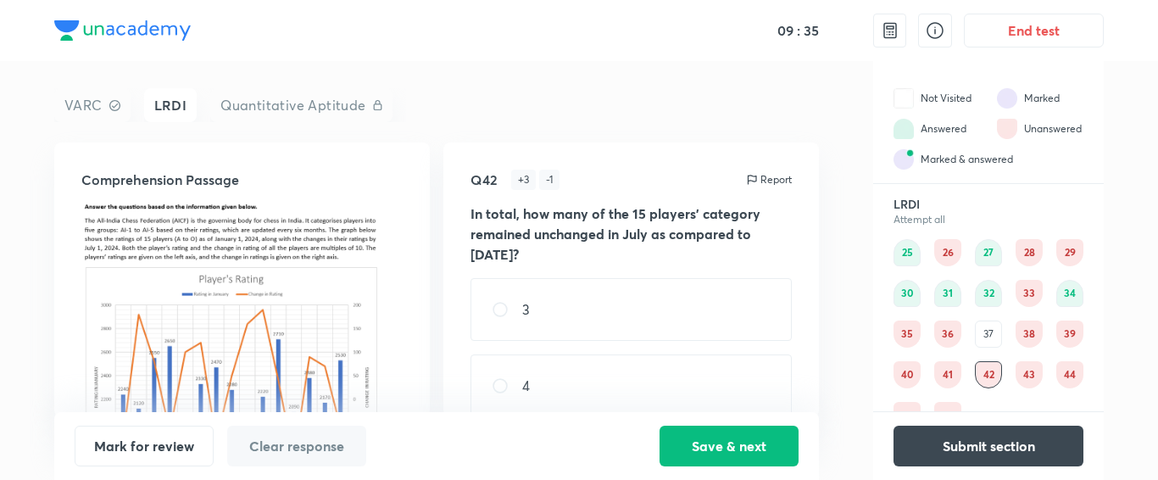
click at [1023, 375] on div "43" at bounding box center [1029, 374] width 27 height 27
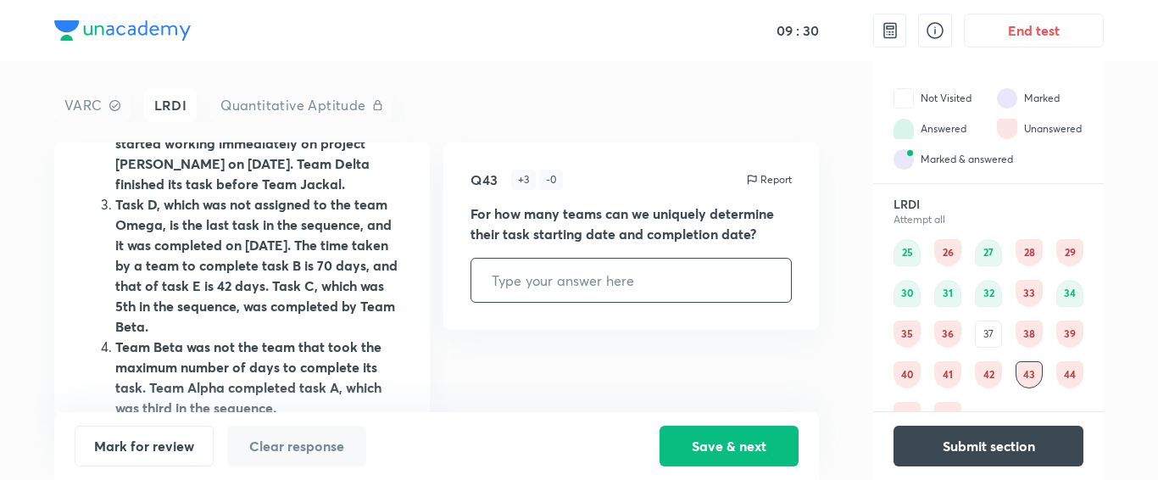
scroll to position [729, 0]
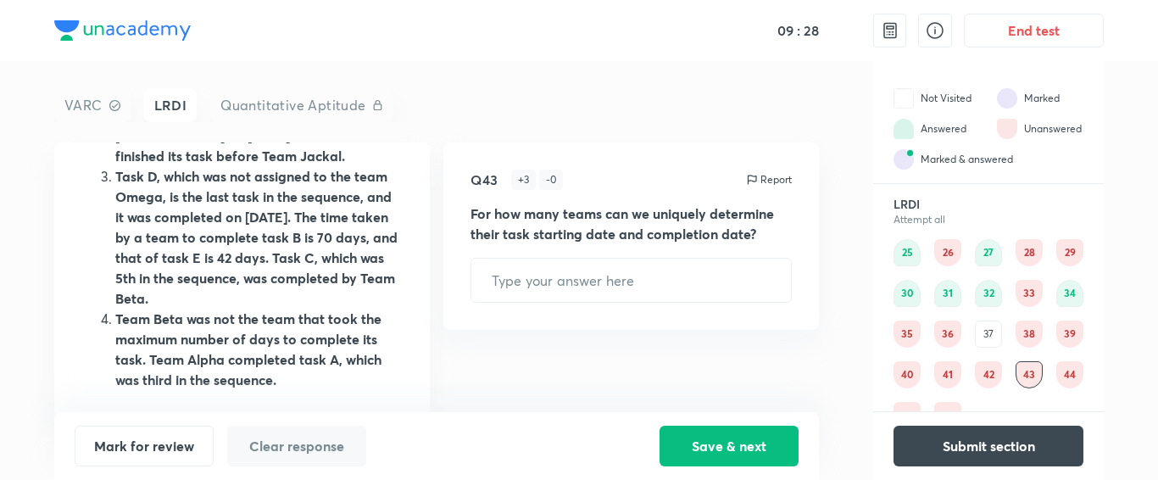
click at [990, 377] on div "42" at bounding box center [988, 374] width 27 height 27
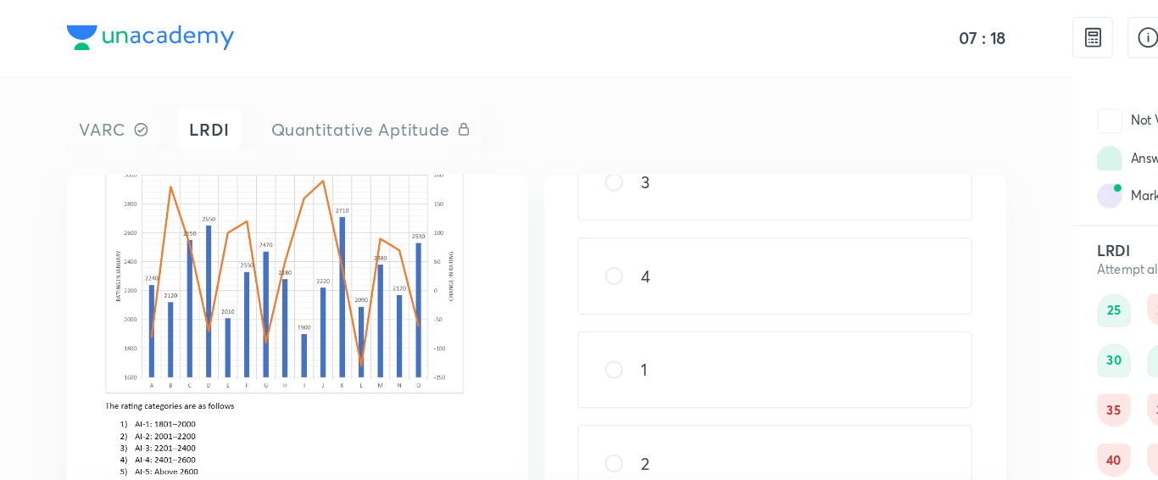
scroll to position [162, 0]
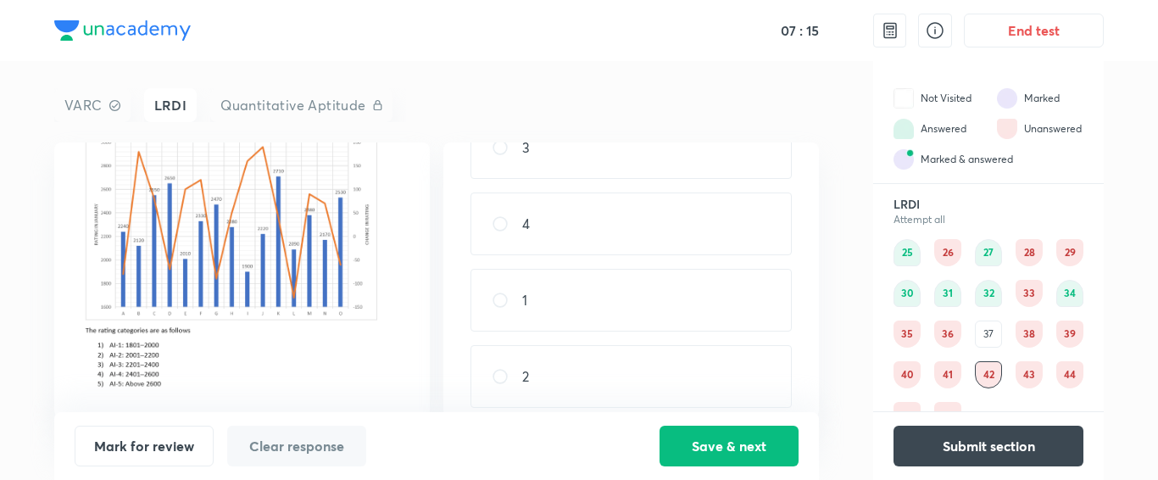
click at [1033, 328] on div "38" at bounding box center [1029, 333] width 27 height 27
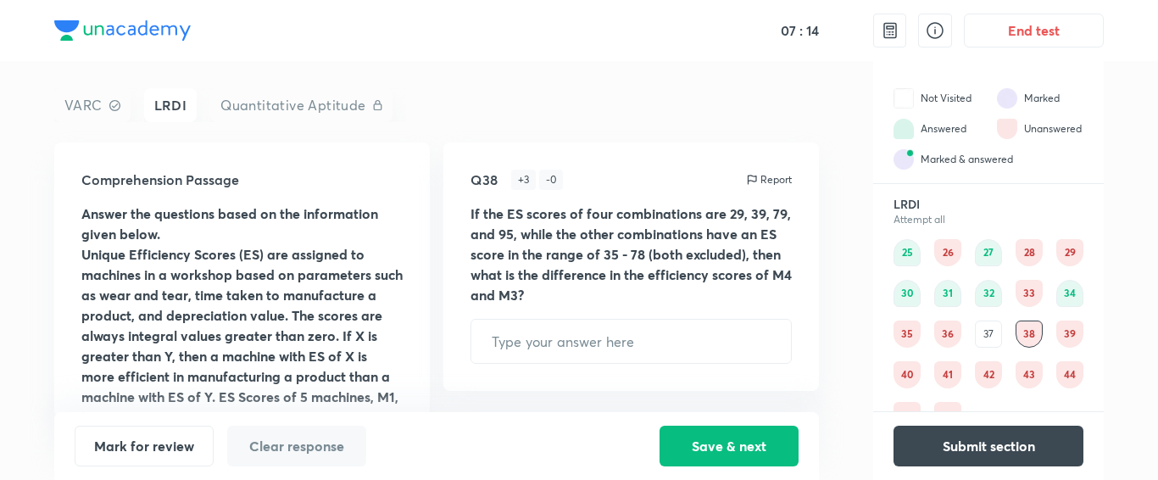
click at [1077, 330] on div "39" at bounding box center [1069, 333] width 27 height 27
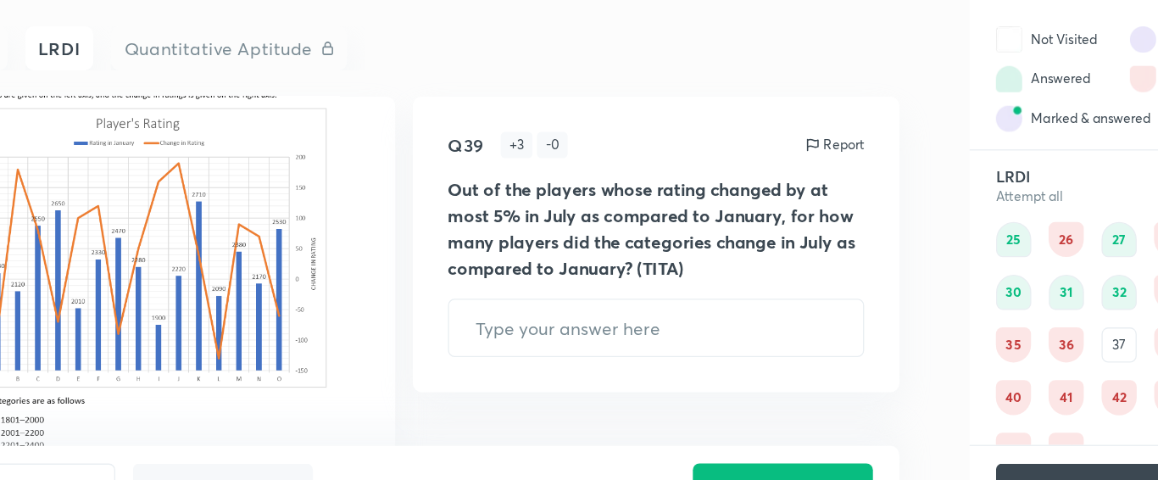
scroll to position [117, 0]
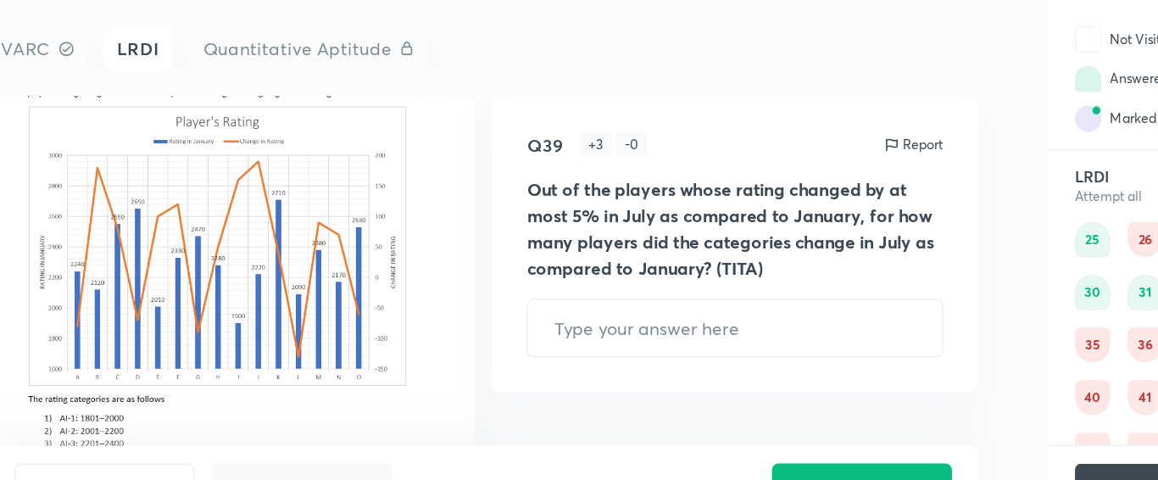
click at [896, 351] on div "25 26 27 28 29 30 31 32 33 34 35 36 37 38 39 40 41 42 43 44 45 46" at bounding box center [989, 334] width 190 height 190
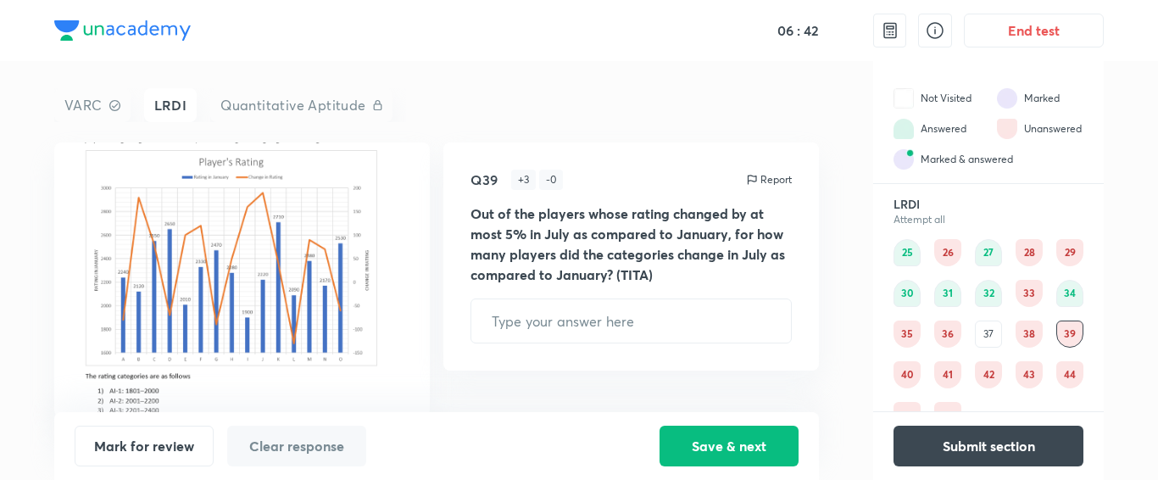
click at [953, 250] on div "26" at bounding box center [947, 252] width 27 height 27
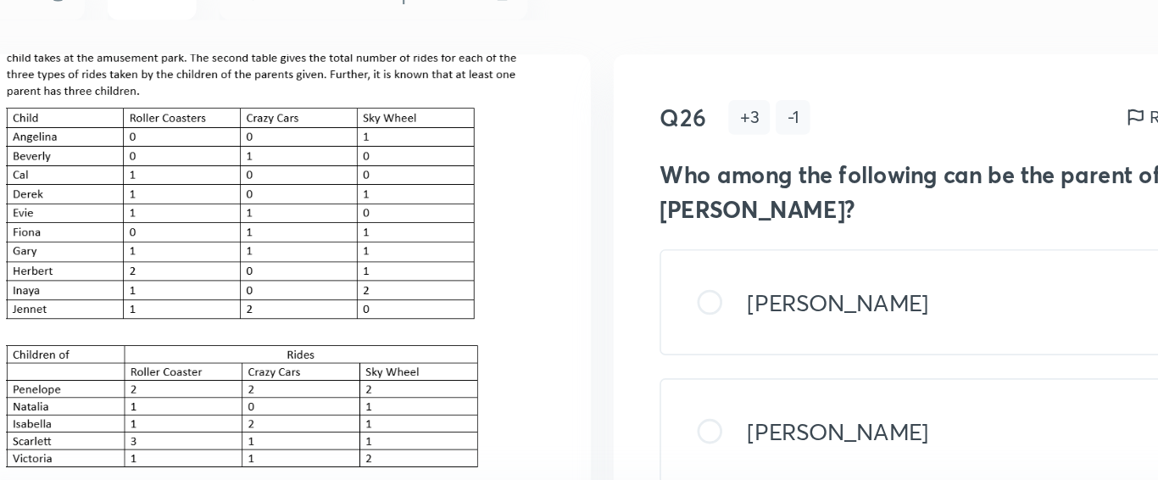
scroll to position [159, 0]
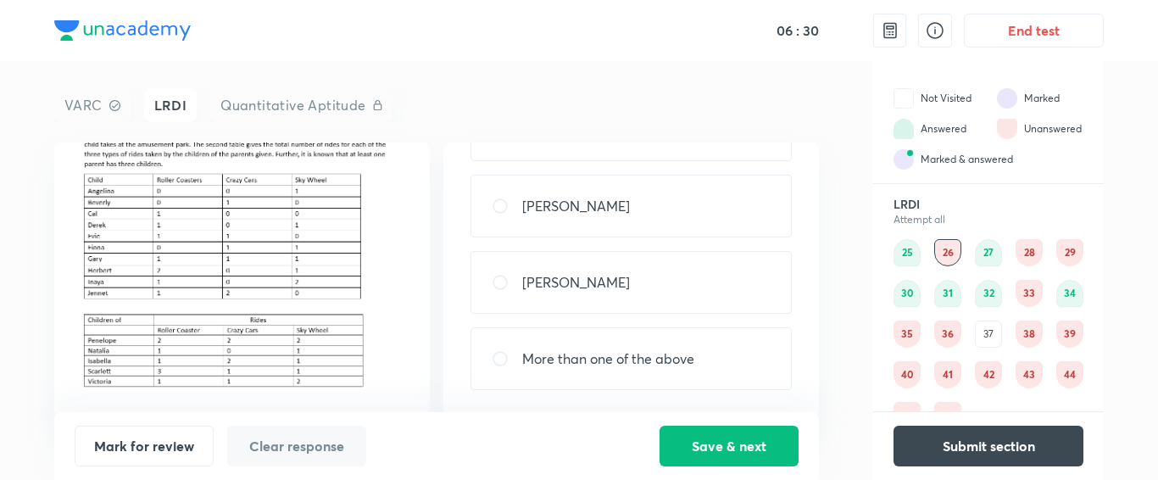
click at [630, 370] on div "More than one of the above" at bounding box center [630, 358] width 321 height 63
radio input "true"
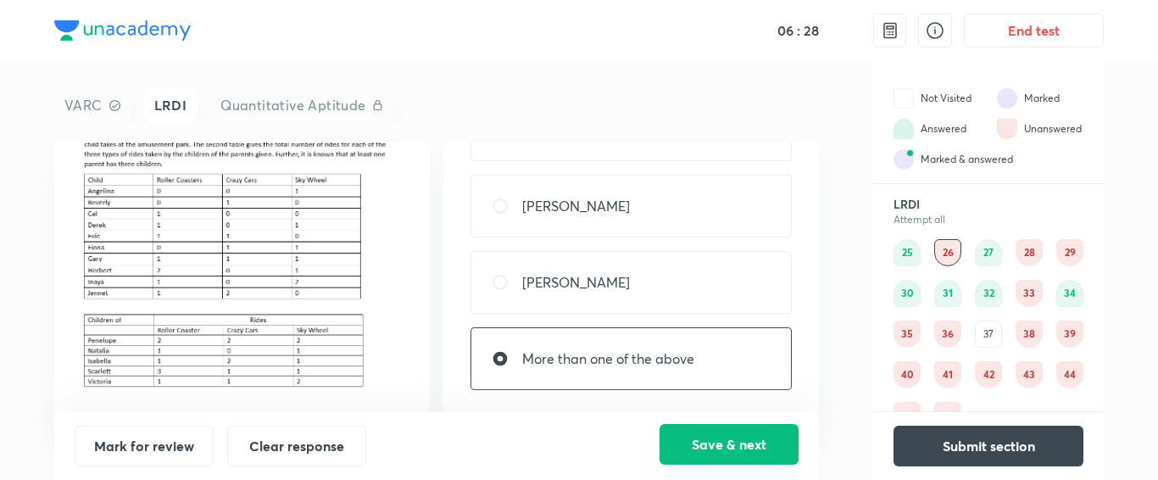
click at [730, 447] on button "Save & next" at bounding box center [729, 444] width 139 height 41
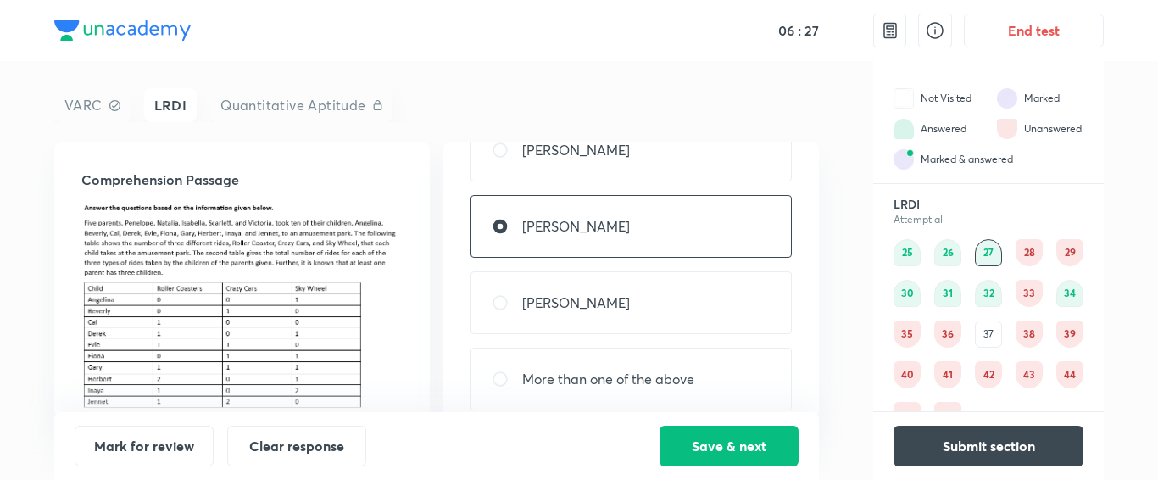
scroll to position [57, 0]
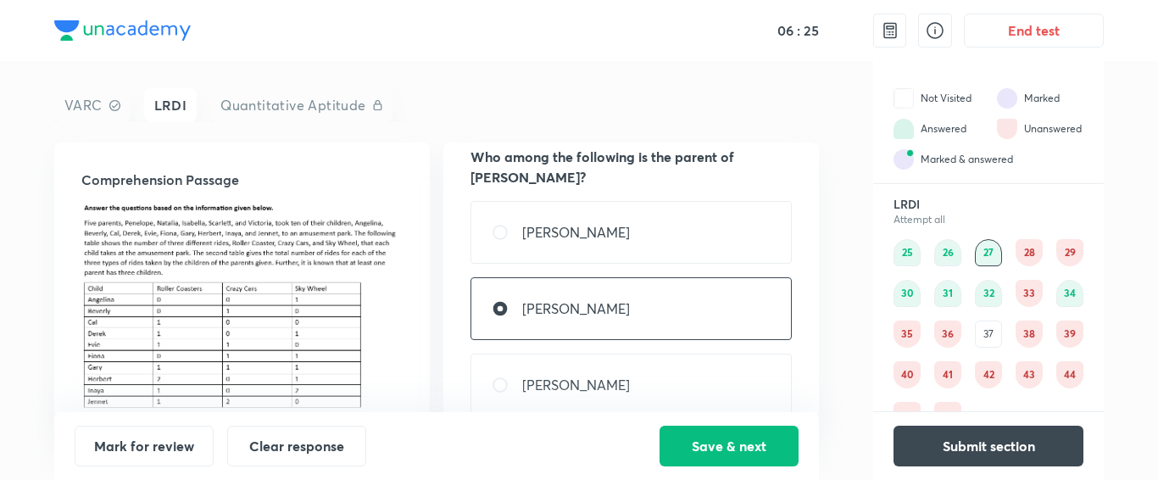
click at [1036, 252] on div "28" at bounding box center [1029, 252] width 27 height 27
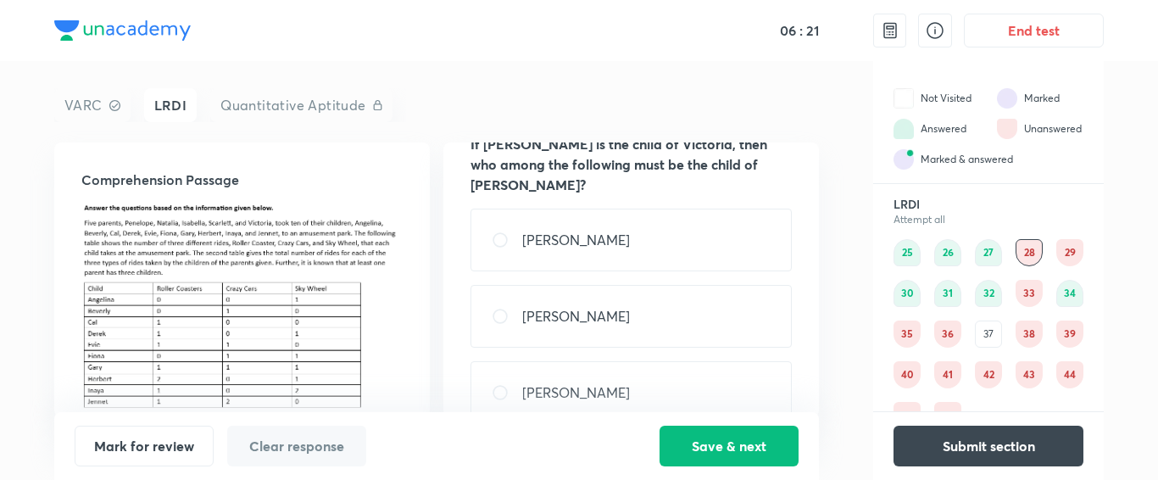
scroll to position [81, 0]
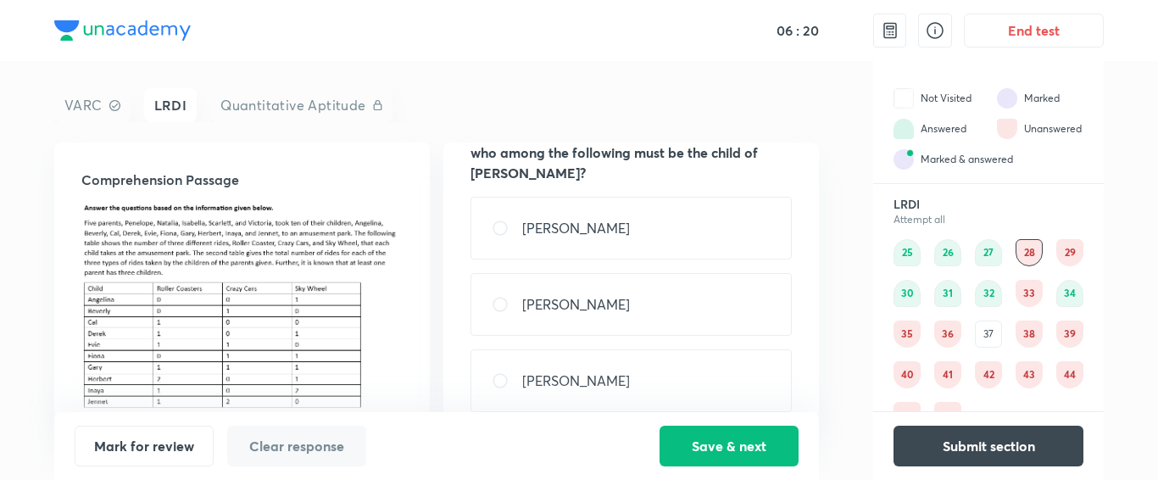
click at [1071, 246] on div "29" at bounding box center [1069, 252] width 27 height 27
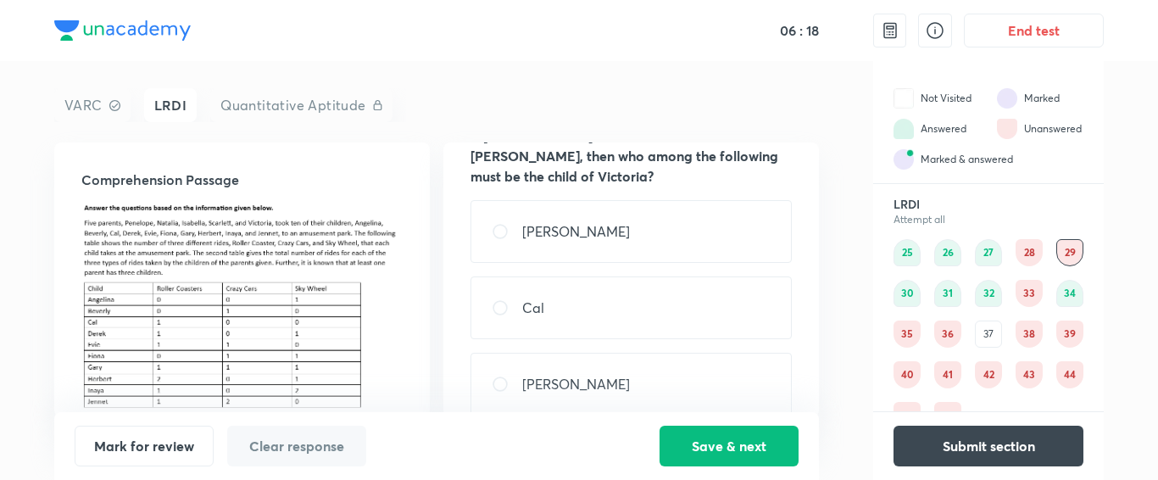
scroll to position [73, 0]
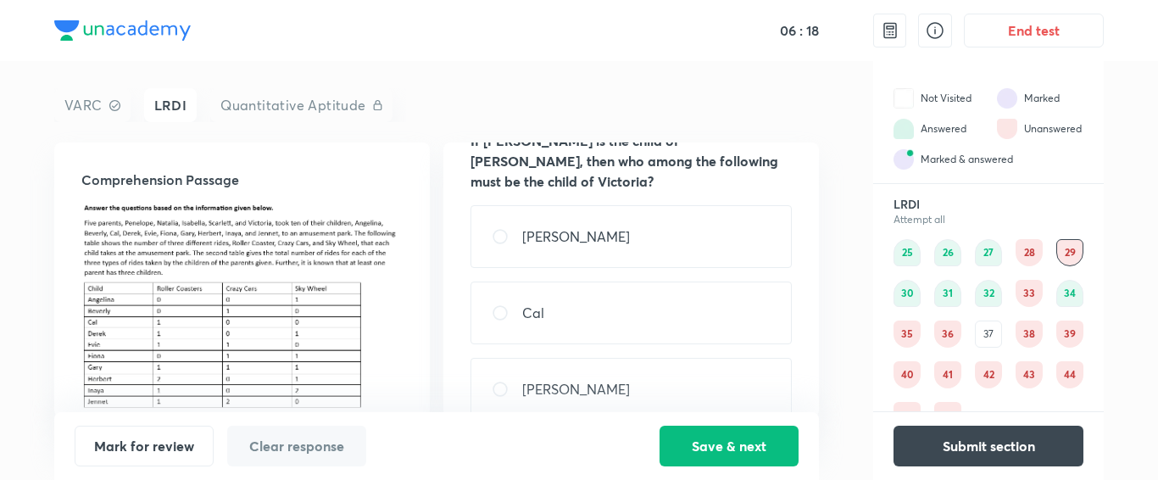
click at [1022, 291] on div "33" at bounding box center [1029, 293] width 27 height 27
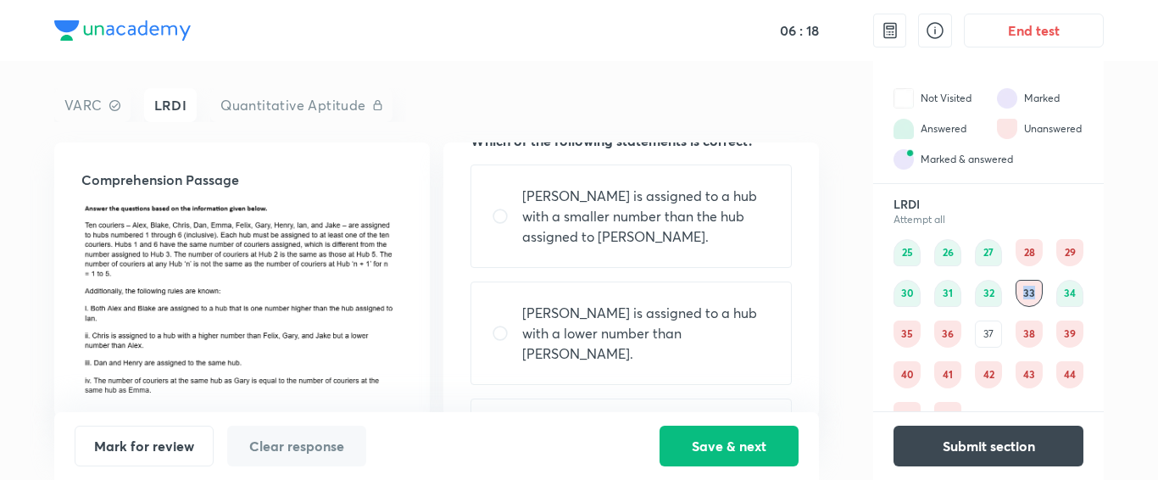
click at [1022, 291] on div "33" at bounding box center [1029, 293] width 27 height 27
click at [894, 322] on div "35" at bounding box center [907, 333] width 27 height 27
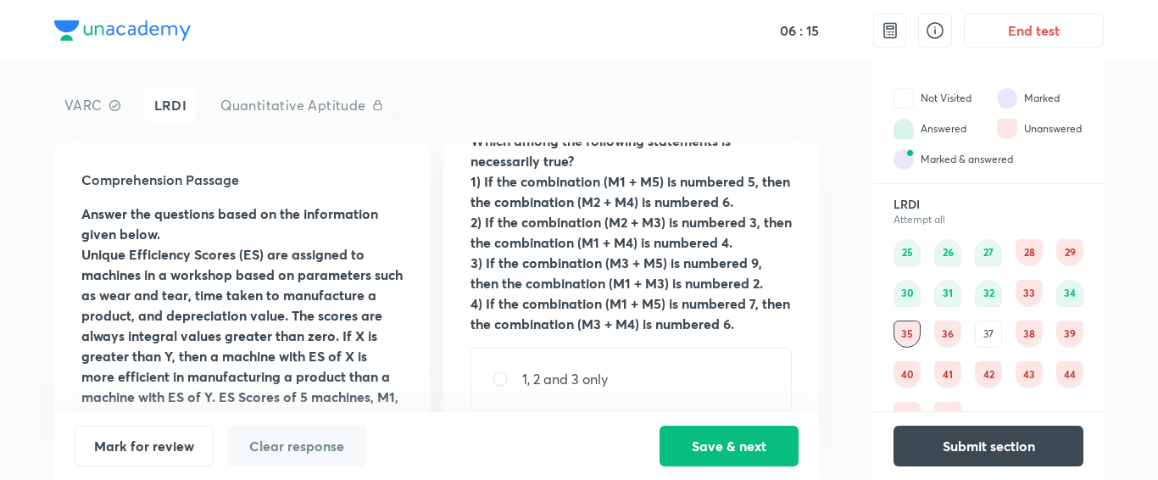
drag, startPoint x: 942, startPoint y: 328, endPoint x: 949, endPoint y: 337, distance: 12.0
click at [943, 328] on div "36" at bounding box center [947, 333] width 27 height 27
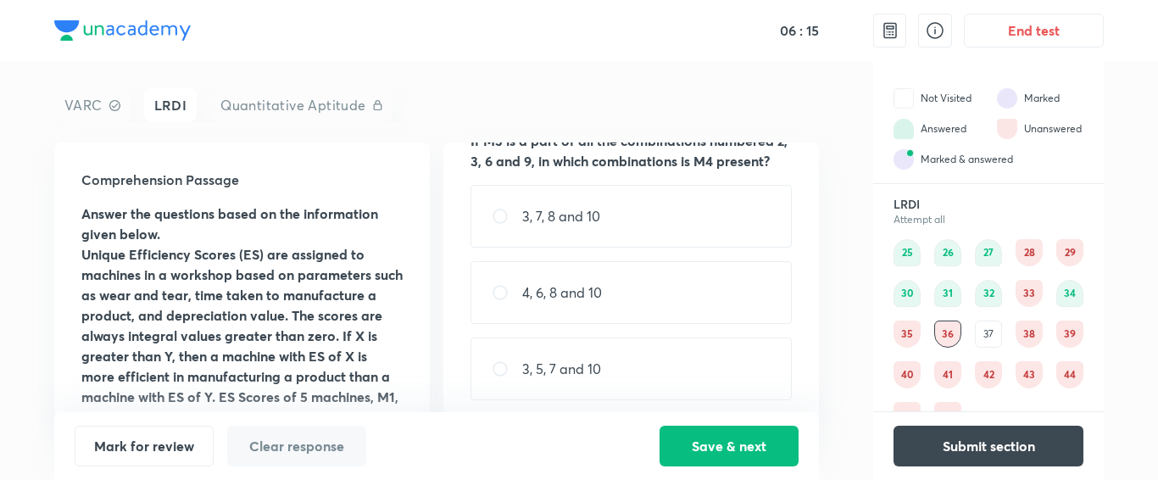
click at [960, 374] on div "41" at bounding box center [947, 374] width 27 height 27
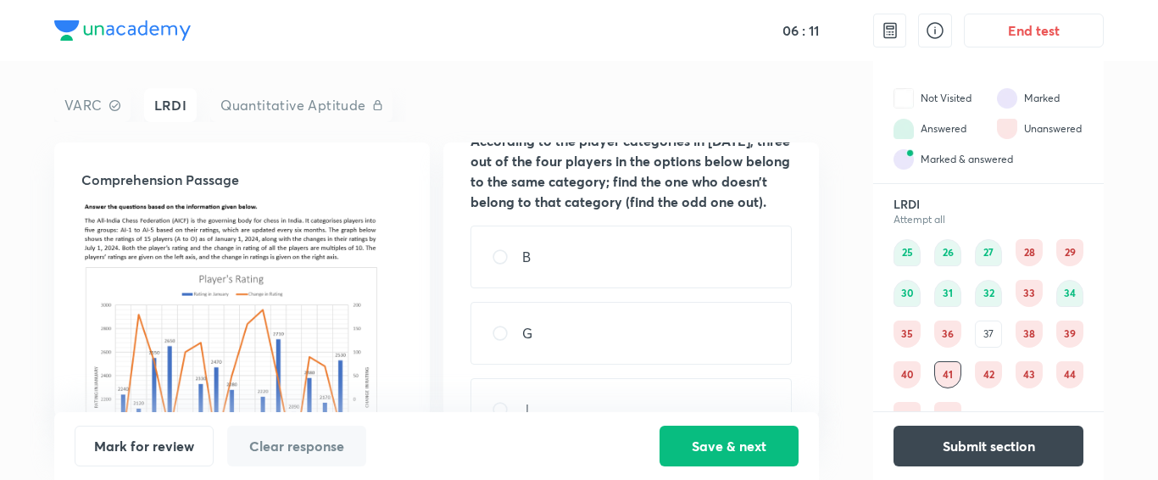
click at [991, 372] on div "42" at bounding box center [988, 374] width 27 height 27
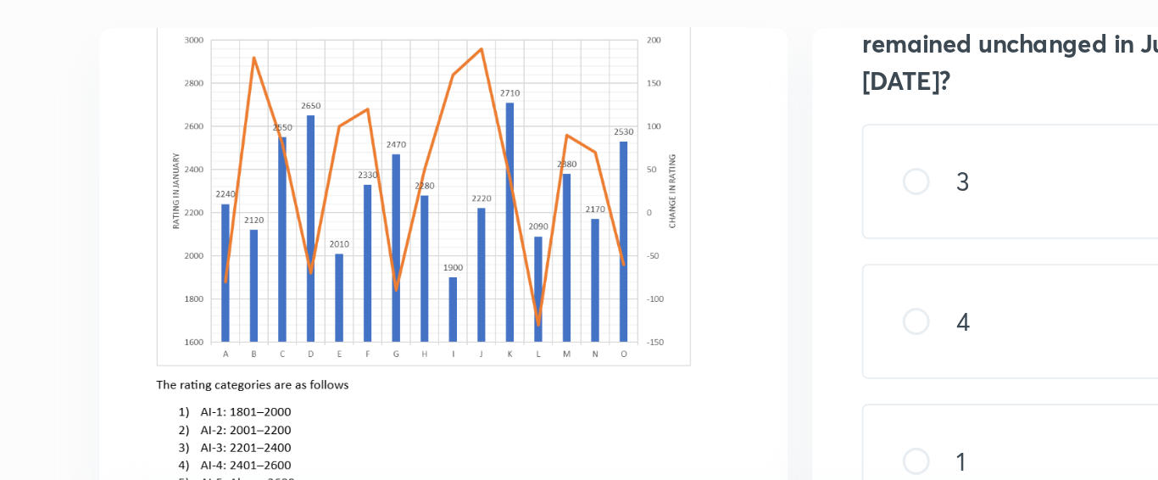
scroll to position [163, 0]
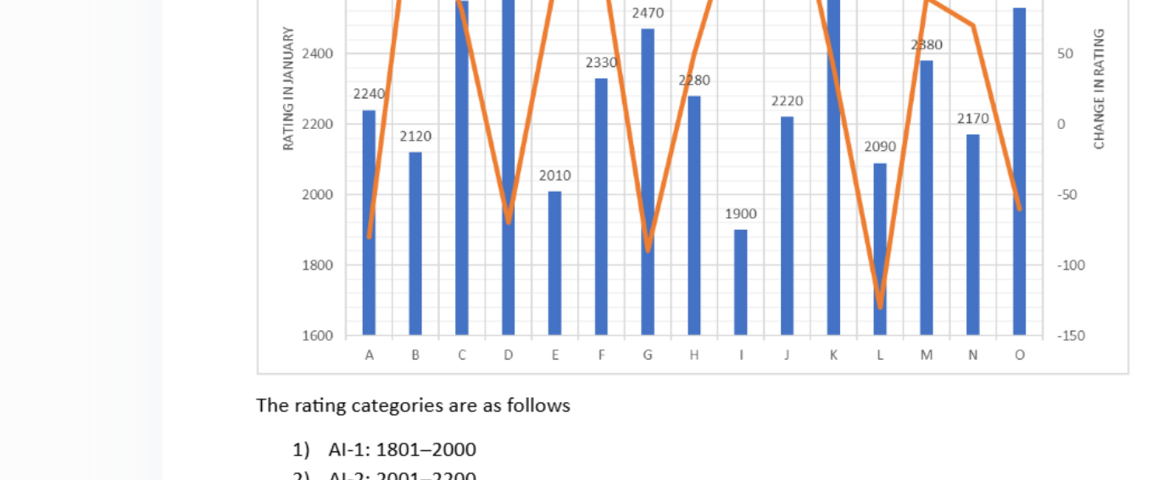
click at [212, 308] on img at bounding box center [241, 181] width 321 height 281
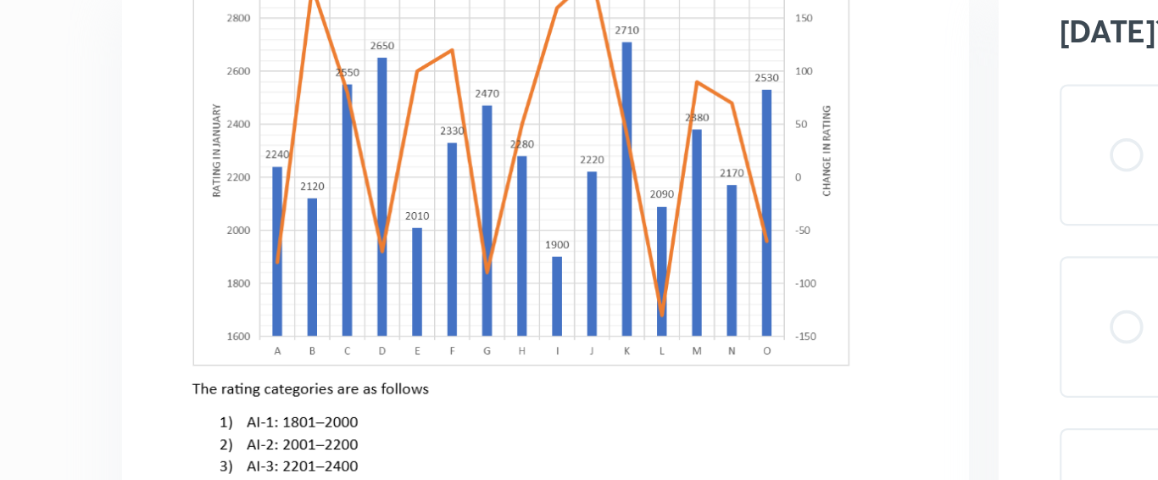
drag, startPoint x: 424, startPoint y: 302, endPoint x: 337, endPoint y: 338, distance: 93.8
click at [337, 338] on img at bounding box center [241, 360] width 321 height 68
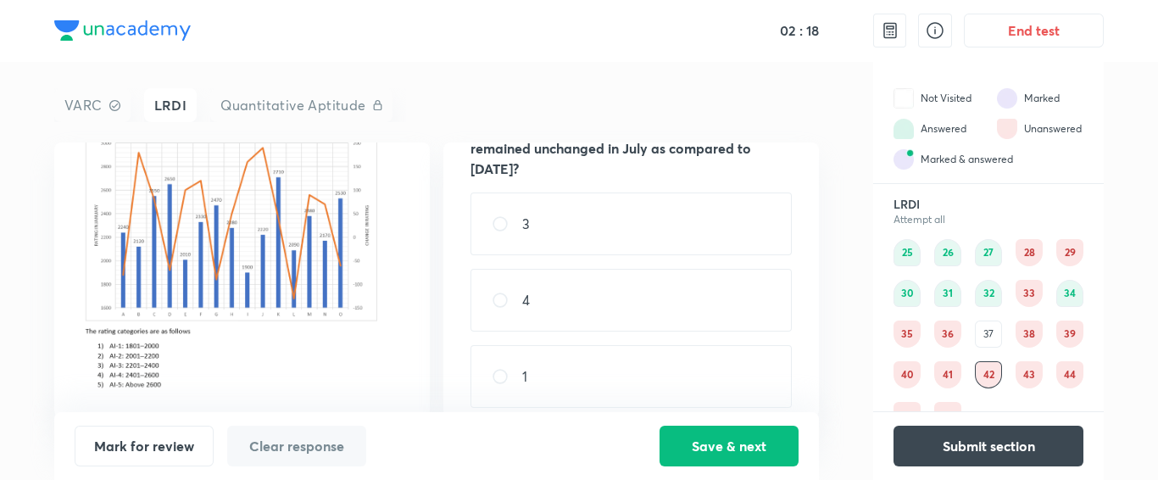
scroll to position [47, 0]
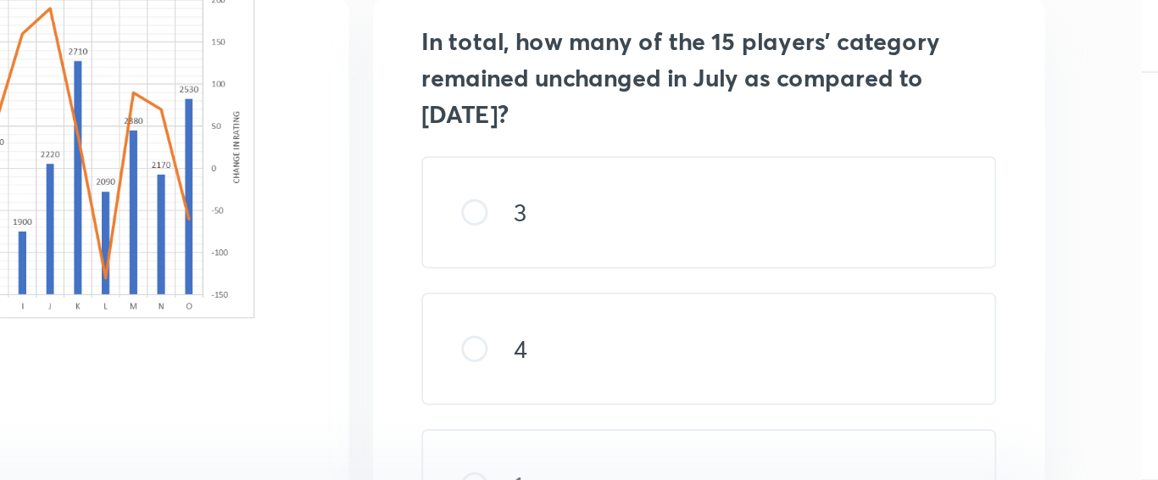
click at [264, 294] on img at bounding box center [241, 182] width 321 height 281
drag, startPoint x: 264, startPoint y: 294, endPoint x: 304, endPoint y: 281, distance: 41.8
click at [304, 281] on img at bounding box center [241, 182] width 321 height 281
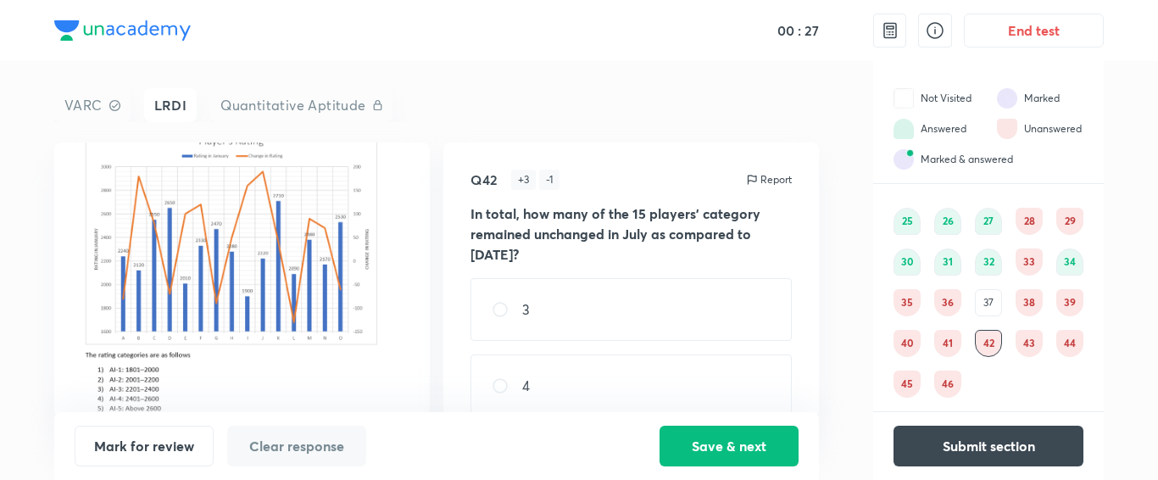
scroll to position [180, 0]
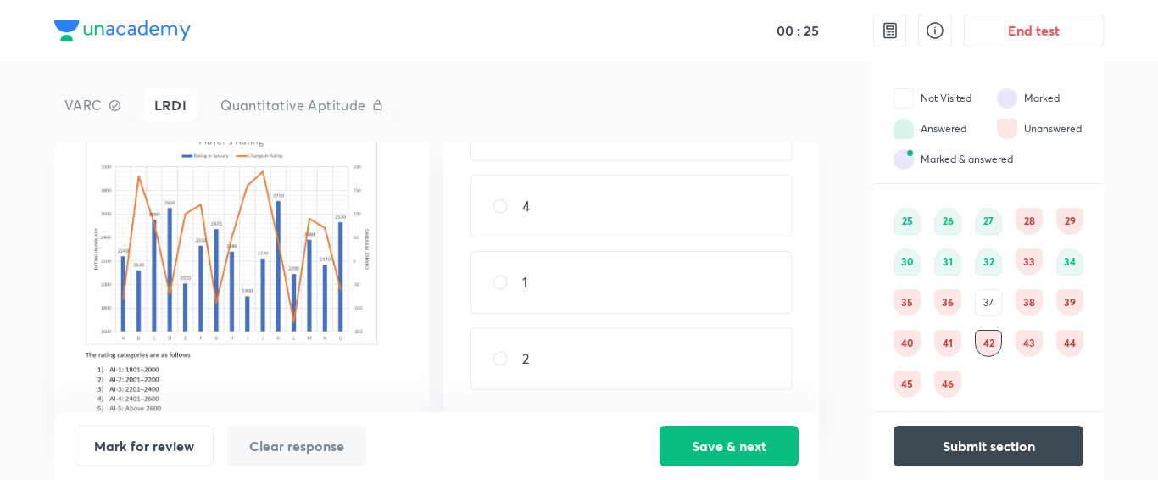
click at [1040, 220] on div "28" at bounding box center [1029, 221] width 27 height 27
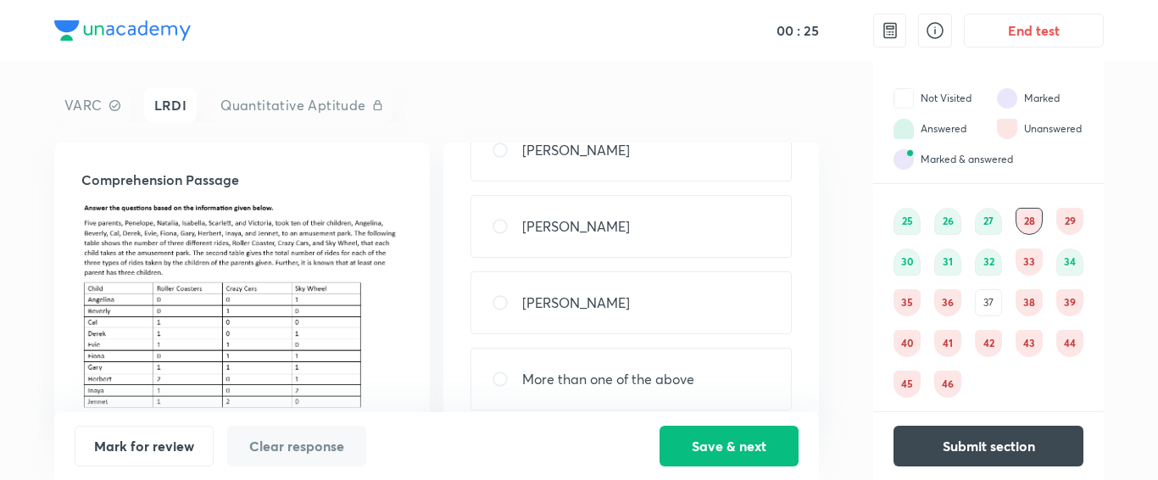
click at [1083, 218] on div "LRDI Attempt all 25 26 27 28 29 30 31 32 33 34 35 36 37 38 39 40 41 42 43 44 45…" at bounding box center [988, 281] width 231 height 232
click at [1023, 262] on div "33" at bounding box center [1029, 261] width 27 height 27
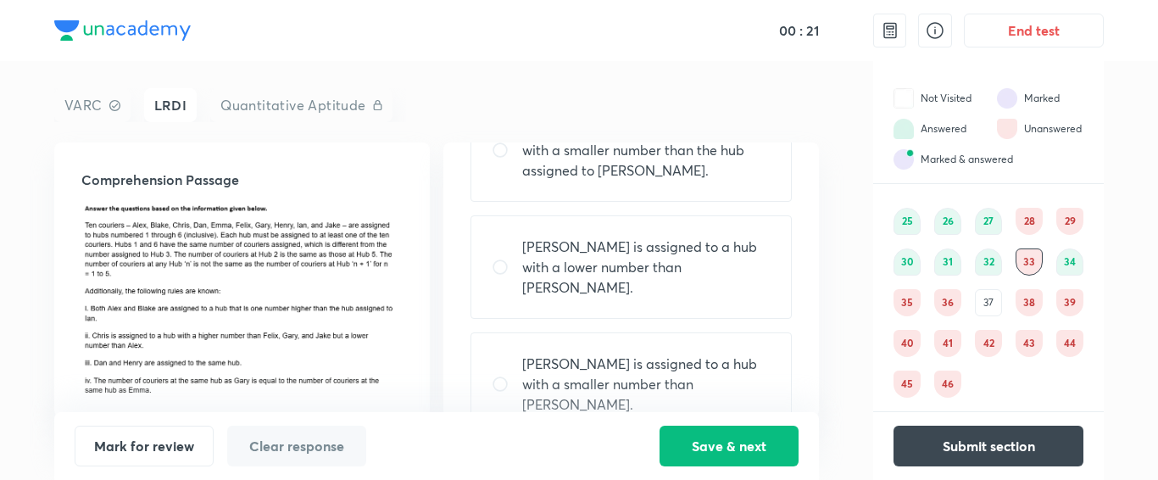
click at [907, 298] on div "35" at bounding box center [907, 302] width 27 height 27
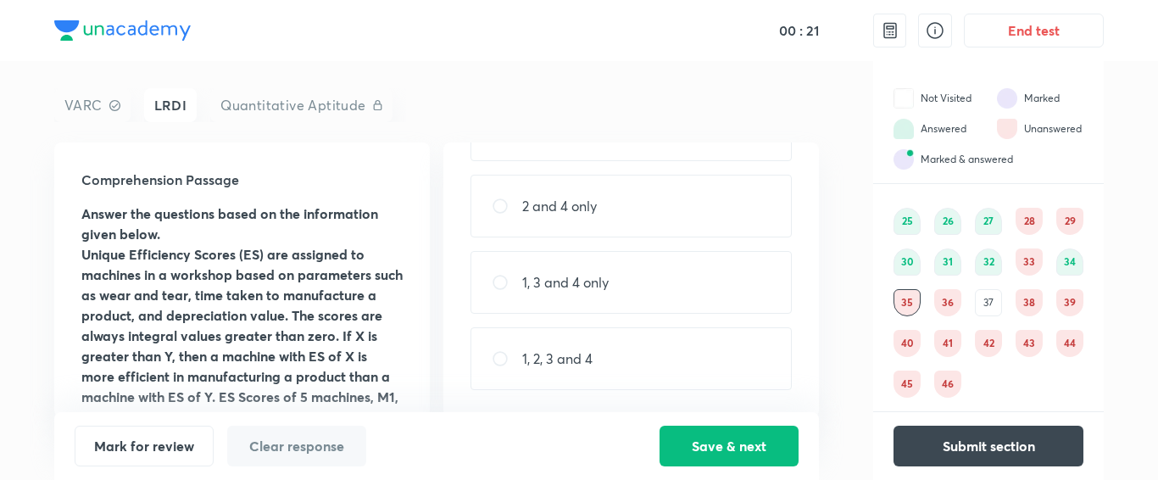
click at [934, 297] on div "36" at bounding box center [947, 302] width 27 height 27
click at [995, 297] on div "37" at bounding box center [988, 302] width 27 height 27
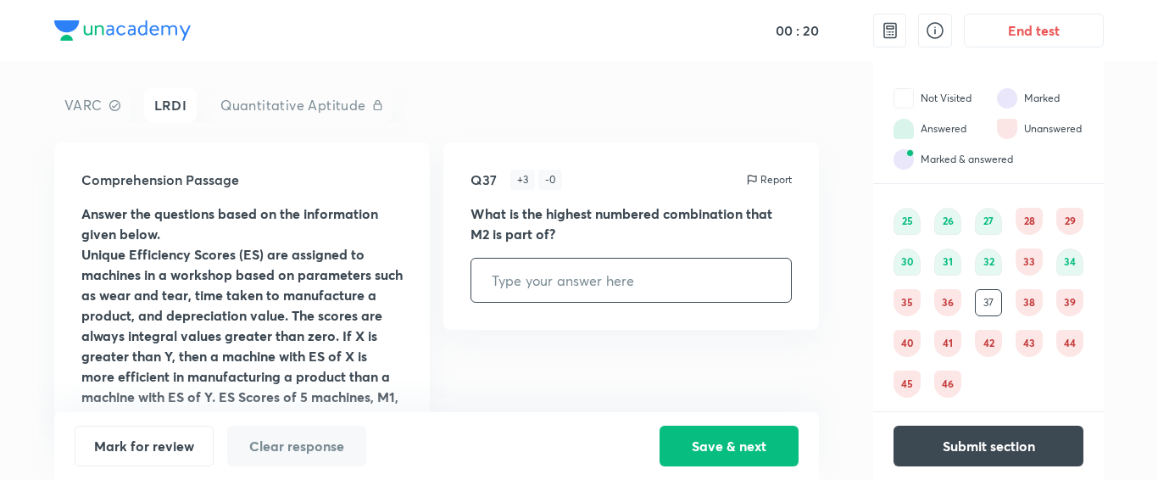
scroll to position [0, 0]
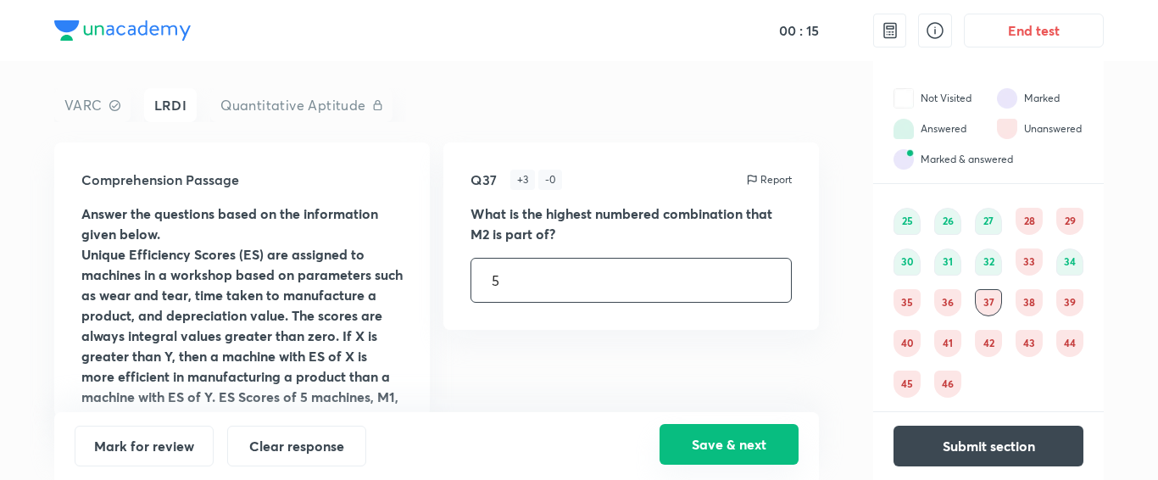
type input "5"
click at [735, 439] on button "Save & next" at bounding box center [729, 444] width 139 height 41
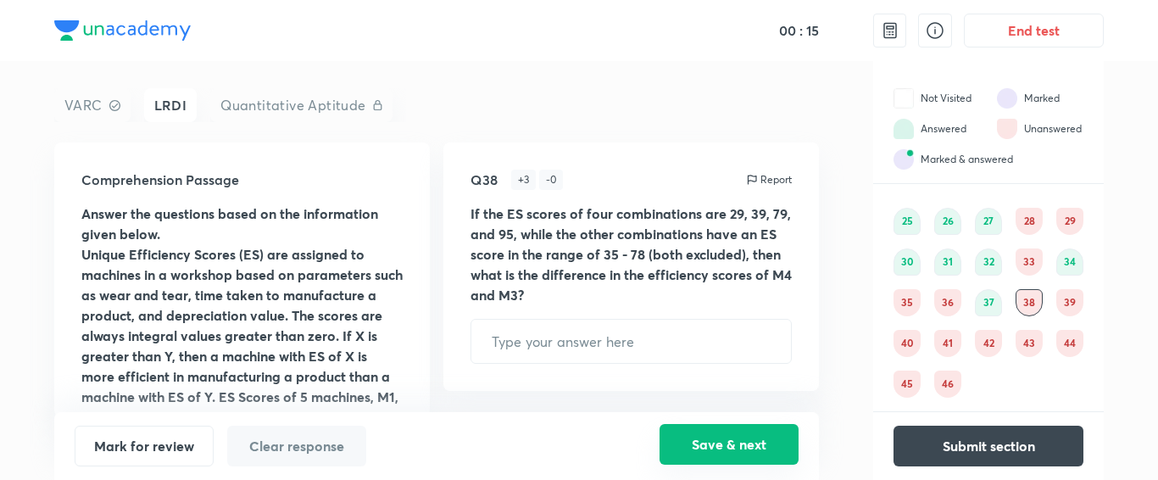
click at [735, 439] on button "Save & next" at bounding box center [729, 444] width 139 height 41
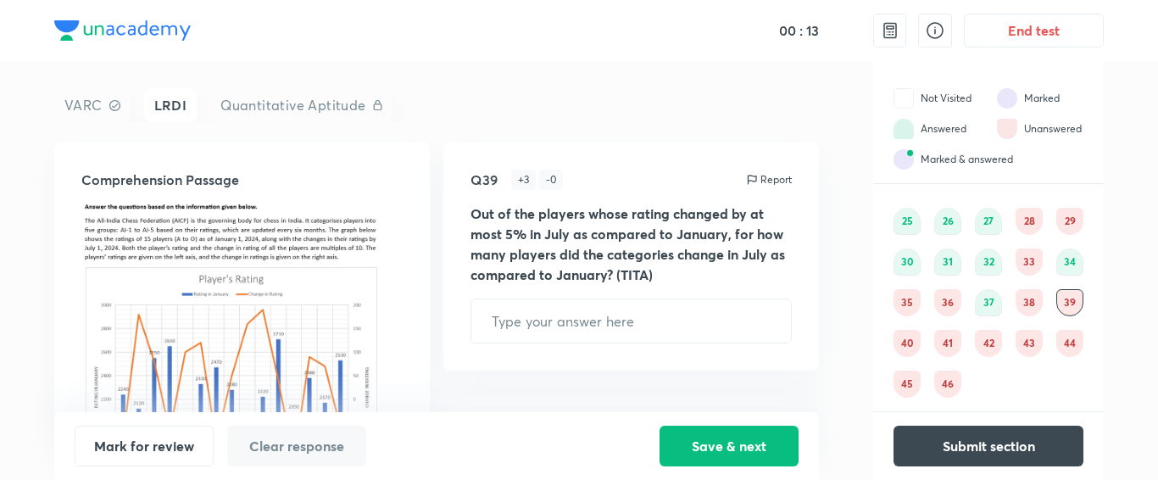
click at [1029, 297] on div "38" at bounding box center [1029, 302] width 27 height 27
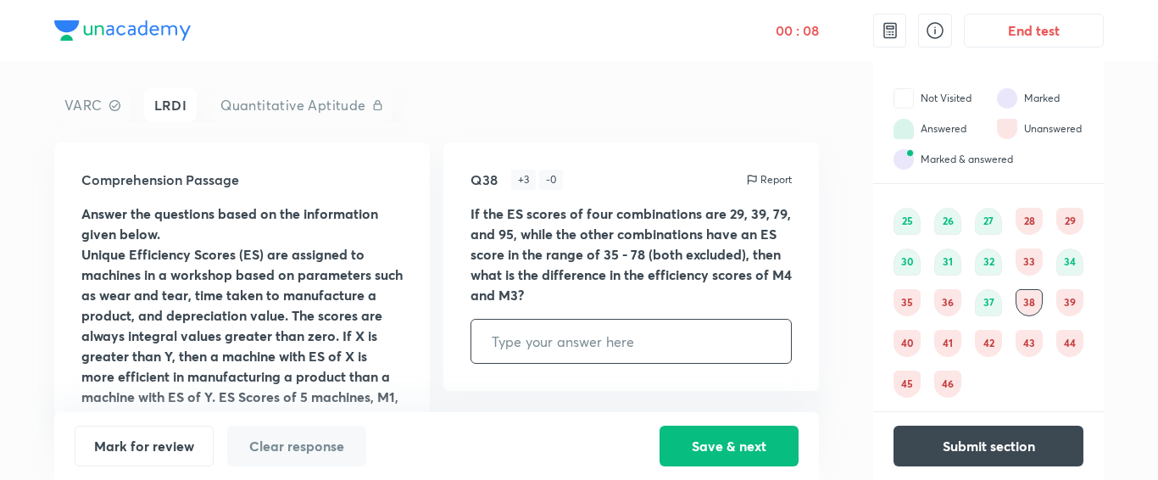
click at [616, 336] on input "text" at bounding box center [631, 341] width 320 height 43
type input "4"
click at [723, 434] on button "Save & next" at bounding box center [729, 444] width 139 height 41
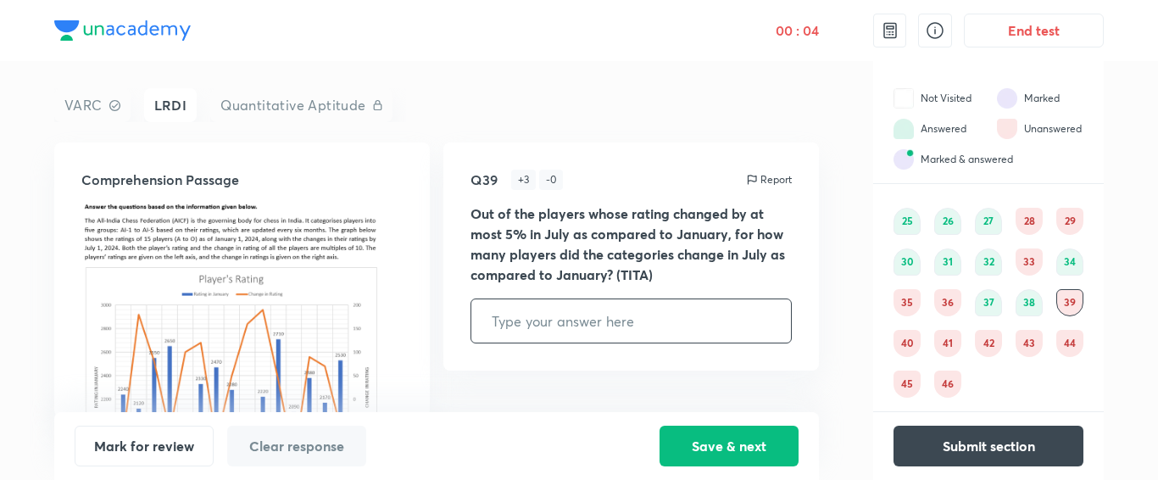
click at [651, 316] on input "text" at bounding box center [631, 320] width 320 height 43
type input "5"
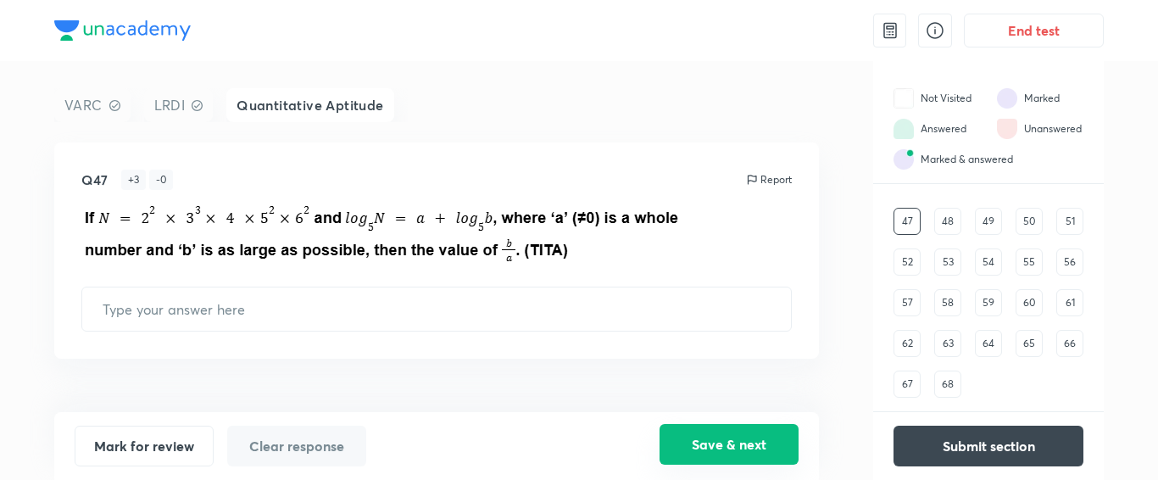
click at [749, 438] on button "Save & next" at bounding box center [729, 444] width 139 height 41
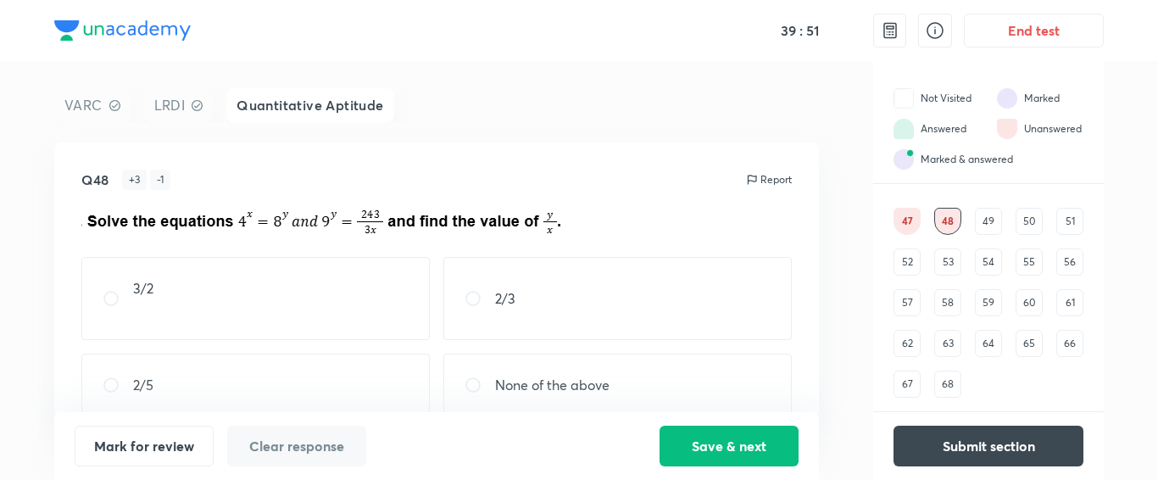
click at [903, 218] on div "47" at bounding box center [907, 221] width 27 height 27
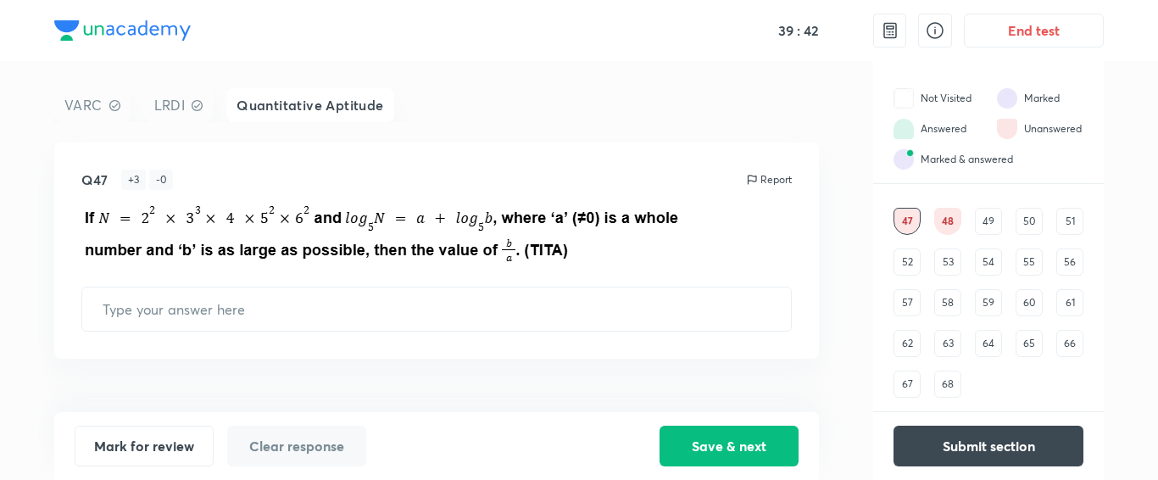
click at [985, 214] on div "49" at bounding box center [988, 221] width 27 height 27
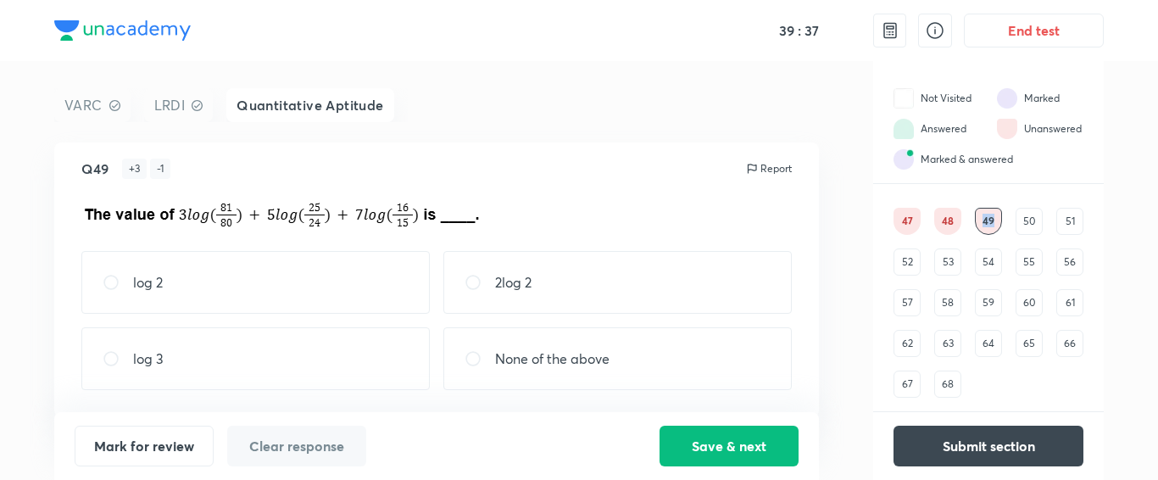
scroll to position [8, 0]
click at [1027, 220] on div "50" at bounding box center [1029, 221] width 27 height 27
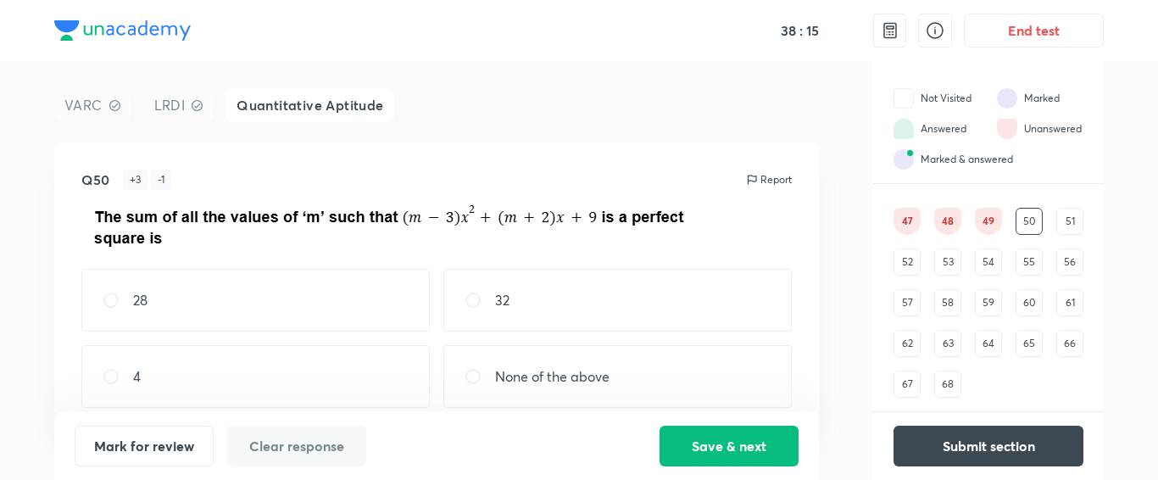
scroll to position [18, 0]
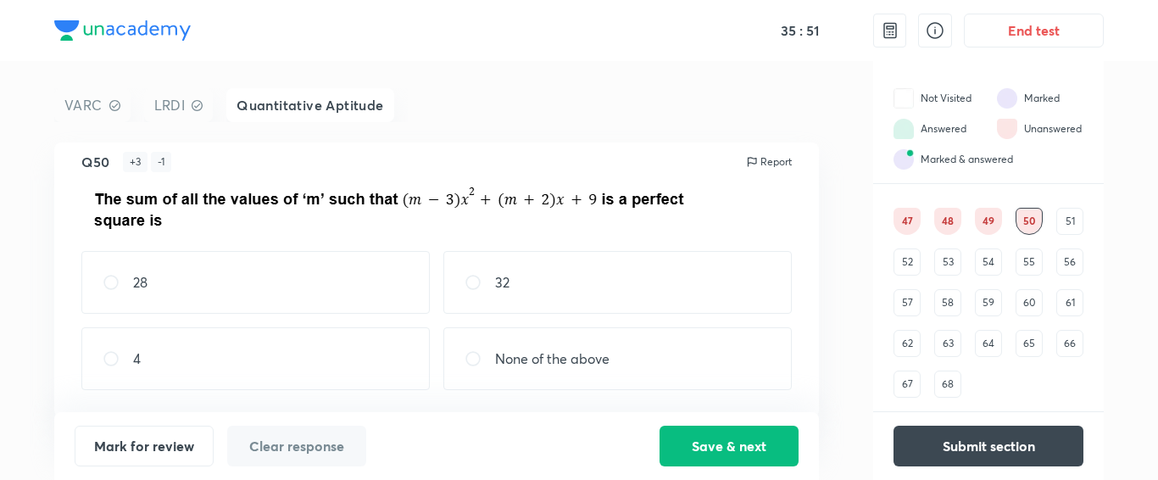
click at [306, 391] on div "Q50 + 3 - 1 Report 28 32 4 None of the above" at bounding box center [436, 279] width 765 height 275
click at [298, 369] on div "4" at bounding box center [255, 358] width 348 height 63
radio input "true"
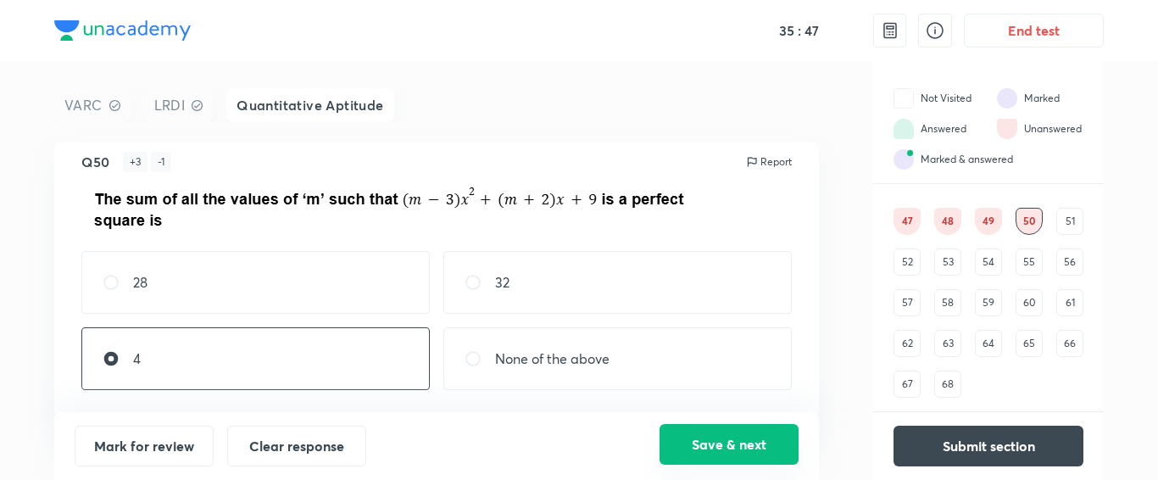
click at [694, 446] on button "Save & next" at bounding box center [729, 444] width 139 height 41
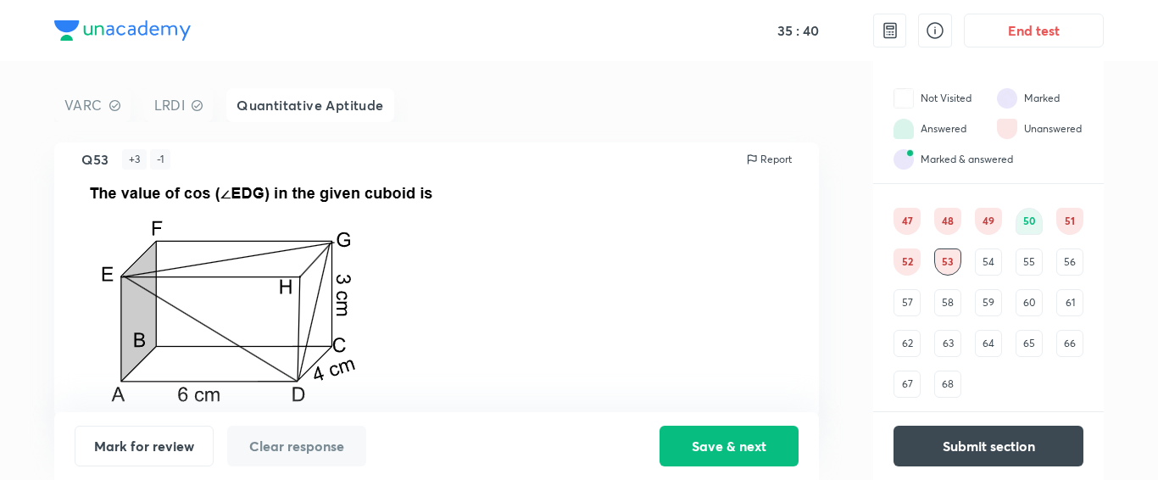
scroll to position [21, 0]
click at [676, 429] on button "Save & next" at bounding box center [729, 444] width 139 height 41
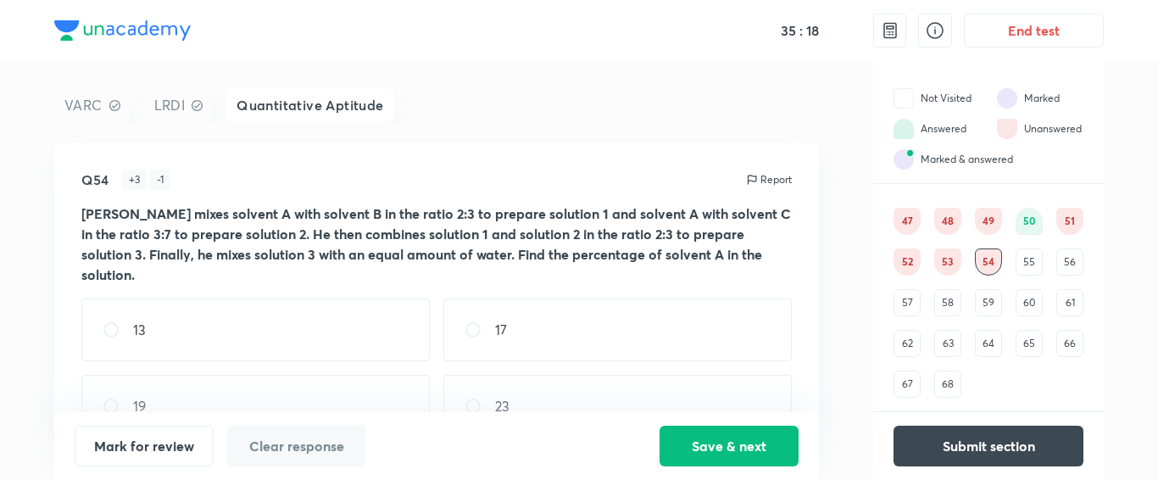
scroll to position [18, 0]
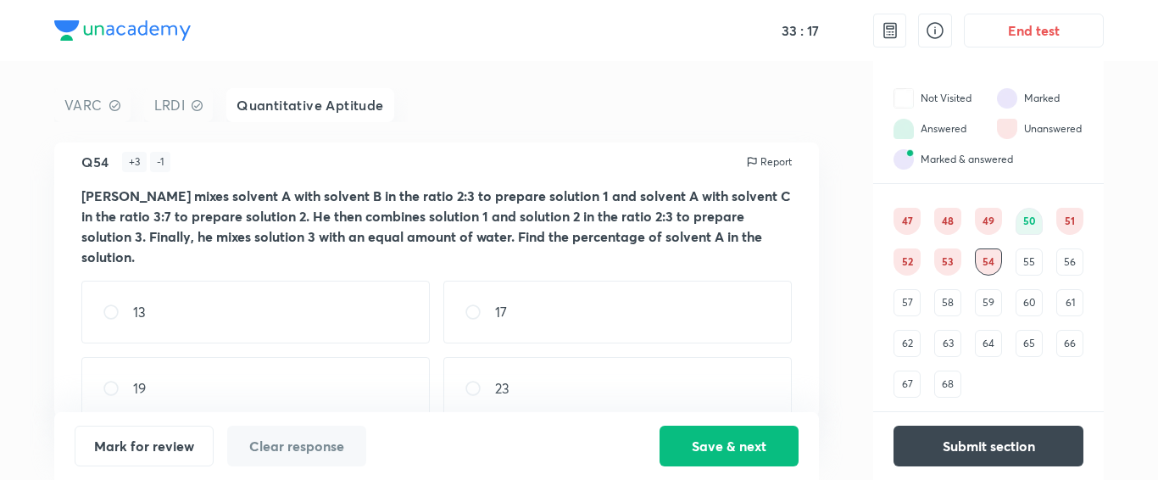
click at [522, 281] on div "17" at bounding box center [617, 312] width 348 height 63
radio input "true"
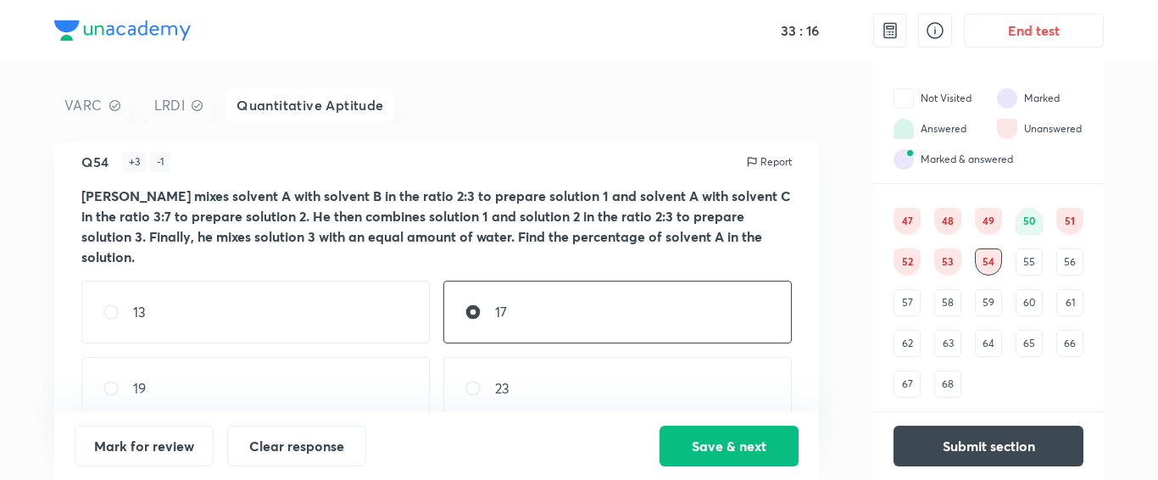
scroll to position [27, 0]
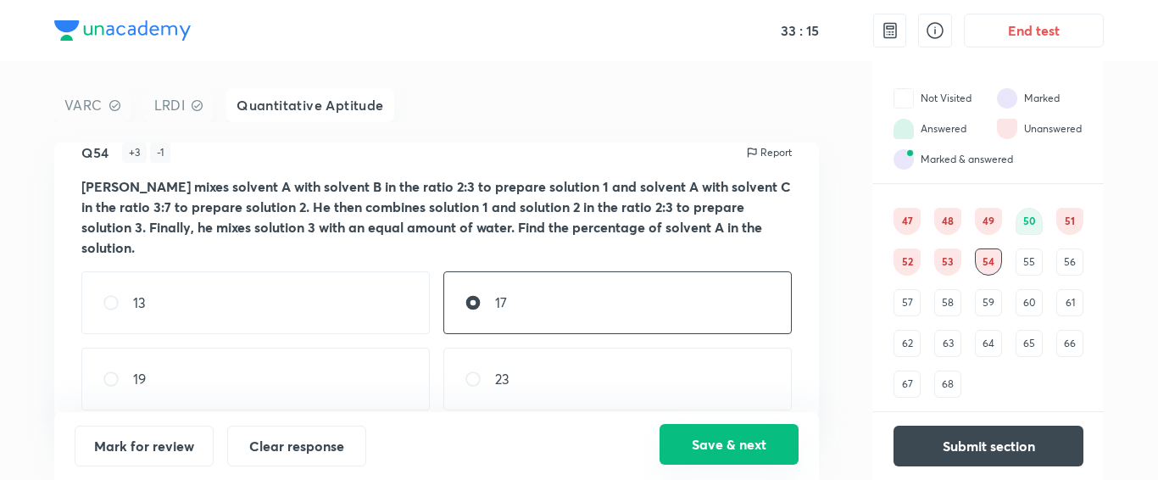
click at [713, 431] on button "Save & next" at bounding box center [729, 444] width 139 height 41
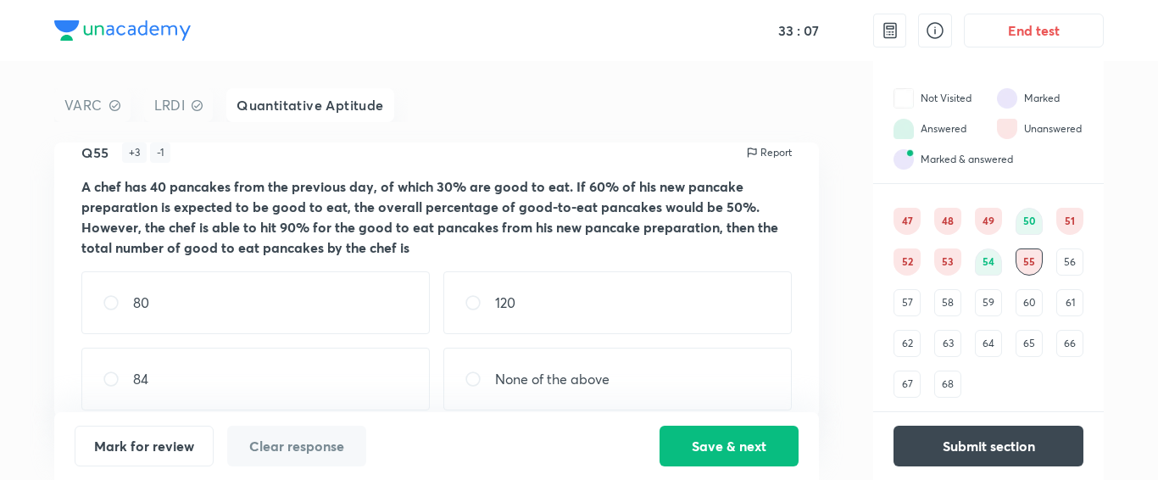
scroll to position [47, 0]
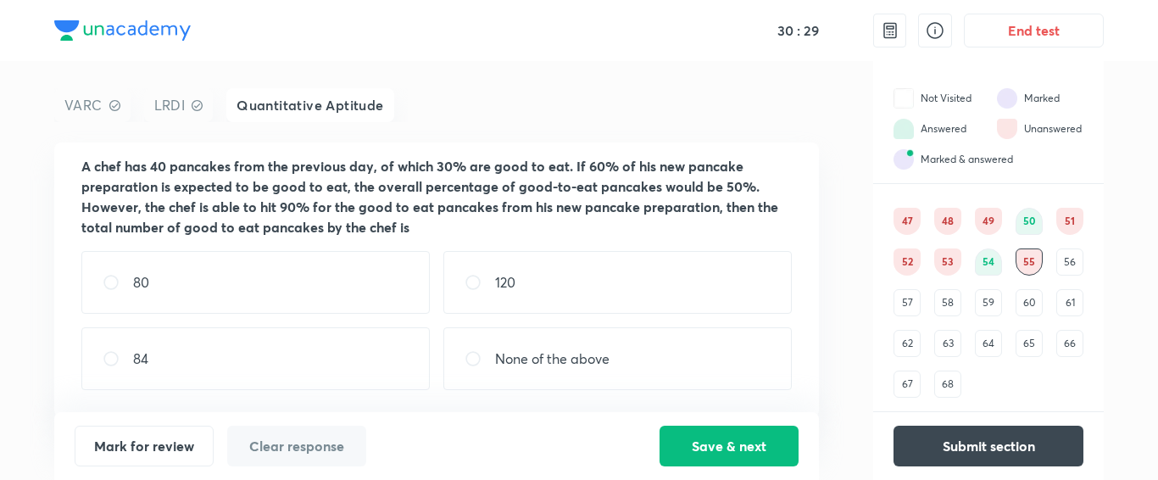
click at [361, 320] on div "80 120 84 None of the above" at bounding box center [436, 320] width 710 height 139
click at [358, 354] on div "84" at bounding box center [255, 358] width 348 height 63
radio input "true"
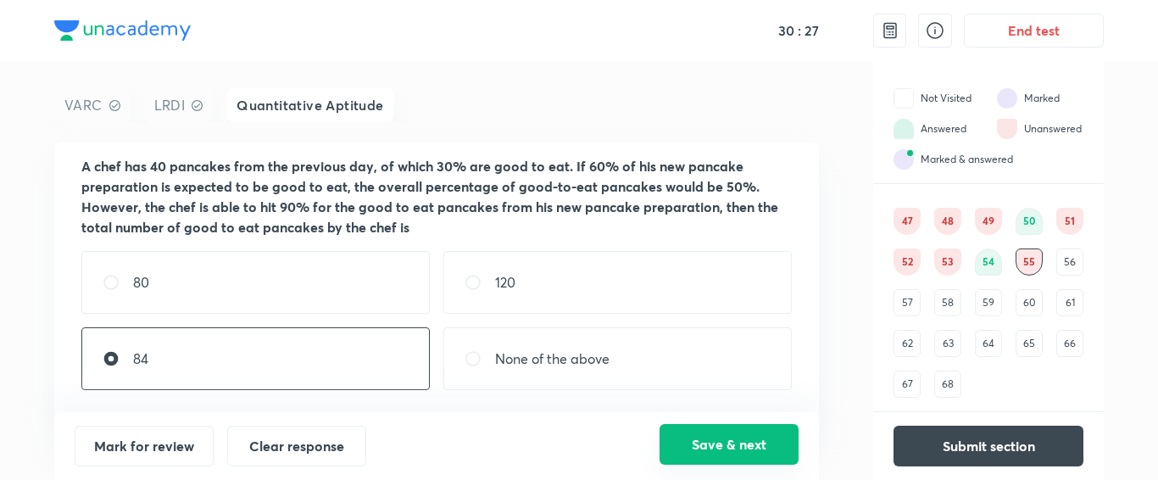
click at [709, 449] on button "Save & next" at bounding box center [729, 444] width 139 height 41
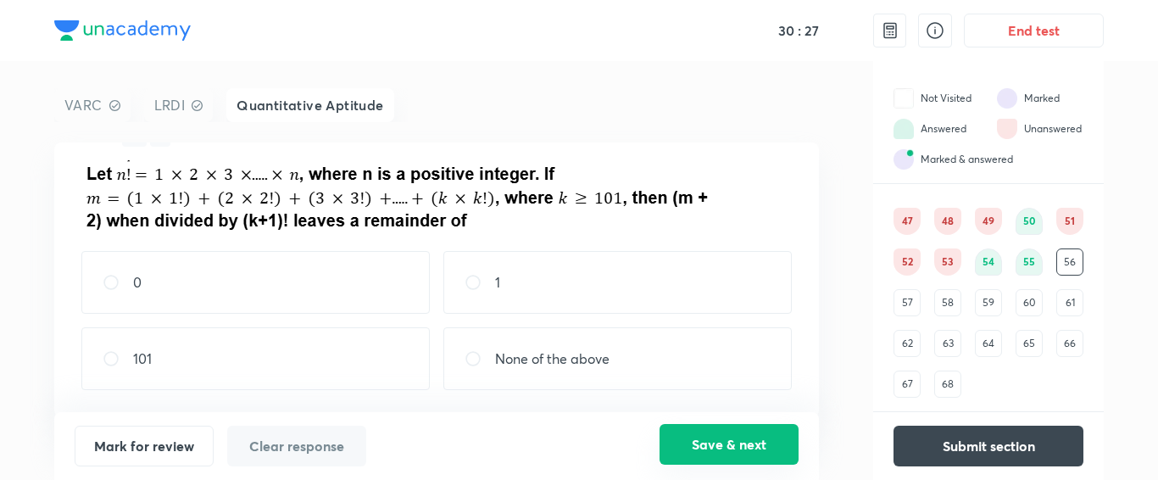
click at [709, 449] on button "Save & next" at bounding box center [729, 444] width 139 height 41
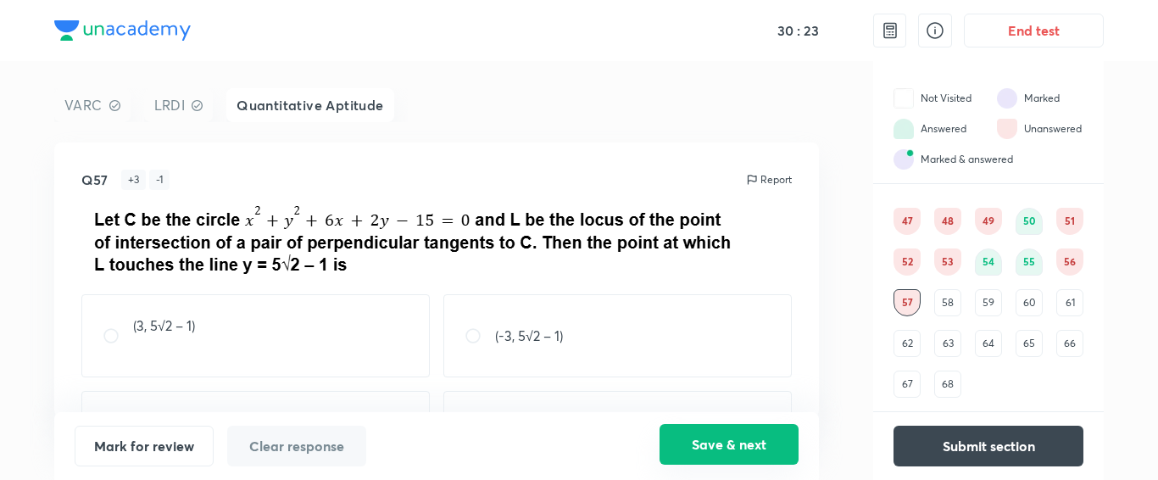
click at [709, 449] on button "Save & next" at bounding box center [729, 444] width 139 height 41
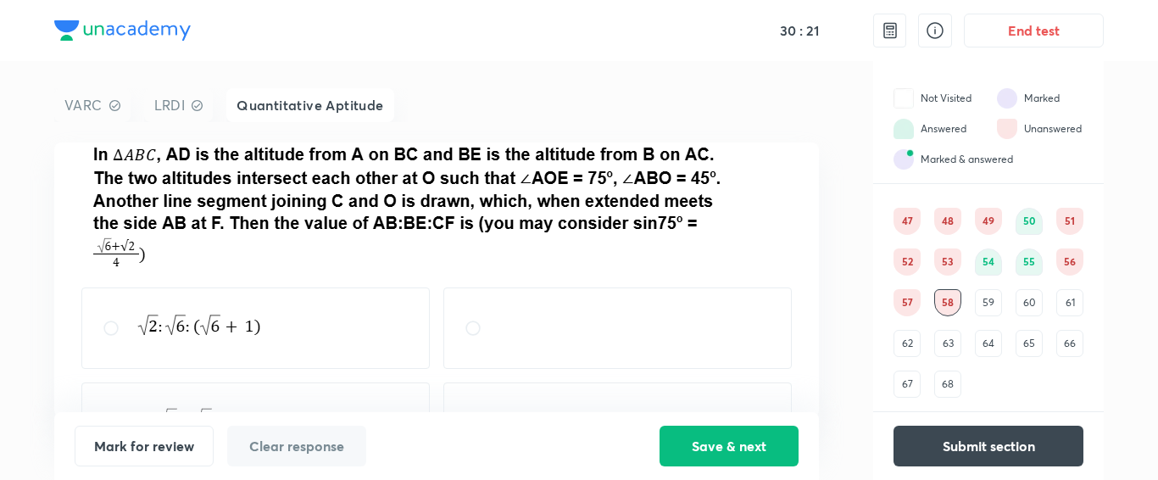
scroll to position [63, 0]
click at [982, 305] on div "59" at bounding box center [988, 302] width 27 height 27
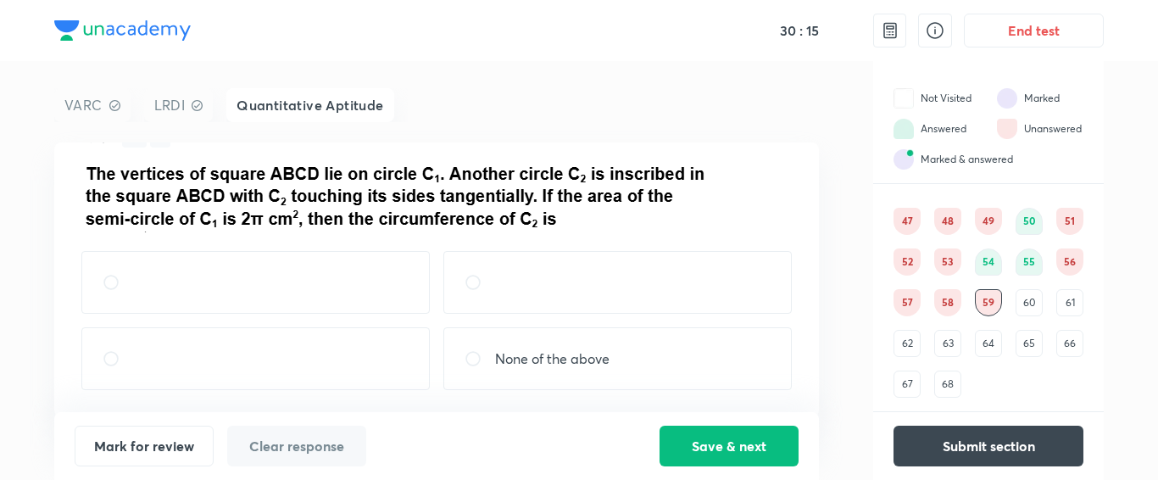
click at [1028, 289] on div "60" at bounding box center [1029, 302] width 27 height 27
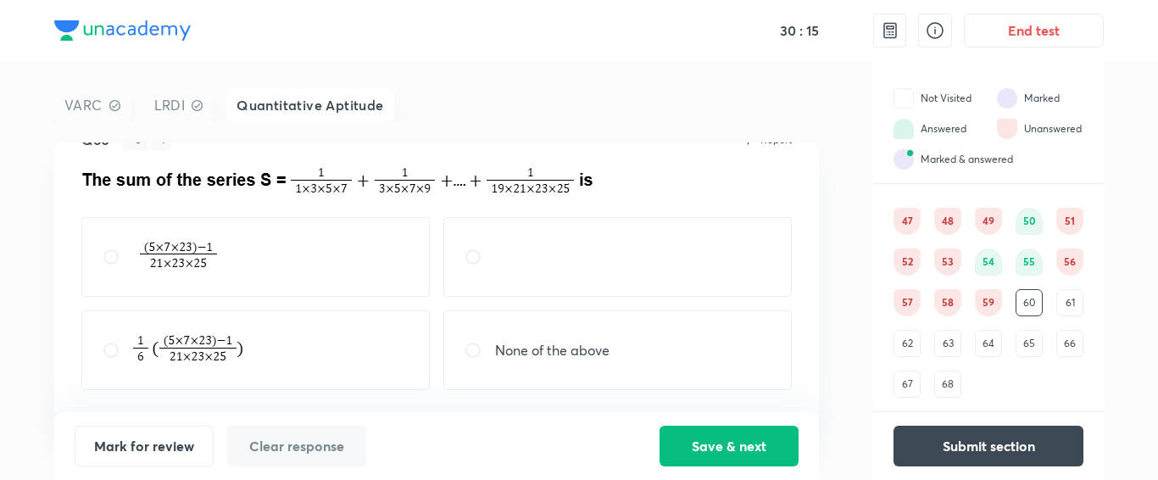
scroll to position [0, 0]
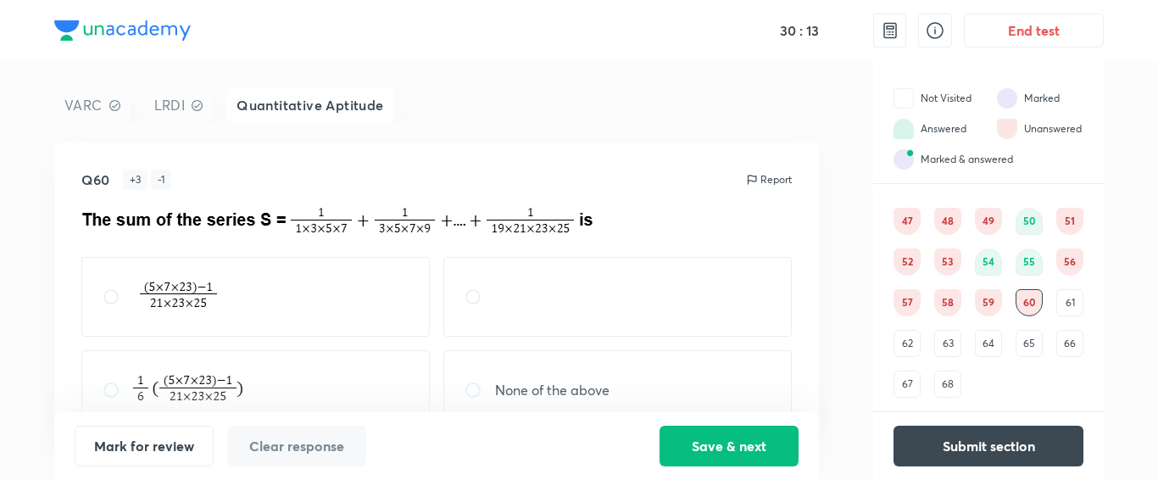
click at [1073, 303] on div "61" at bounding box center [1069, 302] width 27 height 27
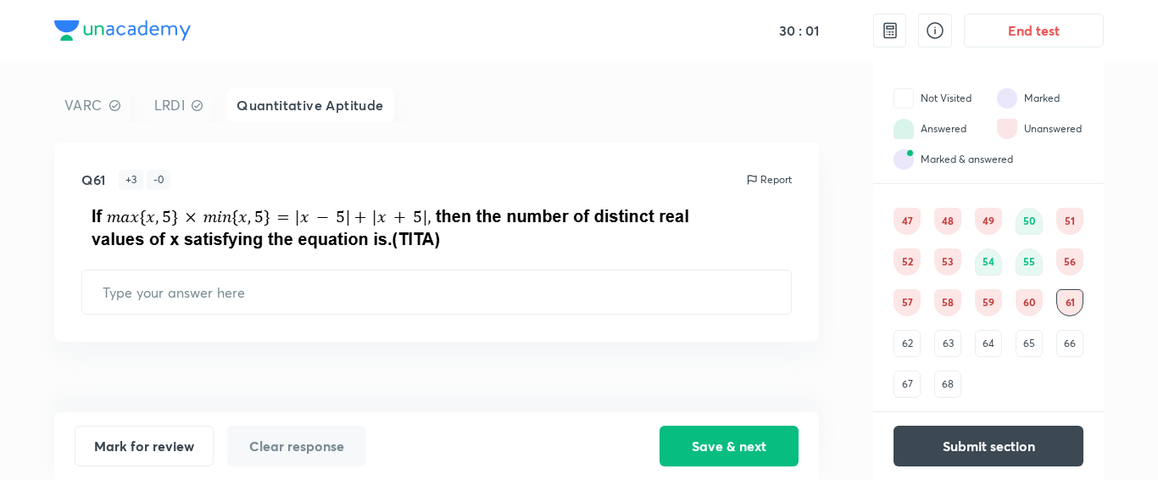
click at [911, 351] on div "62" at bounding box center [907, 343] width 27 height 27
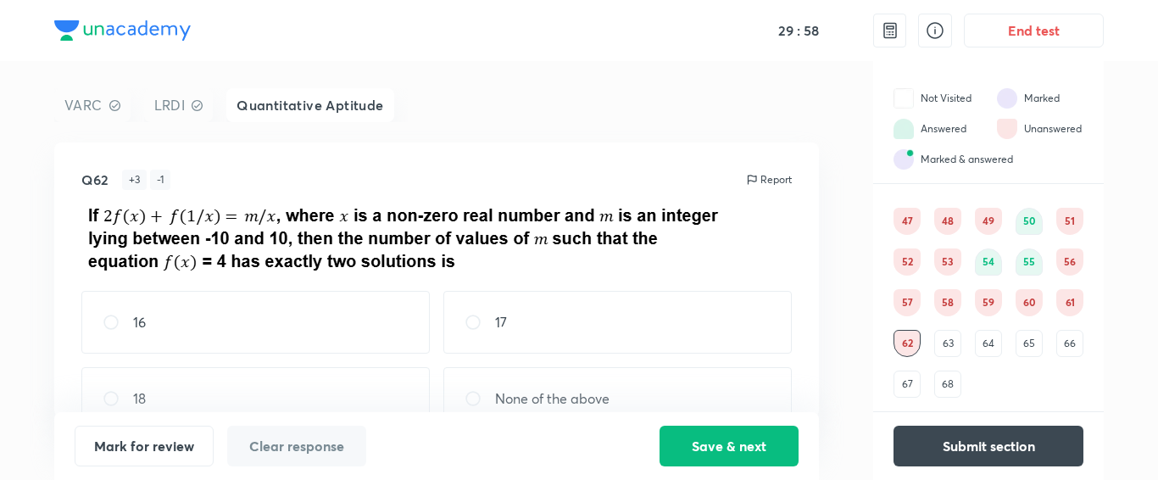
click at [949, 348] on div "63" at bounding box center [947, 343] width 27 height 27
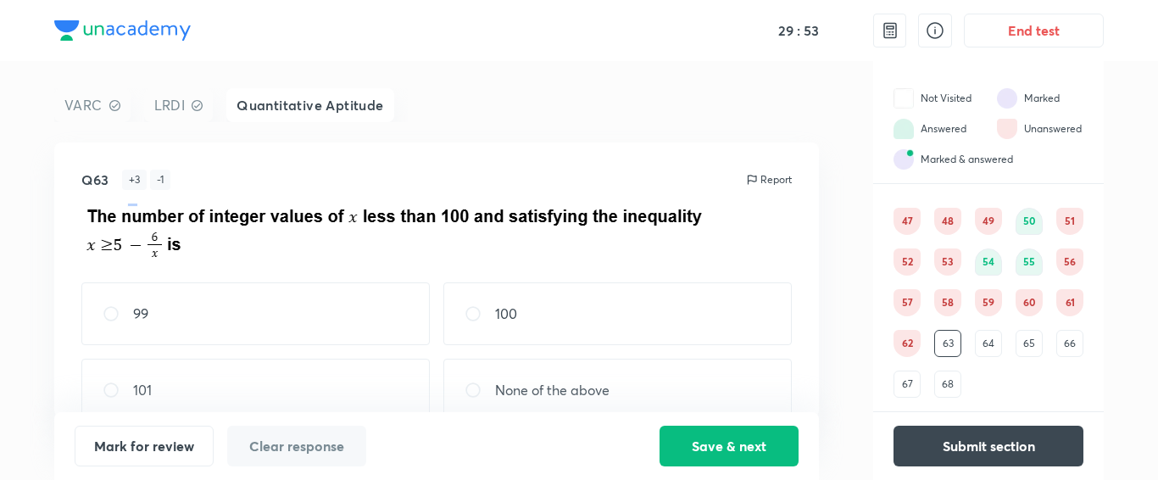
click at [985, 348] on div "64" at bounding box center [988, 343] width 27 height 27
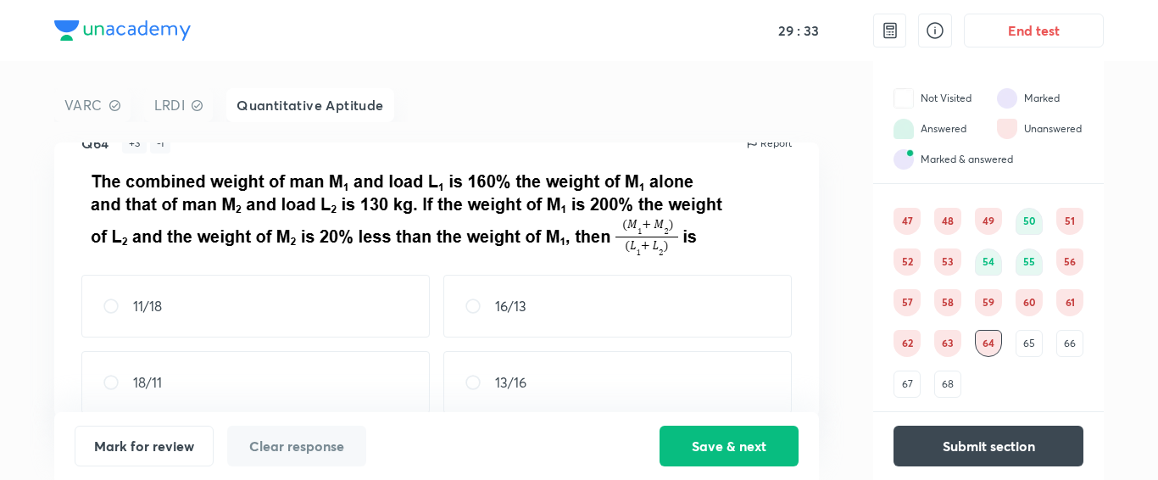
scroll to position [37, 0]
click at [1030, 343] on div "65" at bounding box center [1029, 343] width 27 height 27
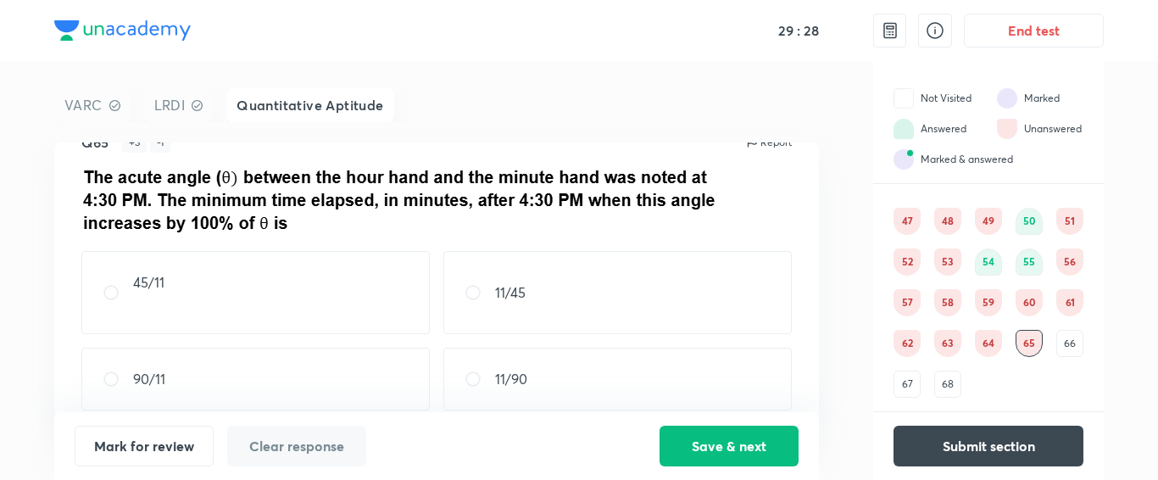
scroll to position [58, 0]
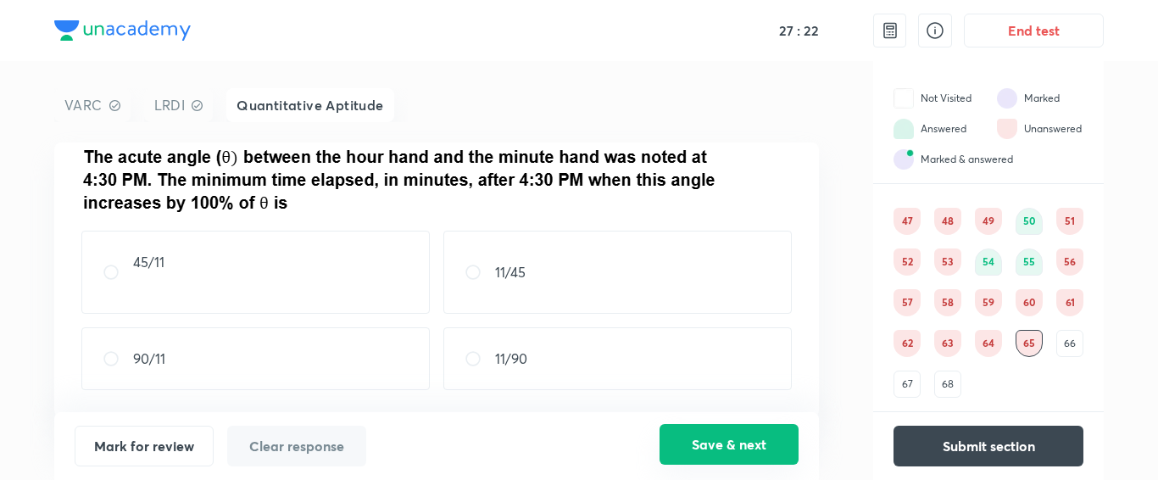
click at [760, 437] on button "Save & next" at bounding box center [729, 444] width 139 height 41
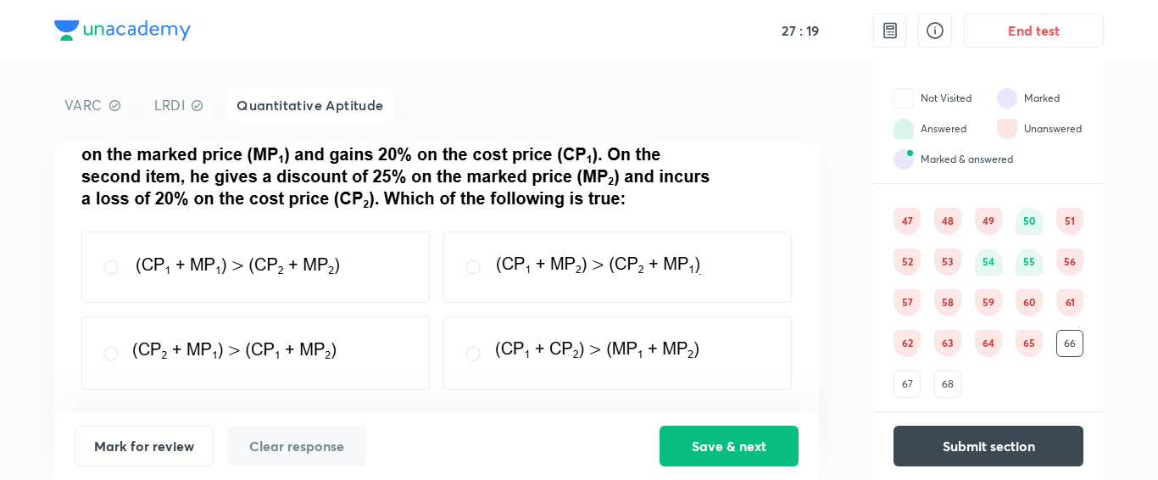
scroll to position [0, 0]
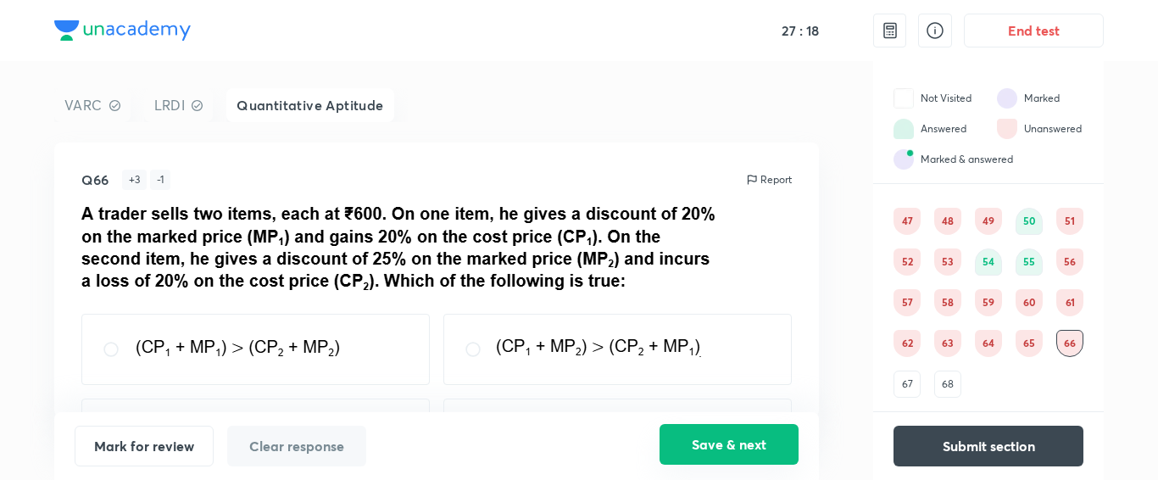
click at [724, 454] on button "Save & next" at bounding box center [729, 444] width 139 height 41
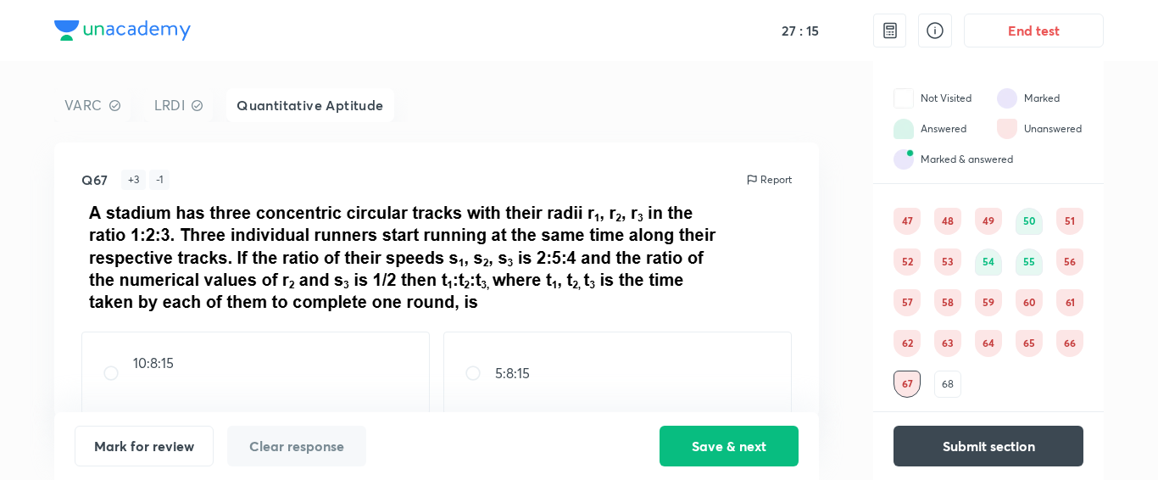
click at [665, 416] on div "Mark for review Clear response Save & next" at bounding box center [436, 446] width 765 height 68
click at [709, 443] on button "Save & next" at bounding box center [729, 444] width 139 height 41
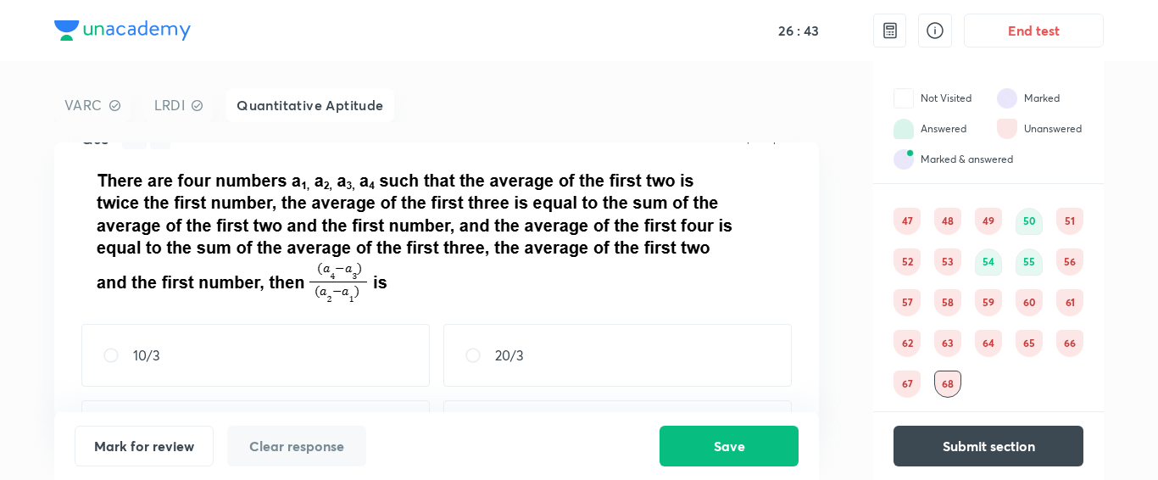
scroll to position [15, 0]
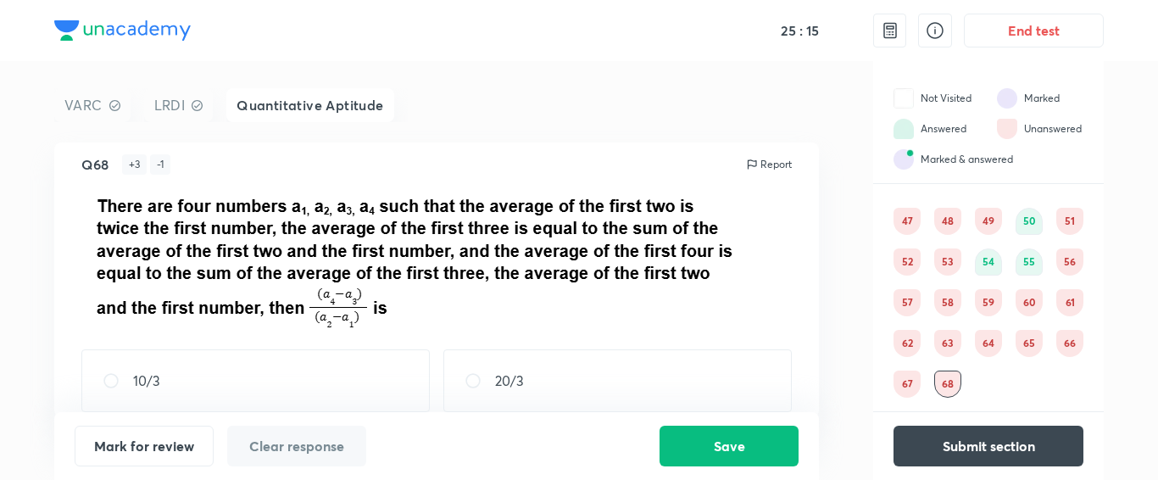
click at [901, 375] on div "67" at bounding box center [907, 383] width 27 height 27
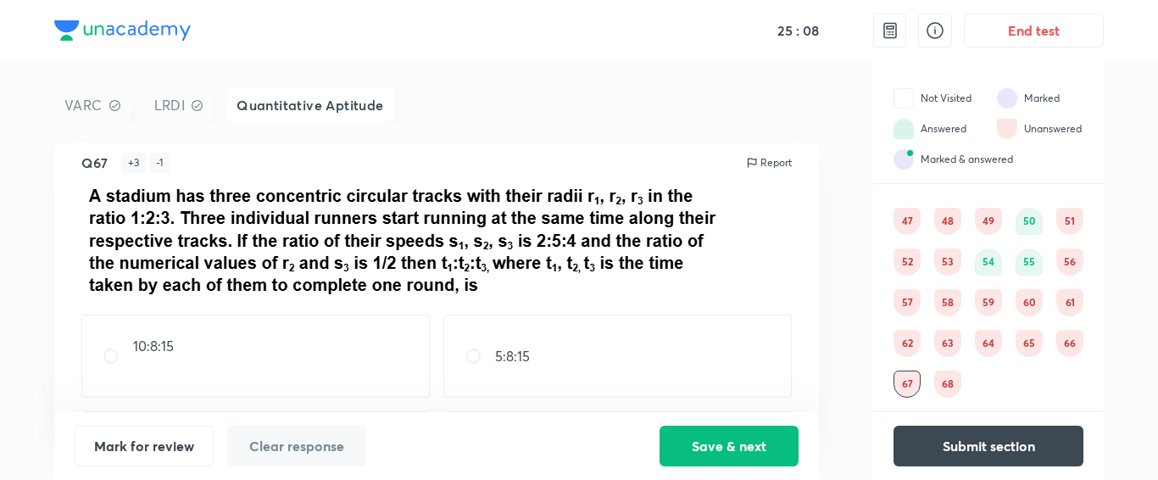
scroll to position [0, 0]
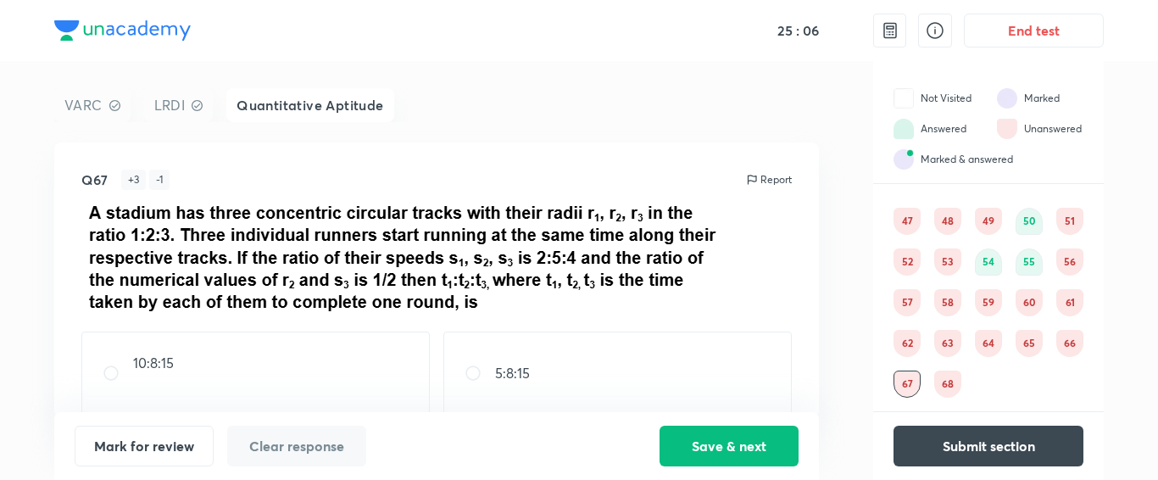
click at [1072, 346] on div "66" at bounding box center [1069, 343] width 27 height 27
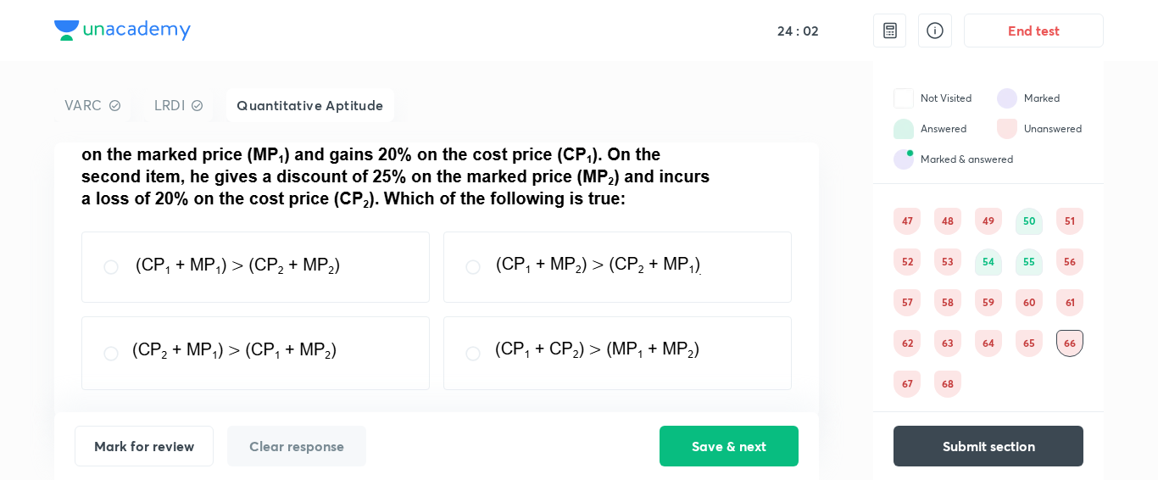
scroll to position [82, 0]
click at [301, 352] on img at bounding box center [235, 350] width 205 height 23
radio input "true"
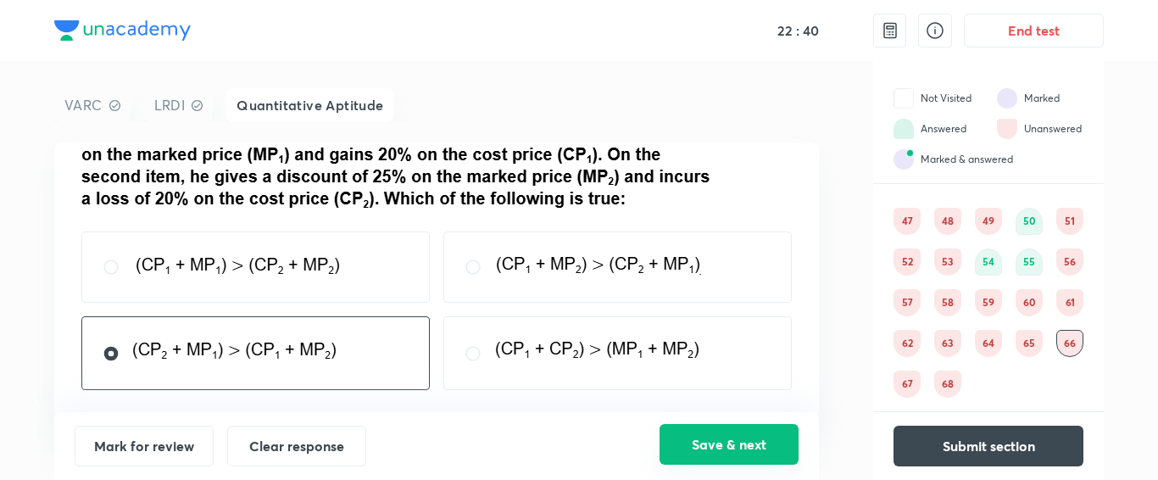
click at [765, 453] on button "Save & next" at bounding box center [729, 444] width 139 height 41
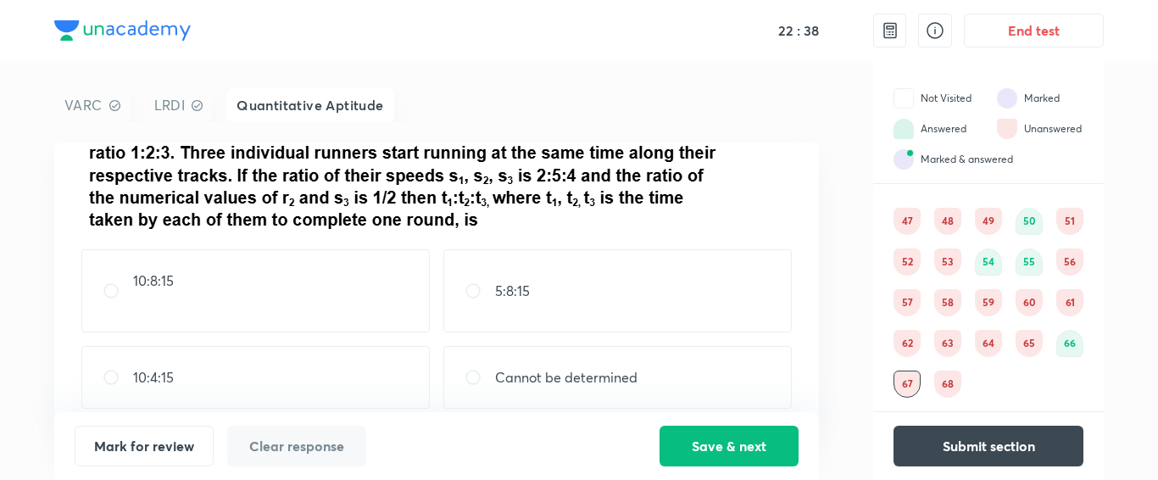
click at [1028, 341] on div "65" at bounding box center [1029, 343] width 27 height 27
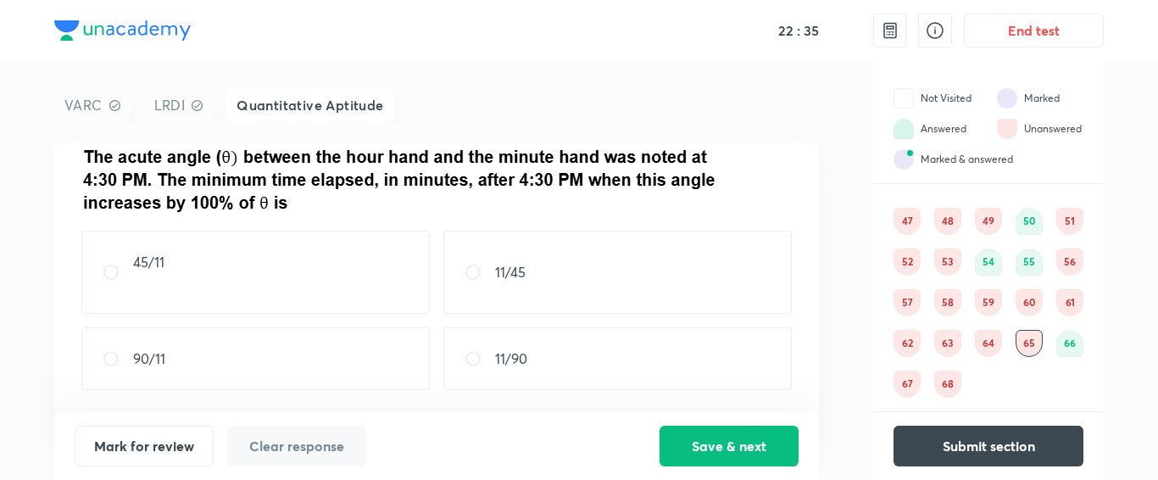
scroll to position [58, 0]
click at [991, 342] on div "64" at bounding box center [988, 343] width 27 height 27
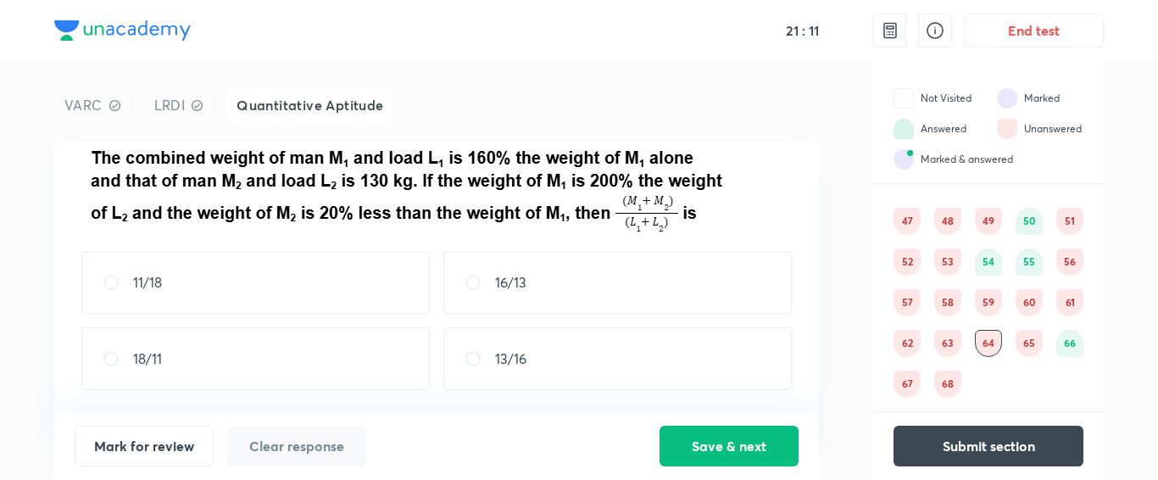
scroll to position [59, 0]
click at [208, 371] on div "18/11" at bounding box center [255, 359] width 348 height 63
radio input "true"
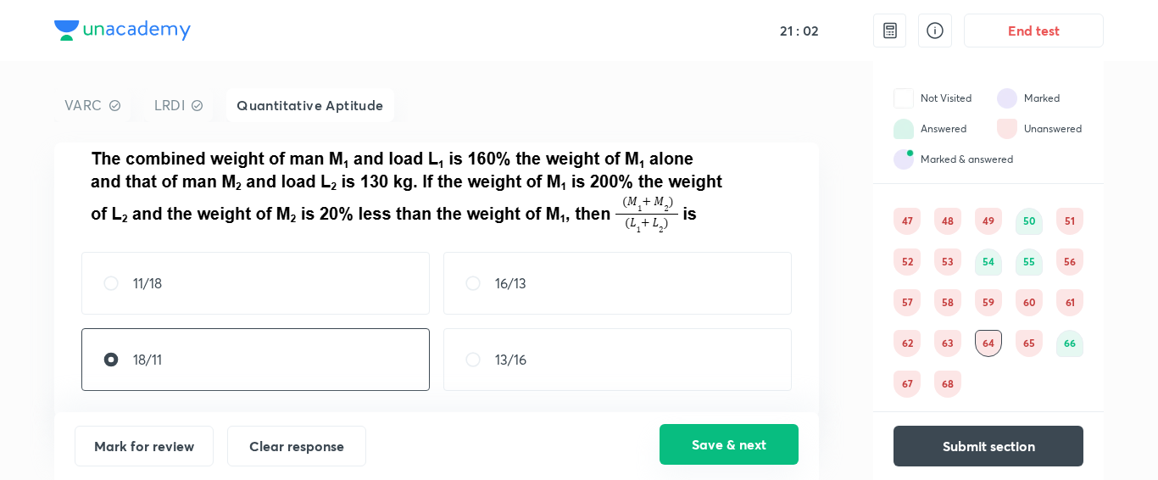
click at [768, 457] on button "Save & next" at bounding box center [729, 444] width 139 height 41
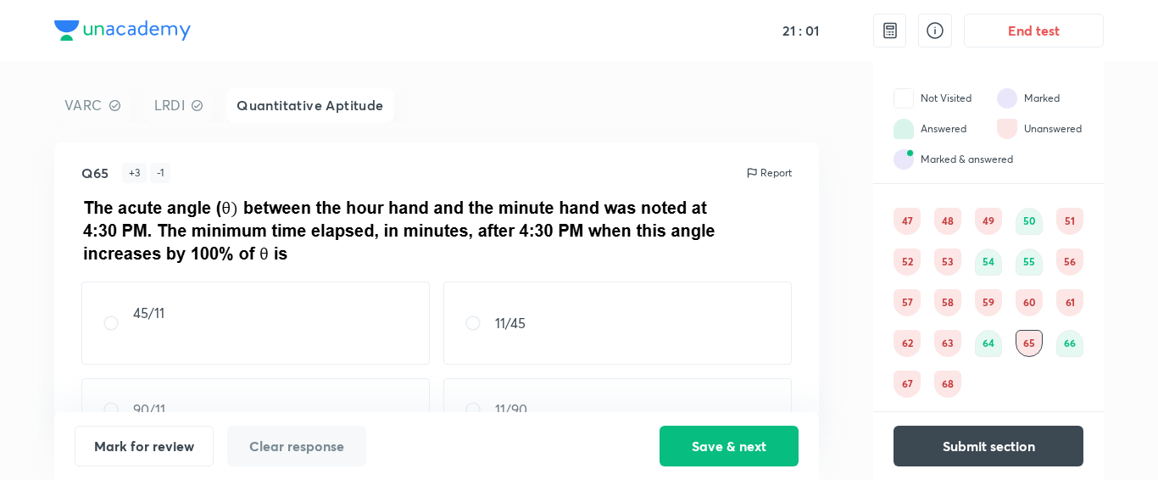
scroll to position [58, 0]
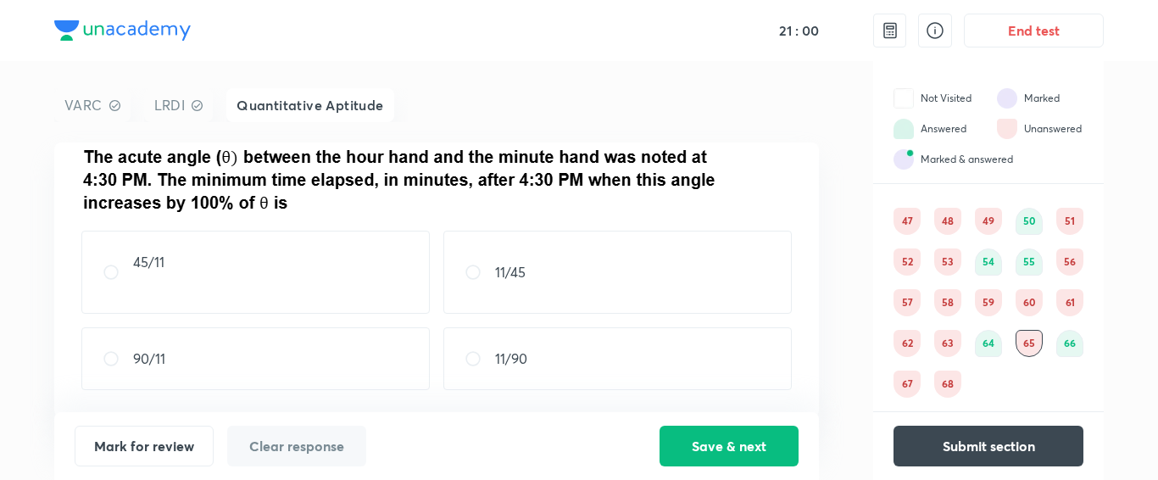
click at [949, 344] on div "63" at bounding box center [947, 343] width 27 height 27
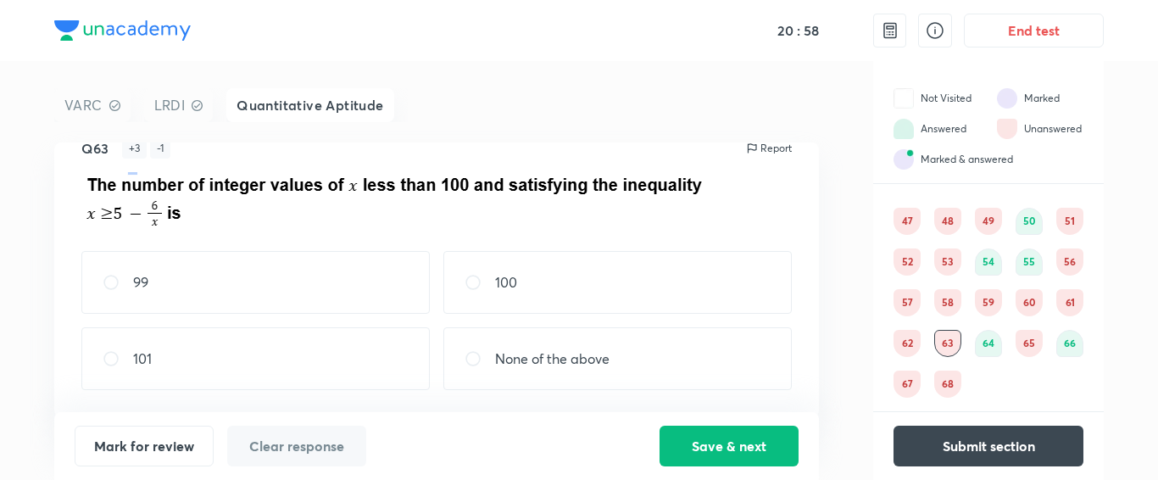
scroll to position [31, 0]
click at [665, 261] on div "100" at bounding box center [617, 283] width 348 height 63
radio input "true"
click at [730, 448] on button "Save & next" at bounding box center [729, 444] width 139 height 41
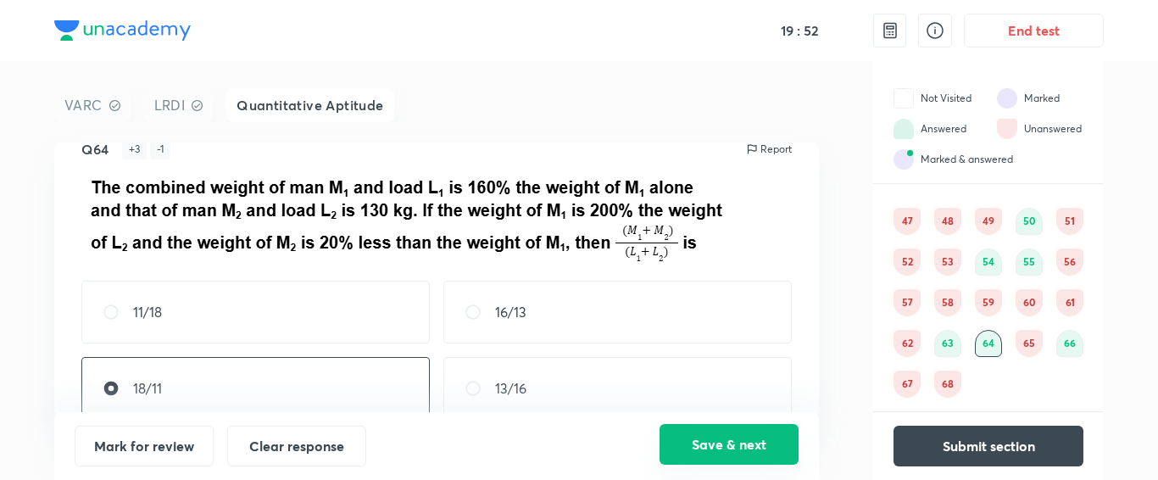
scroll to position [0, 0]
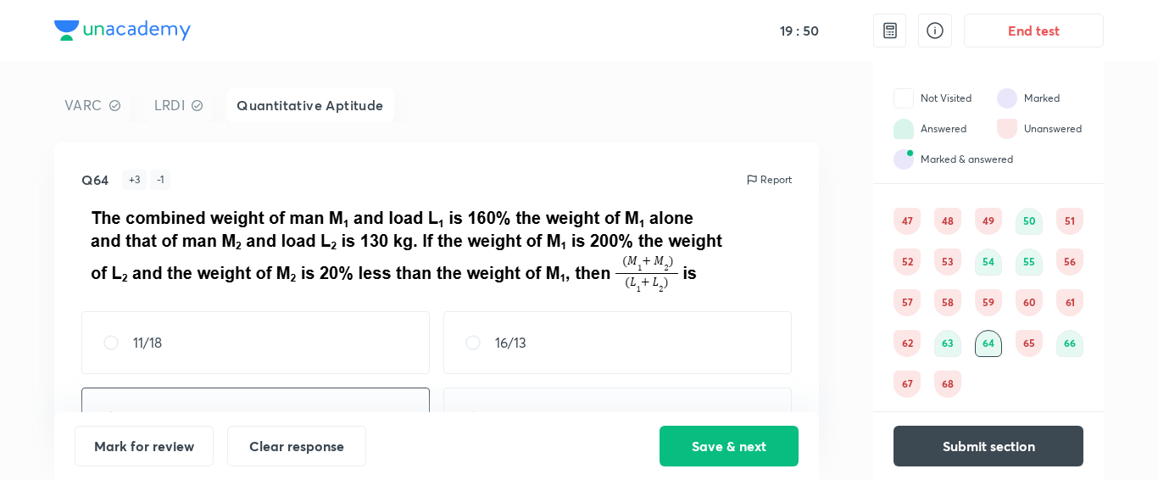
click at [915, 346] on div "62" at bounding box center [907, 343] width 27 height 27
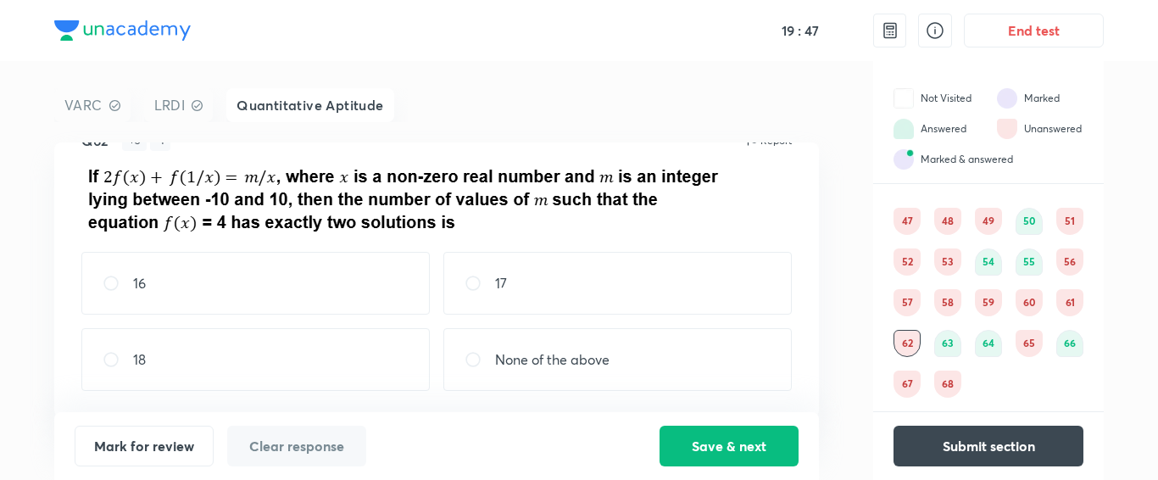
scroll to position [40, 0]
click at [560, 353] on p "None of the above" at bounding box center [552, 358] width 114 height 20
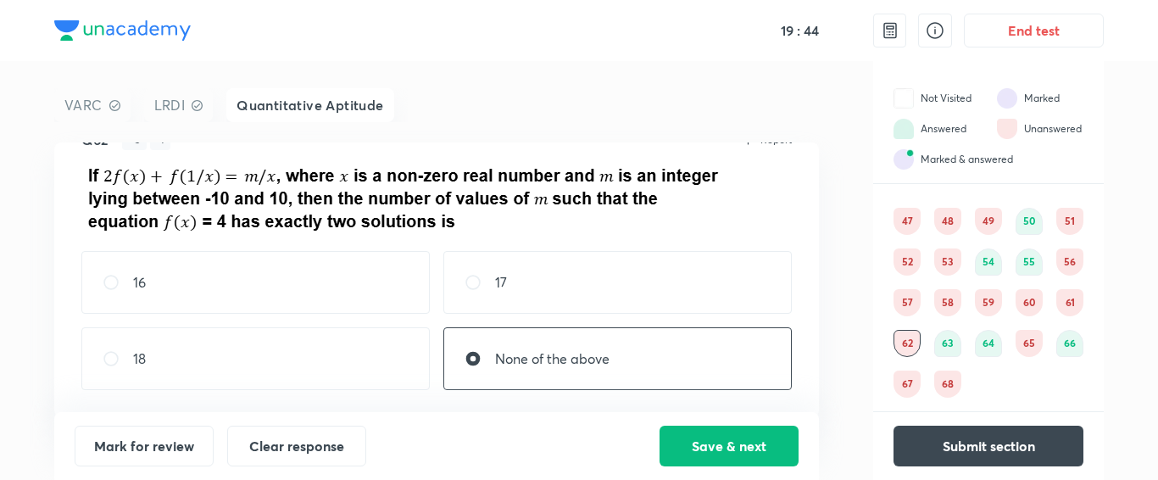
click at [503, 357] on p "None of the above" at bounding box center [552, 358] width 114 height 20
radio input "false"
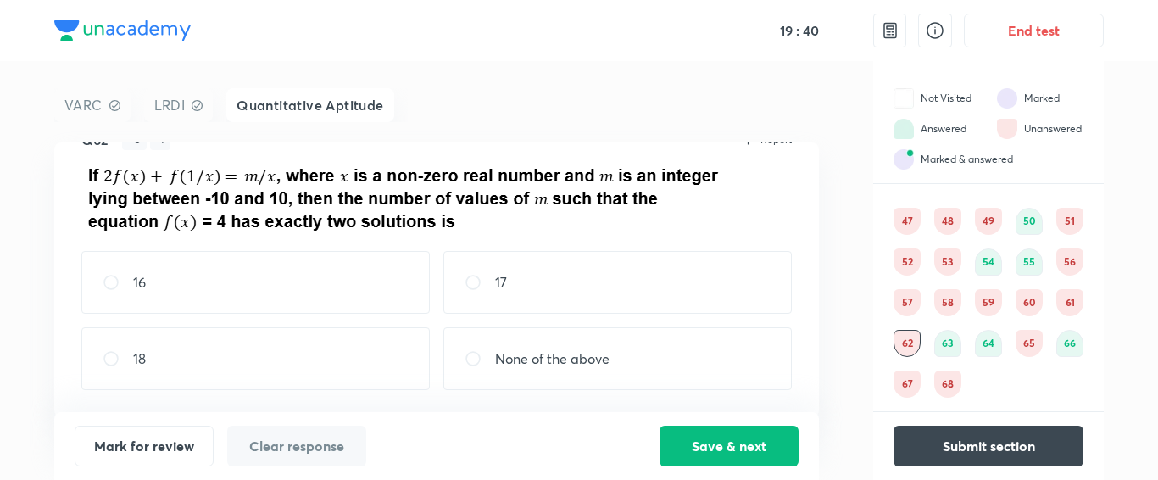
click at [908, 223] on div "47" at bounding box center [907, 221] width 27 height 27
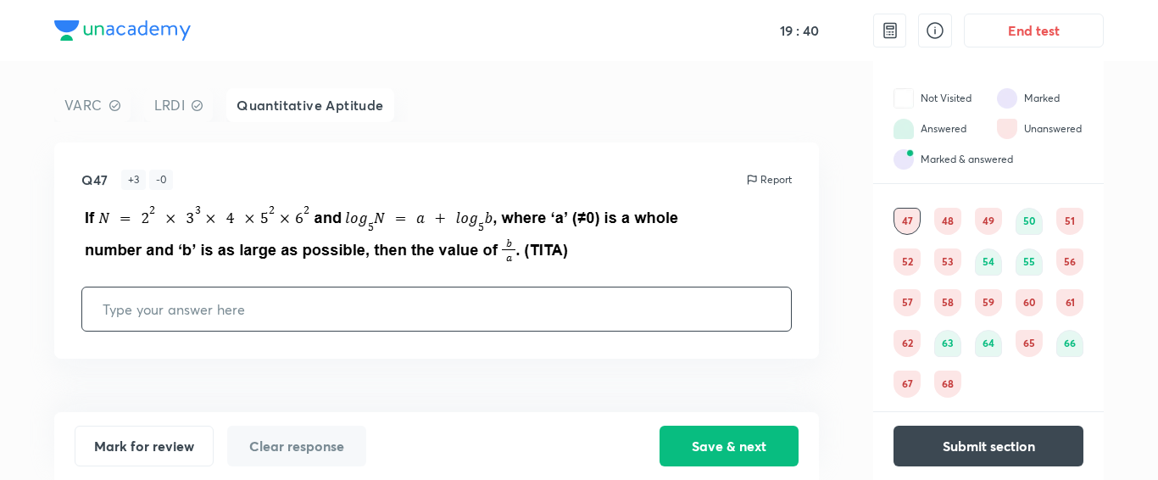
scroll to position [0, 0]
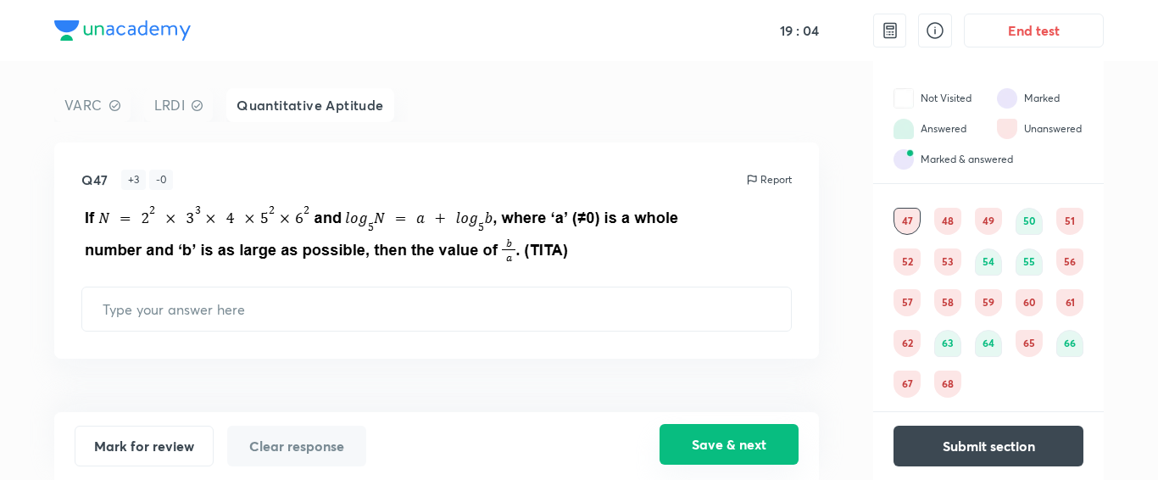
click at [687, 446] on button "Save & next" at bounding box center [729, 444] width 139 height 41
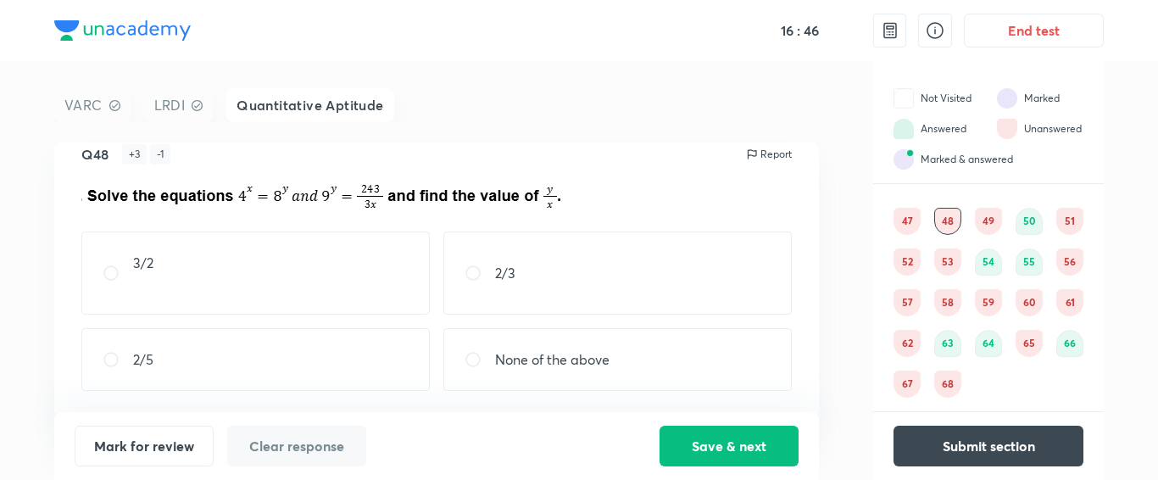
scroll to position [26, 0]
click at [763, 436] on button "Save & next" at bounding box center [729, 444] width 139 height 41
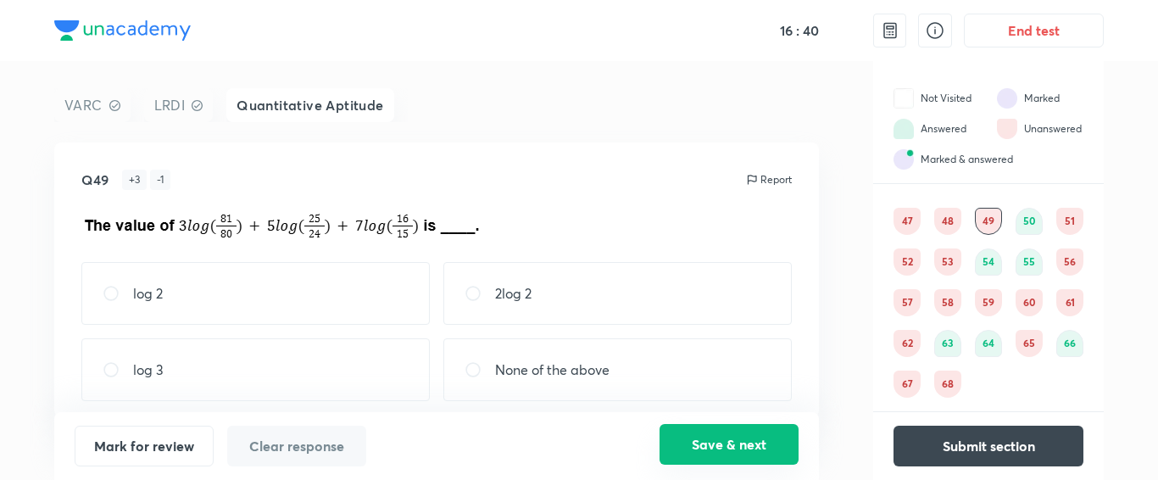
click at [730, 445] on button "Save & next" at bounding box center [729, 444] width 139 height 41
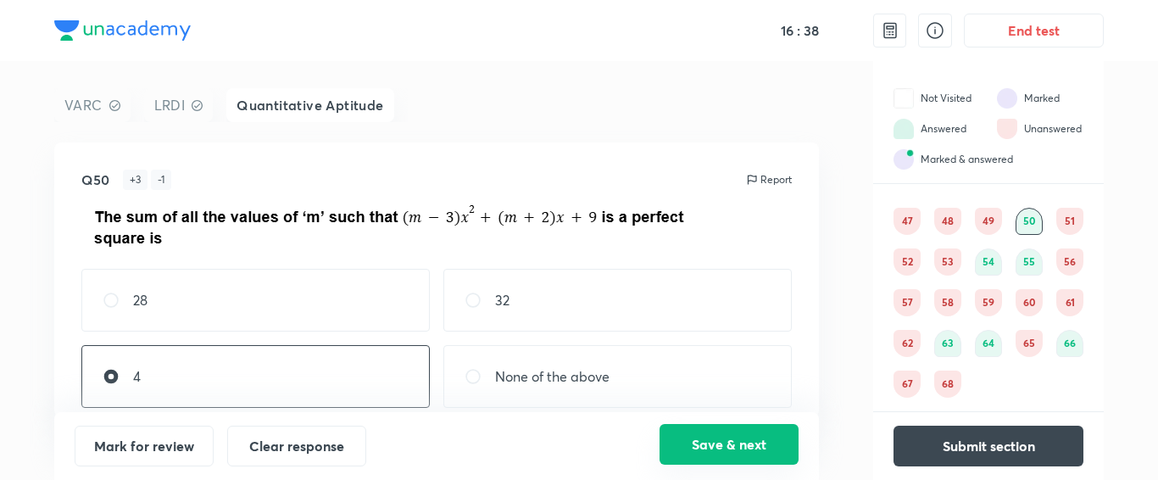
click at [730, 445] on button "Save & next" at bounding box center [729, 444] width 139 height 41
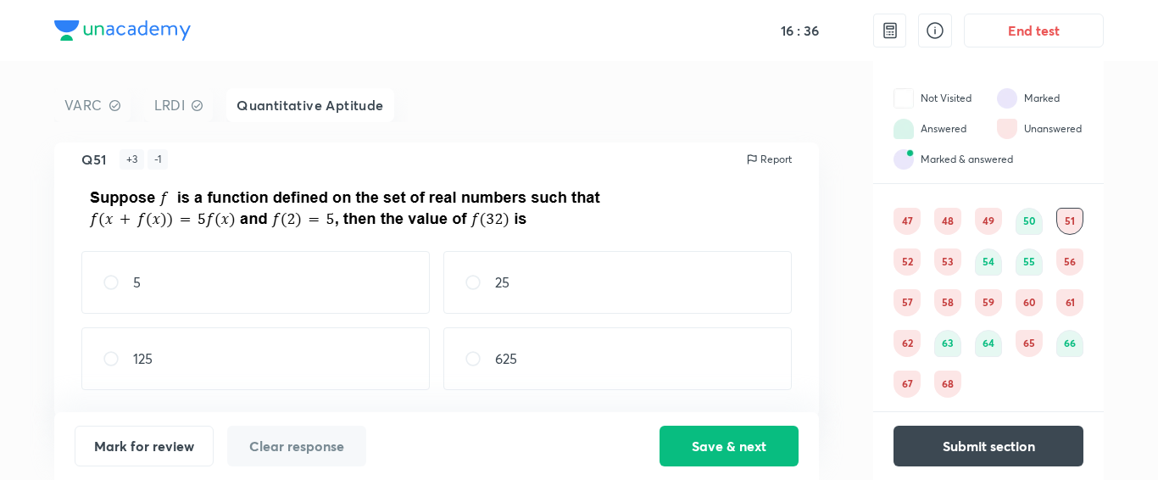
scroll to position [19, 0]
click at [716, 454] on button "Save & next" at bounding box center [729, 444] width 139 height 41
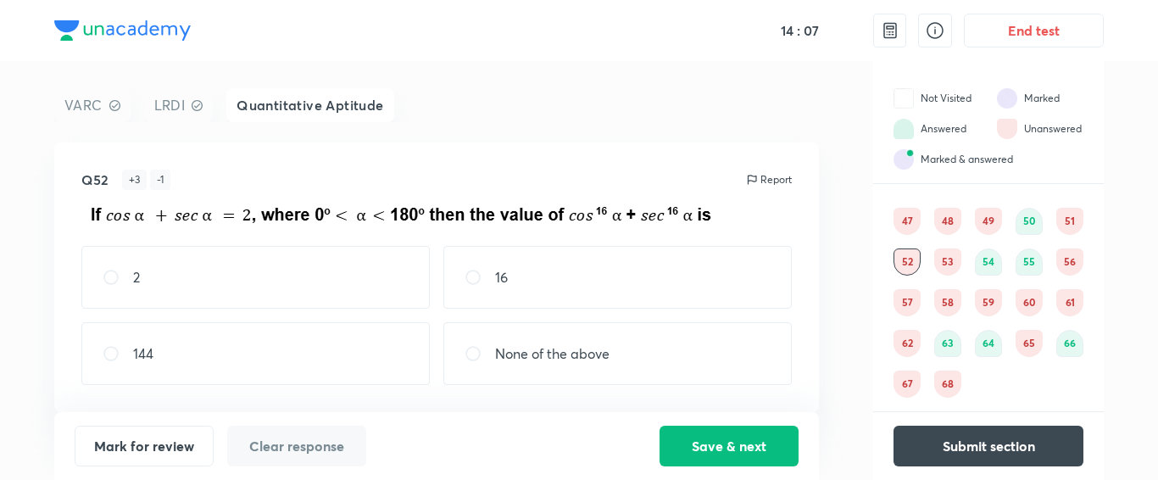
click at [1074, 220] on div "51" at bounding box center [1069, 221] width 27 height 27
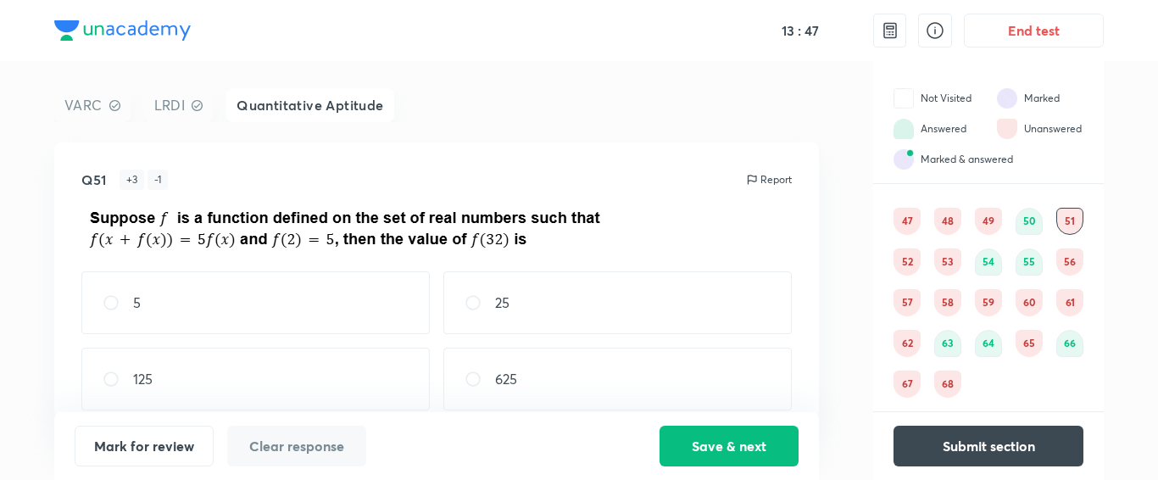
click at [790, 423] on div "Mark for review Clear response Save & next" at bounding box center [436, 446] width 765 height 68
click at [738, 449] on button "Save & next" at bounding box center [729, 444] width 139 height 41
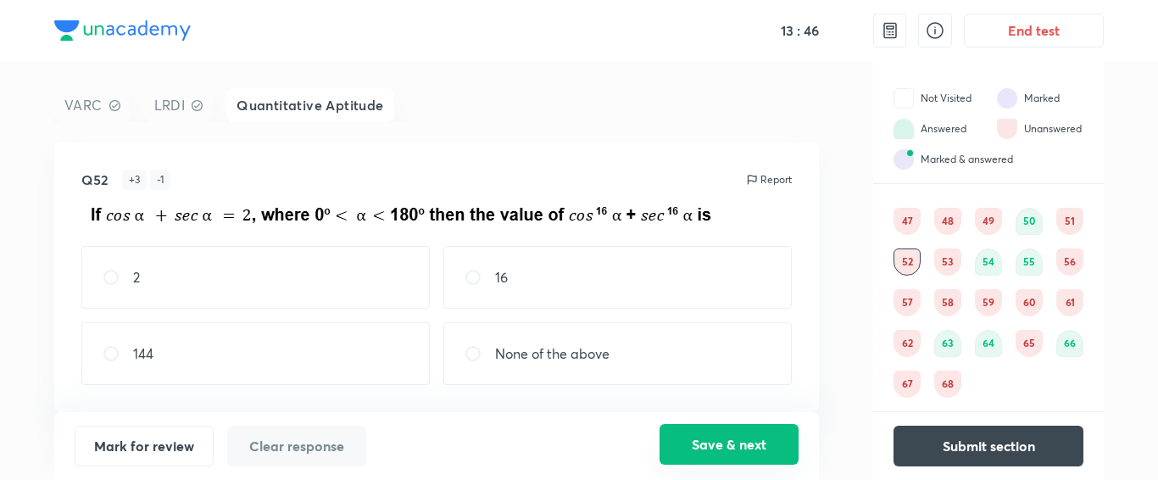
click at [738, 449] on button "Save & next" at bounding box center [729, 444] width 139 height 41
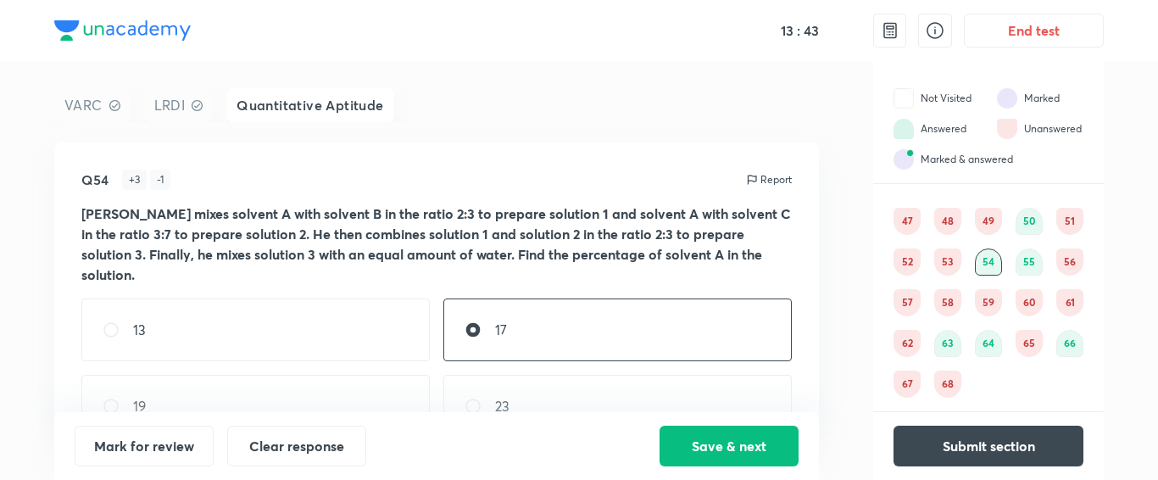
click at [949, 261] on div "53" at bounding box center [947, 261] width 27 height 27
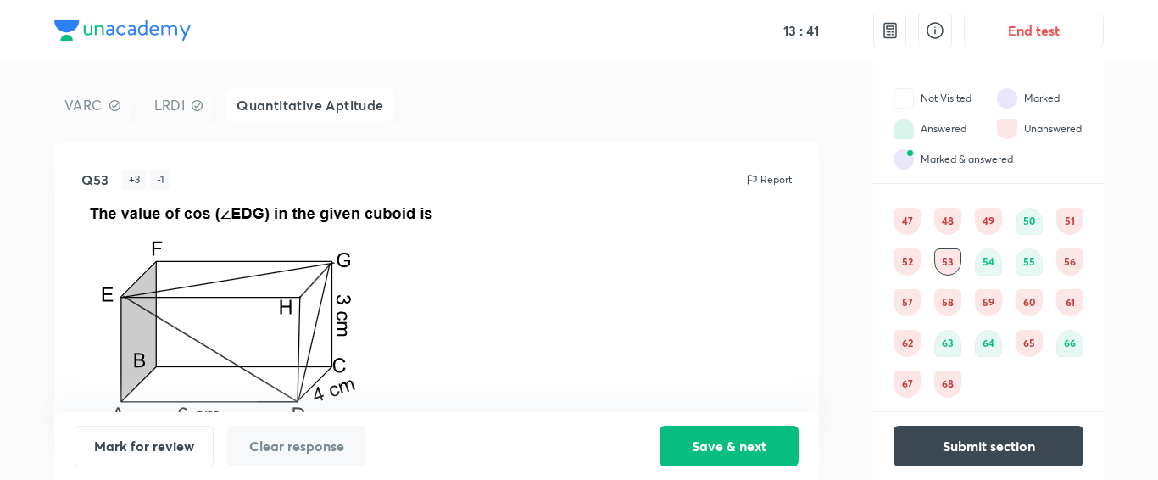
click at [1066, 265] on div "56" at bounding box center [1069, 261] width 27 height 27
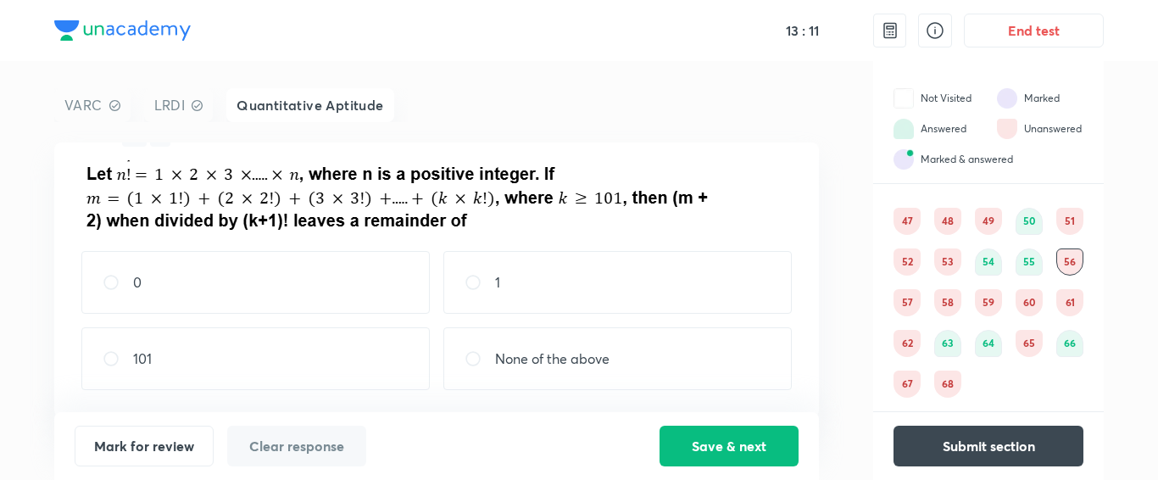
scroll to position [43, 0]
click at [713, 438] on button "Save & next" at bounding box center [729, 444] width 139 height 41
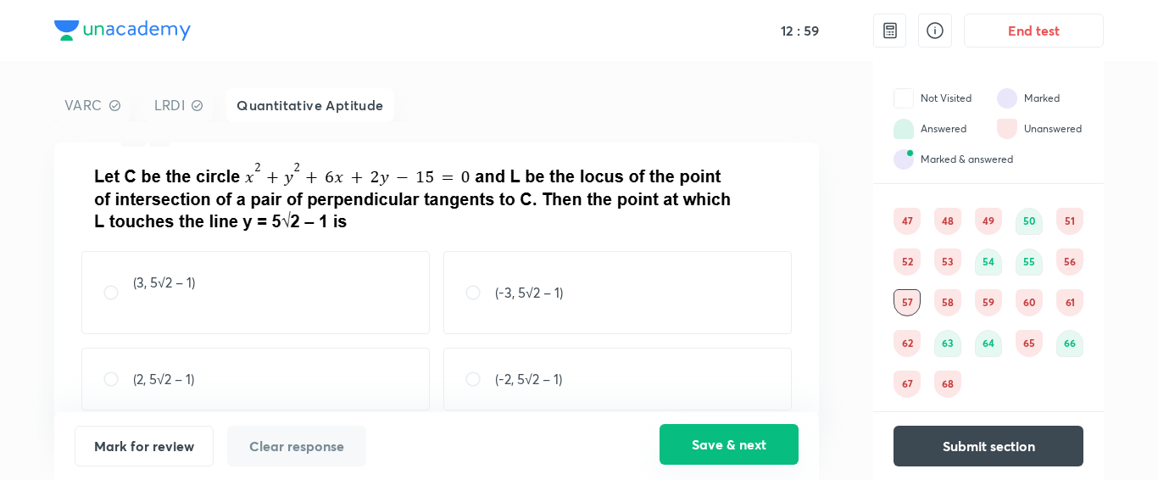
click at [712, 440] on button "Save & next" at bounding box center [729, 444] width 139 height 41
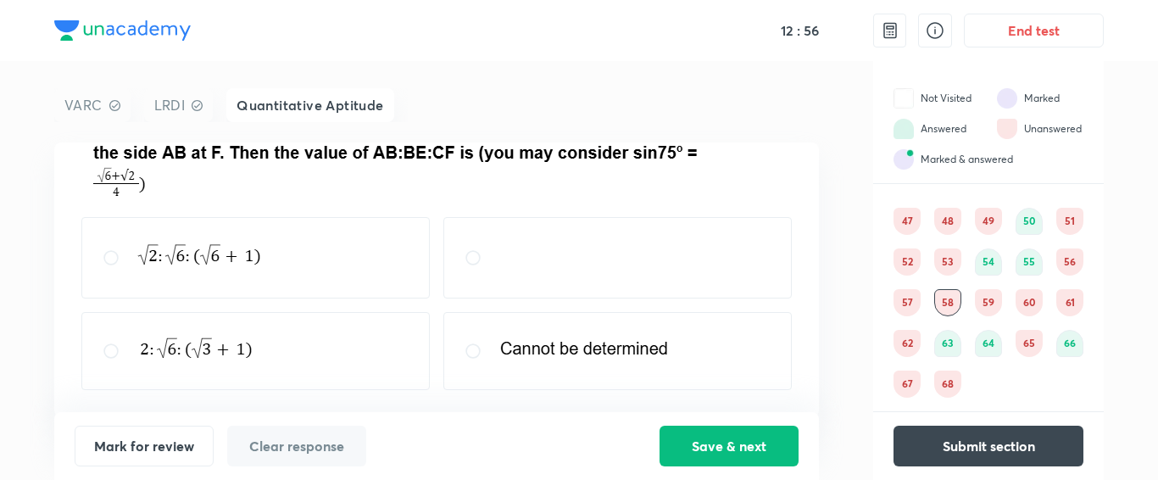
scroll to position [0, 0]
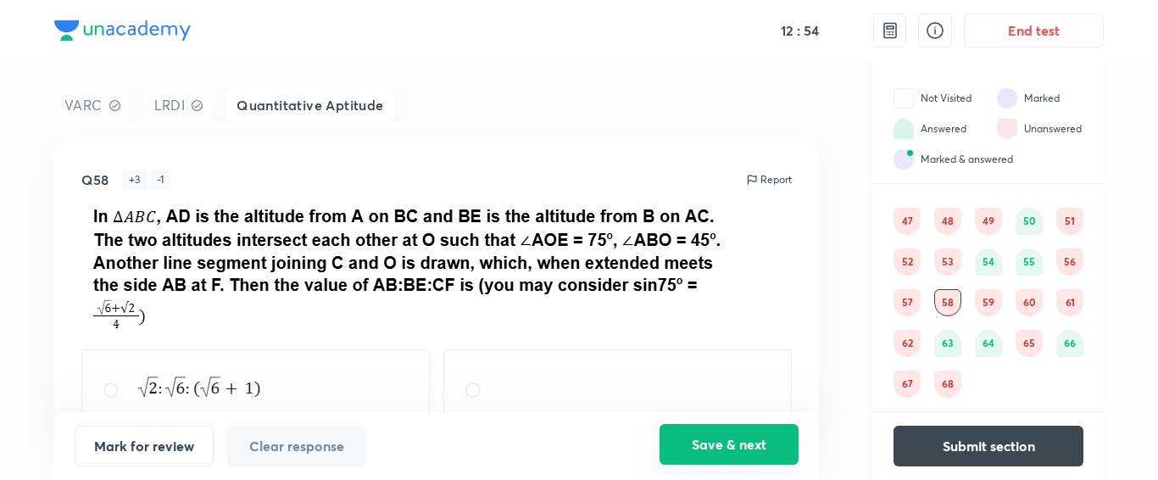
click at [750, 440] on button "Save & next" at bounding box center [729, 444] width 139 height 41
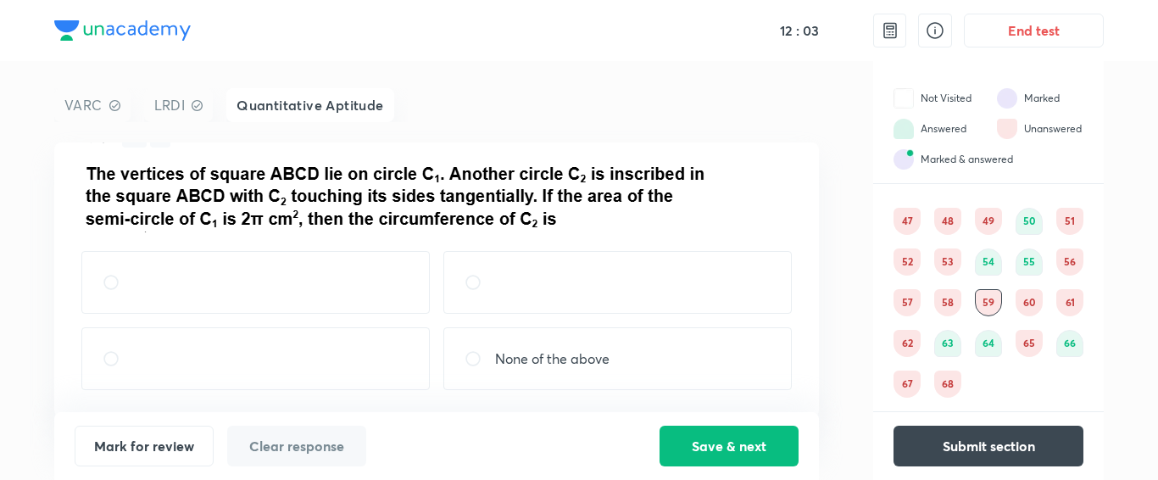
scroll to position [63, 0]
click at [723, 446] on button "Save & next" at bounding box center [729, 444] width 139 height 41
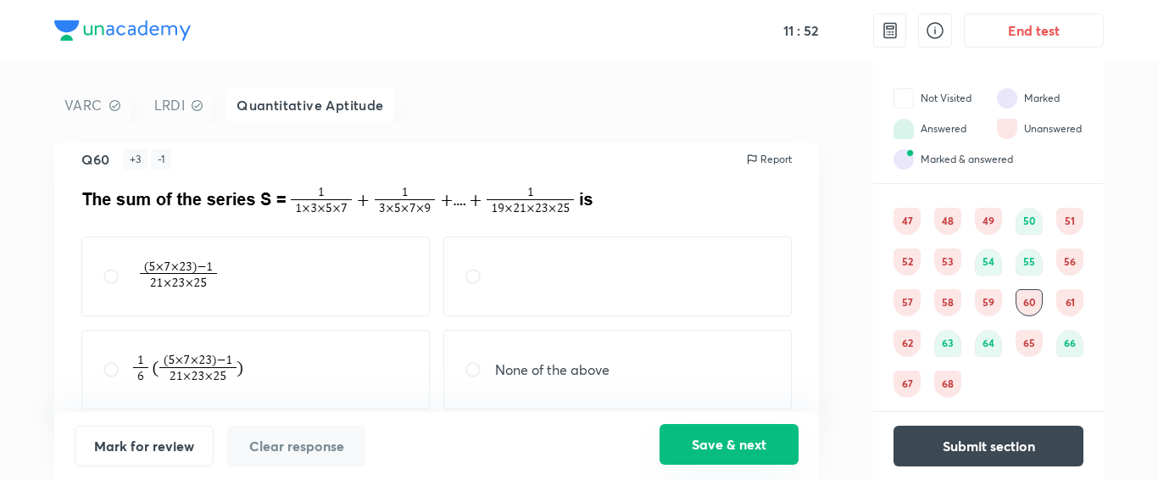
scroll to position [40, 0]
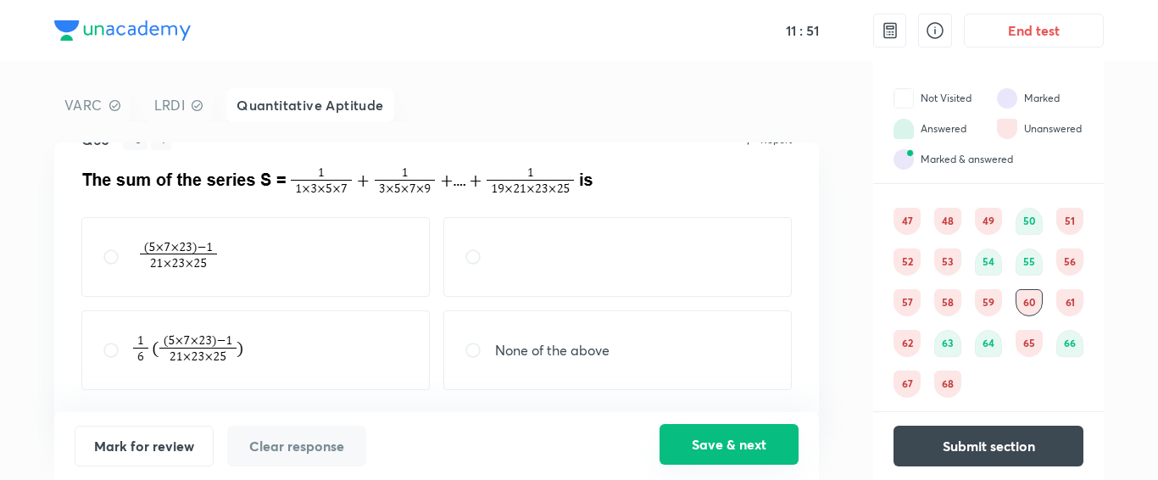
click at [723, 439] on button "Save & next" at bounding box center [729, 444] width 139 height 41
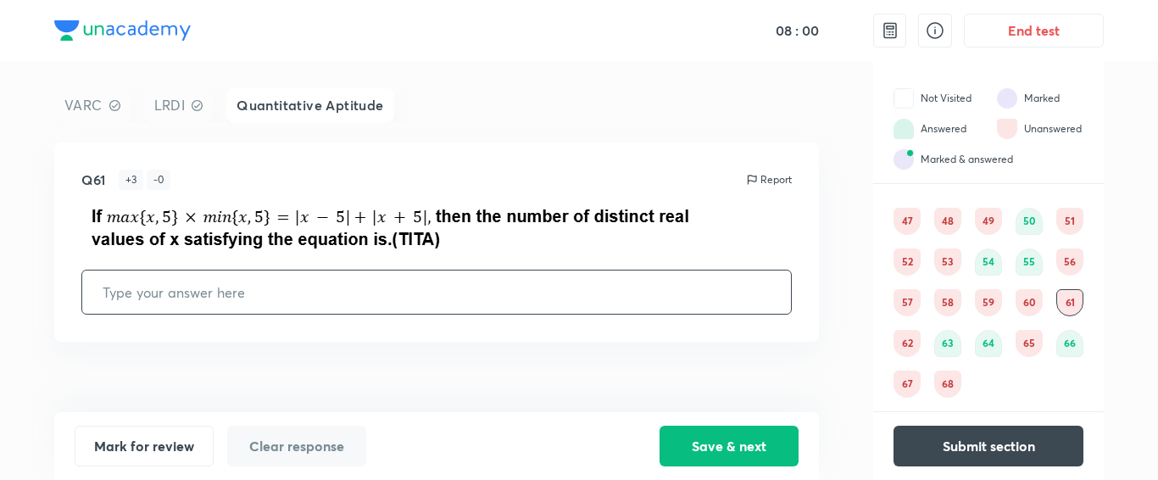
click at [676, 296] on input "text" at bounding box center [436, 291] width 709 height 43
type input "15"
click at [727, 438] on button "Save & next" at bounding box center [729, 444] width 139 height 41
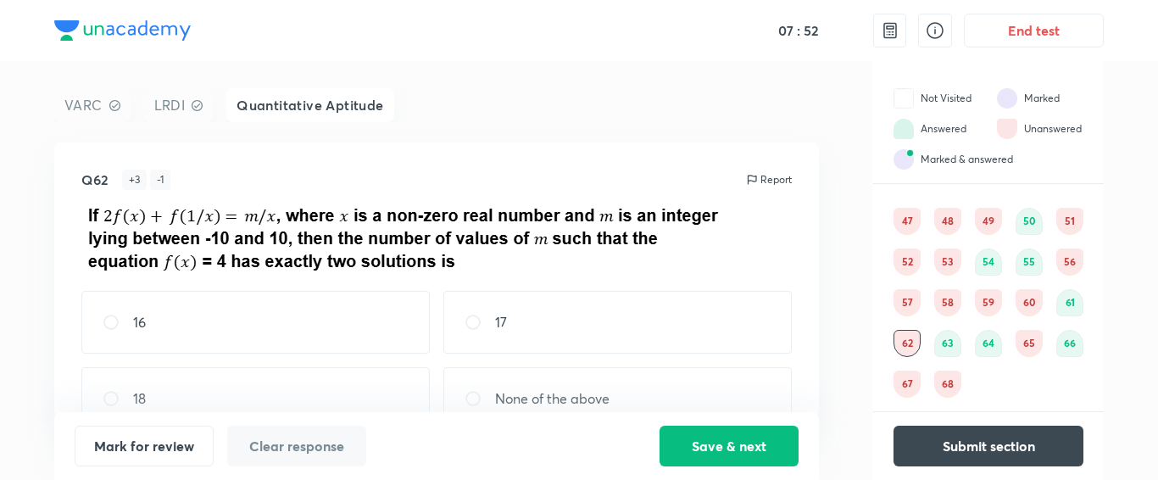
click at [1031, 338] on div "65" at bounding box center [1029, 343] width 27 height 27
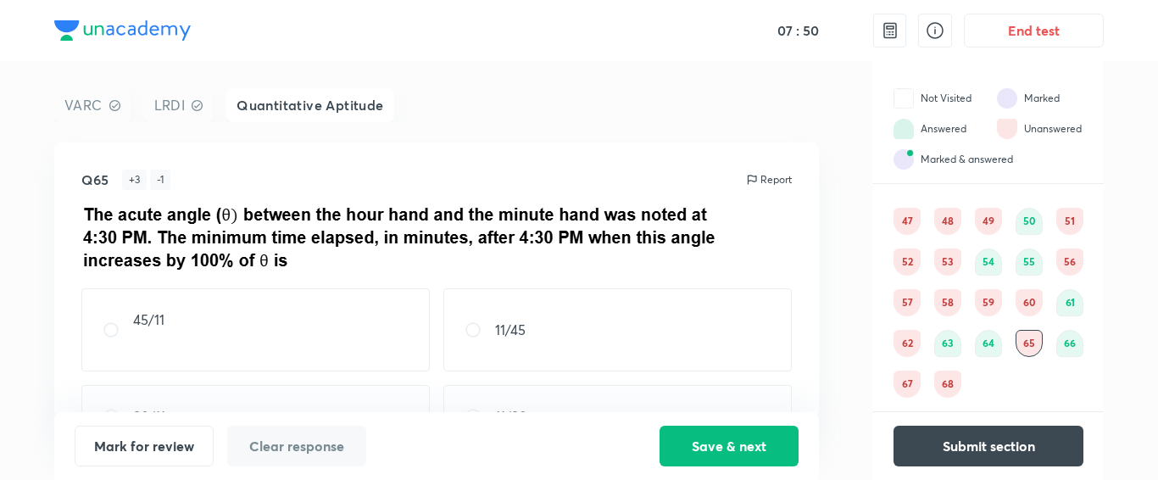
click at [900, 376] on div "67" at bounding box center [907, 383] width 27 height 27
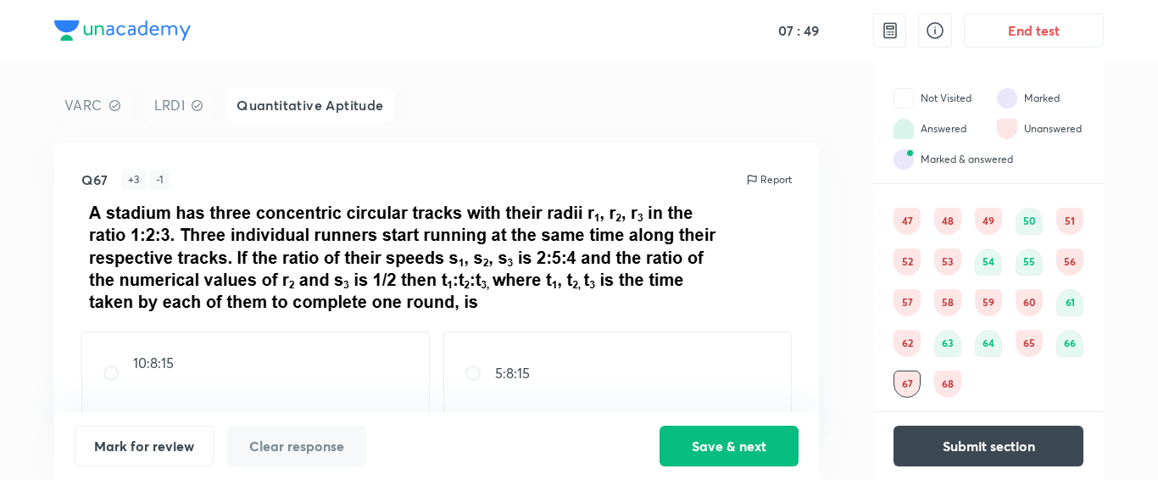
click at [941, 377] on div "68" at bounding box center [947, 383] width 27 height 27
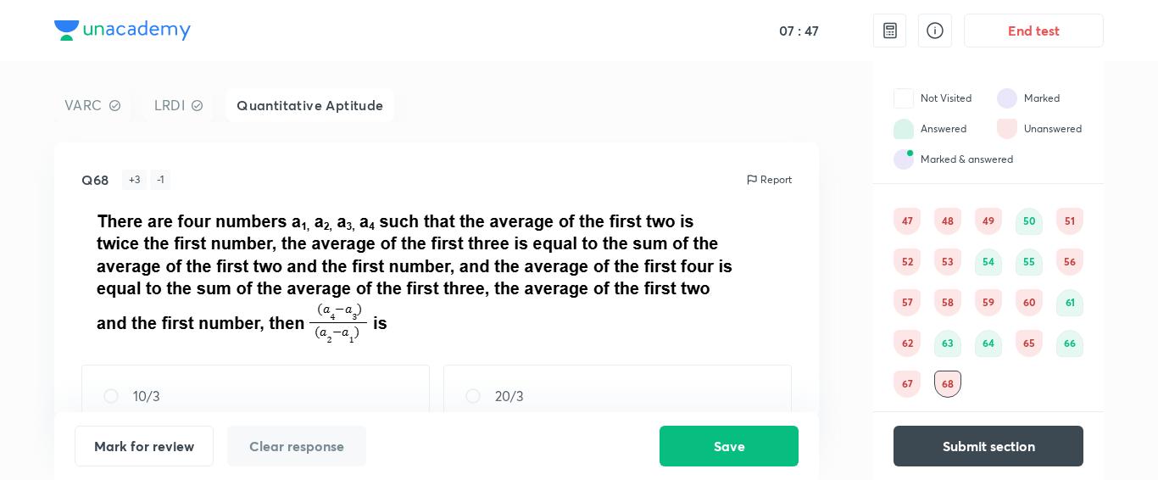
click at [903, 347] on div "62" at bounding box center [907, 343] width 27 height 27
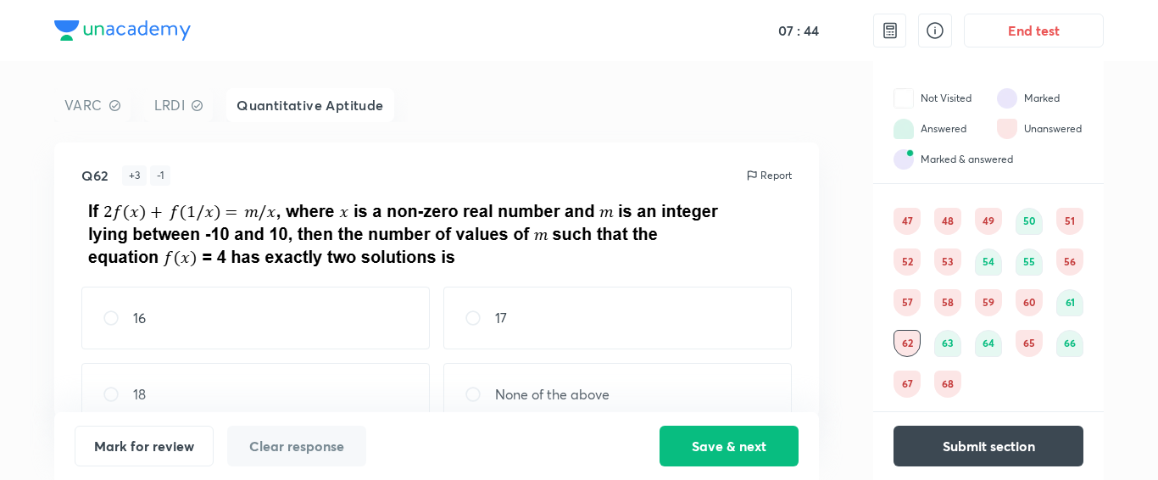
scroll to position [3, 0]
click at [893, 222] on div "Quantitative Aptitude Attempt all 47 48 49 50 51 52 53 54 55 56 57 58 59 60 61 …" at bounding box center [988, 281] width 231 height 232
click at [906, 216] on div "47" at bounding box center [907, 221] width 27 height 27
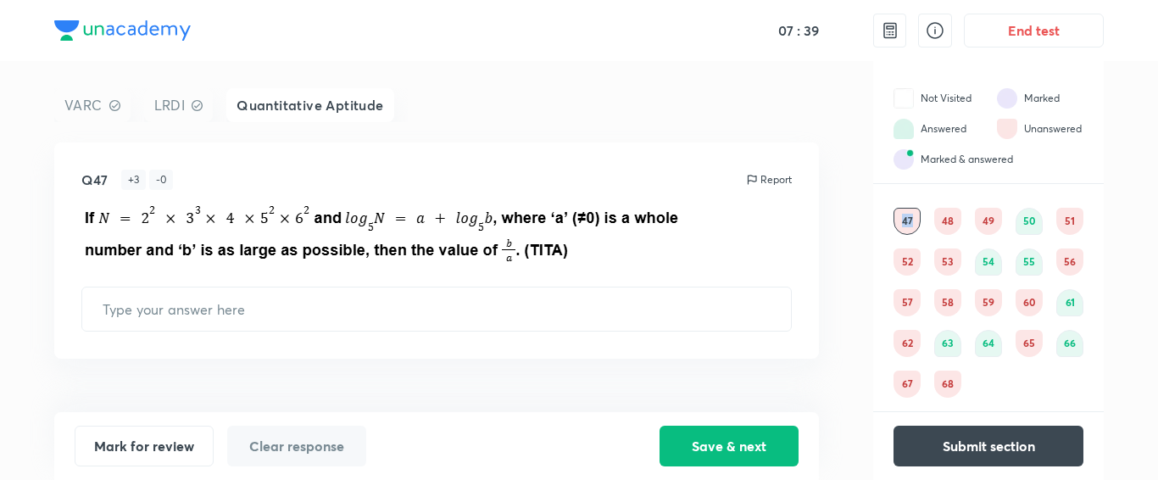
click at [906, 216] on div "47" at bounding box center [907, 221] width 27 height 27
click at [953, 217] on div "48" at bounding box center [947, 221] width 27 height 27
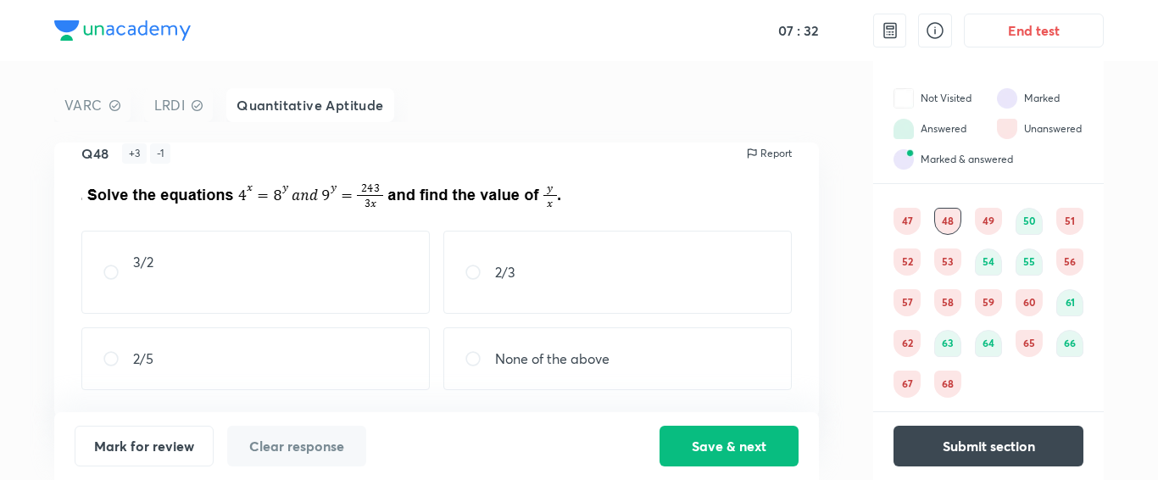
scroll to position [26, 0]
click at [520, 259] on div "2/3" at bounding box center [617, 272] width 348 height 83
radio input "true"
click at [727, 443] on button "Save & next" at bounding box center [729, 444] width 139 height 41
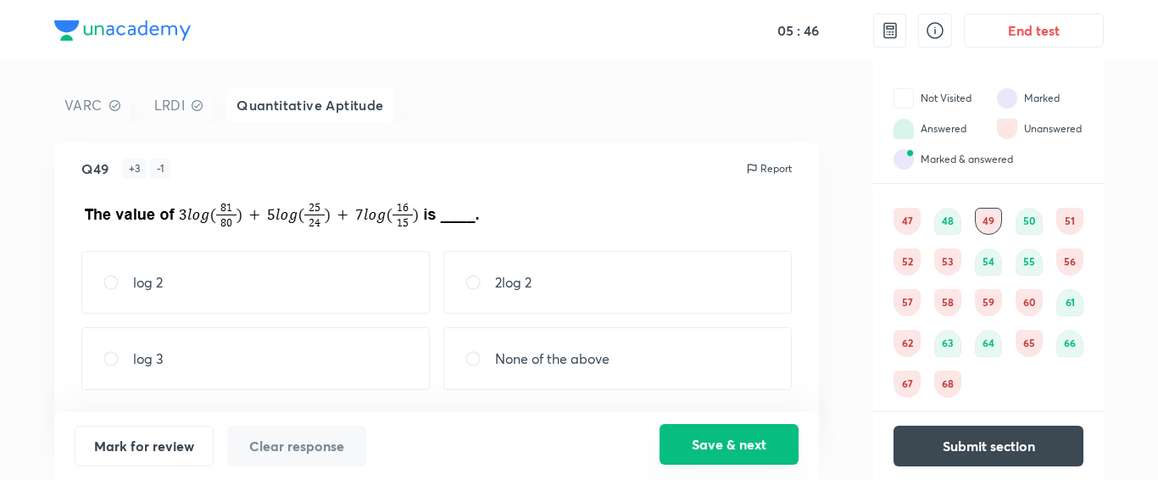
scroll to position [0, 0]
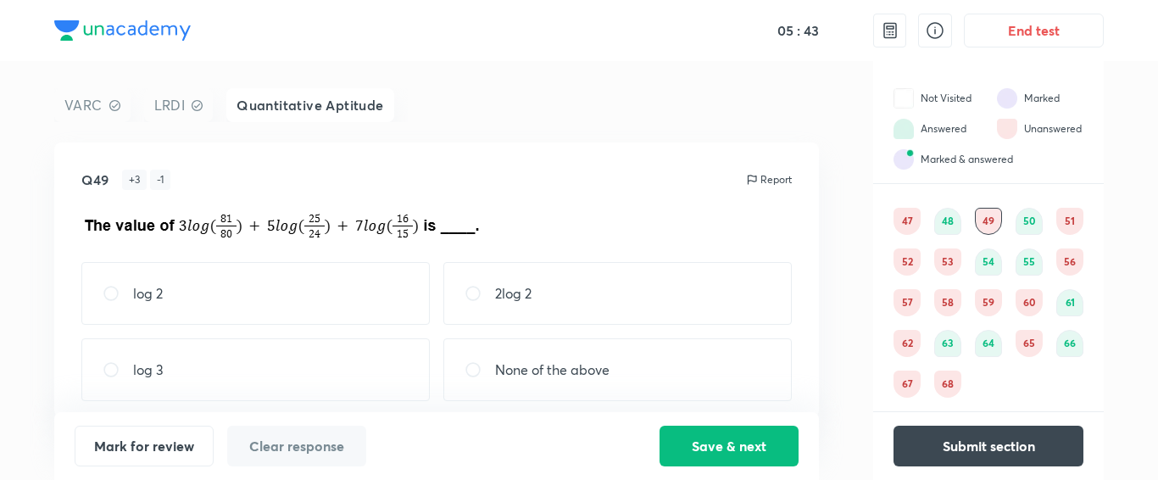
click at [1066, 212] on div "51" at bounding box center [1069, 221] width 27 height 27
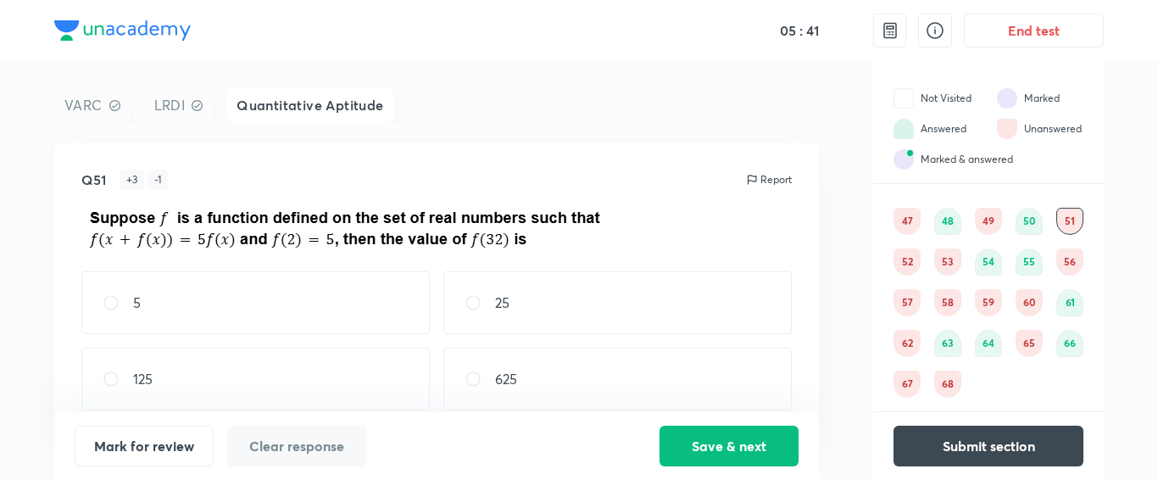
click at [902, 265] on div "52" at bounding box center [907, 261] width 27 height 27
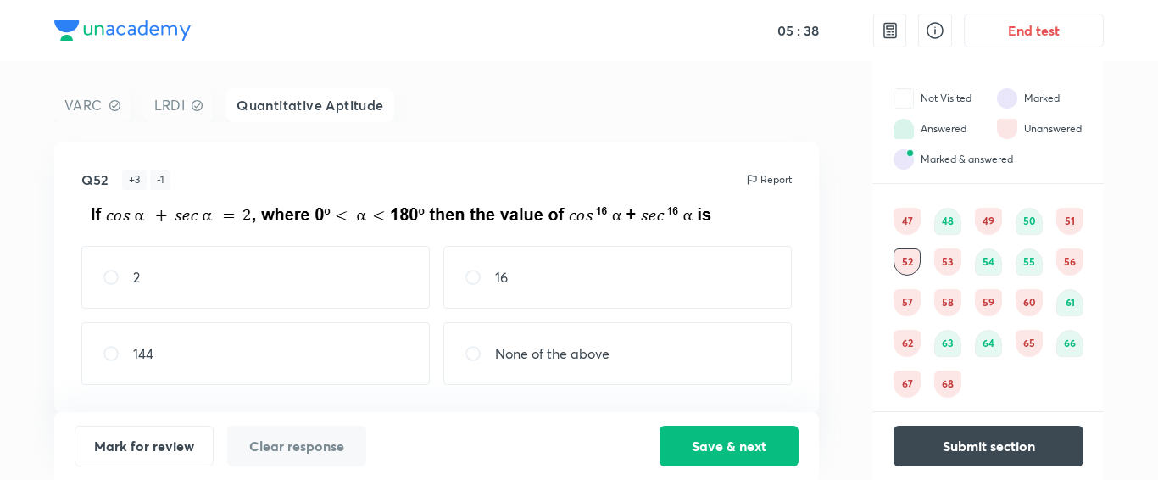
click at [943, 270] on div "53" at bounding box center [947, 261] width 27 height 27
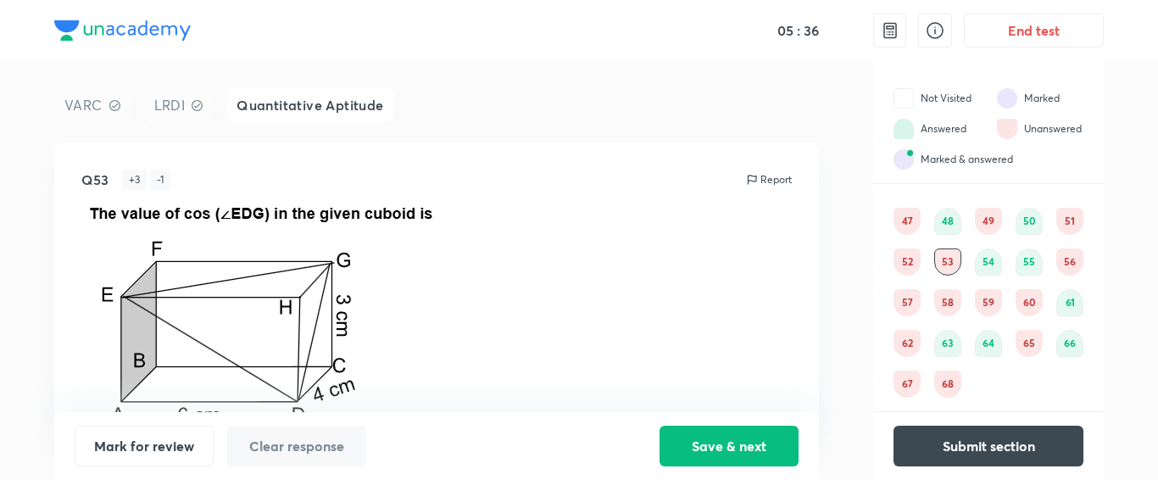
click at [994, 217] on div "49" at bounding box center [988, 221] width 27 height 27
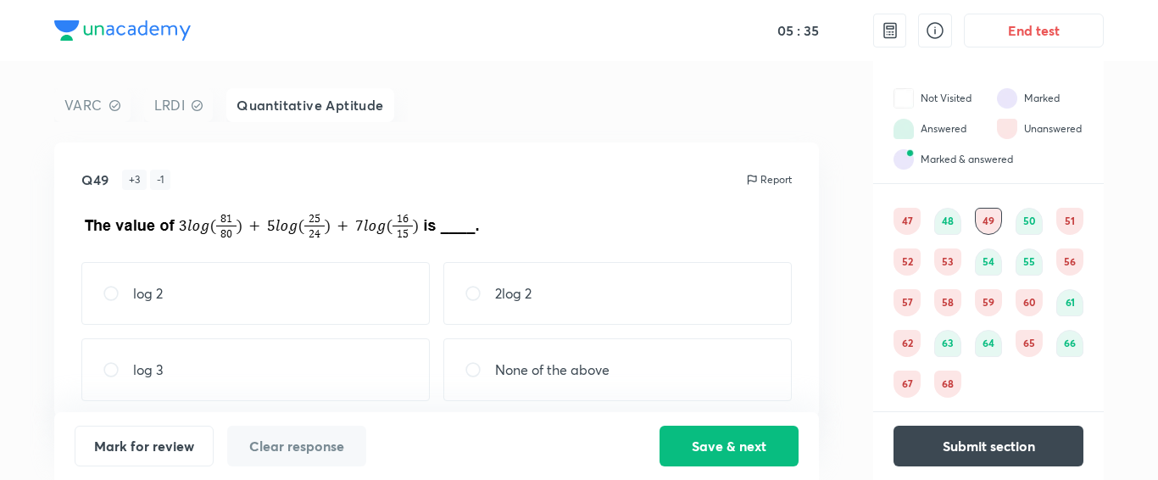
click at [699, 200] on div "Q49 + 3 - 1 Report" at bounding box center [436, 209] width 710 height 79
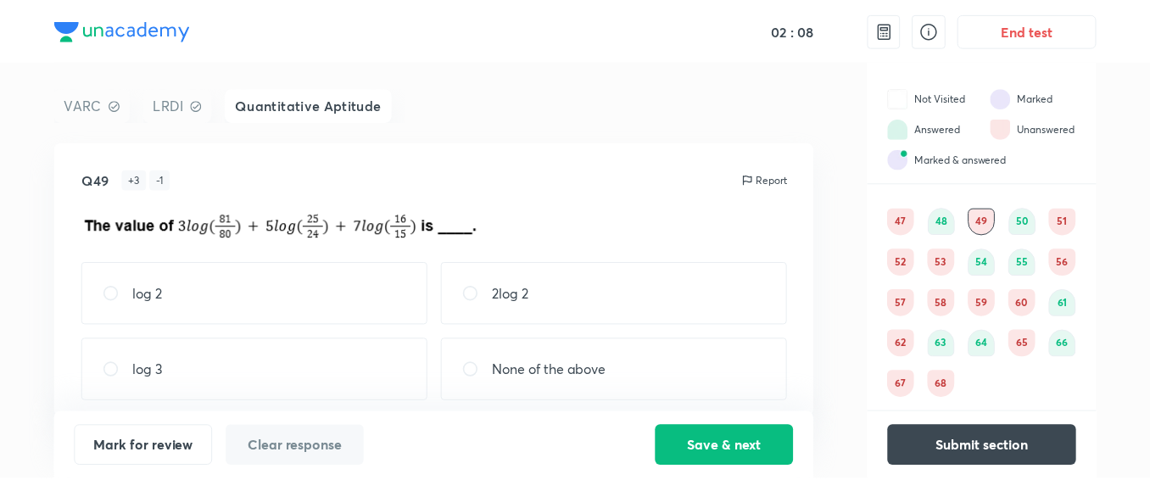
scroll to position [11, 0]
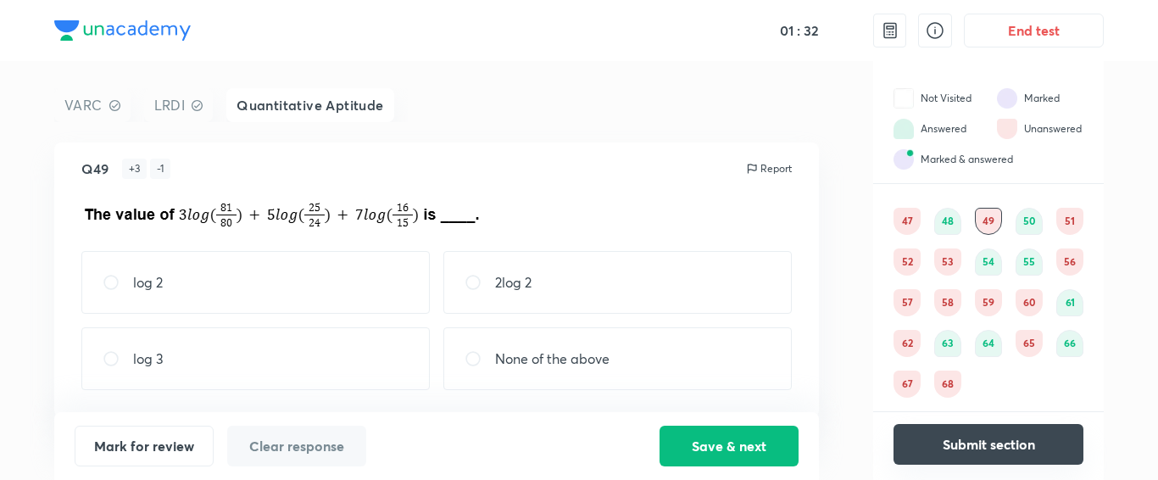
click at [945, 442] on button "Submit section" at bounding box center [989, 444] width 190 height 41
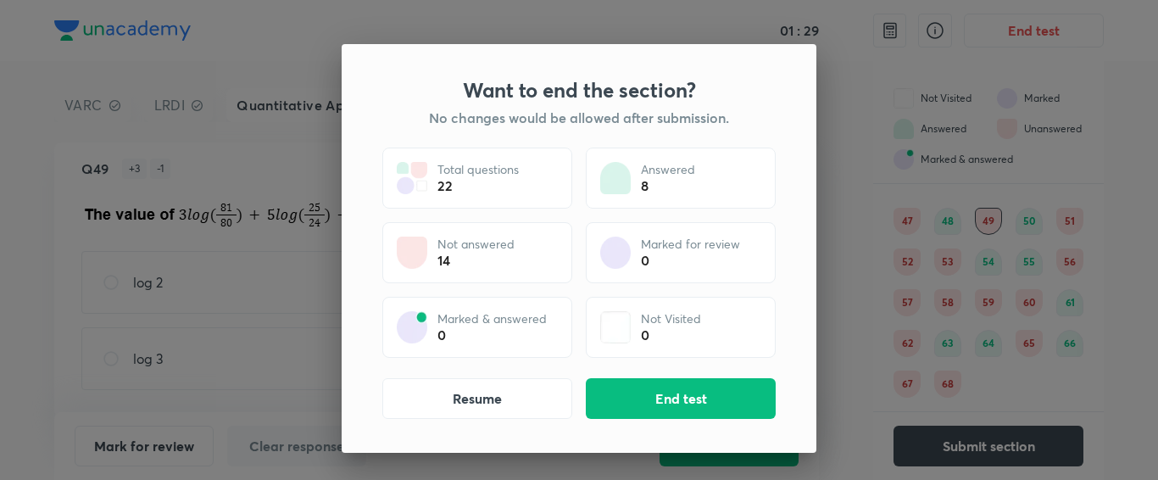
click at [661, 376] on div "Want to end the section? No changes would be allowed after submission. Total qu…" at bounding box center [579, 248] width 475 height 409
click at [678, 401] on button "End test" at bounding box center [681, 396] width 190 height 41
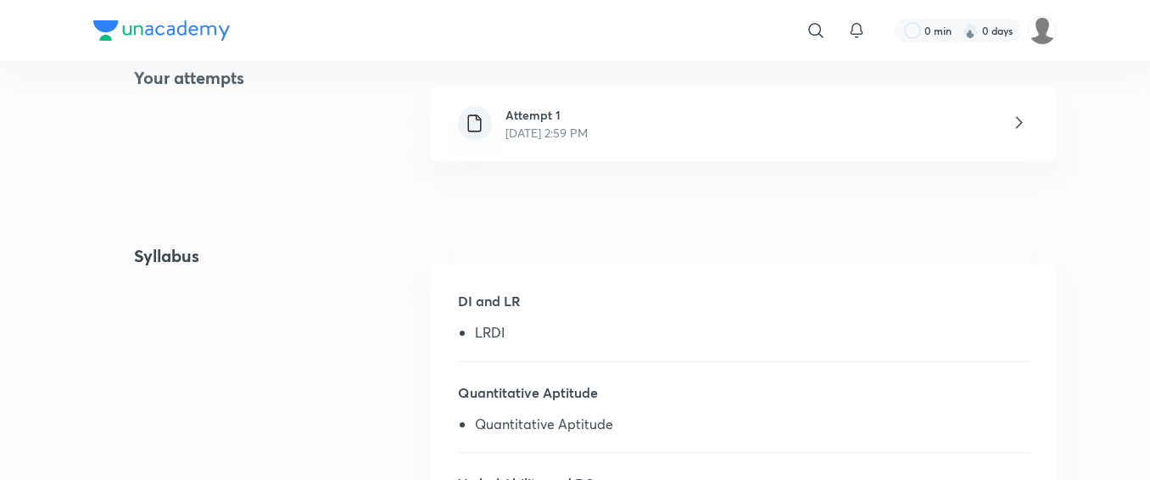
scroll to position [409, 0]
click at [988, 138] on div "Attempt 1 [DATE] 2:59 PM" at bounding box center [744, 123] width 626 height 76
